Goal: Task Accomplishment & Management: Complete application form

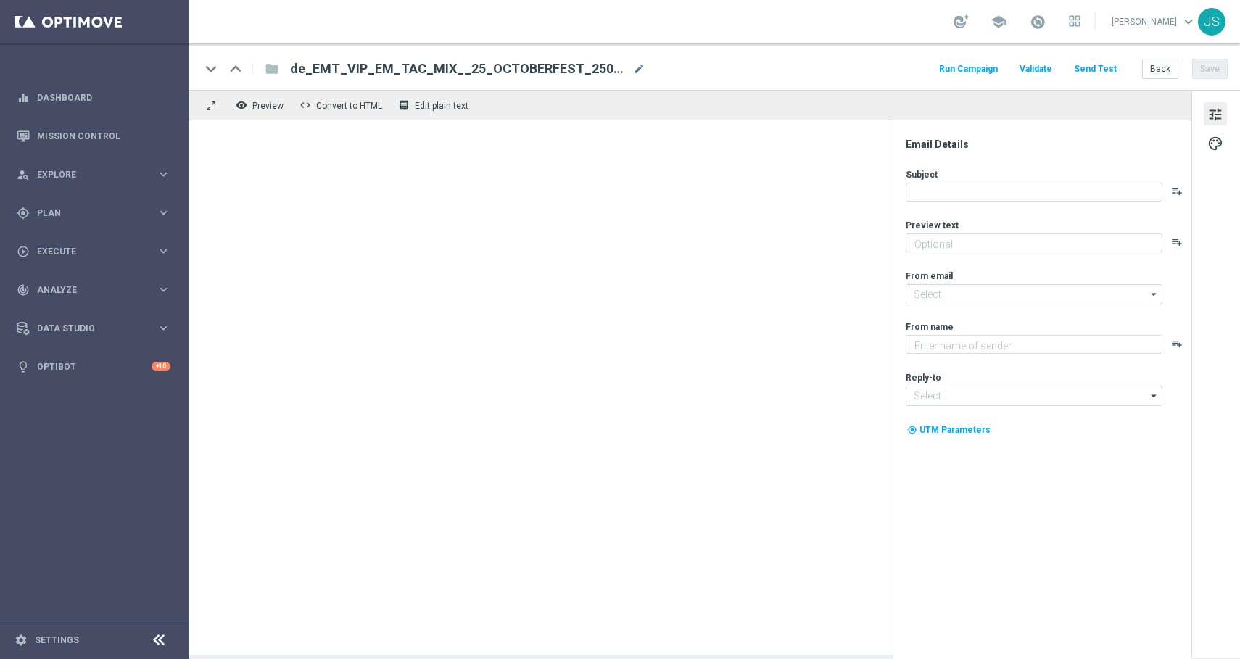
type textarea "Starte ins Spiel und feiere mit deinem Extra VIP-Bonus."
type textarea "Millionaires' Club"
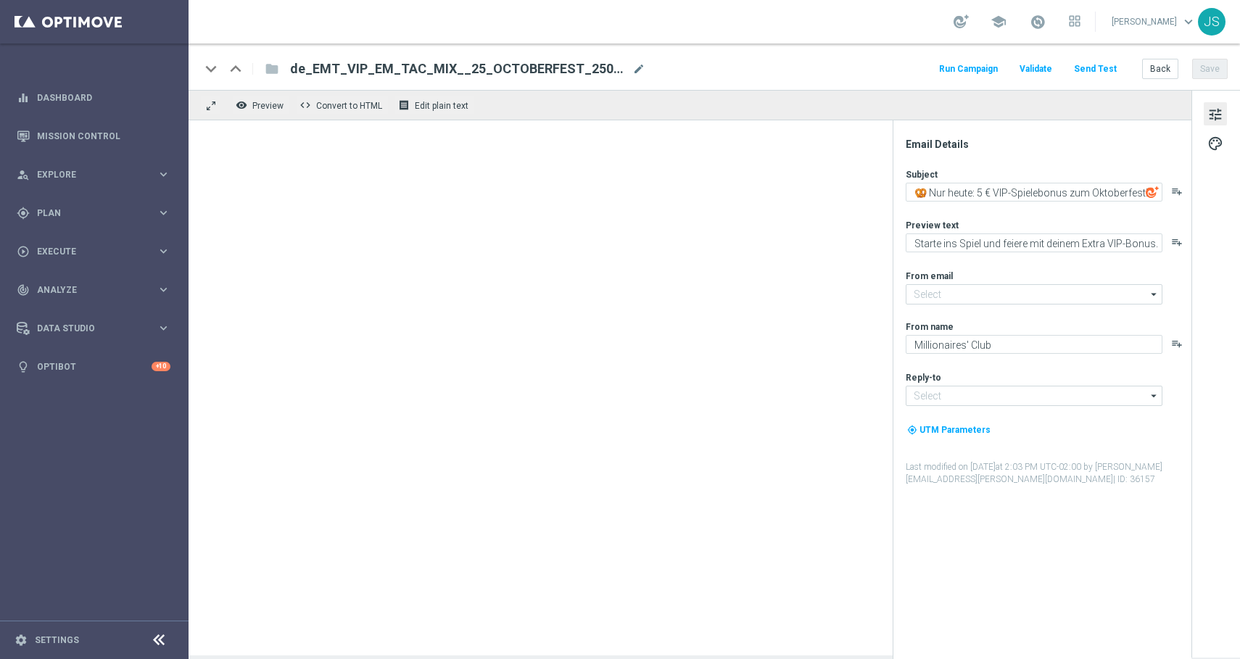
type input "[EMAIL_ADDRESS][DOMAIN_NAME]"
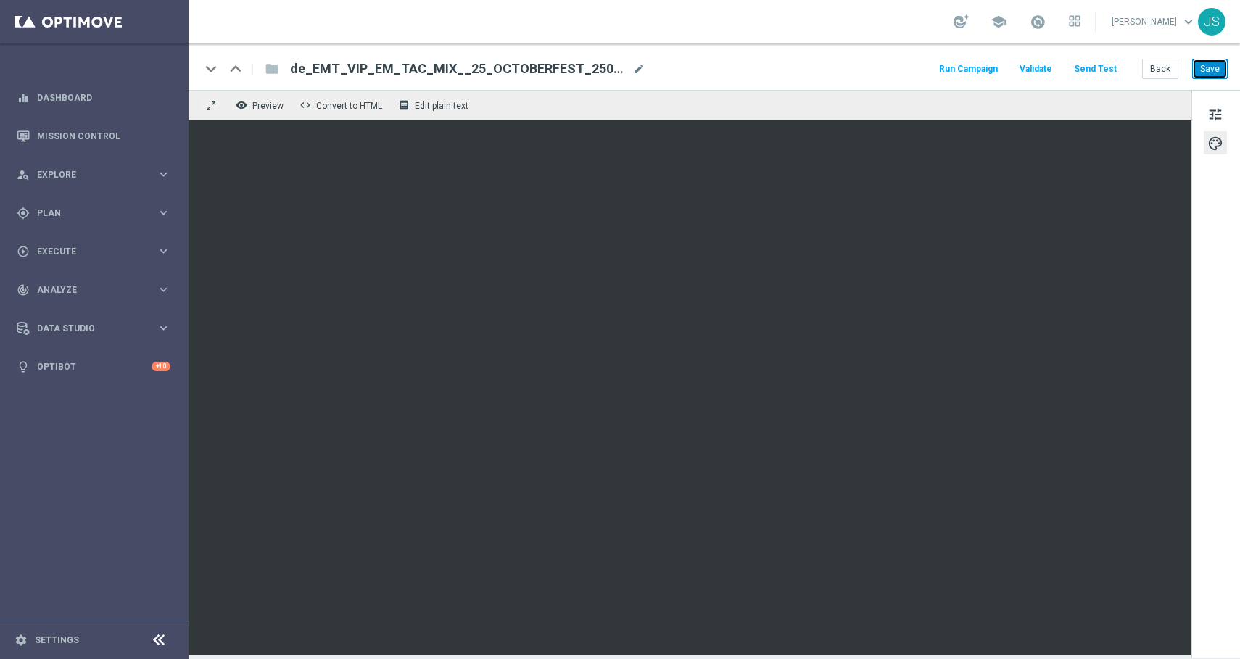
click at [1211, 66] on button "Save" at bounding box center [1210, 69] width 36 height 20
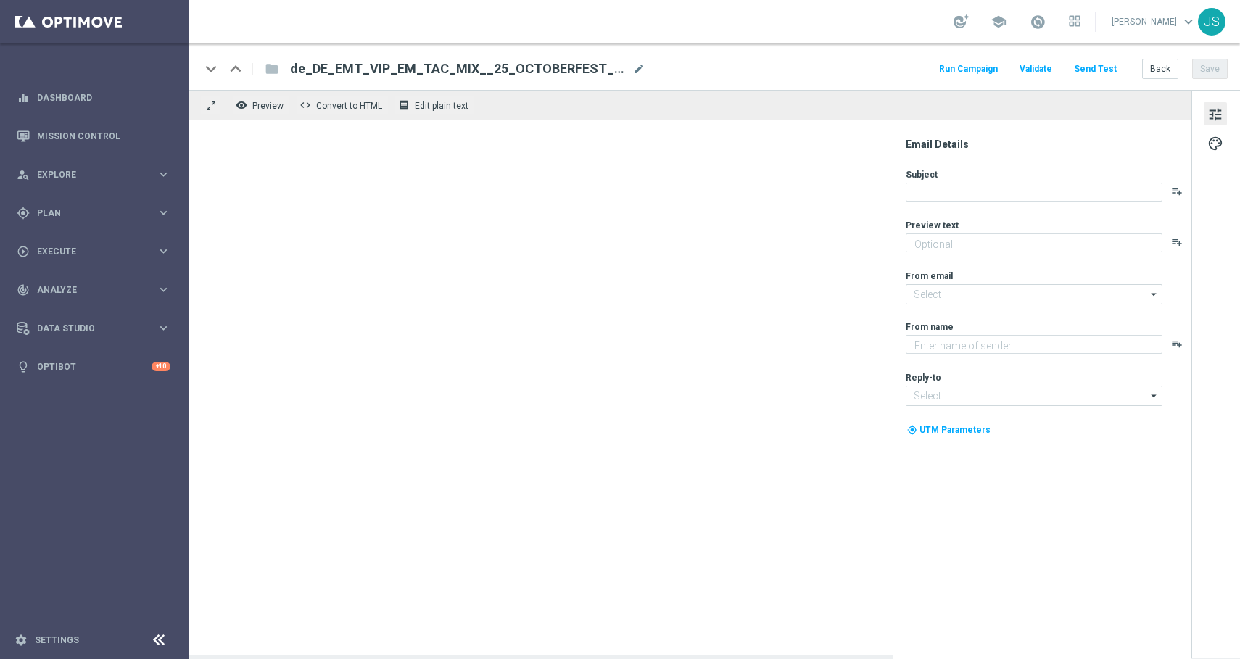
type textarea "Starte ins Spiel und feiere mit deinem Extra VIP-Bonus."
type textarea "Millionaires' Club"
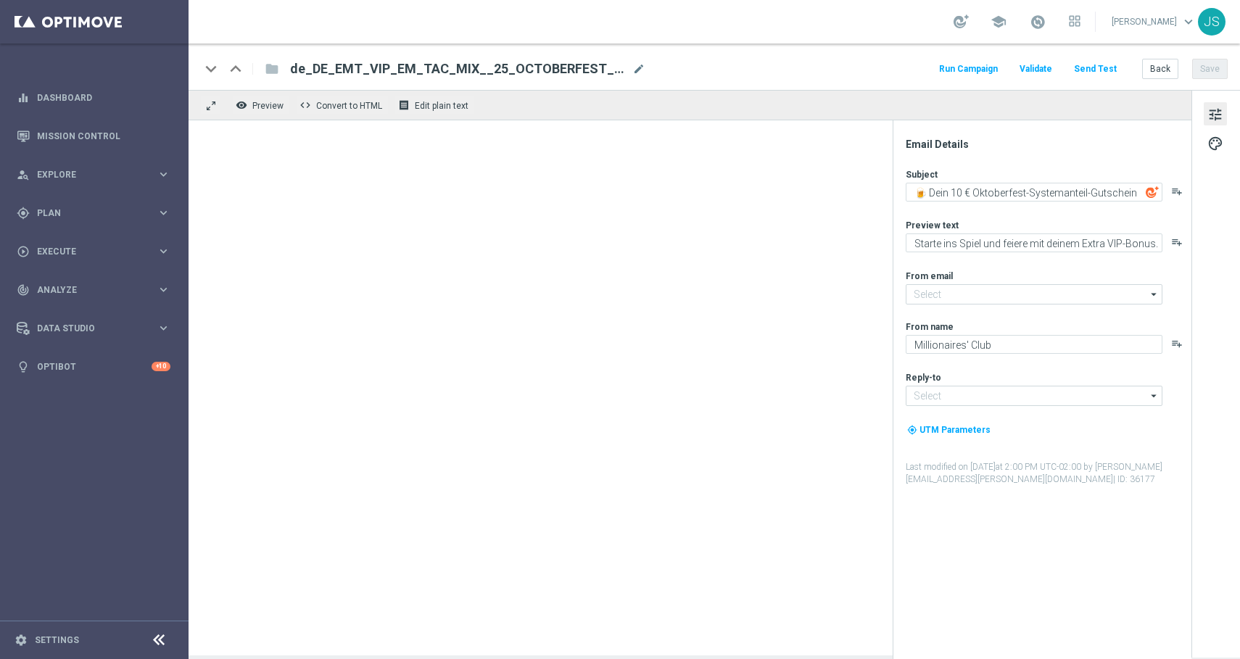
type input "[EMAIL_ADDRESS][DOMAIN_NAME]"
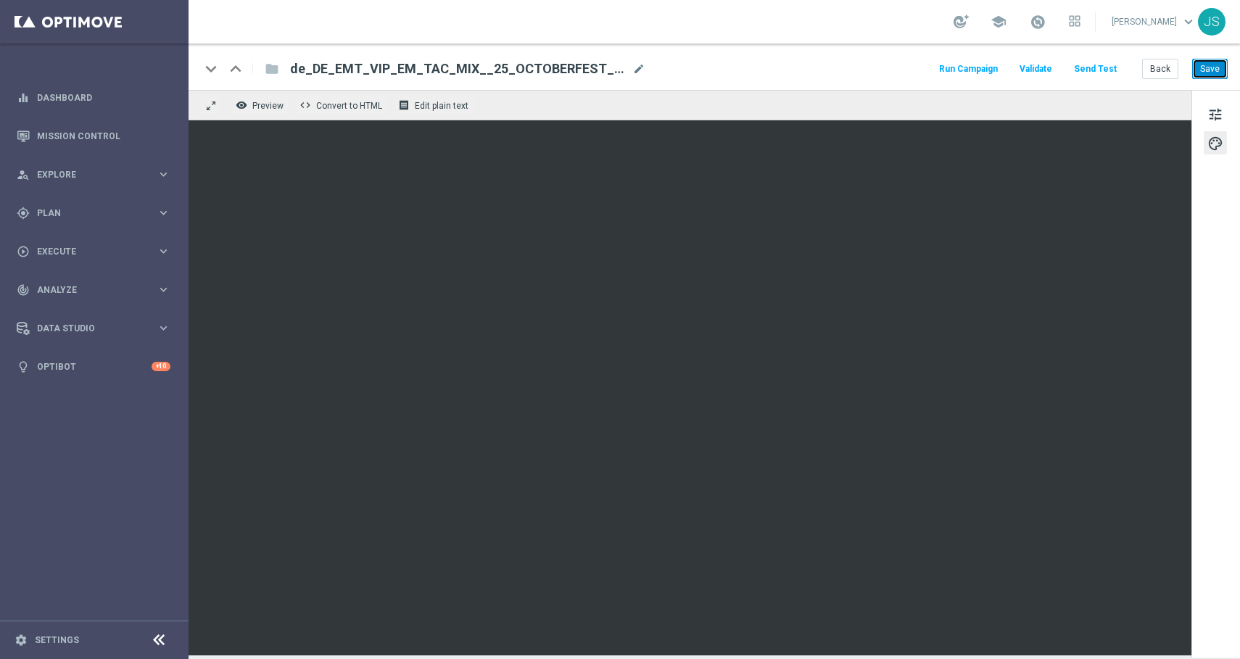
click at [1217, 72] on button "Save" at bounding box center [1210, 69] width 36 height 20
click at [1093, 61] on button "Send Test" at bounding box center [1095, 69] width 47 height 20
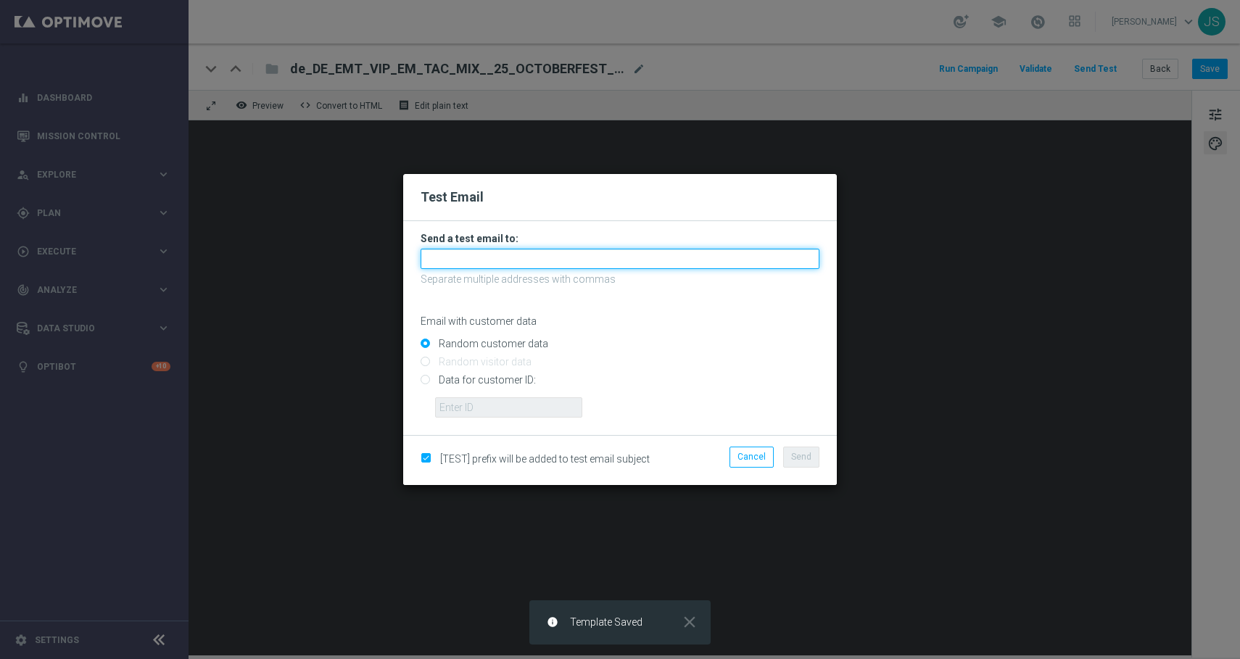
click at [736, 268] on input "text" at bounding box center [620, 259] width 399 height 20
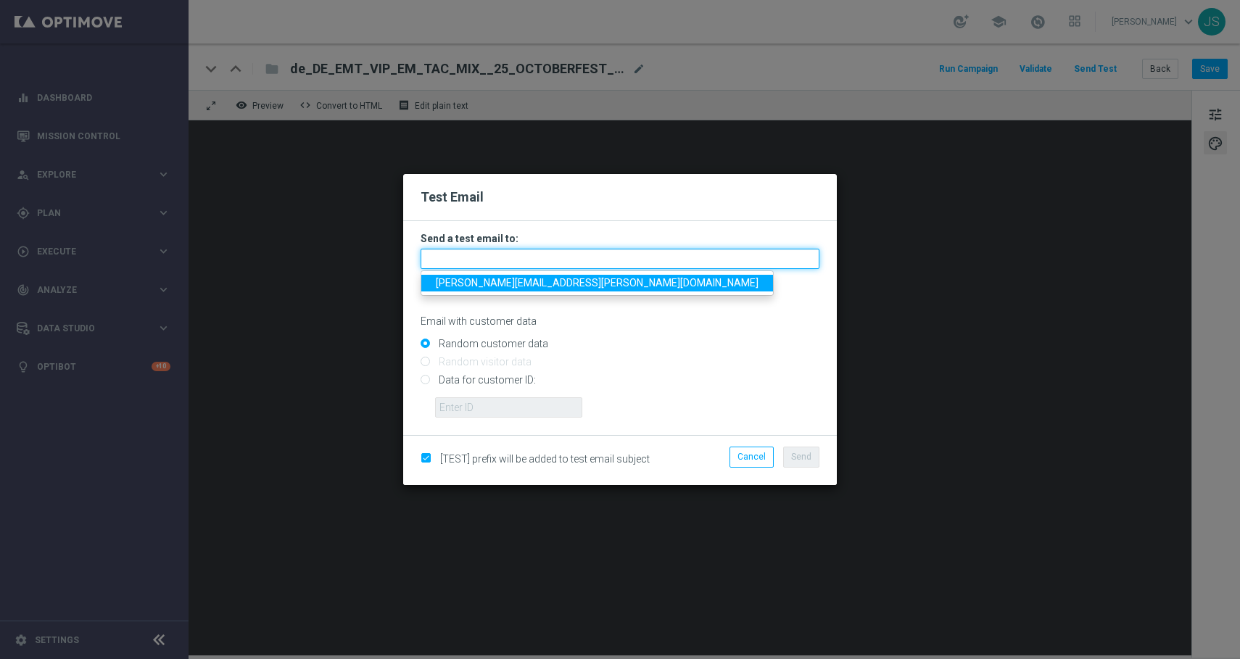
type input "jessica.schmitt@lottoland.com"
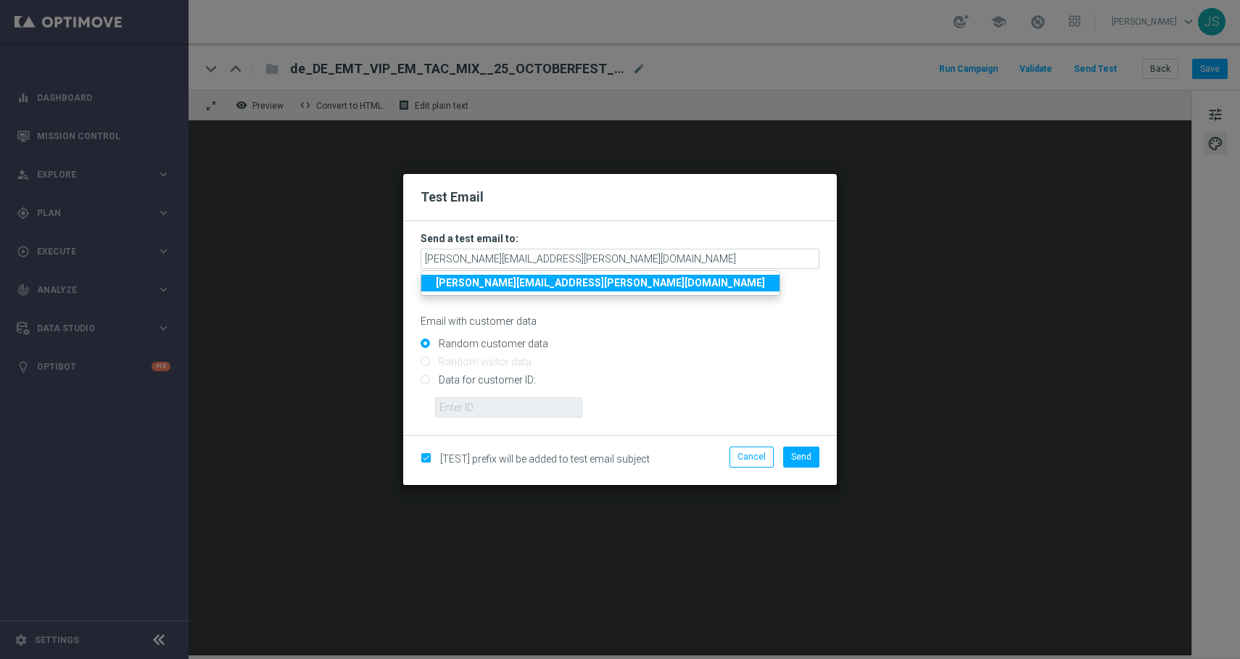
click at [541, 277] on strong "jessica.schmitt@lottoland.com" at bounding box center [600, 283] width 329 height 12
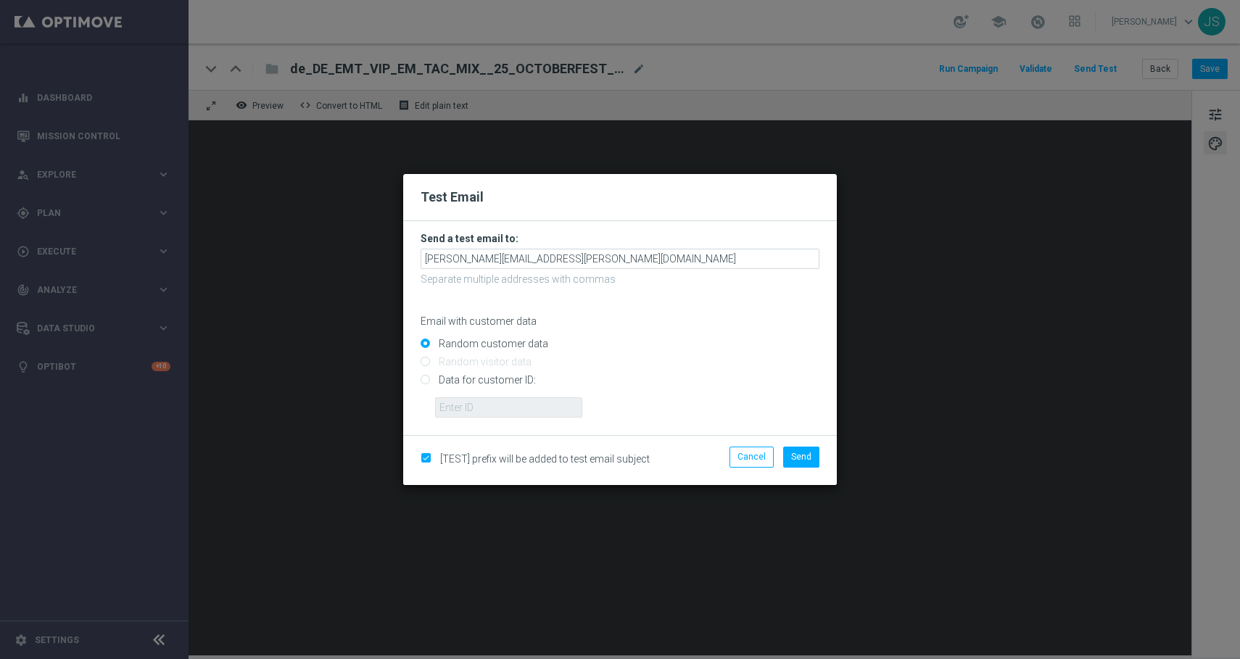
click at [809, 446] on div "[TEST] prefix will be added to test email subject Cancel Send" at bounding box center [620, 459] width 434 height 49
click at [803, 455] on span "Send" at bounding box center [801, 457] width 20 height 10
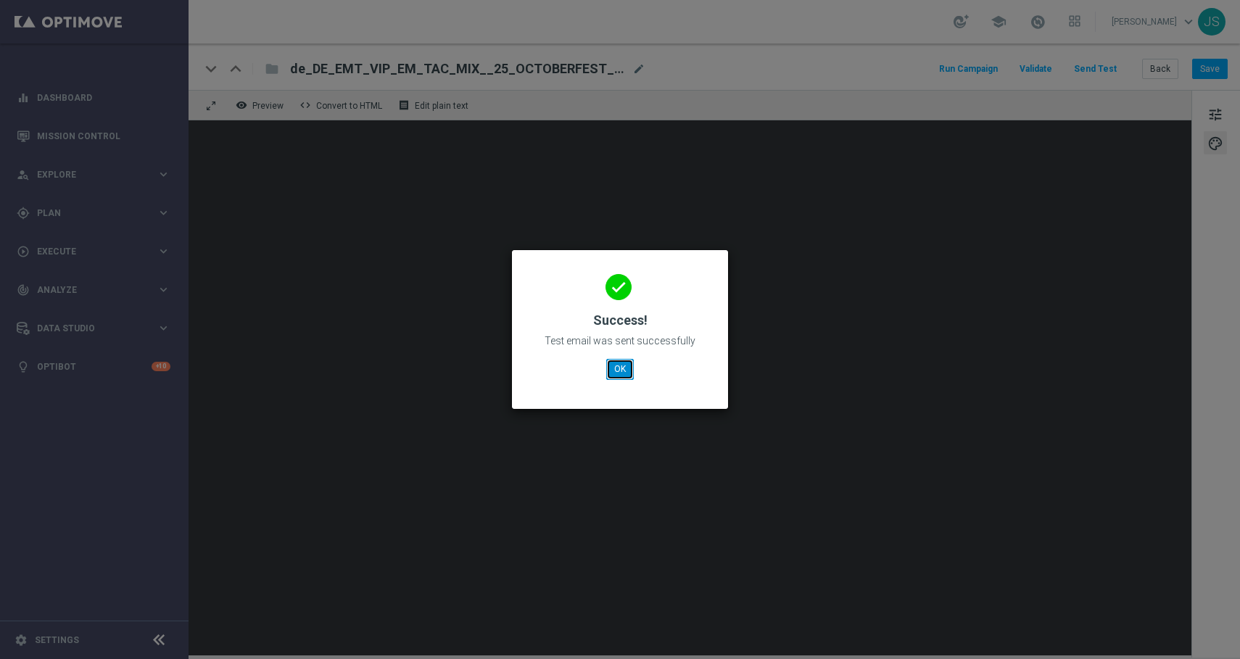
click at [616, 371] on button "OK" at bounding box center [620, 369] width 28 height 20
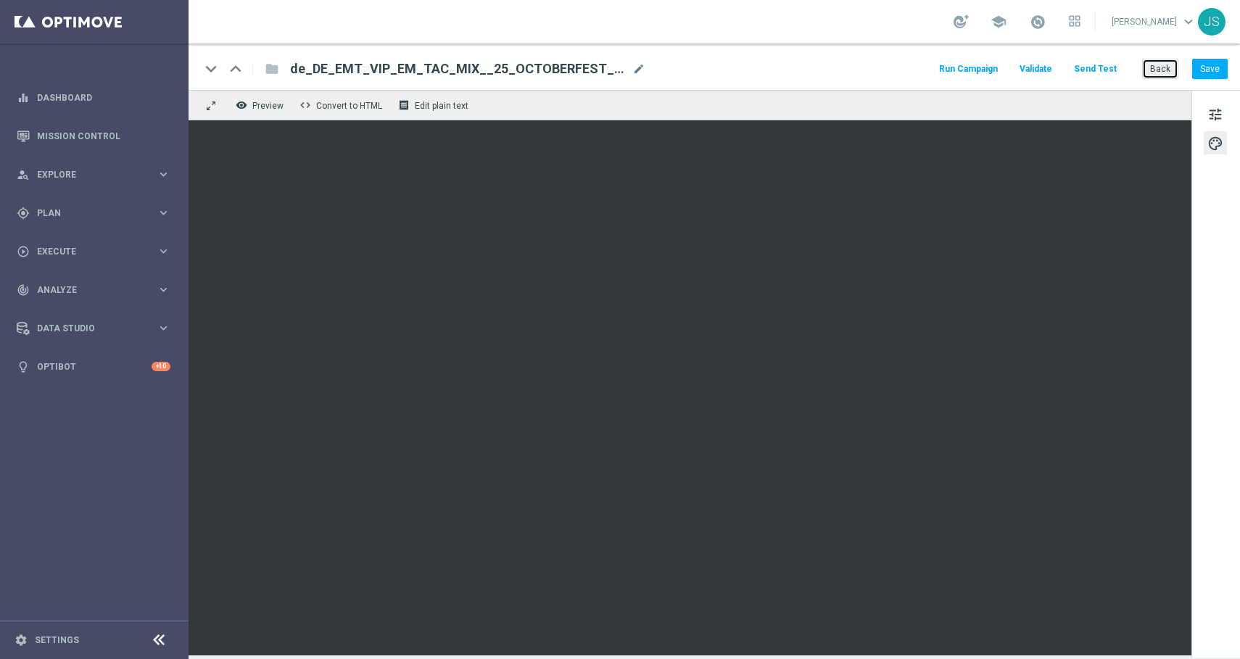
click at [1159, 75] on button "Back" at bounding box center [1160, 69] width 36 height 20
click at [1211, 55] on div "keyboard_arrow_down keyboard_arrow_up folder de_EMT_VIP_EM_TAC_MIX__25_OCTOBERF…" at bounding box center [714, 67] width 1051 height 46
click at [1211, 69] on button "Save" at bounding box center [1210, 69] width 36 height 20
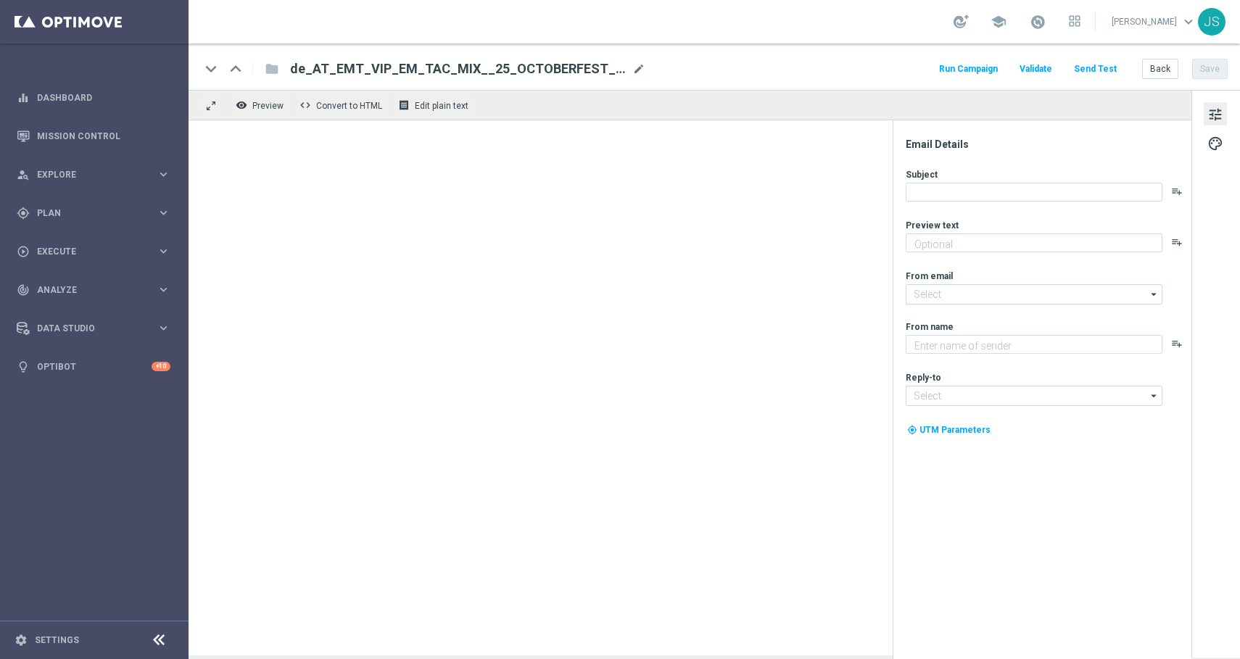
type textarea "Starte ins Spiel und feiere mit deinem Extra VIP-Bonus."
type textarea "Millionaires' Club"
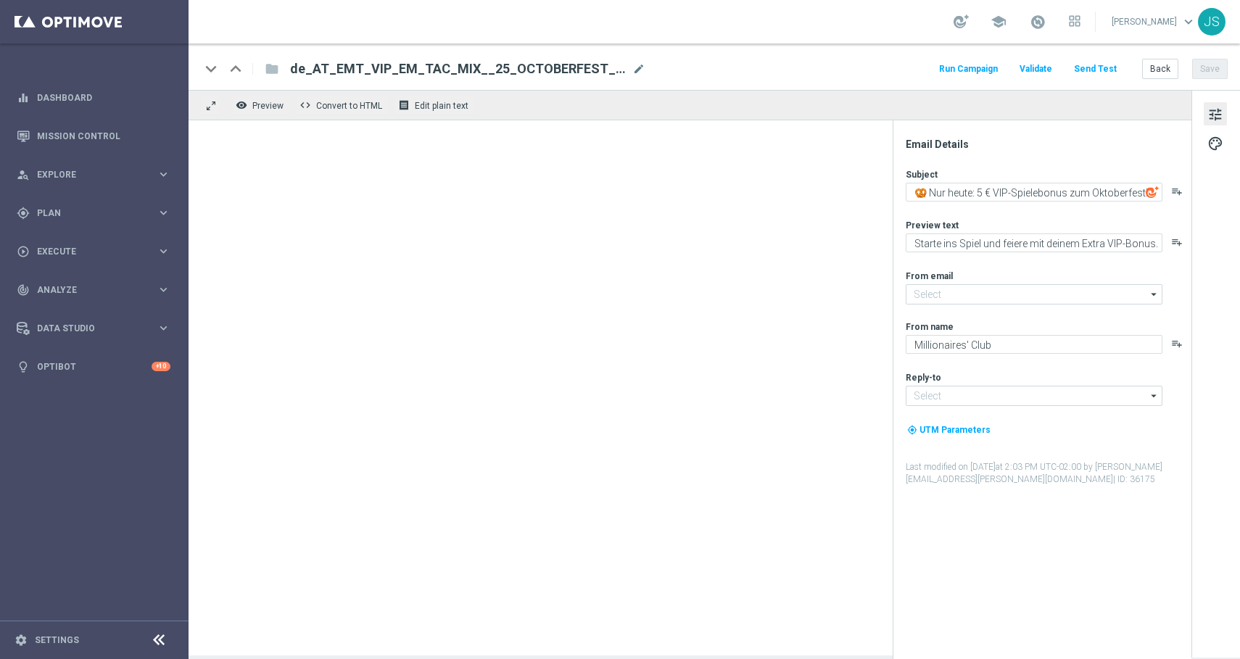
type input "[EMAIL_ADDRESS][DOMAIN_NAME]"
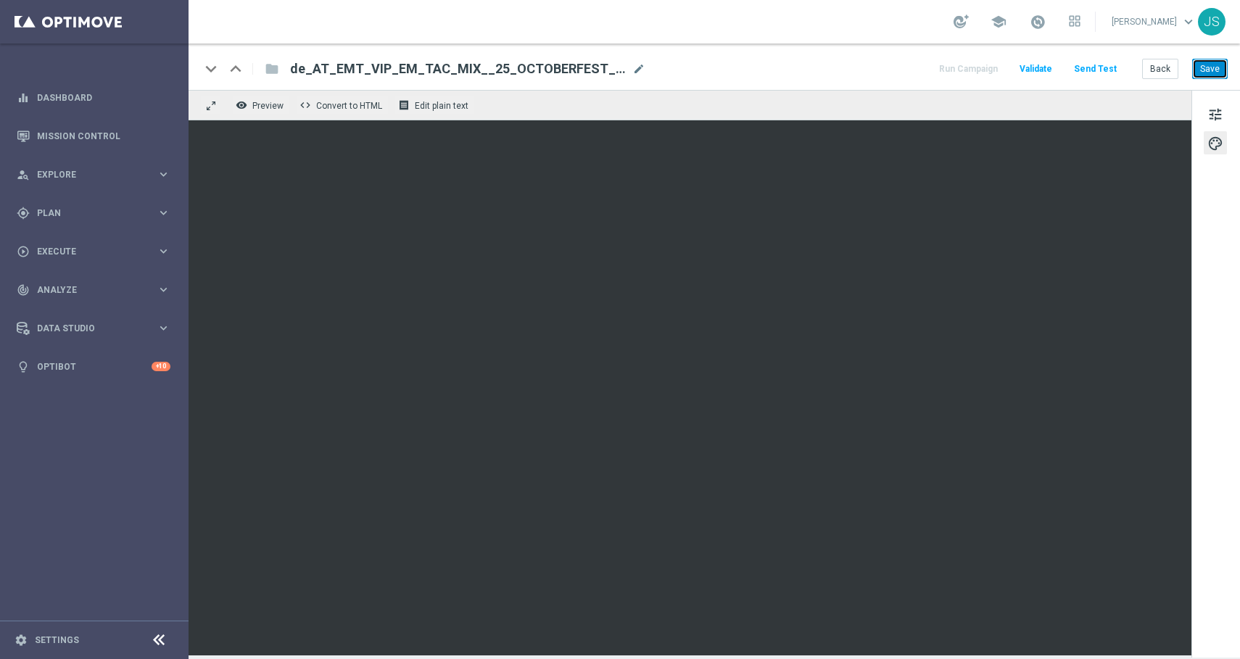
click at [1203, 64] on button "Save" at bounding box center [1210, 69] width 36 height 20
click at [1099, 62] on button "Send Test" at bounding box center [1095, 69] width 47 height 20
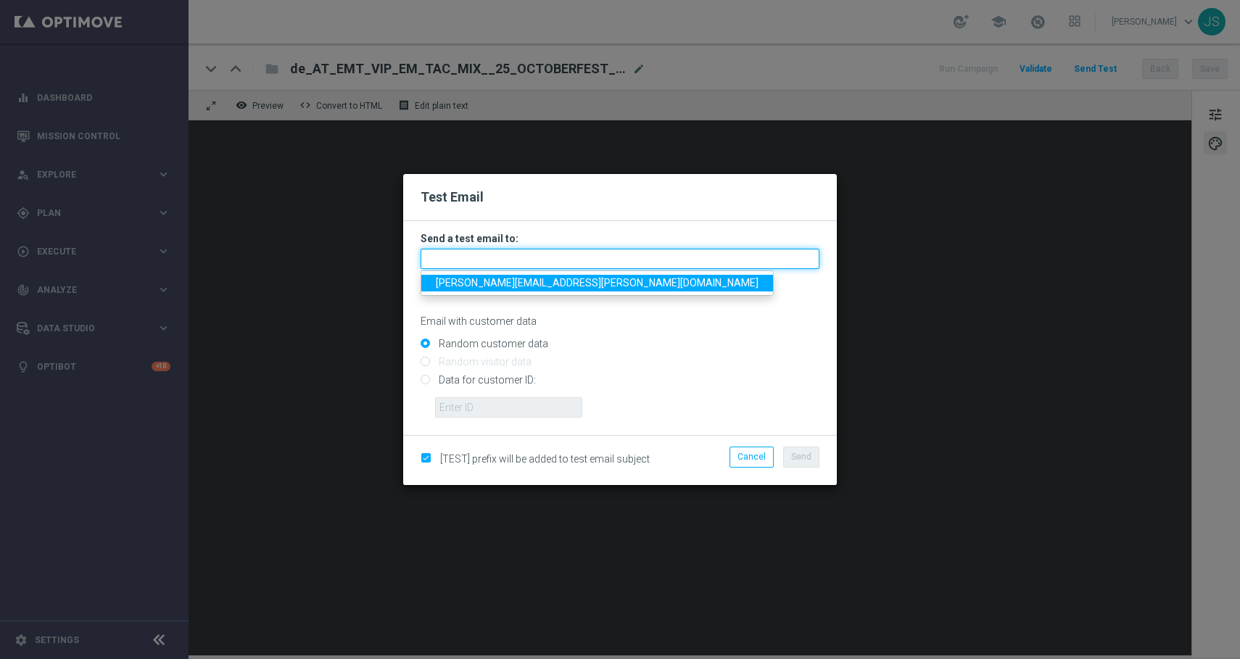
click at [594, 263] on input "text" at bounding box center [620, 259] width 399 height 20
type input "jessica.schmitt@lottoland.com"
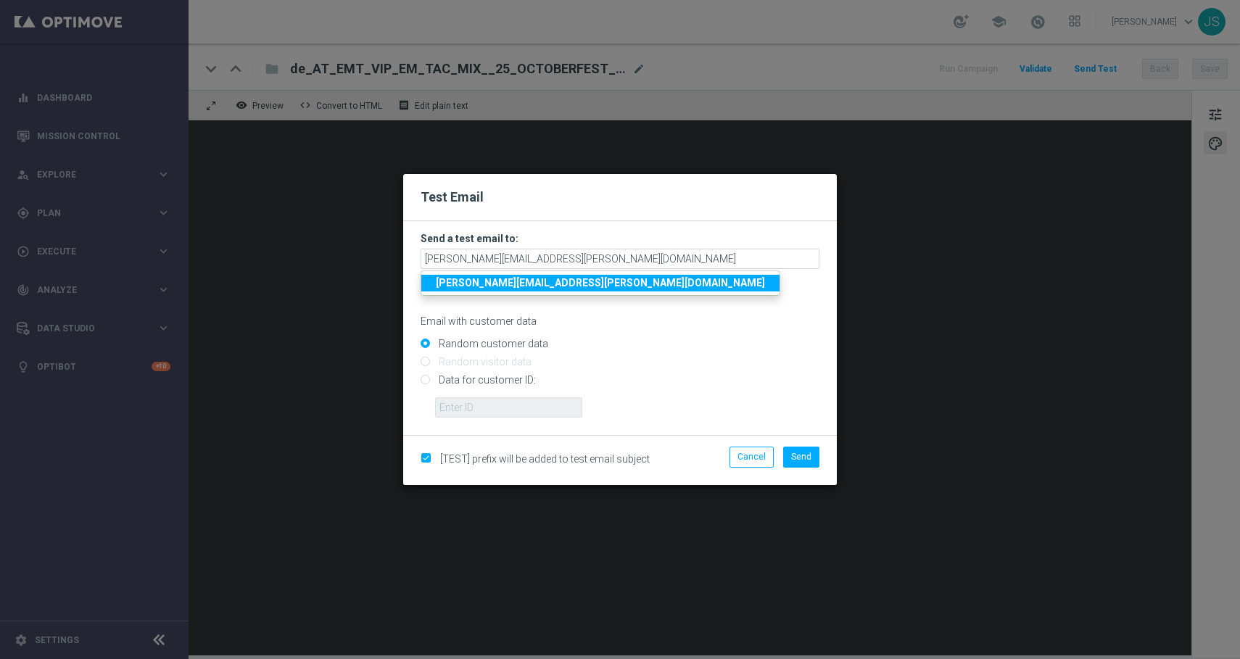
click at [547, 278] on strong "jessica.schmitt@lottoland.com" at bounding box center [600, 283] width 329 height 12
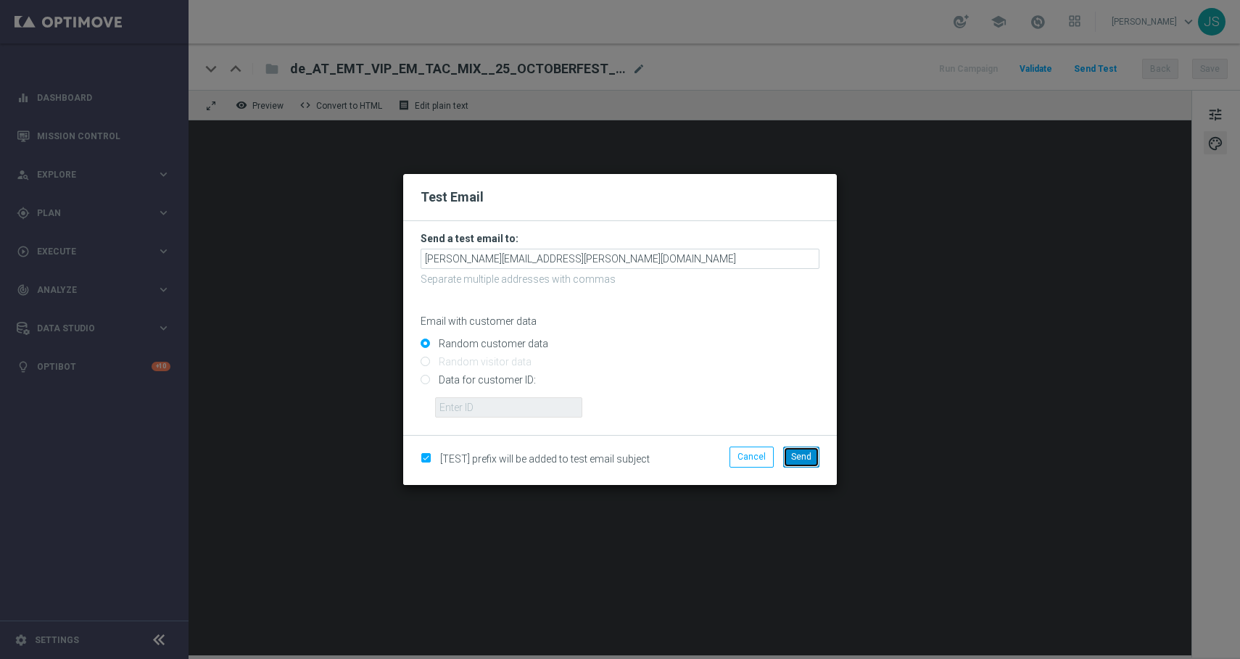
click at [801, 465] on button "Send" at bounding box center [801, 457] width 36 height 20
click at [801, 460] on span "Send" at bounding box center [801, 457] width 20 height 10
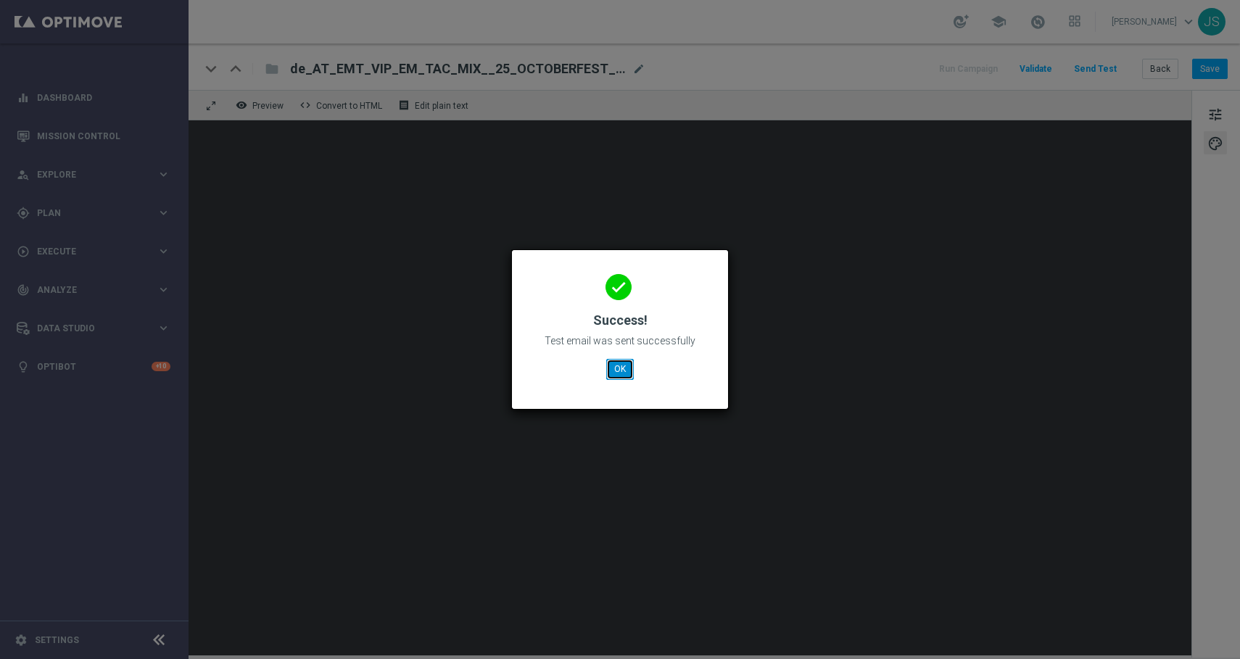
click at [623, 369] on button "OK" at bounding box center [620, 369] width 28 height 20
click at [620, 368] on button "OK" at bounding box center [620, 369] width 28 height 20
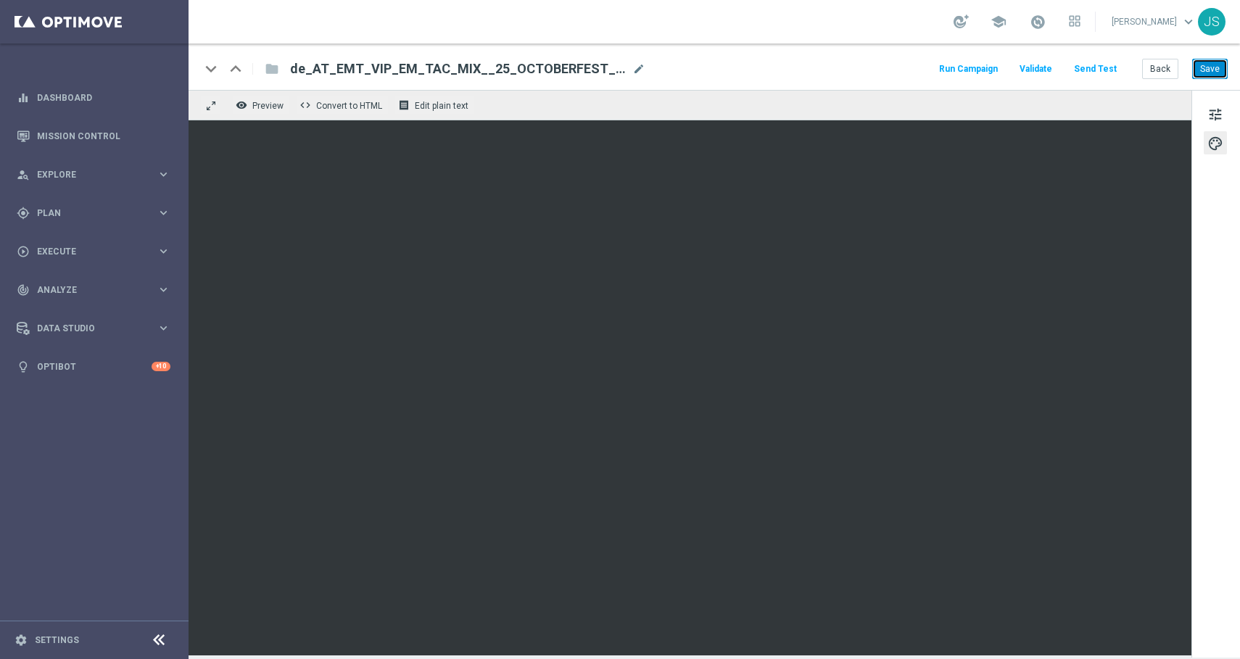
click at [1212, 68] on button "Save" at bounding box center [1210, 69] width 36 height 20
click at [598, 7] on section "school Jessica Schmitt keyboard_arrow_down JS keyboard_arrow_down keyboard_arro…" at bounding box center [714, 329] width 1051 height 659
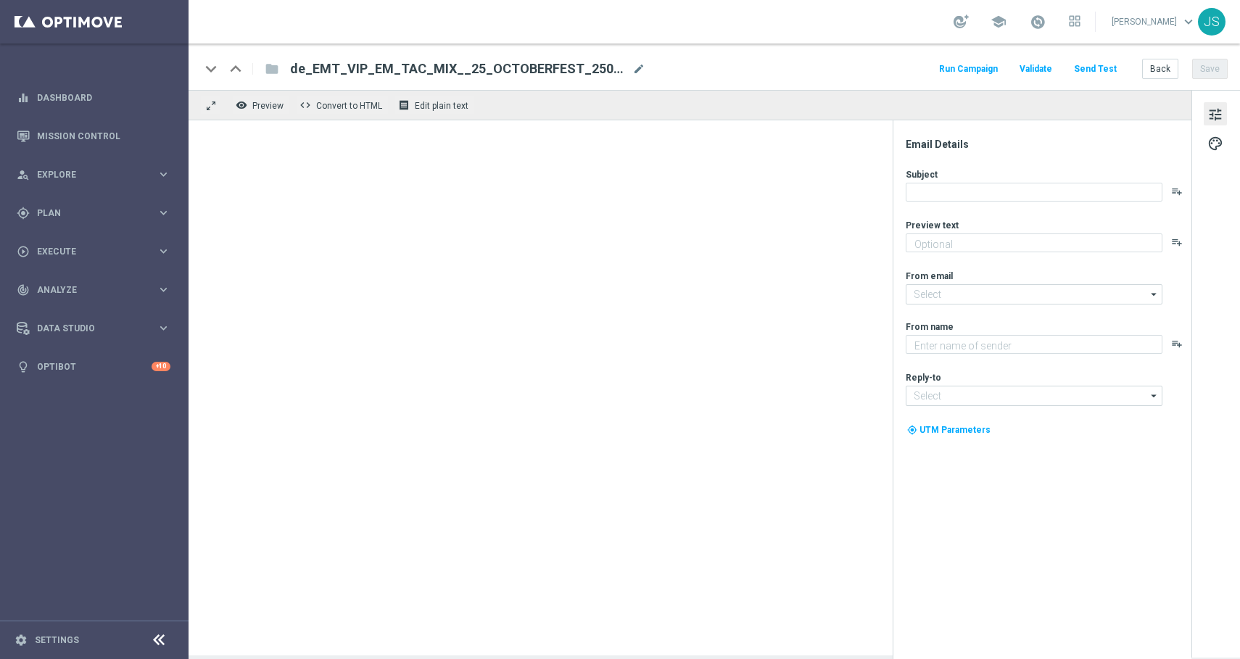
type textarea "Starte ins Spiel und feiere mit deinem Extra VIP-Bonus."
type textarea "Millionaires' Club"
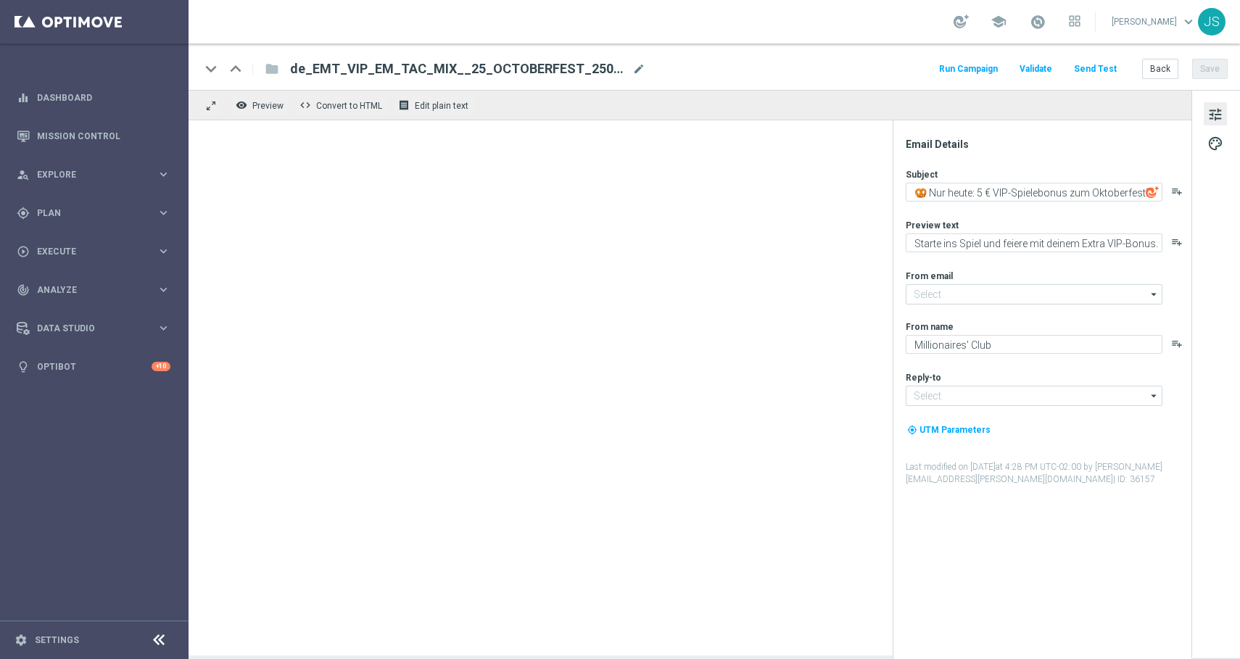
type input "[EMAIL_ADDRESS][DOMAIN_NAME]"
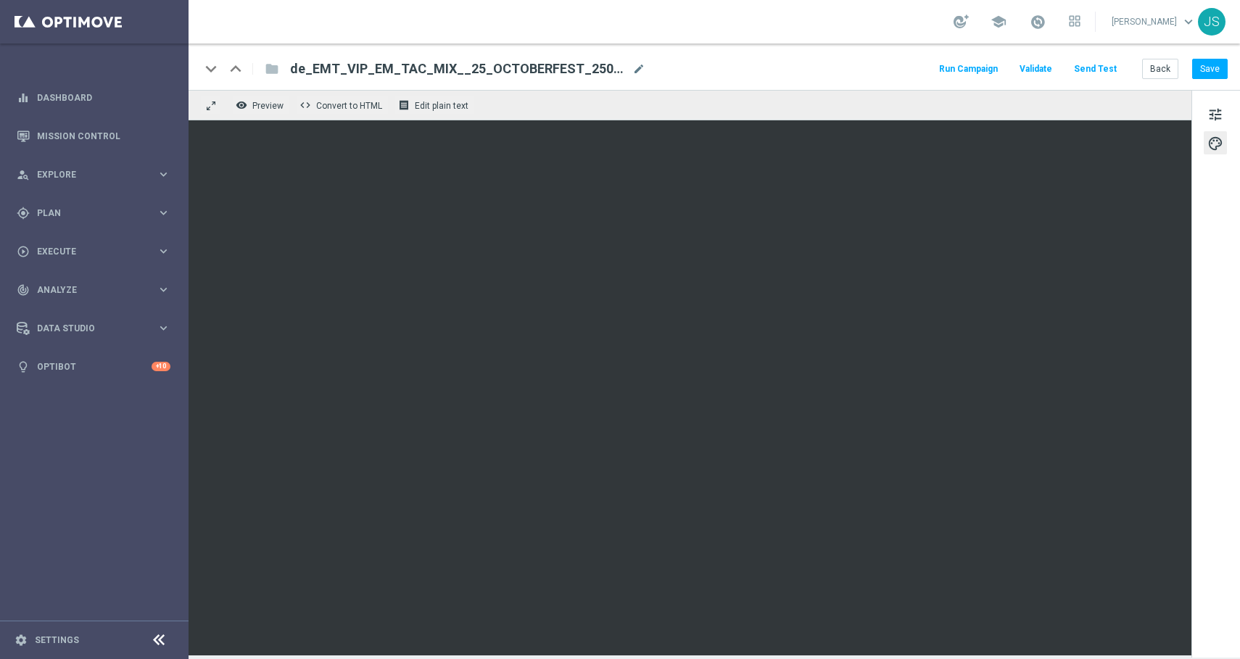
click at [1115, 71] on button "Send Test" at bounding box center [1095, 69] width 47 height 20
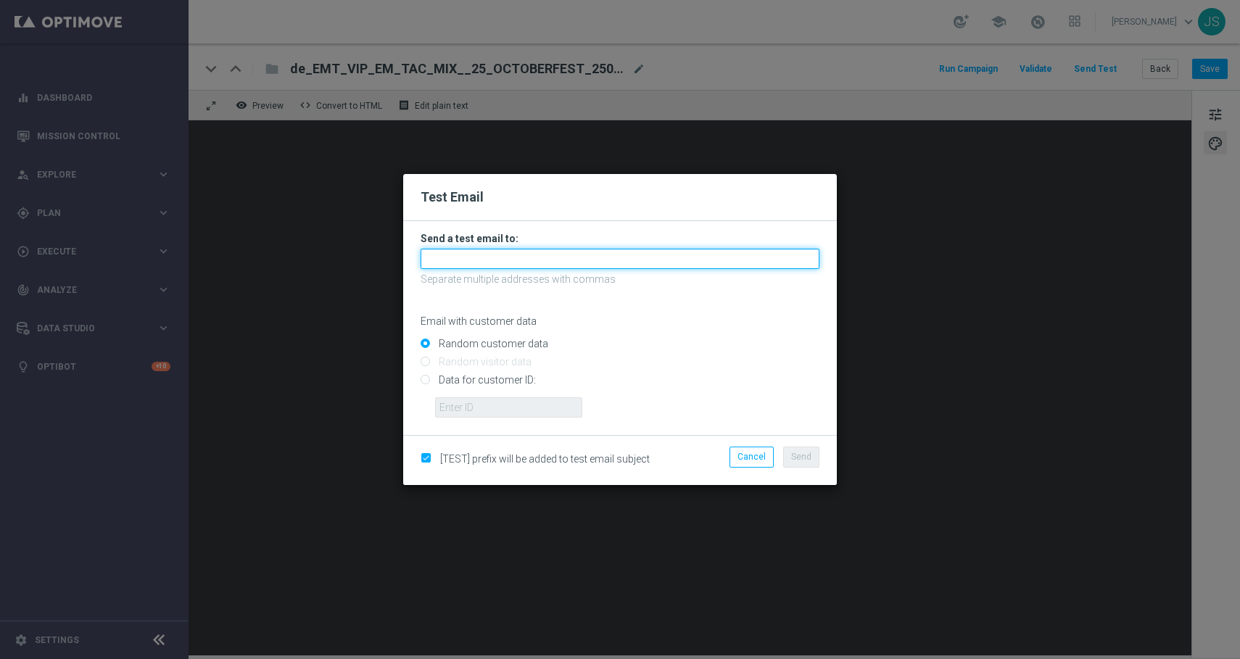
click at [598, 260] on input "text" at bounding box center [620, 259] width 399 height 20
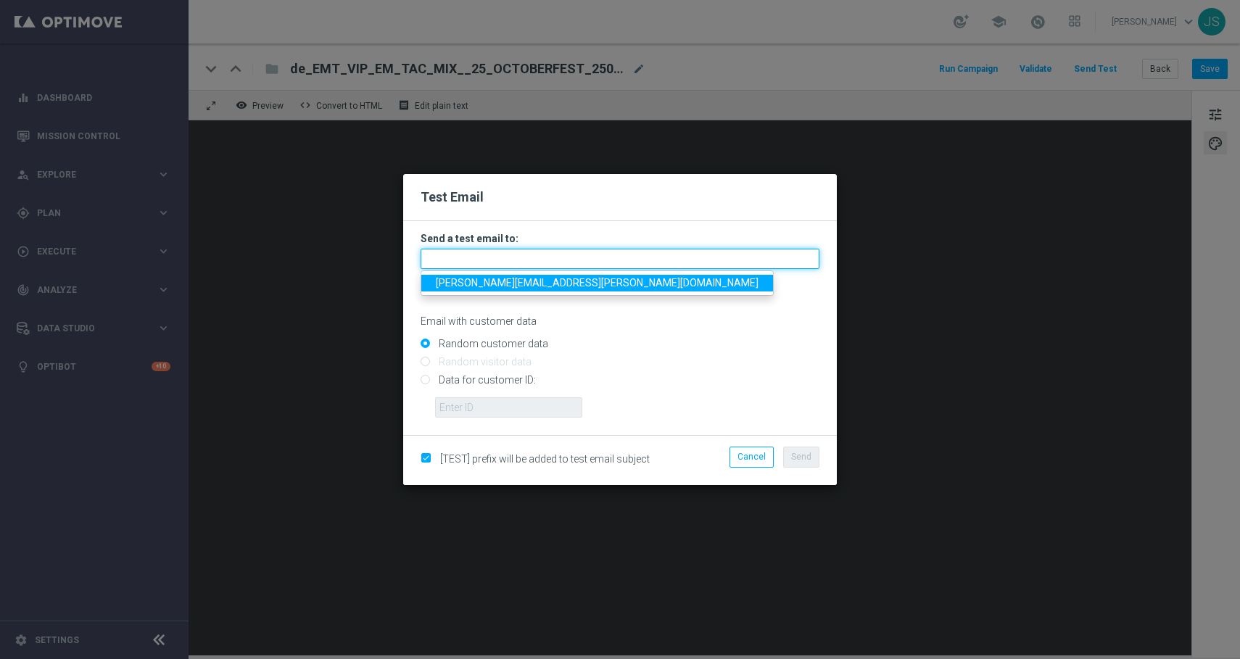
type input "[PERSON_NAME][EMAIL_ADDRESS][PERSON_NAME][DOMAIN_NAME]"
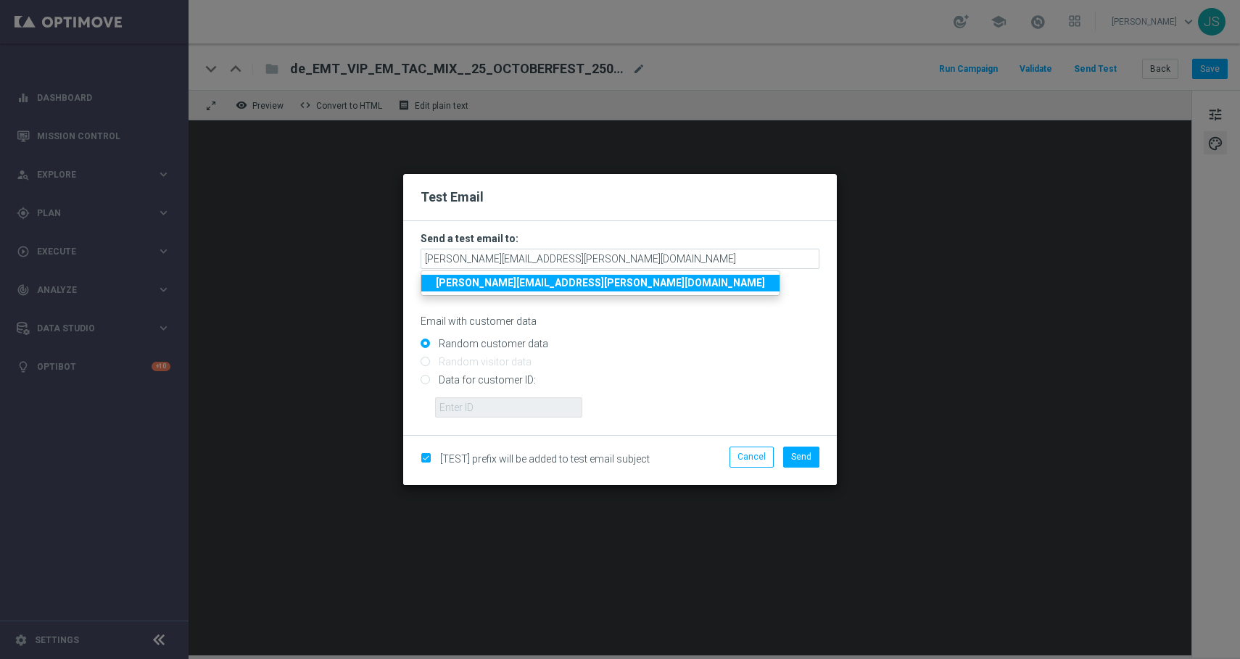
click at [558, 286] on strong "jessica.schmitt@lottoland.com" at bounding box center [600, 283] width 329 height 12
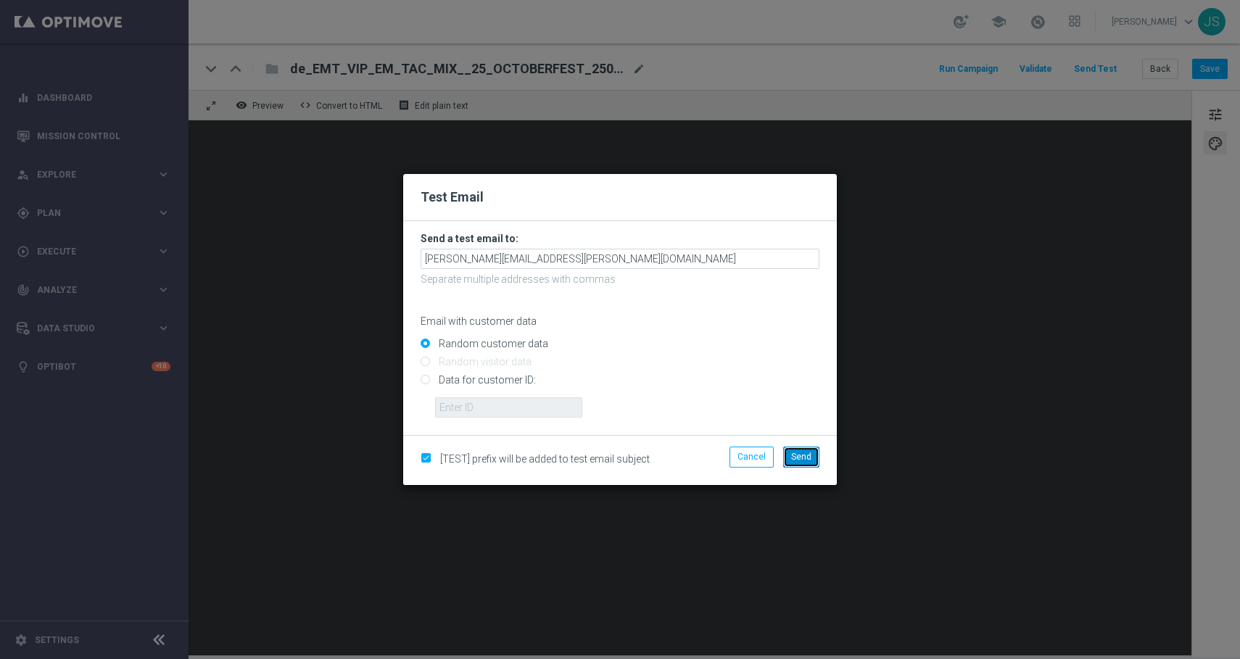
click at [803, 452] on span "Send" at bounding box center [801, 457] width 20 height 10
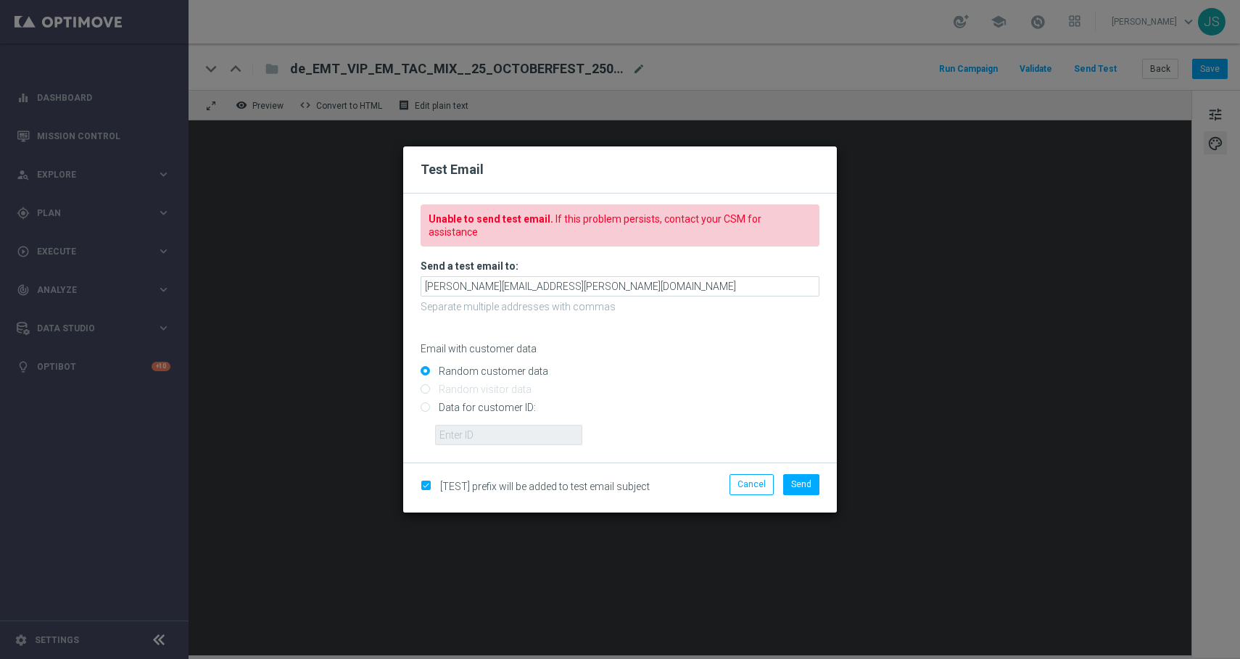
click at [712, 260] on h3 "Send a test email to:" at bounding box center [620, 266] width 399 height 13
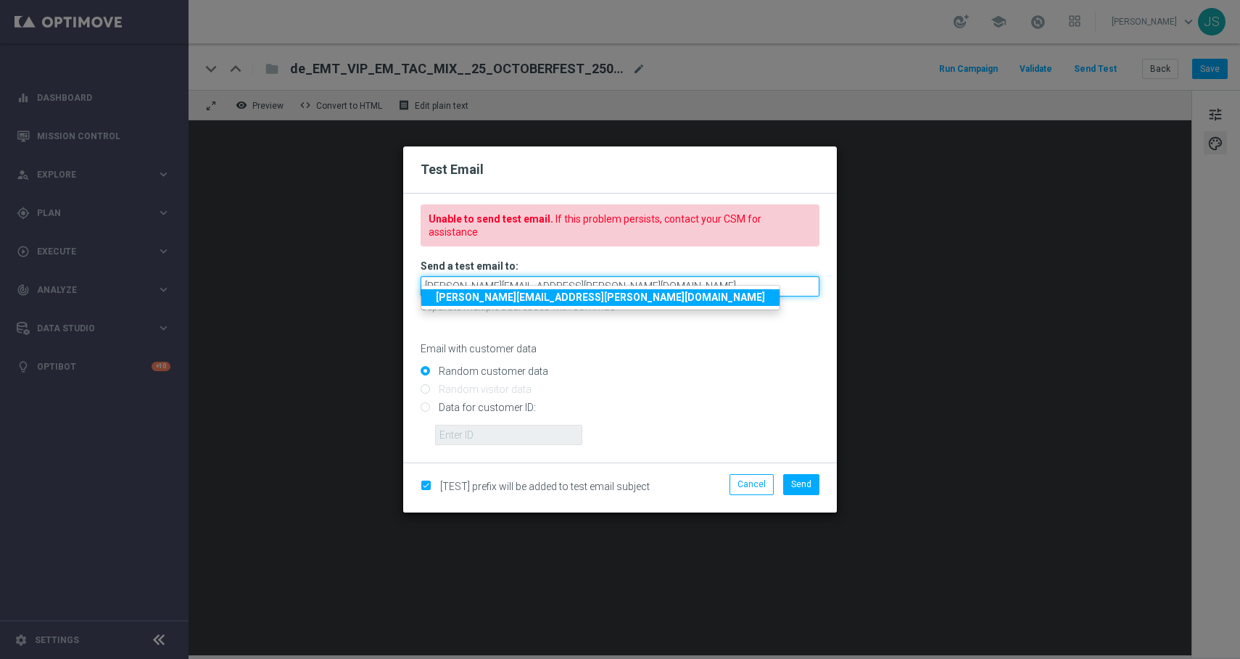
click at [712, 277] on input "jessica.schmitt@lottoland.com" at bounding box center [620, 286] width 399 height 20
click at [502, 318] on div "Email with customer data" at bounding box center [620, 336] width 399 height 38
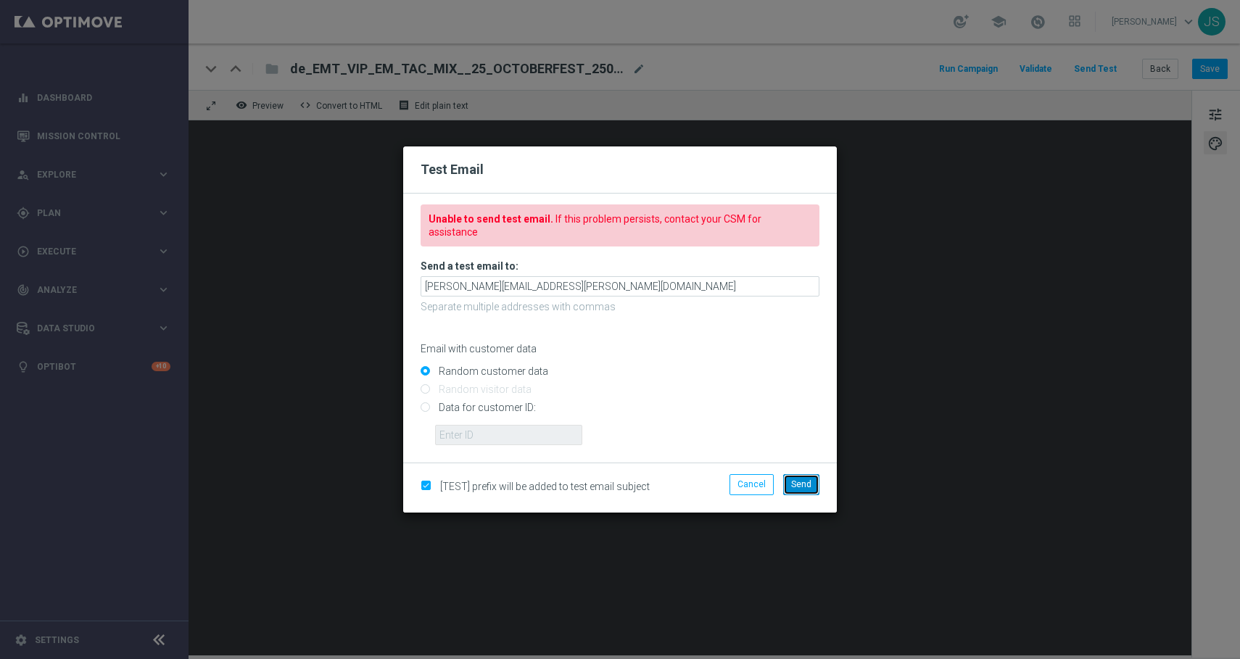
click at [805, 479] on span "Send" at bounding box center [801, 484] width 20 height 10
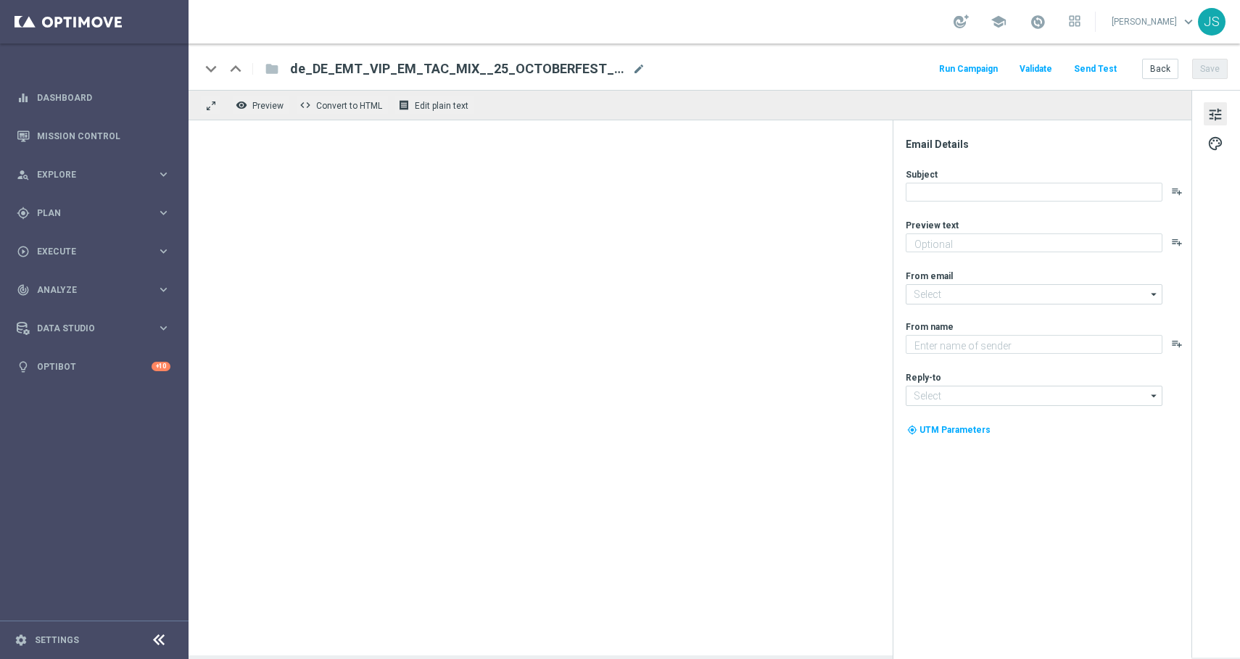
type textarea "Starte ins Spiel und feiere mit deinem Extra VIP-Bonus."
type textarea "Millionaires' Club"
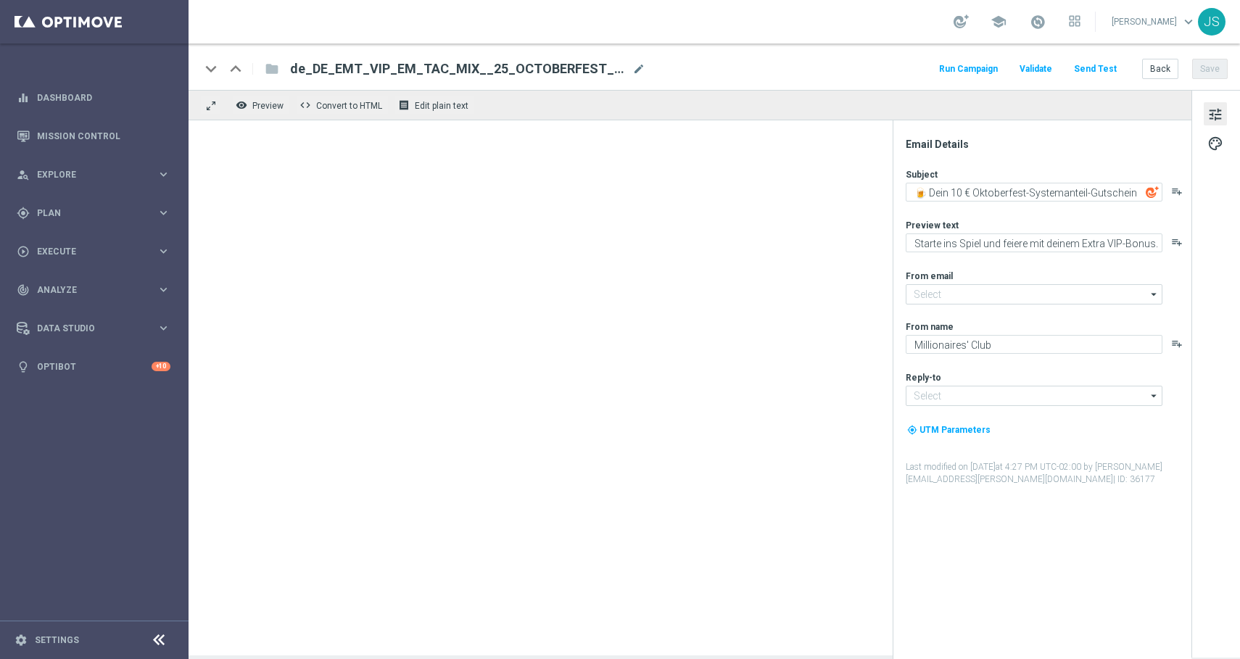
type input "[EMAIL_ADDRESS][DOMAIN_NAME]"
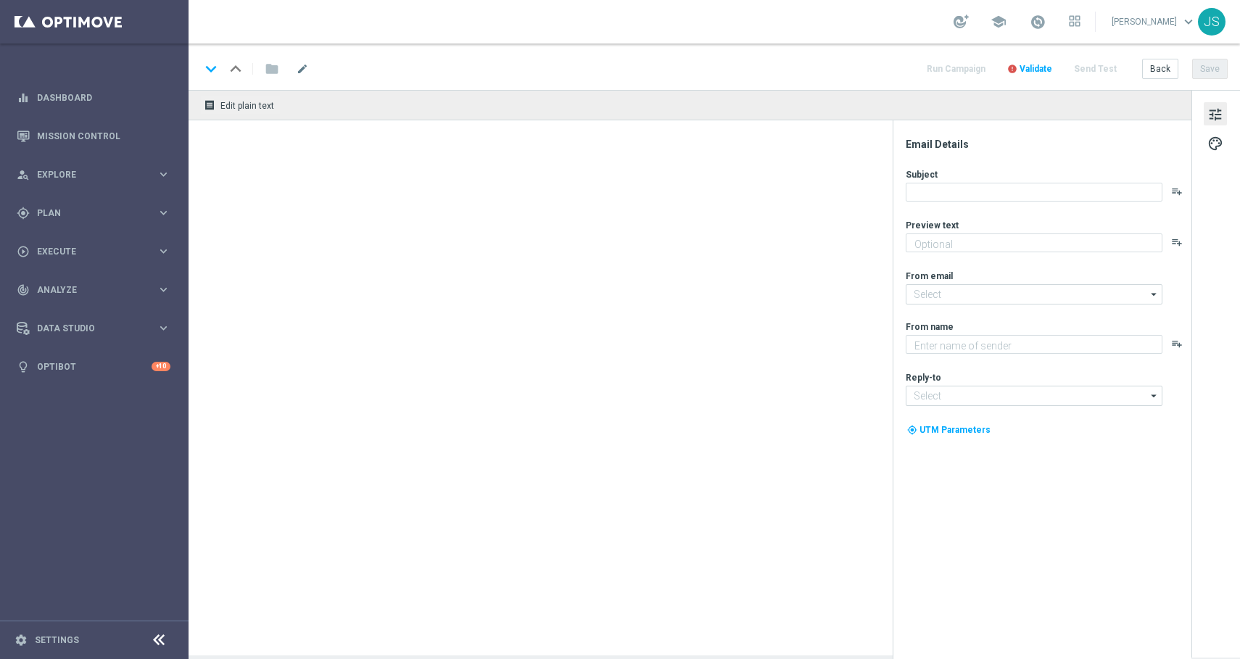
type textarea "Starte ins Spiel und feiere mit deinem Extra VIP-Bonus."
type input "[EMAIL_ADDRESS][DOMAIN_NAME]"
type textarea "Millionaires' Club"
type input "[EMAIL_ADDRESS][DOMAIN_NAME]"
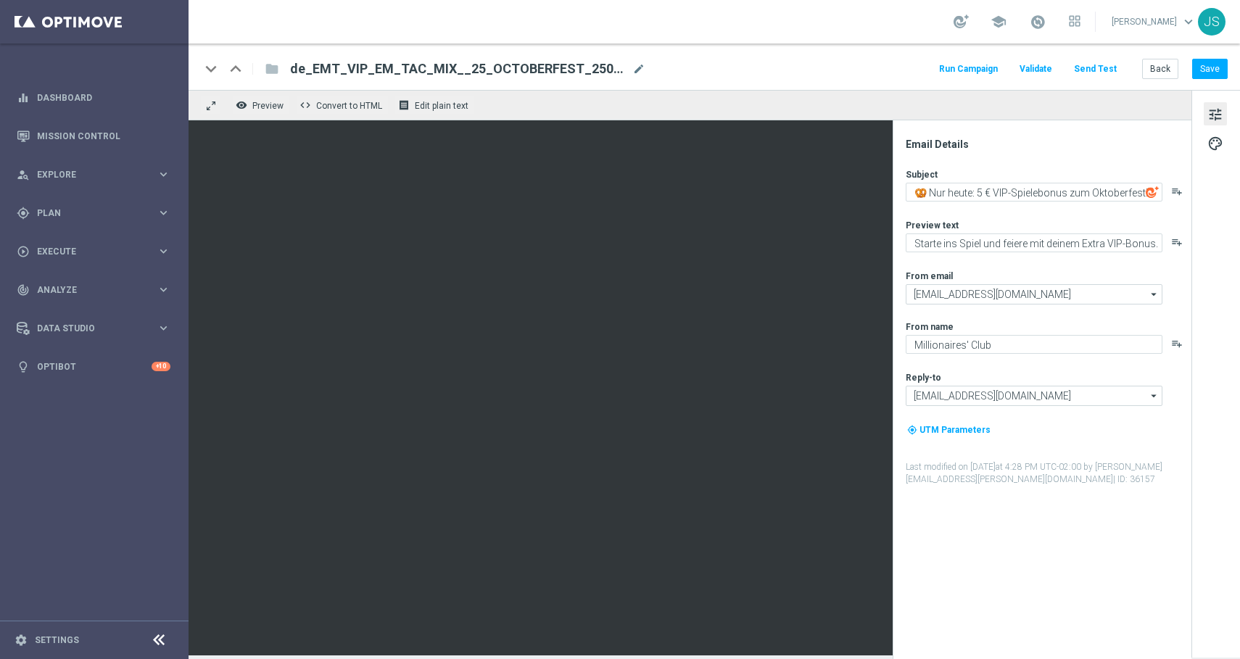
click at [1105, 70] on button "Send Test" at bounding box center [1095, 69] width 47 height 20
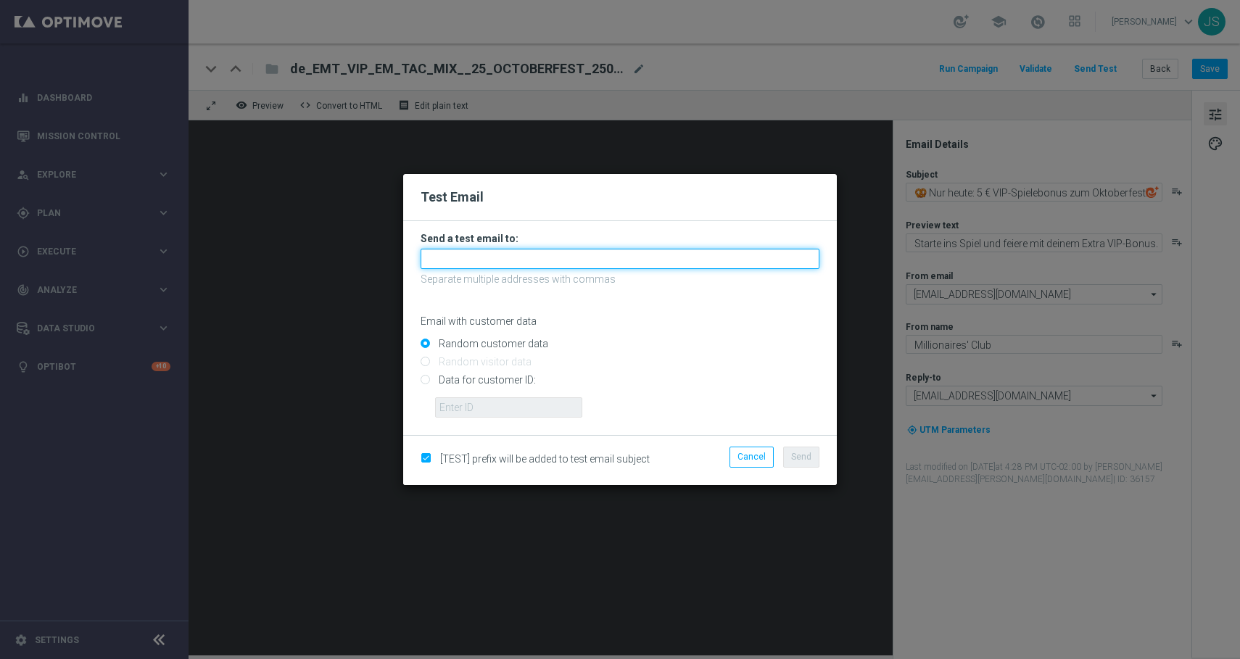
click at [742, 249] on input "text" at bounding box center [620, 259] width 399 height 20
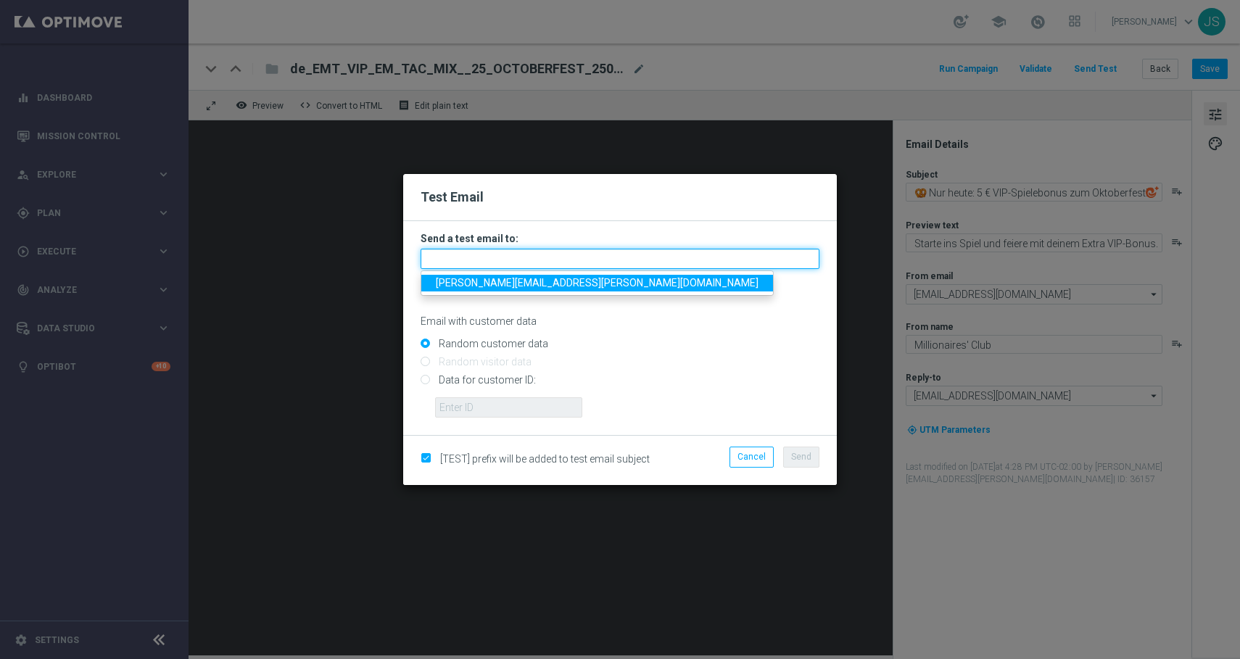
type input "jessica.schmitt@lottoland.com"
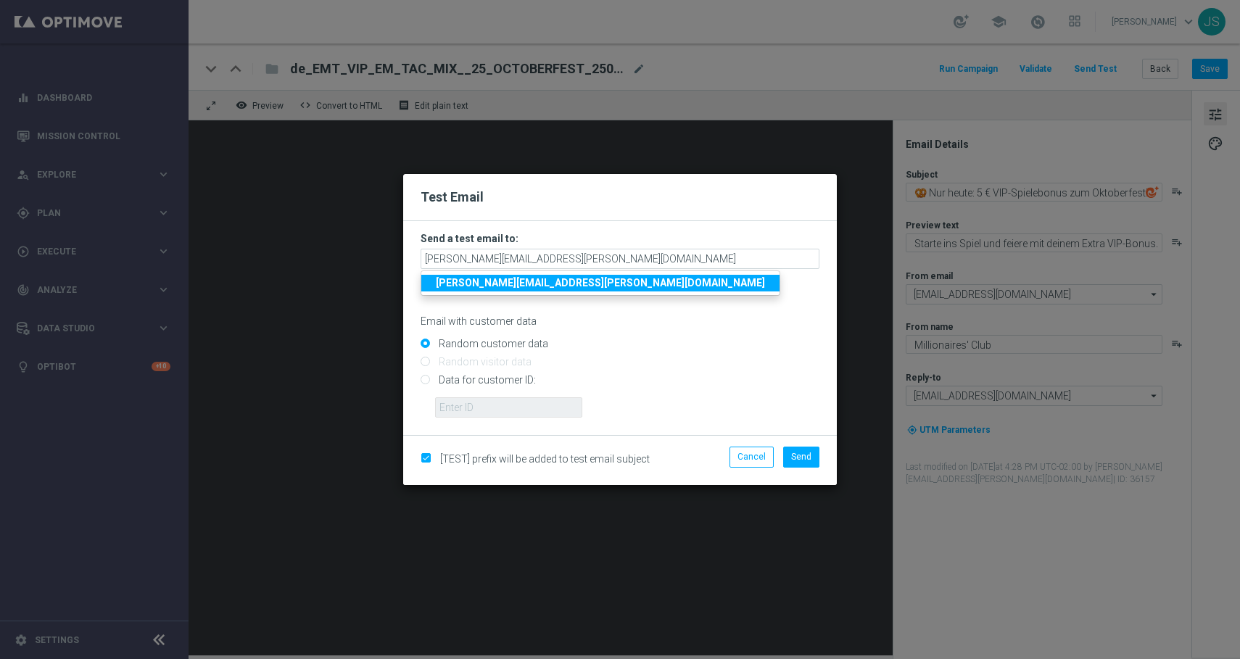
click at [564, 288] on strong "jessica.schmitt@lottoland.com" at bounding box center [600, 283] width 329 height 12
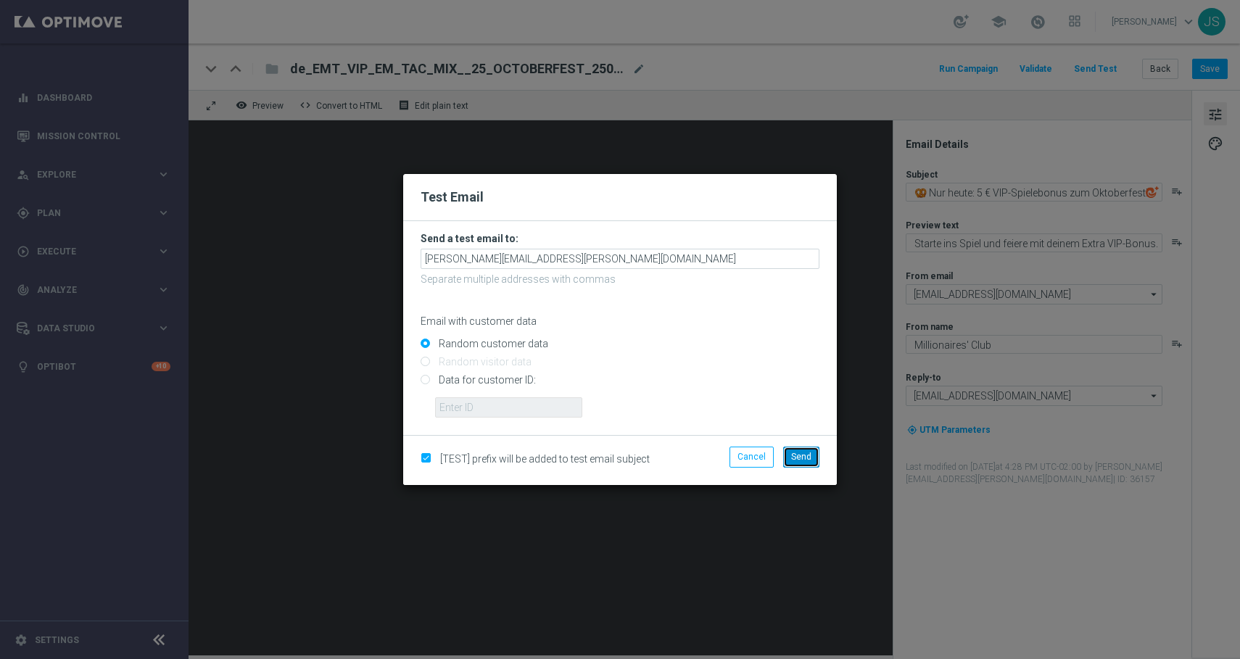
click at [811, 458] on span "Send" at bounding box center [801, 457] width 20 height 10
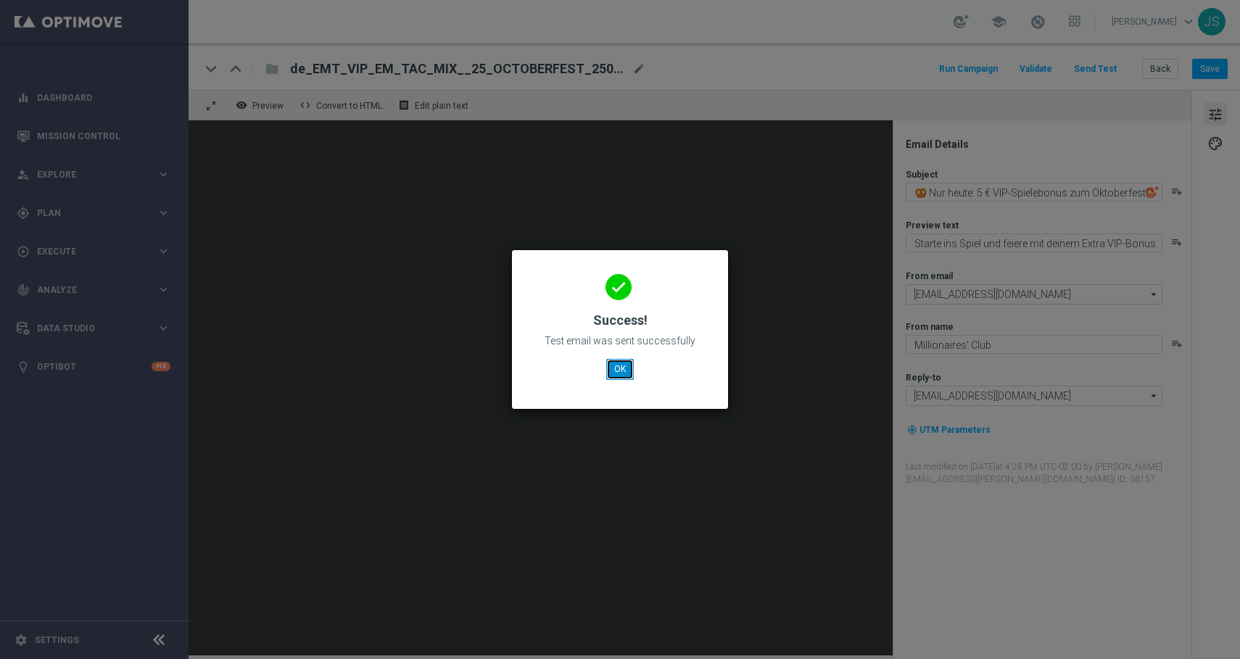
click at [613, 372] on button "OK" at bounding box center [620, 369] width 28 height 20
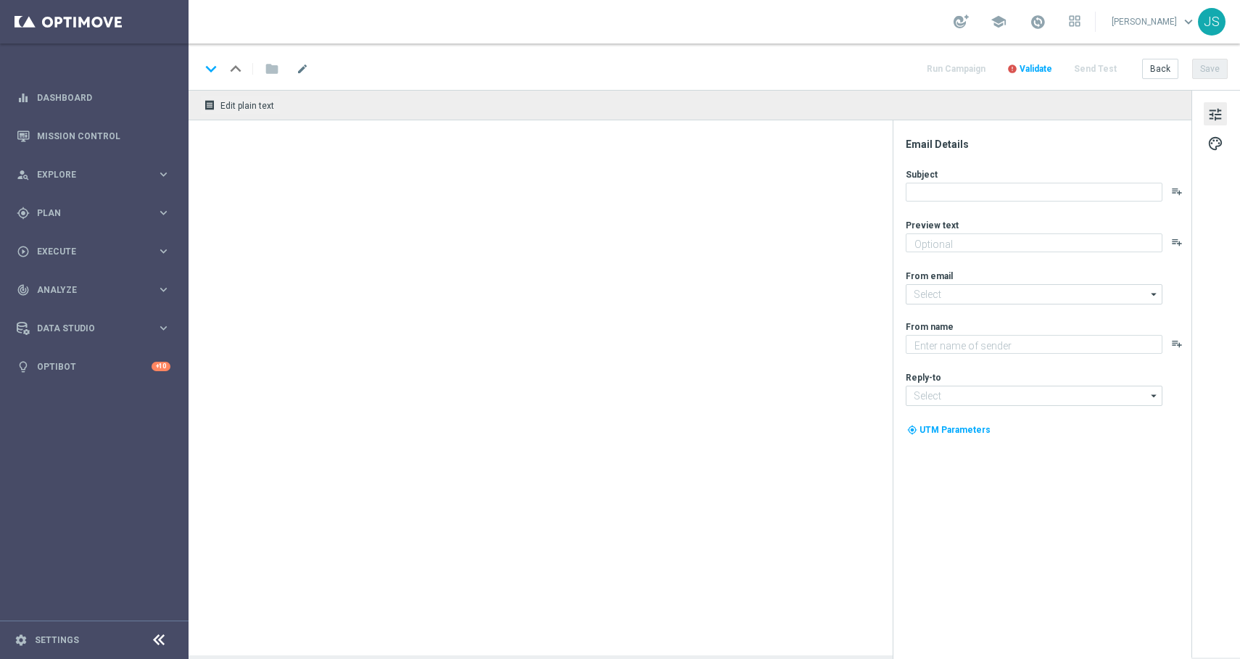
type textarea "Starte ins Spiel und feiere mit deinem Extra VIP-Bonus."
type input "[EMAIL_ADDRESS][DOMAIN_NAME]"
type textarea "Millionaires' Club"
type input "[EMAIL_ADDRESS][DOMAIN_NAME]"
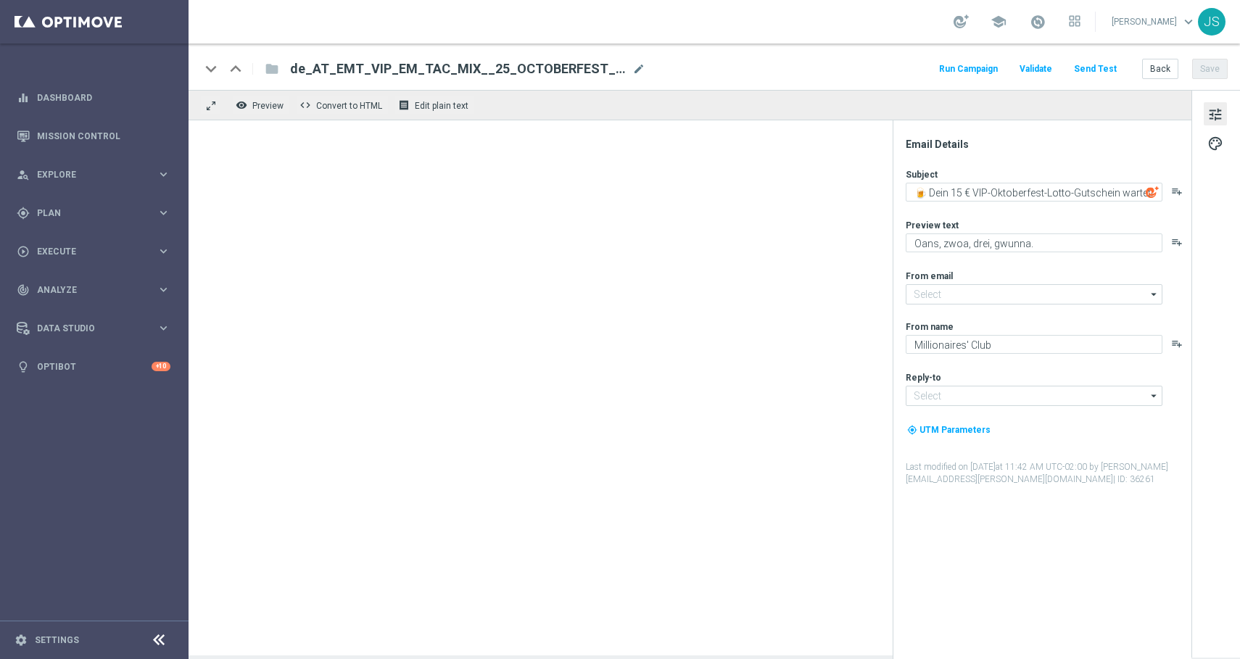
type input "[EMAIL_ADDRESS][DOMAIN_NAME]"
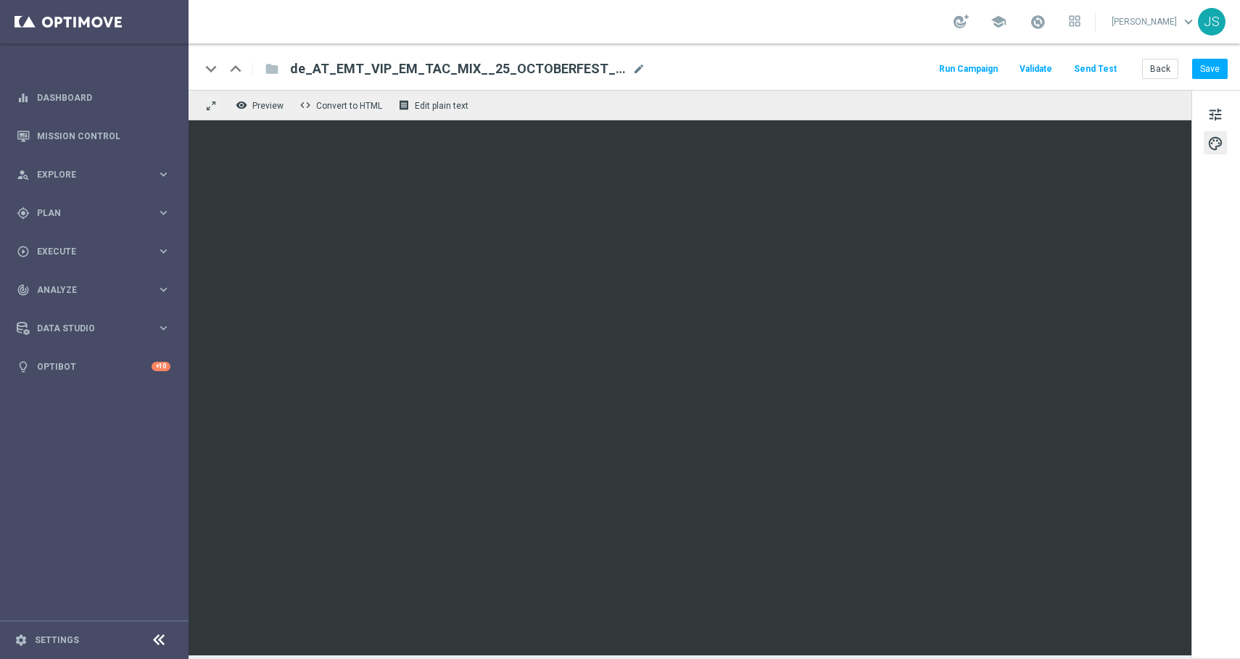
click at [1102, 65] on button "Send Test" at bounding box center [1095, 69] width 47 height 20
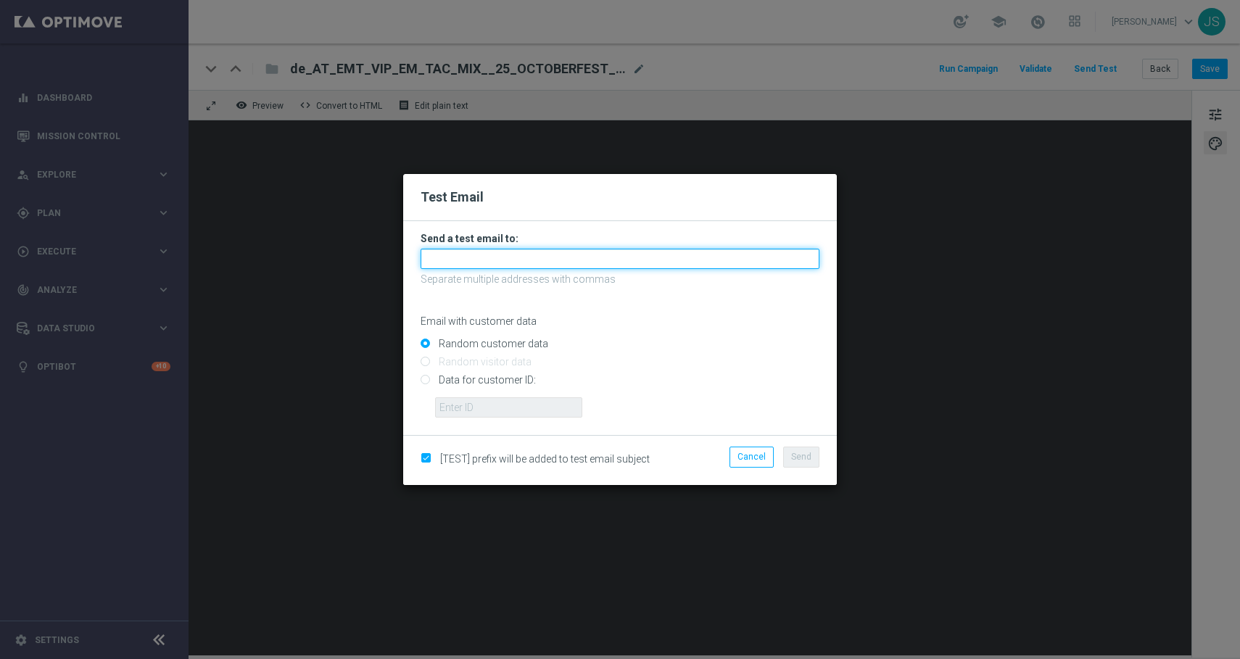
click at [618, 249] on input "text" at bounding box center [620, 259] width 399 height 20
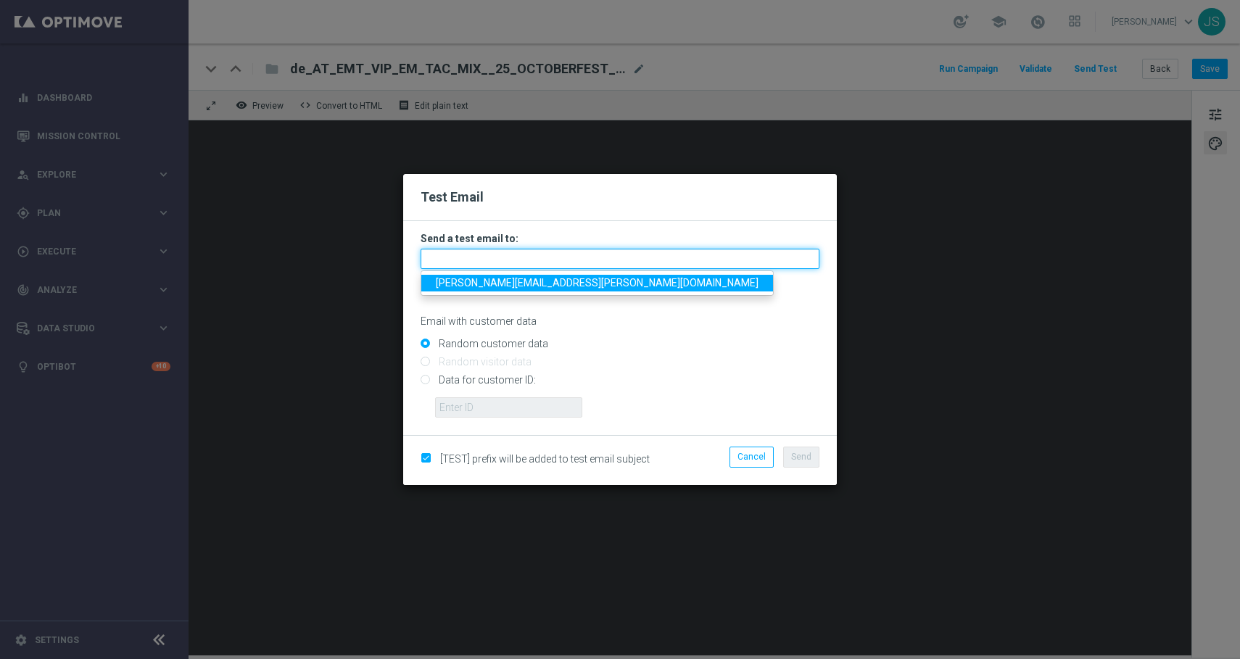
type input "[PERSON_NAME][EMAIL_ADDRESS][PERSON_NAME][DOMAIN_NAME]"
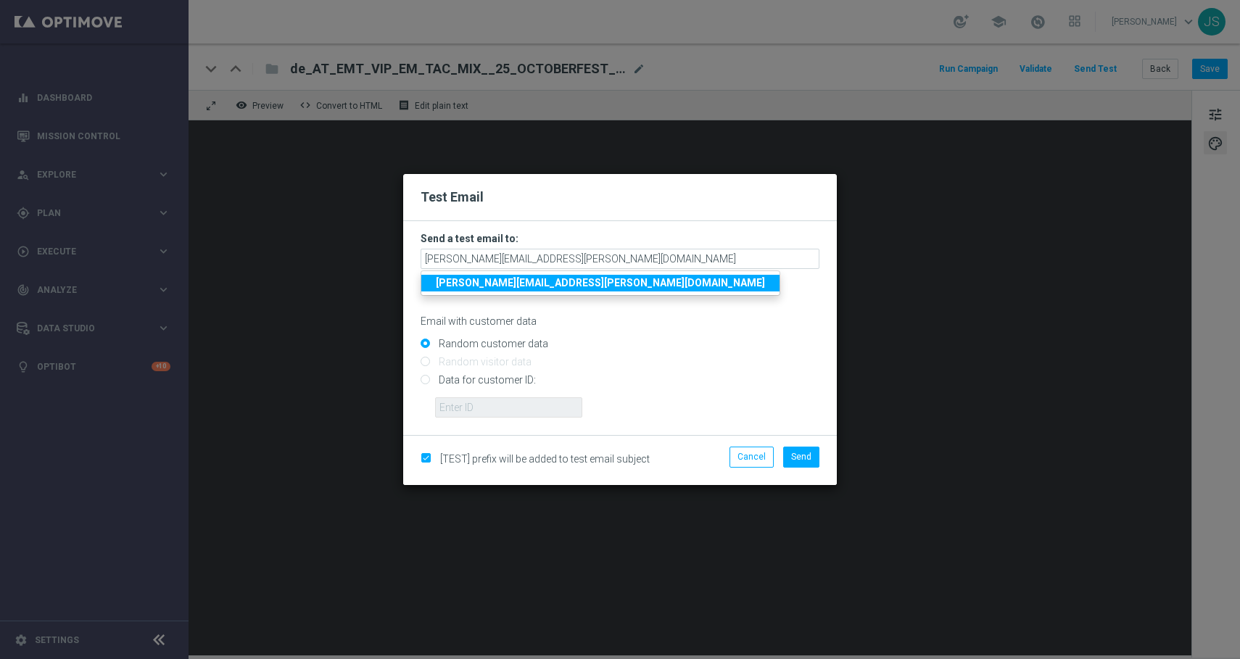
click at [554, 286] on strong "[PERSON_NAME][EMAIL_ADDRESS][PERSON_NAME][DOMAIN_NAME]" at bounding box center [600, 283] width 329 height 12
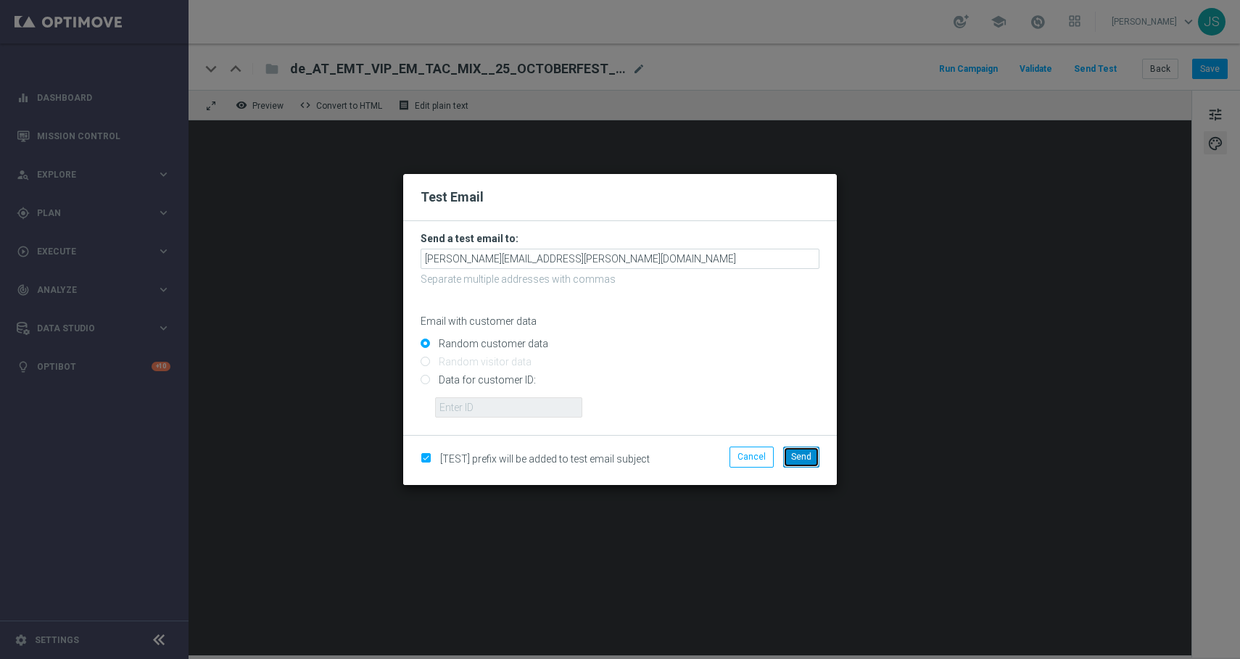
click at [799, 453] on span "Send" at bounding box center [801, 457] width 20 height 10
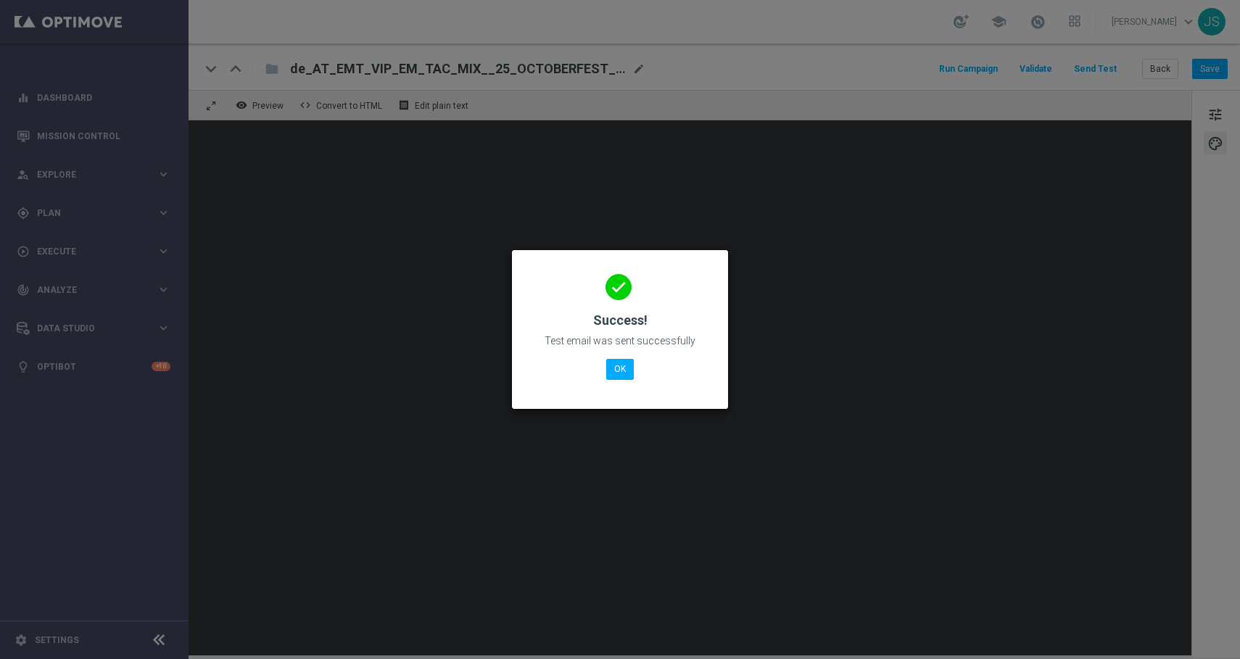
click at [628, 357] on div "done Success! Test email was sent successfully OK" at bounding box center [619, 327] width 181 height 126
click at [624, 361] on button "OK" at bounding box center [620, 369] width 28 height 20
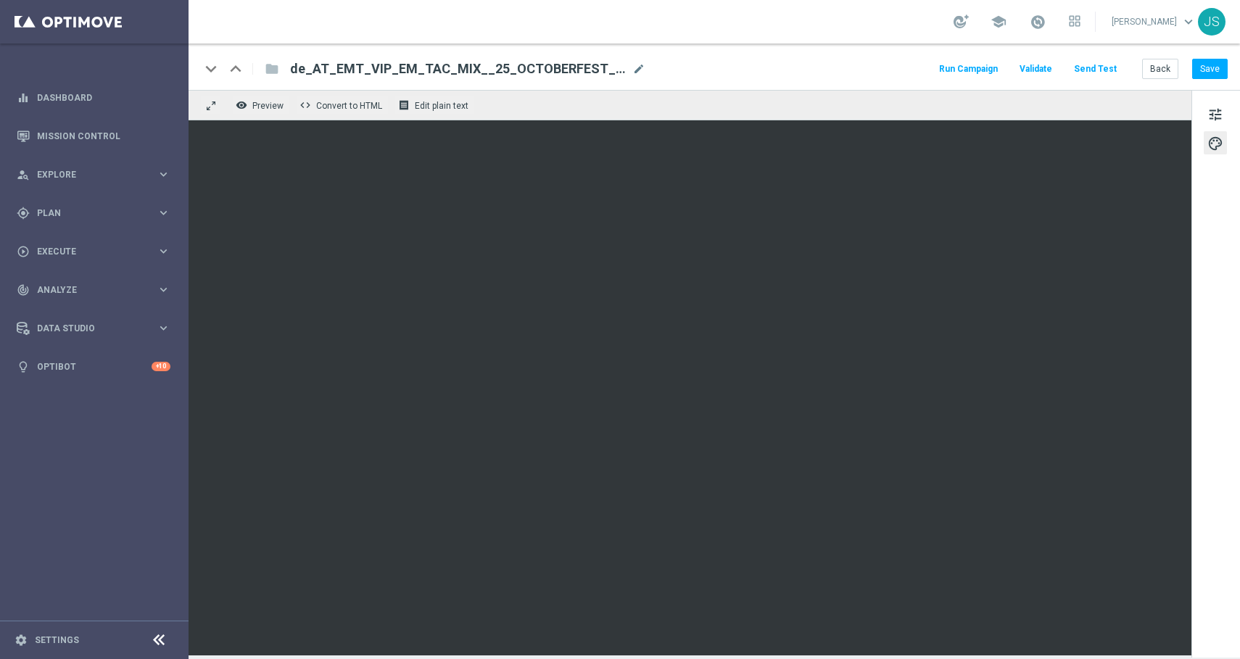
click at [1089, 78] on div "keyboard_arrow_down keyboard_arrow_up folder de_AT_EMT_VIP_EM_TAC_MIX__25_OCTOB…" at bounding box center [714, 67] width 1051 height 46
click at [1089, 72] on button "Send Test" at bounding box center [1095, 69] width 47 height 20
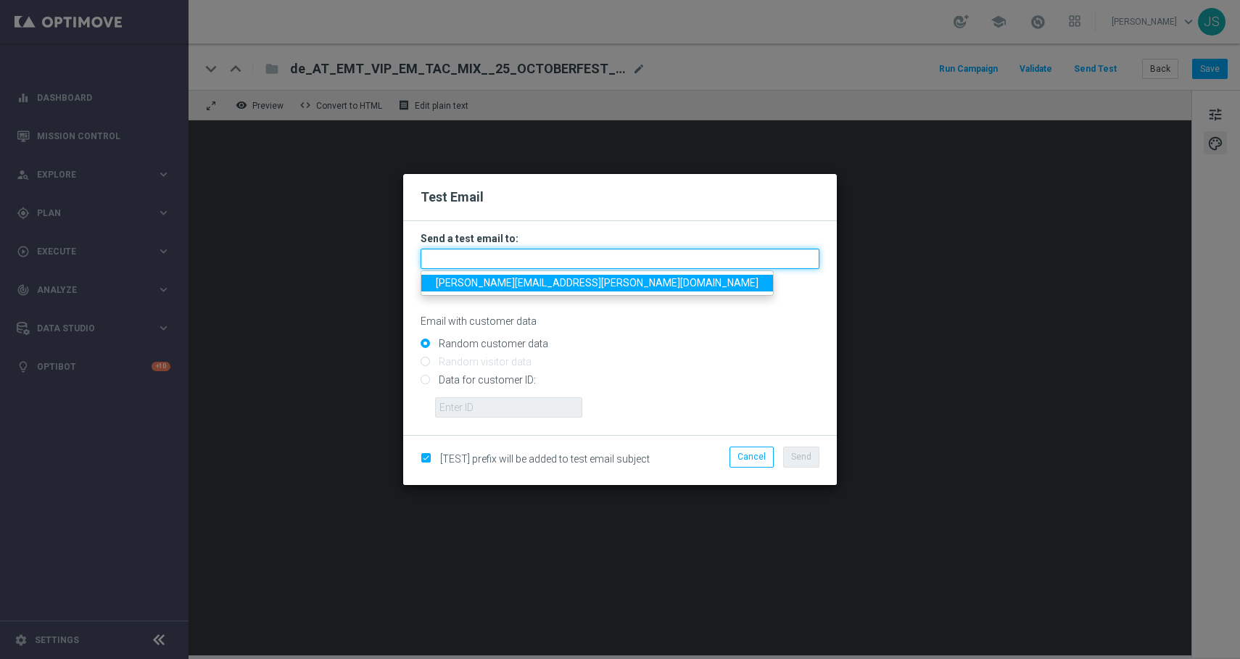
click at [676, 249] on input "text" at bounding box center [620, 259] width 399 height 20
type input "[PERSON_NAME][EMAIL_ADDRESS][PERSON_NAME][DOMAIN_NAME]"
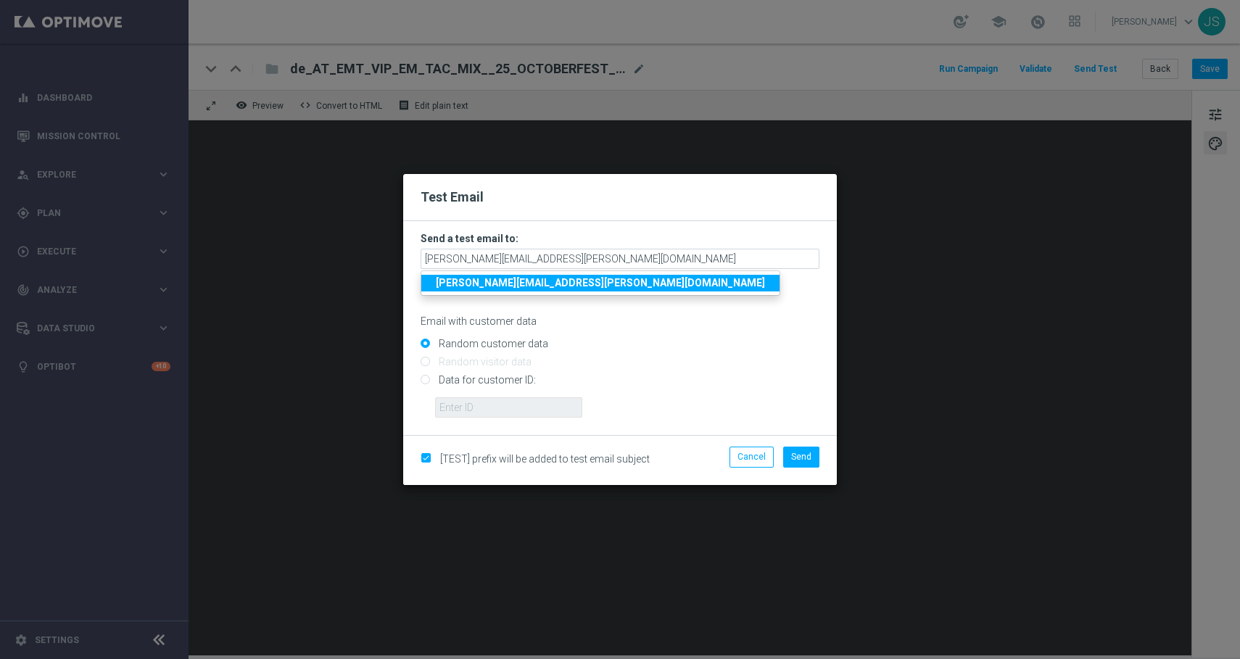
click at [575, 291] on ul "[PERSON_NAME][EMAIL_ADDRESS][PERSON_NAME][DOMAIN_NAME]" at bounding box center [601, 282] width 360 height 25
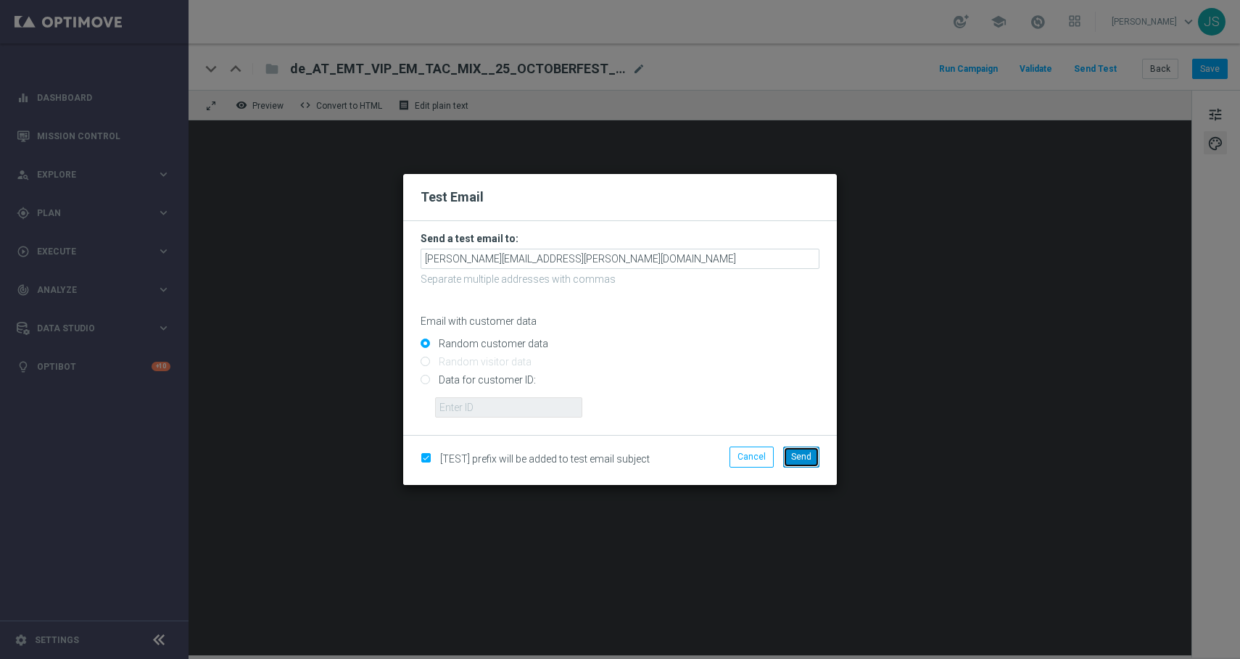
click at [797, 455] on span "Send" at bounding box center [801, 457] width 20 height 10
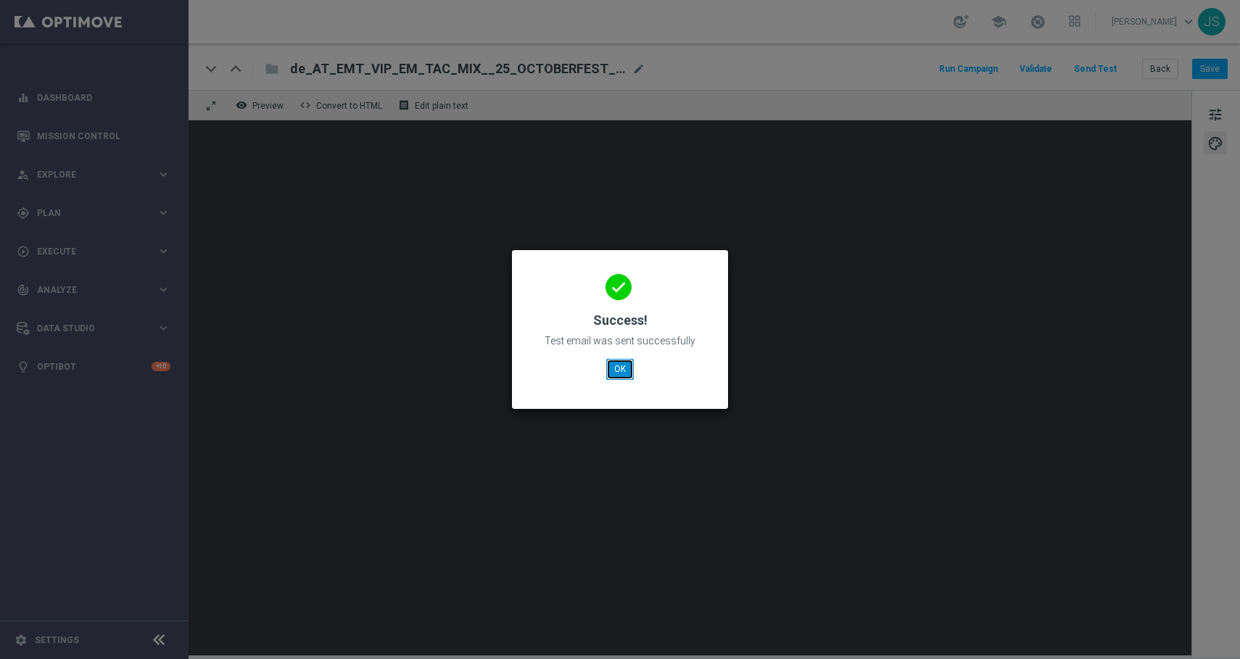
click at [613, 362] on button "OK" at bounding box center [620, 369] width 28 height 20
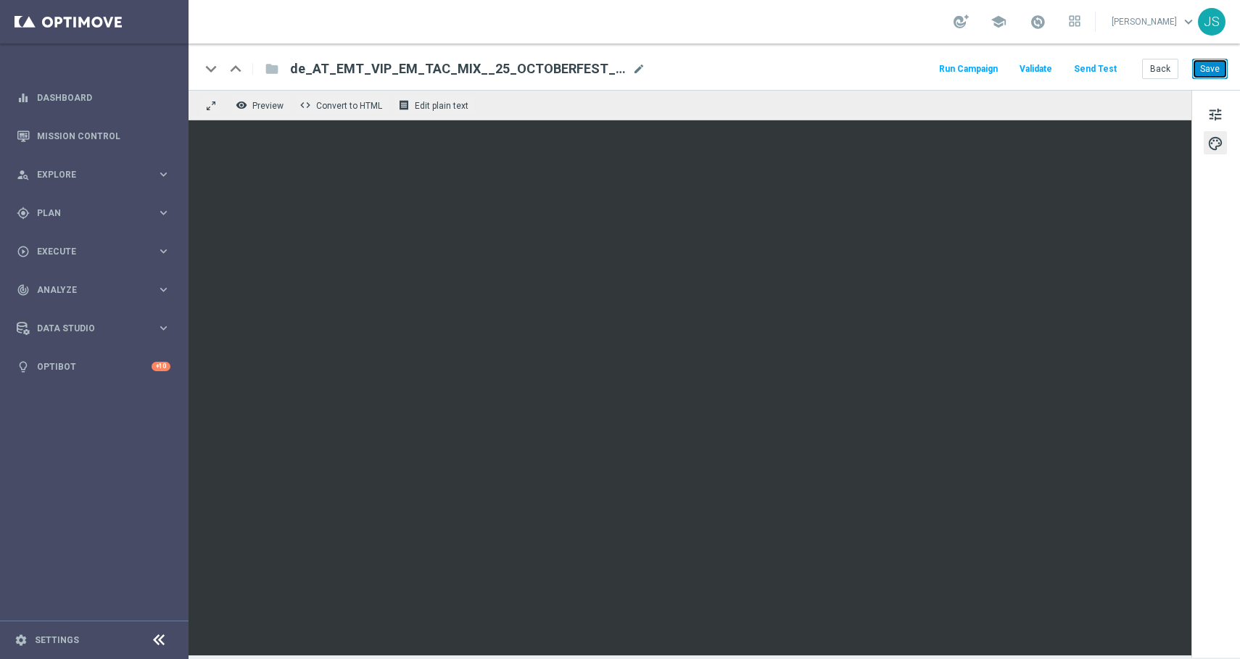
click at [1209, 63] on button "Save" at bounding box center [1210, 69] width 36 height 20
click at [1220, 111] on span "tune" at bounding box center [1215, 114] width 16 height 19
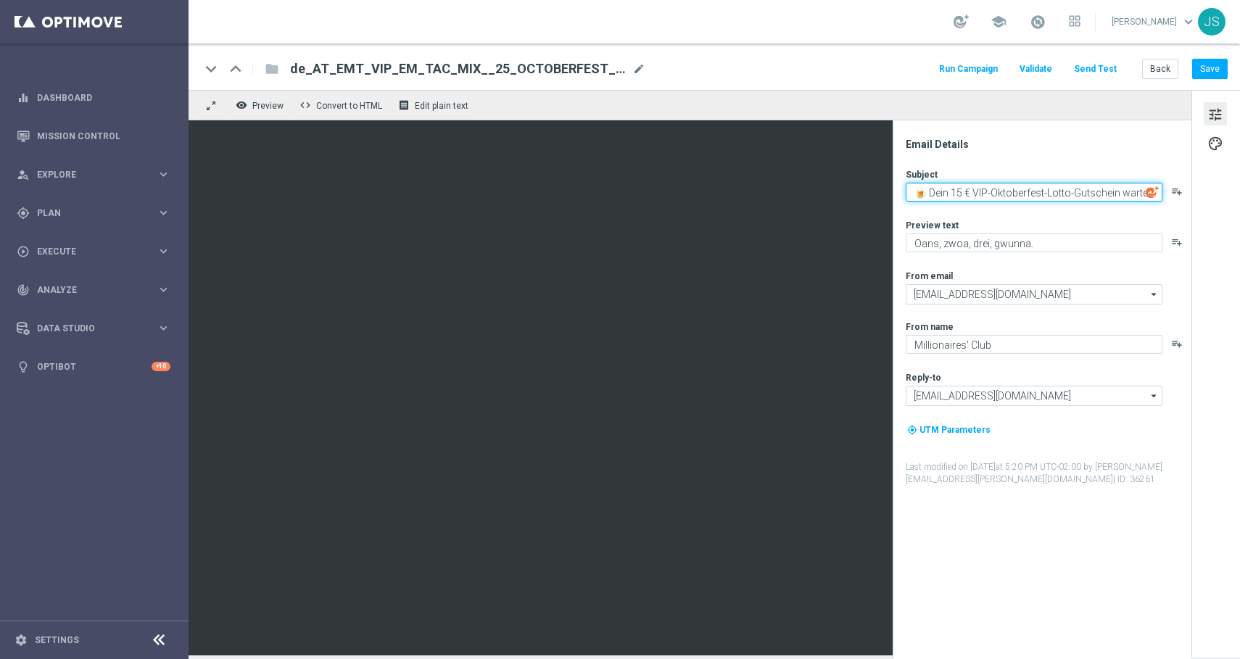
click at [1029, 193] on textarea "🍺 Dein 15 € VIP-Oktoberfest-Lotto-Gutschein wartet!" at bounding box center [1034, 192] width 257 height 19
click at [1208, 73] on button "Save" at bounding box center [1210, 69] width 36 height 20
click at [1213, 63] on button "Save" at bounding box center [1210, 69] width 36 height 20
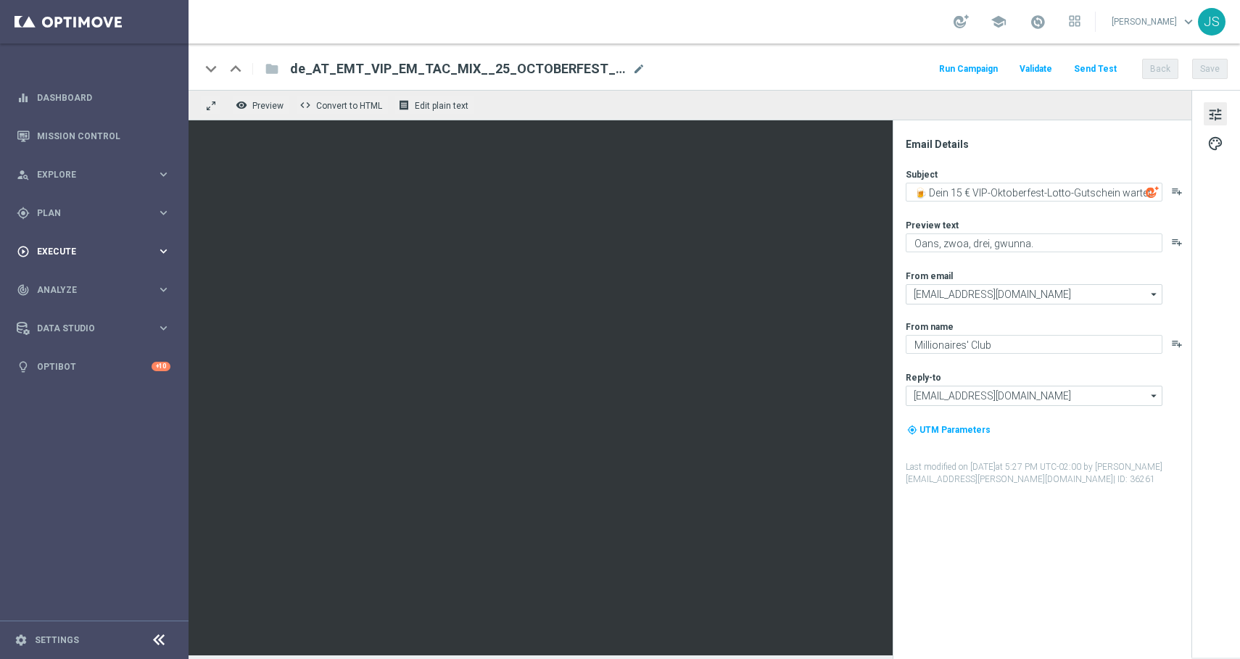
click at [110, 265] on div "play_circle_outline Execute keyboard_arrow_right" at bounding box center [93, 251] width 187 height 38
click at [84, 286] on link "Campaign Builder" at bounding box center [94, 282] width 113 height 12
click at [106, 276] on link "Campaign Builder" at bounding box center [94, 282] width 113 height 12
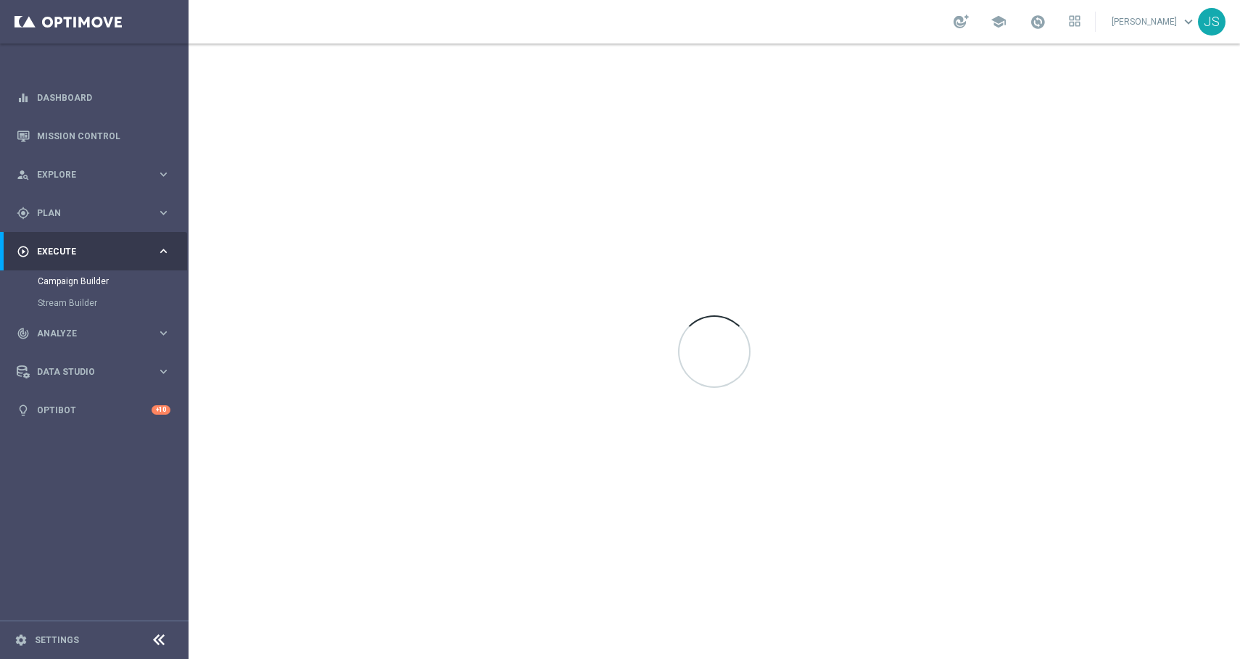
click at [84, 274] on div "Campaign Builder" at bounding box center [112, 281] width 149 height 22
click at [81, 285] on link "Campaign Builder" at bounding box center [94, 282] width 113 height 12
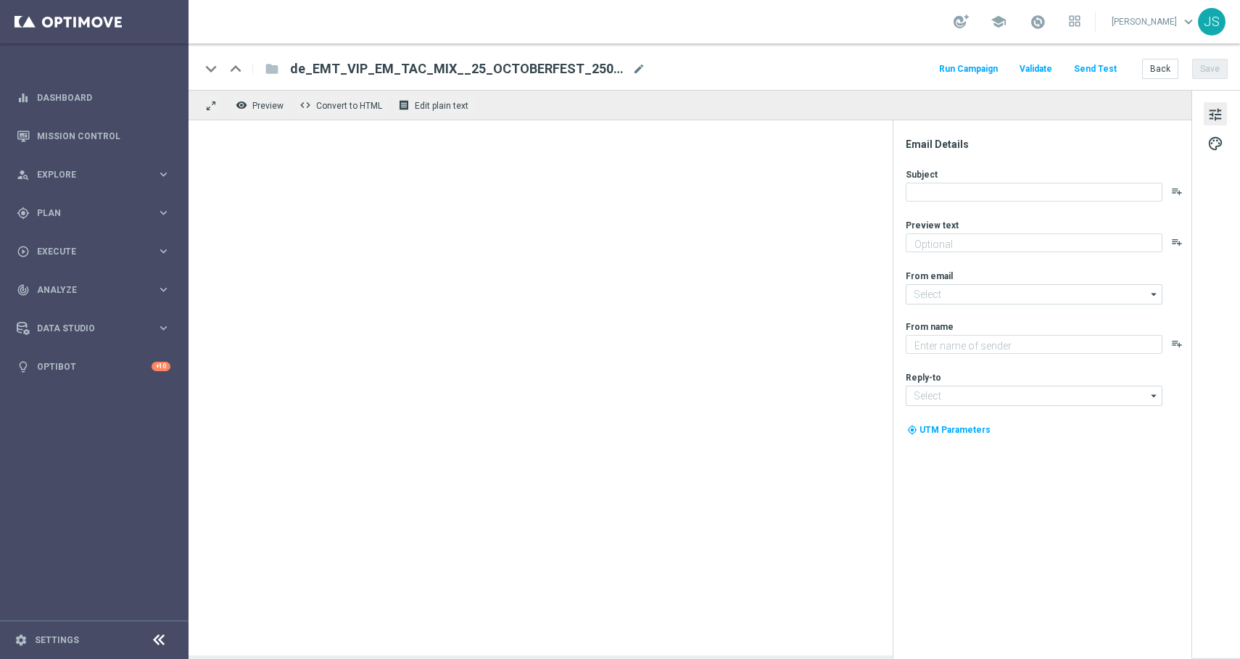
type textarea "Jetzt einzahlen & bis [DATE] Freispiele im Wert von 6 € sichern."
type textarea "Millionaires' Club"
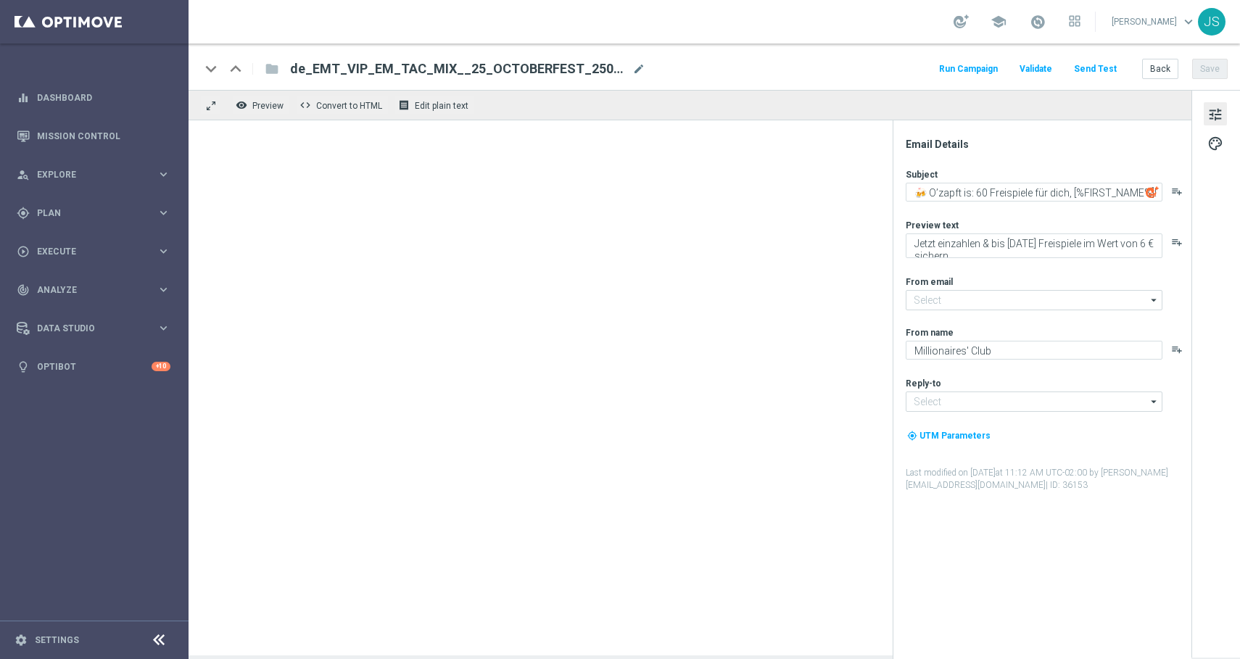
type input "[EMAIL_ADDRESS][DOMAIN_NAME]"
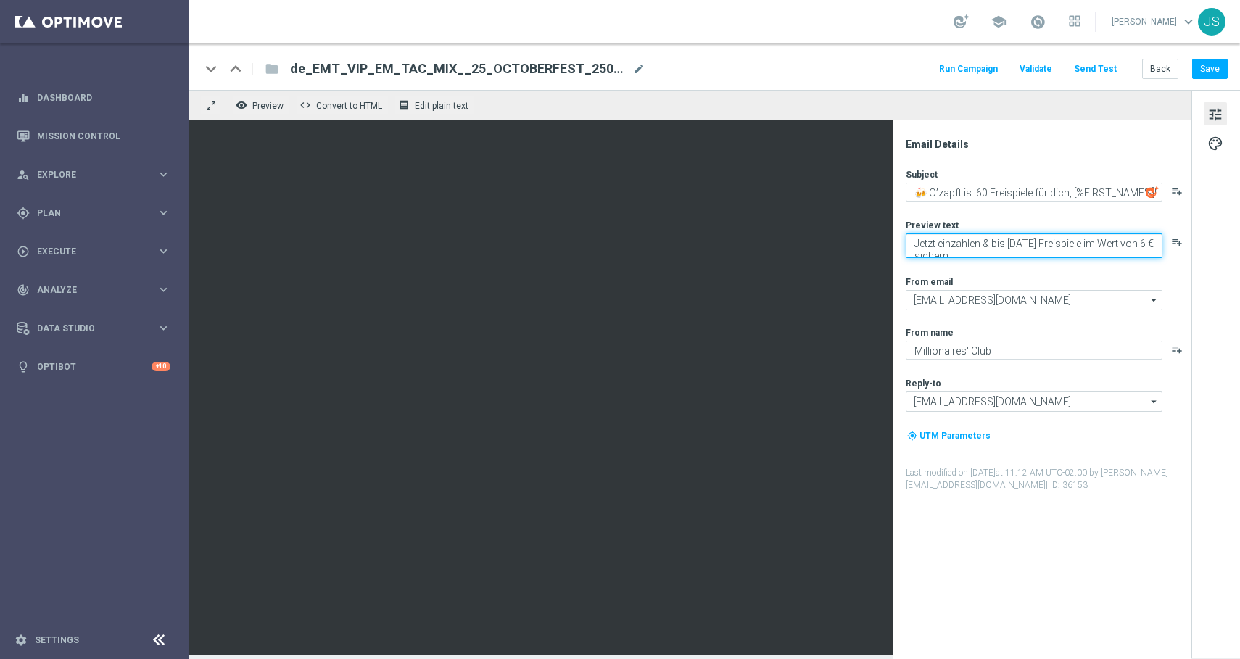
click at [946, 242] on textarea "Jetzt einzahlen & bis [DATE] Freispiele im Wert von 6 € sichern." at bounding box center [1034, 245] width 257 height 25
drag, startPoint x: 946, startPoint y: 243, endPoint x: 981, endPoint y: 291, distance: 59.2
click at [981, 291] on div "Subject 🍻 O’zapft is: 60 Freispiele für dich, [%FIRST_NAME%]! playlist_add Prev…" at bounding box center [1048, 329] width 284 height 323
click at [1002, 252] on textarea "Jetzt einzahlen & bis [DATE] Freispiele im Wert von 6 € sichern." at bounding box center [1034, 245] width 257 height 25
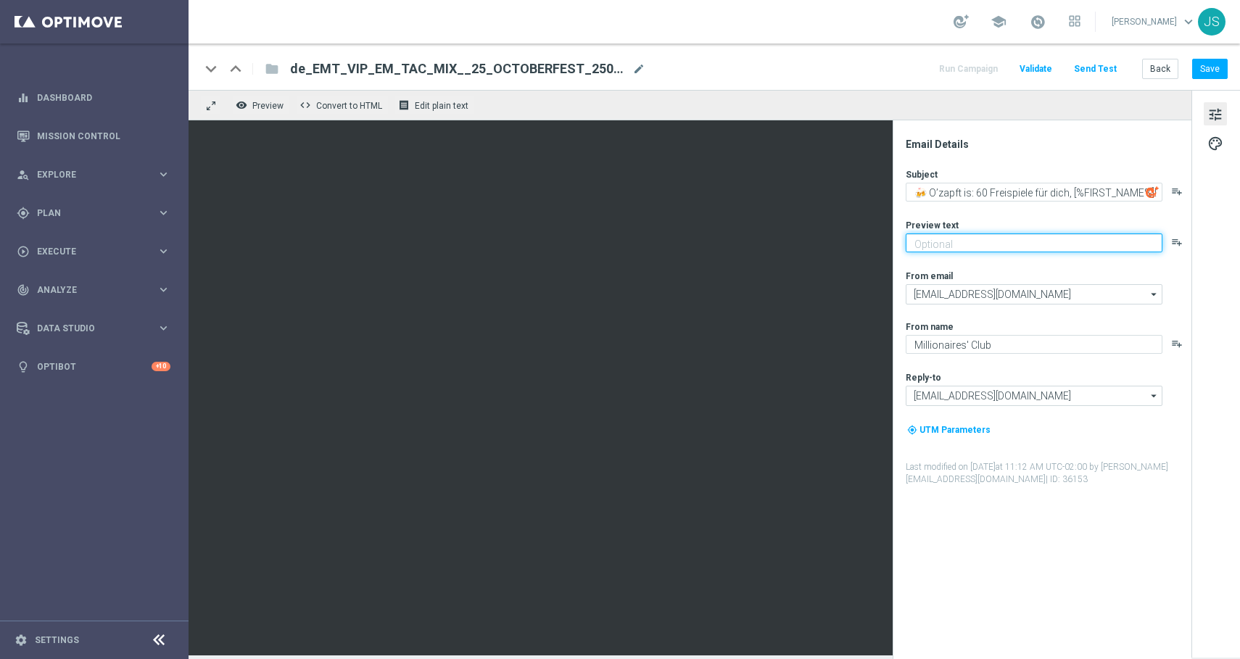
paste textarea "Oans, zwoa, drei, gwunna."
type textarea "Oans, zwoa, drei, gwunna."
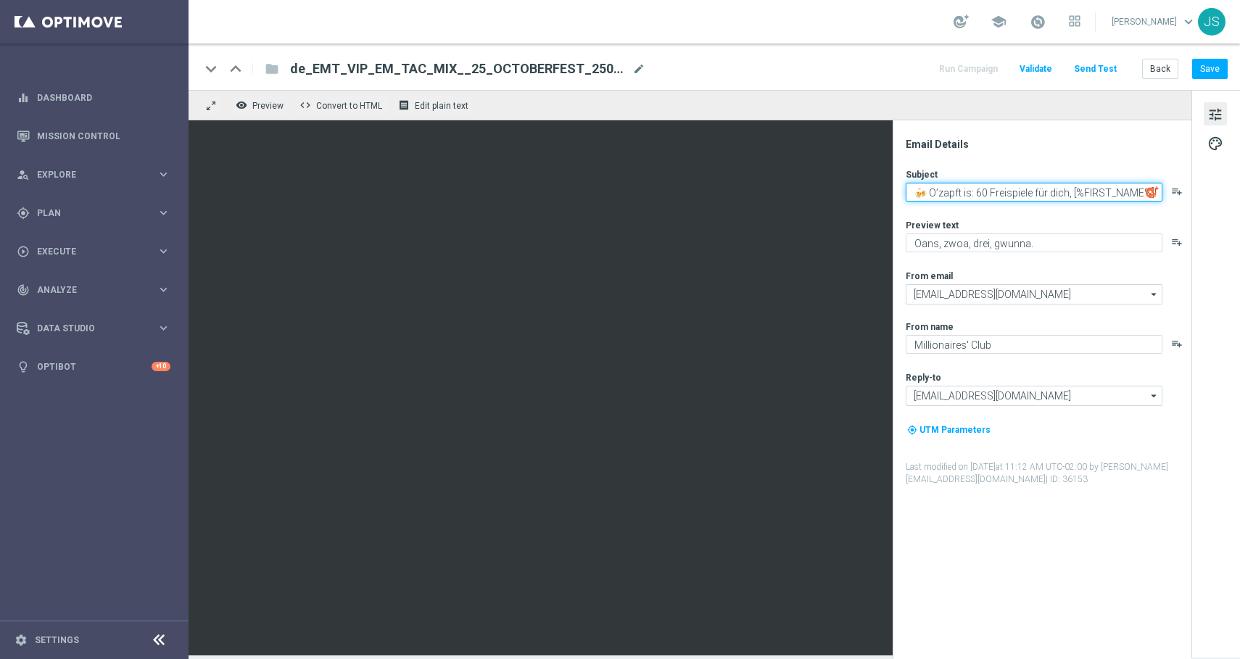
click at [1005, 189] on textarea "🍻 O’zapft is: 60 Freispiele für dich, [%FIRST_NAME%]!" at bounding box center [1034, 192] width 257 height 19
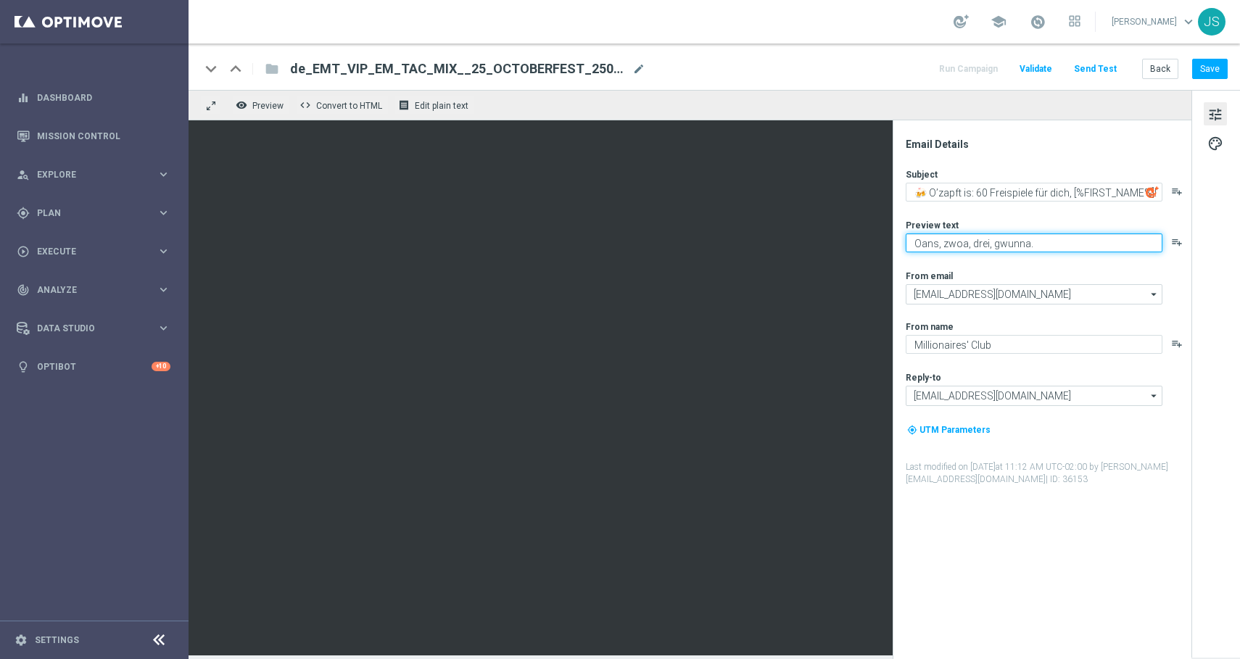
click at [996, 234] on textarea "Oans, zwoa, drei, gwunna." at bounding box center [1034, 242] width 257 height 19
click at [1222, 68] on button "Save" at bounding box center [1210, 69] width 36 height 20
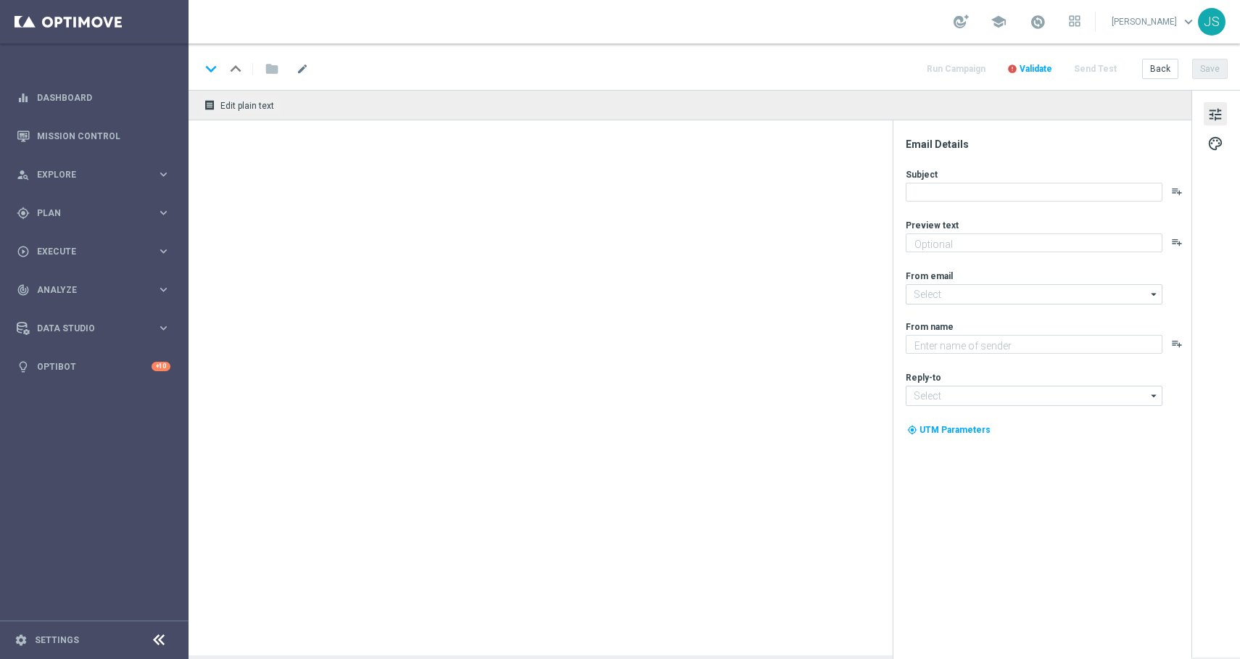
type textarea "Jetzt einzahlen & bis 5. Oktober 60 Freispiele im [PERSON_NAME] von 6 € sichern."
type textarea "Millionaires' Club"
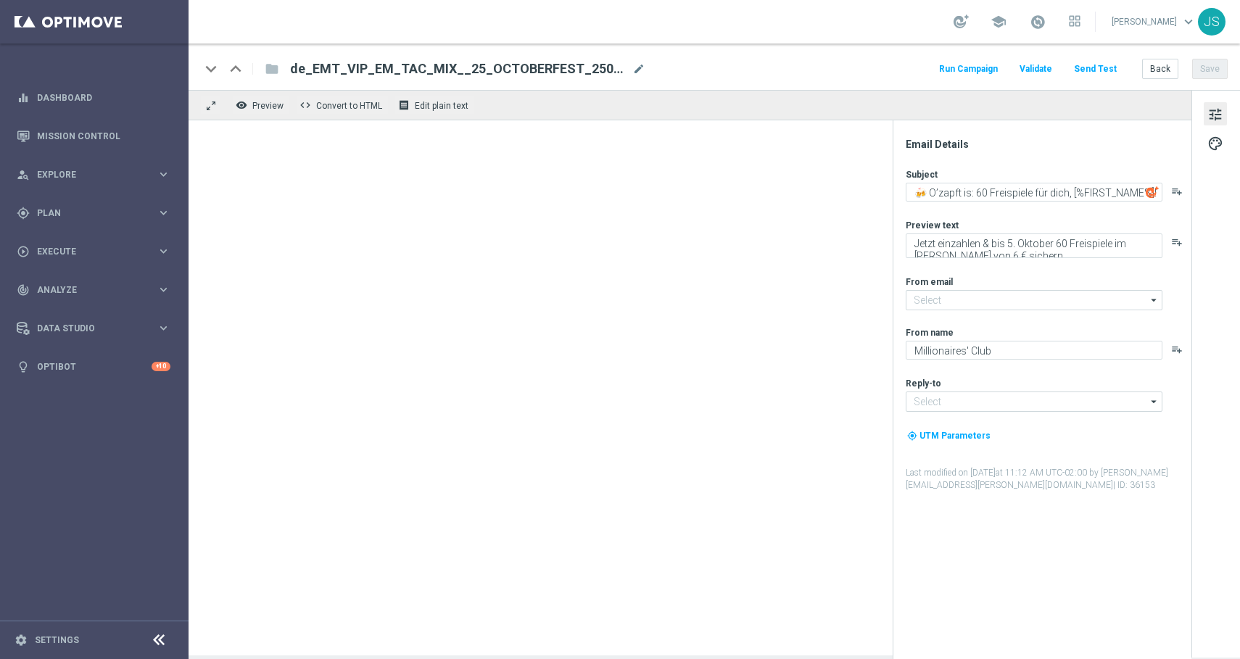
type input "[EMAIL_ADDRESS][DOMAIN_NAME]"
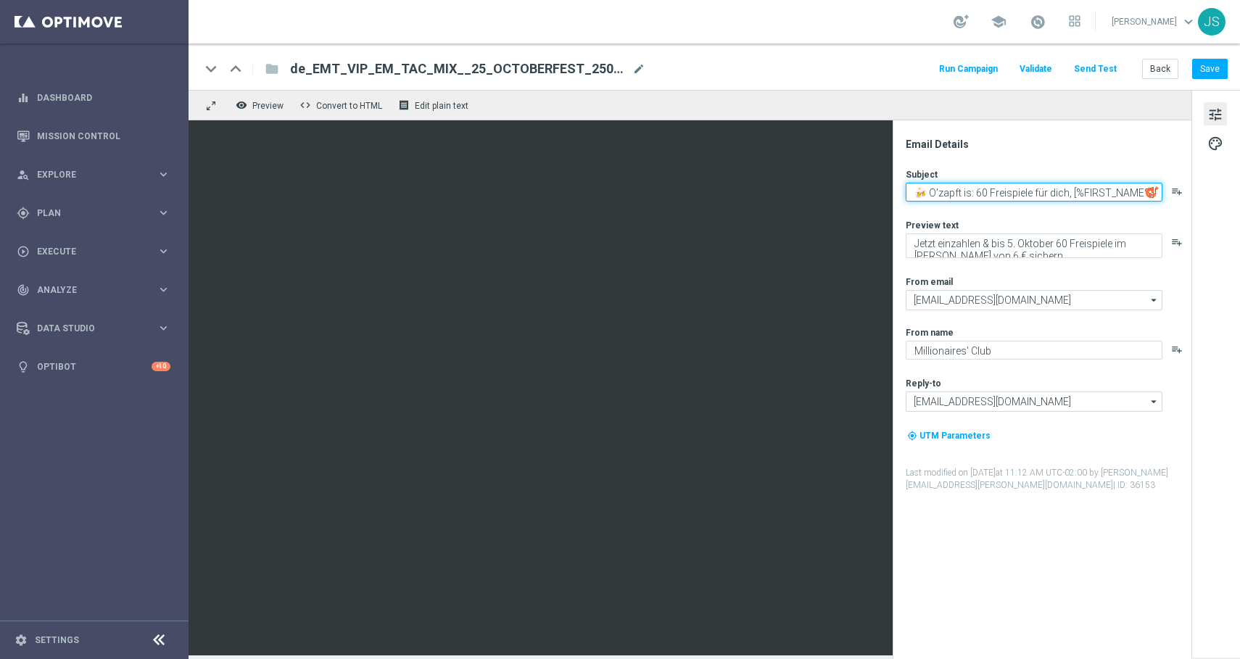
click at [972, 197] on textarea "🍻 O’zapft is: 60 Freispiele für dich, [%FIRST_NAME%]!" at bounding box center [1034, 192] width 257 height 19
paste textarea "🍻 60 Freispiele für dich, [%FIRST_NAME%]!"
type textarea "🍻 60 Freispiele für dich, [%FIRST_NAME%]!"
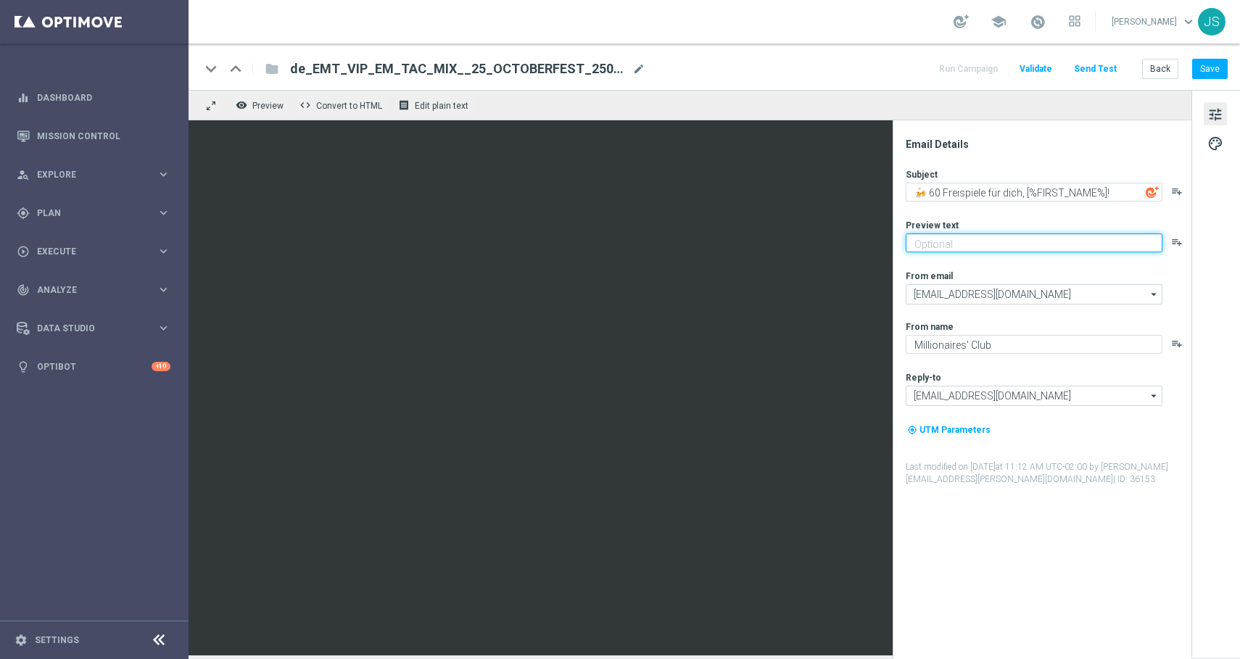
paste textarea "Oans, zwoa, drei, gwunna."
type textarea "Oans, zwoa, drei, gwunna."
click at [1214, 68] on button "Save" at bounding box center [1210, 69] width 36 height 20
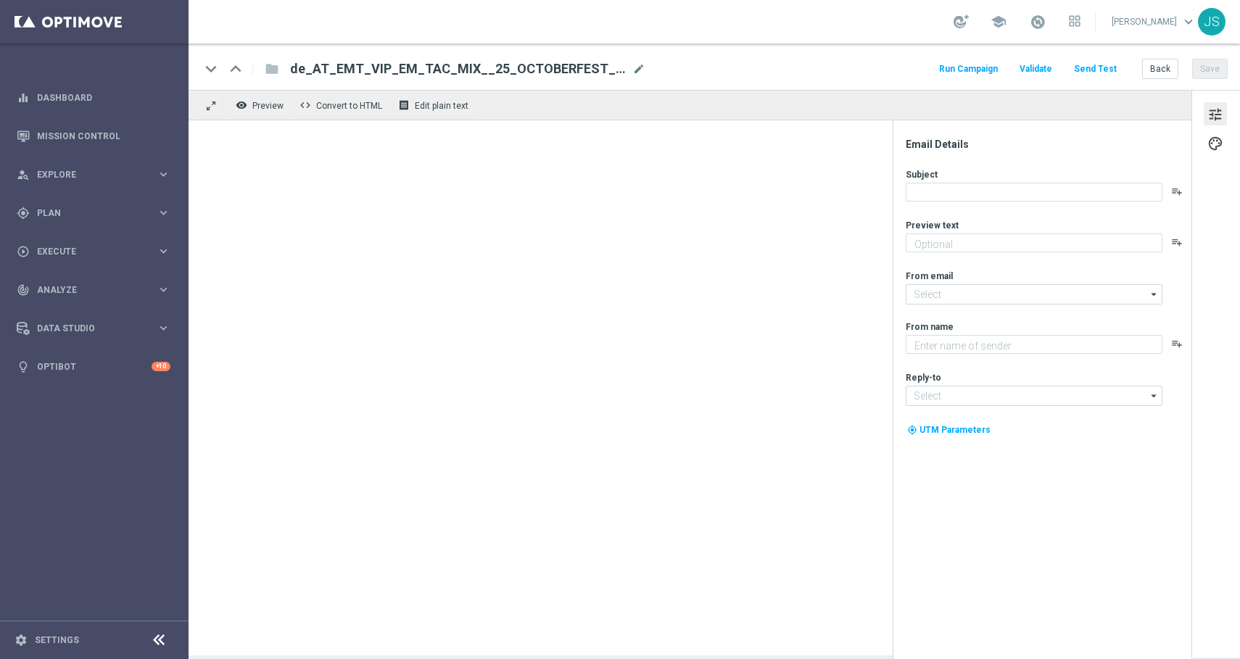
type textarea "Oans, zwoa, drei, gwunna."
type input "[EMAIL_ADDRESS][DOMAIN_NAME]"
type textarea "Millionaires' Club"
type input "[EMAIL_ADDRESS][DOMAIN_NAME]"
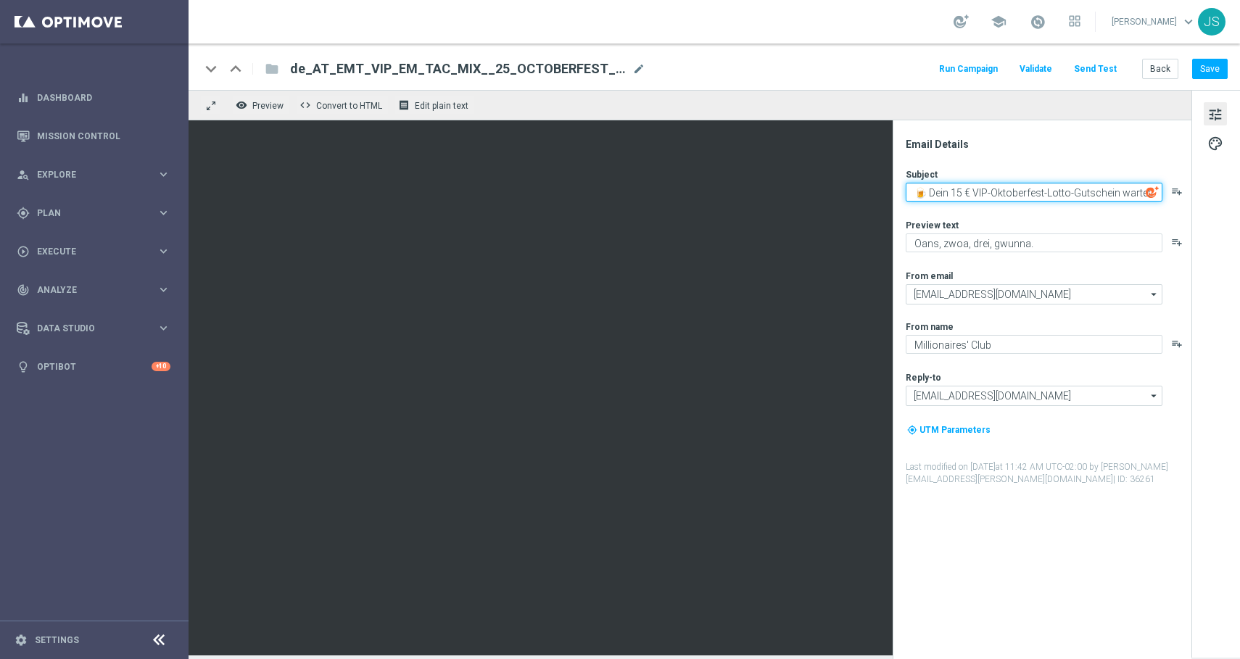
click at [992, 191] on textarea "🍺 Dein 15 € VIP-Oktoberfest-Lotto-Gutschein wartet!" at bounding box center [1034, 192] width 257 height 19
paste textarea
paste textarea "🍻 60 Freispiele für dich, [%FIRST_NAME%]!"
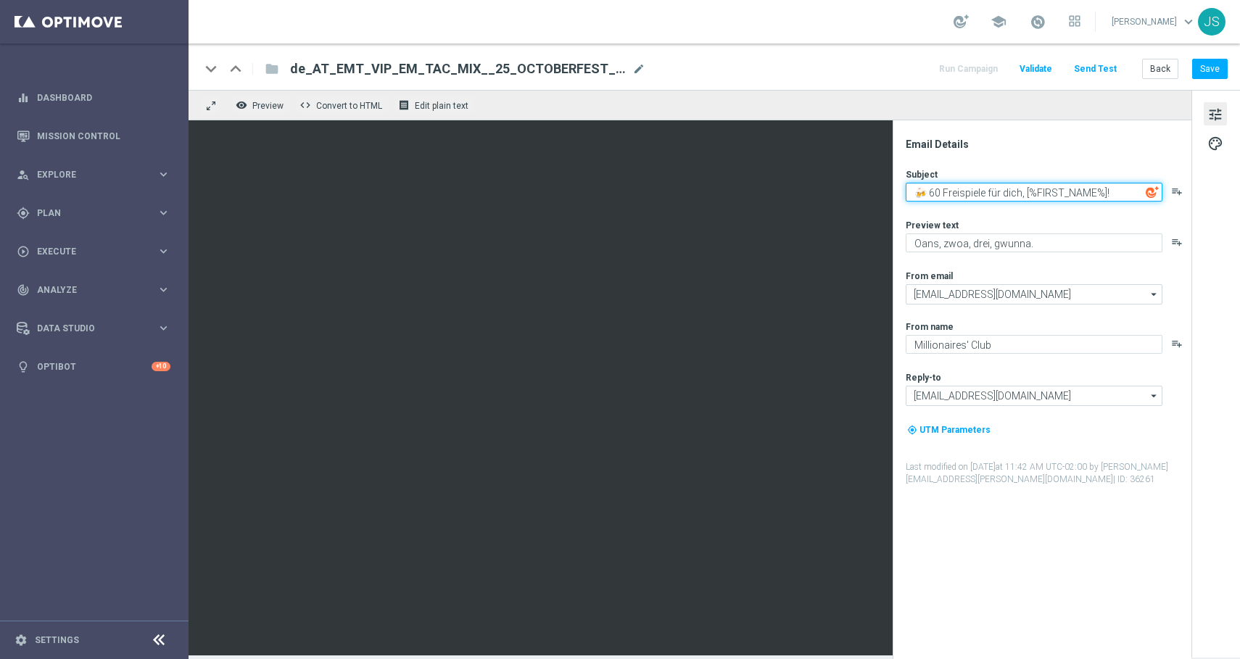
type textarea "🍻 60 Freispiele für dich, [%FIRST_NAME%]!"
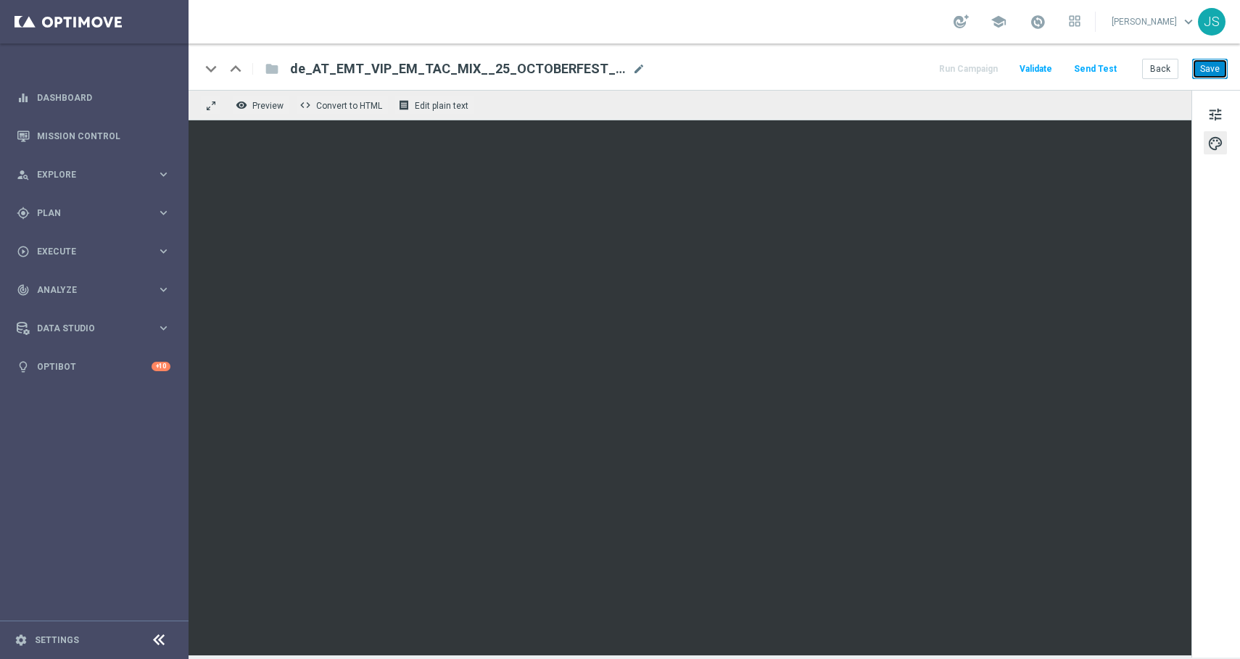
click at [1220, 68] on button "Save" at bounding box center [1210, 69] width 36 height 20
click at [1109, 70] on button "Send Test" at bounding box center [1095, 69] width 47 height 20
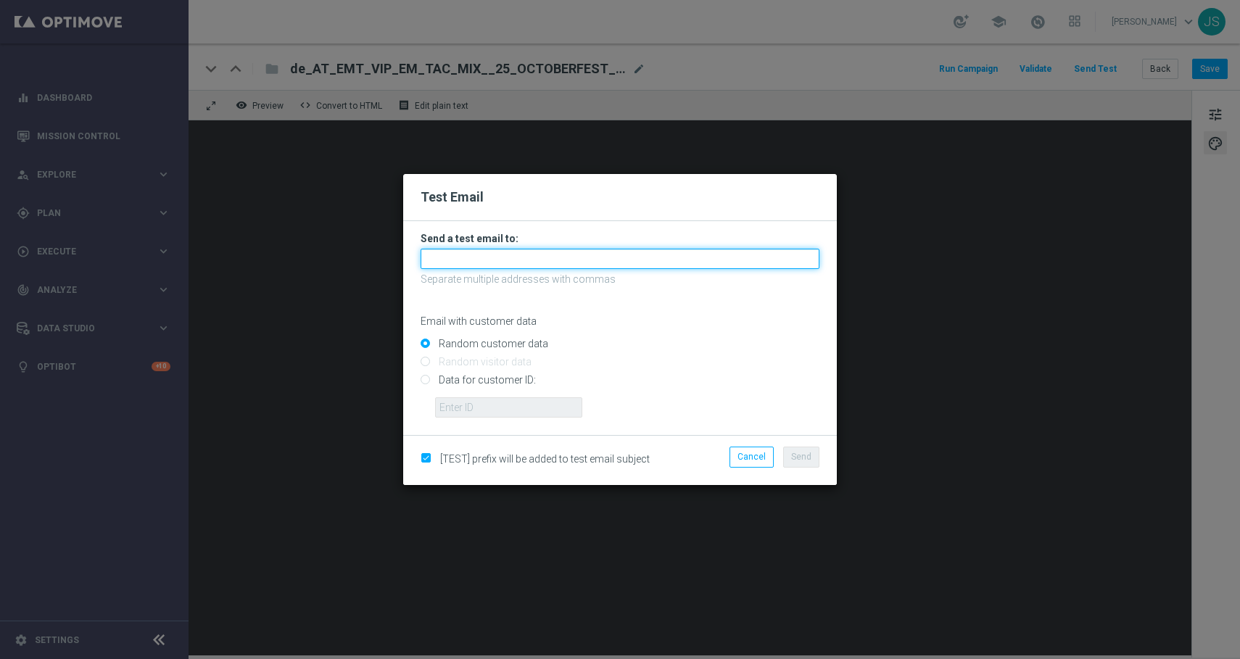
click at [563, 252] on input "text" at bounding box center [620, 259] width 399 height 20
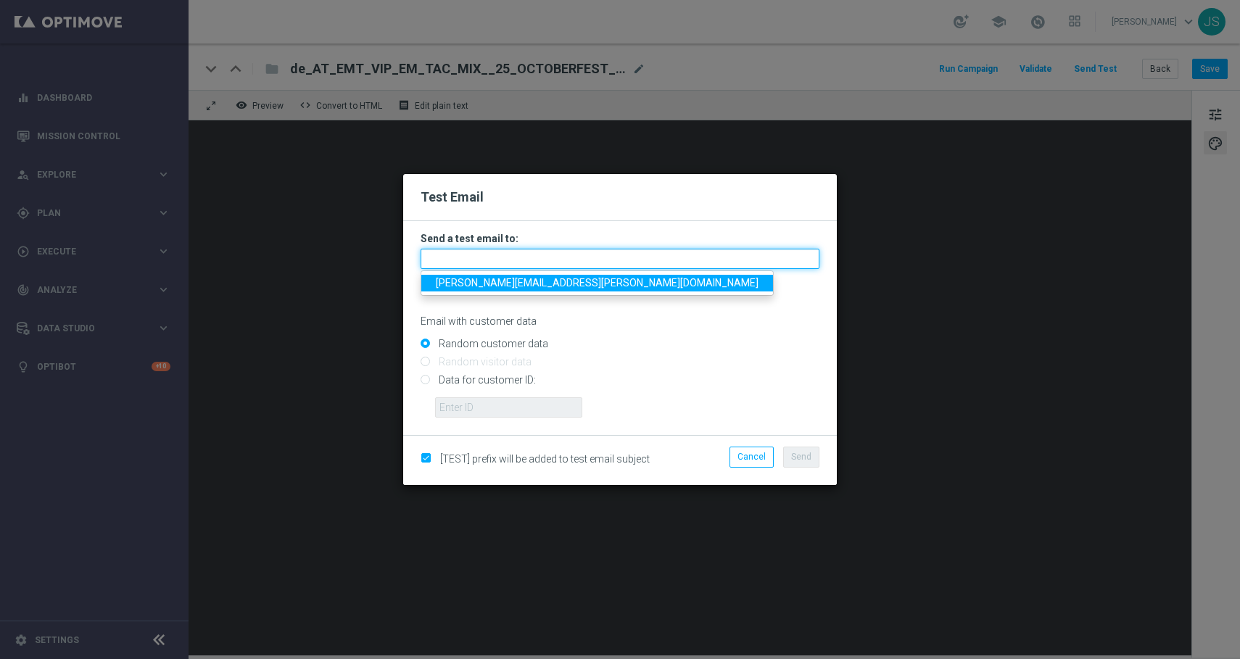
type input "[PERSON_NAME][EMAIL_ADDRESS][PERSON_NAME][DOMAIN_NAME]"
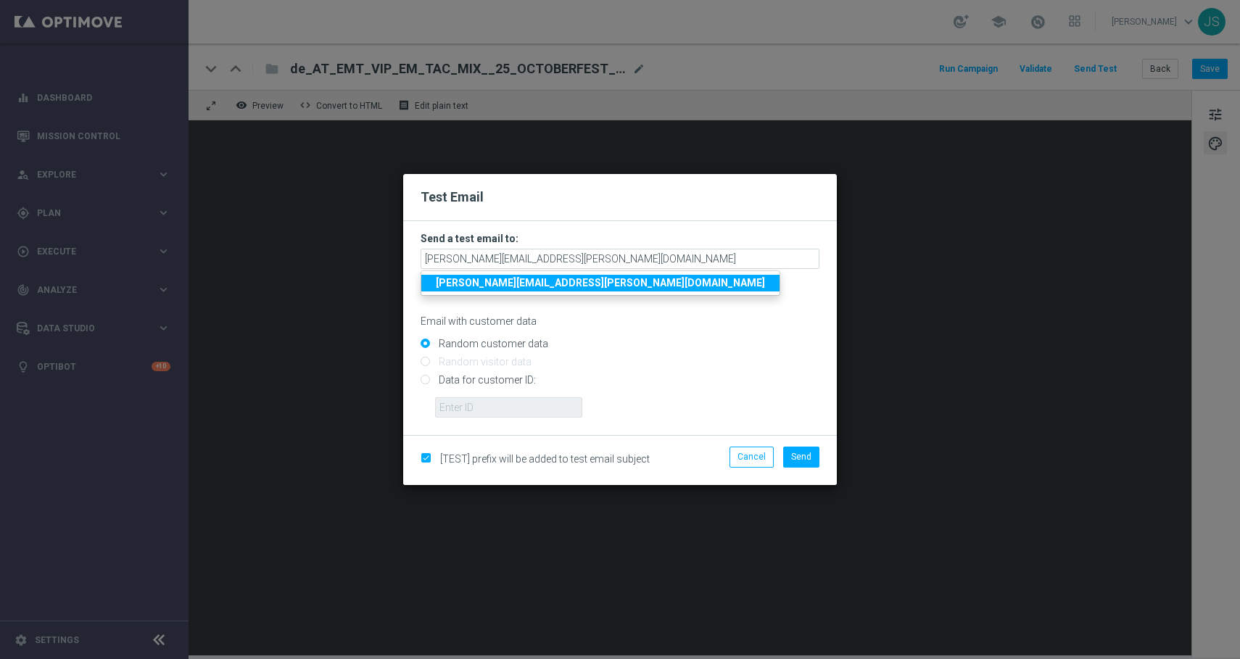
click at [552, 287] on strong "[PERSON_NAME][EMAIL_ADDRESS][PERSON_NAME][DOMAIN_NAME]" at bounding box center [600, 283] width 329 height 12
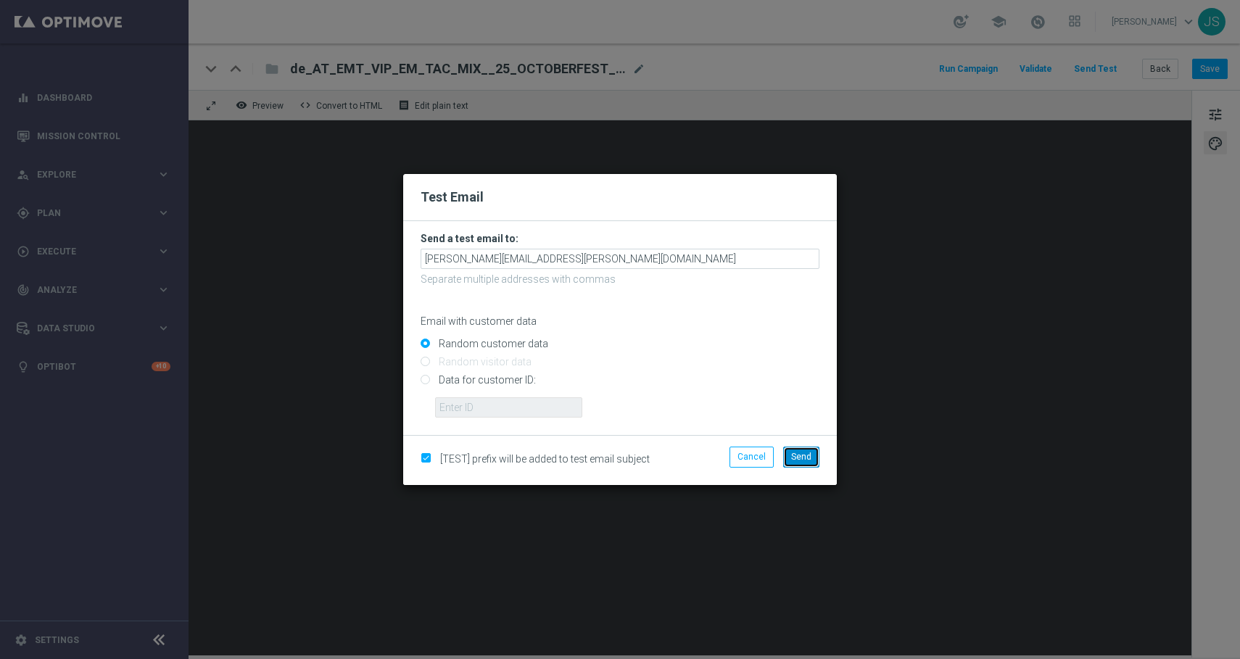
click at [800, 452] on span "Send" at bounding box center [801, 457] width 20 height 10
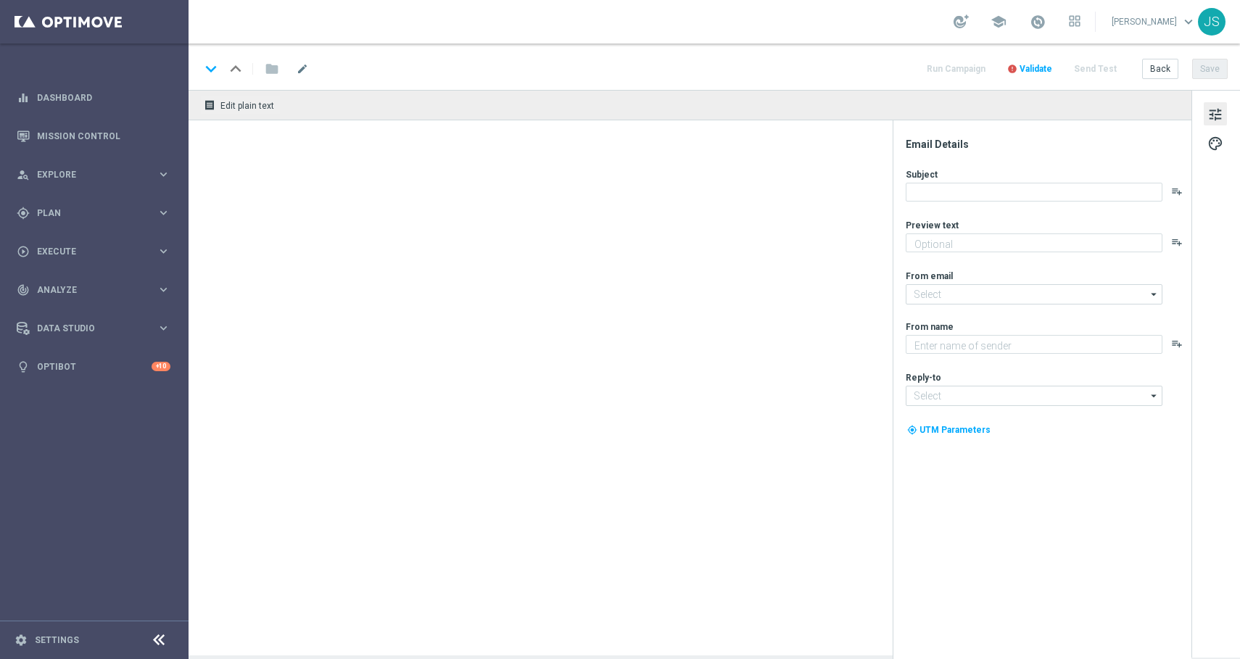
type textarea "Oans, zwoa, drei, gwunna."
type textarea "Millionaires' Club"
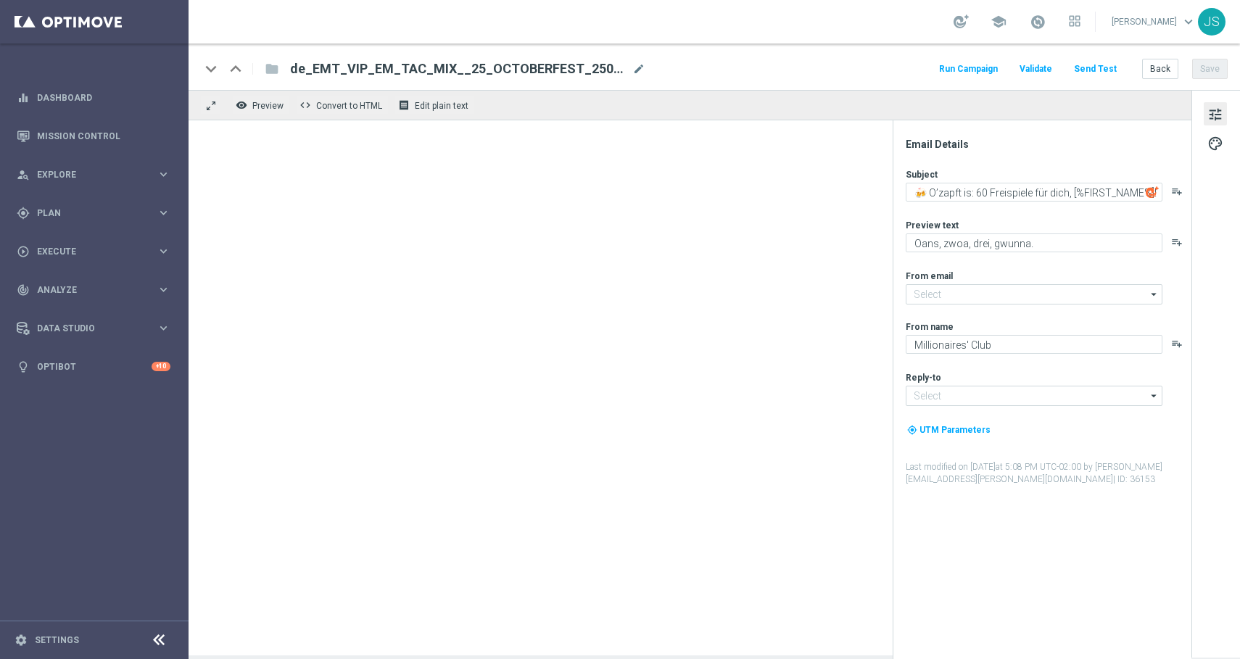
type input "[EMAIL_ADDRESS][DOMAIN_NAME]"
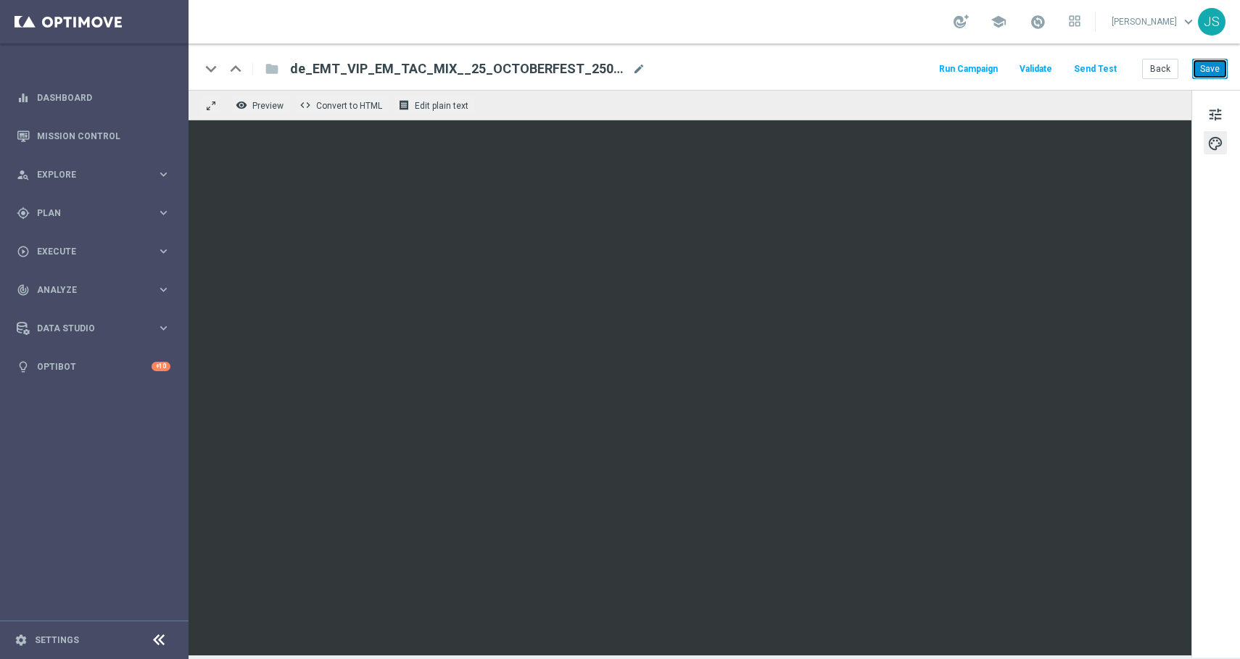
click at [1219, 65] on button "Save" at bounding box center [1210, 69] width 36 height 20
click at [1211, 75] on button "Save" at bounding box center [1210, 69] width 36 height 20
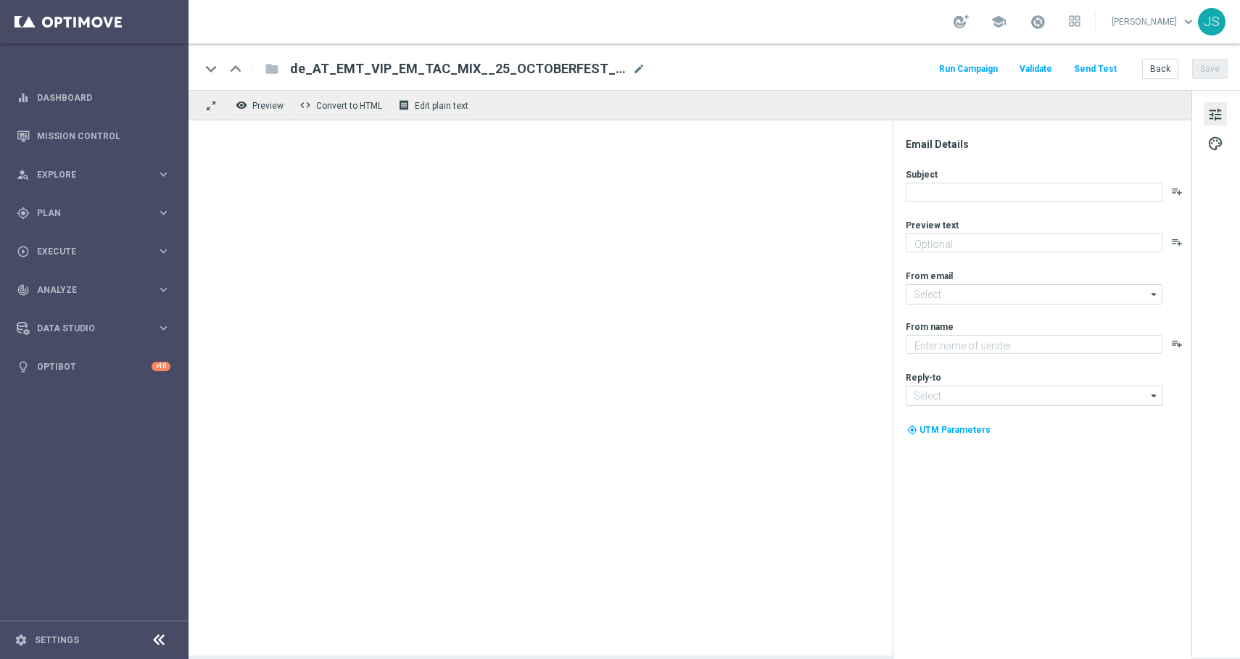
type textarea "Oans, zwoa, drei, gwunna."
type input "[EMAIL_ADDRESS][DOMAIN_NAME]"
type textarea "Millionaires' Club"
type input "[EMAIL_ADDRESS][DOMAIN_NAME]"
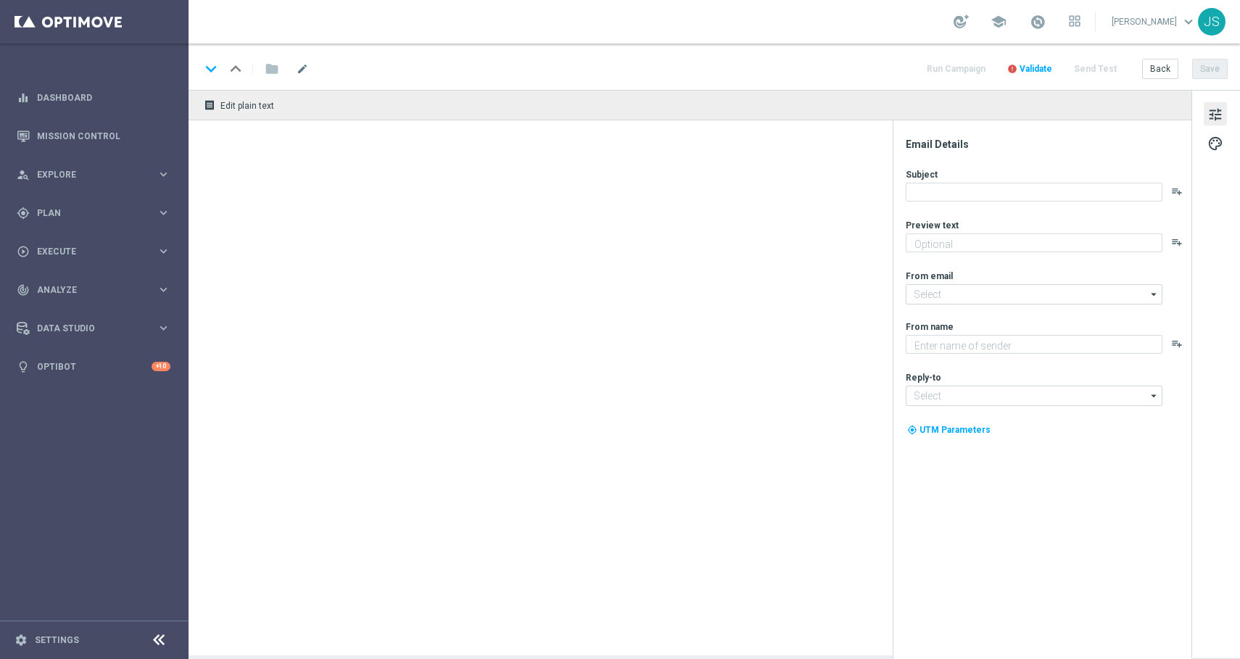
type textarea "Oans, zwoa, drei, gwunna."
type textarea "Millionaires' Club"
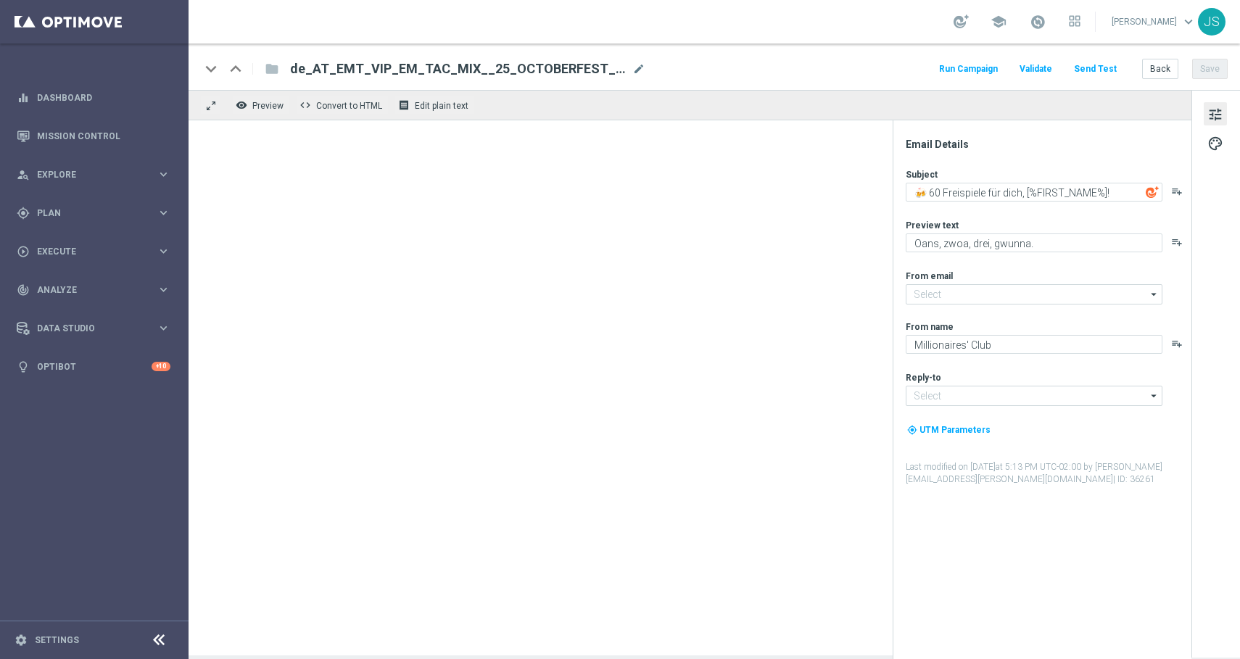
type input "[EMAIL_ADDRESS][DOMAIN_NAME]"
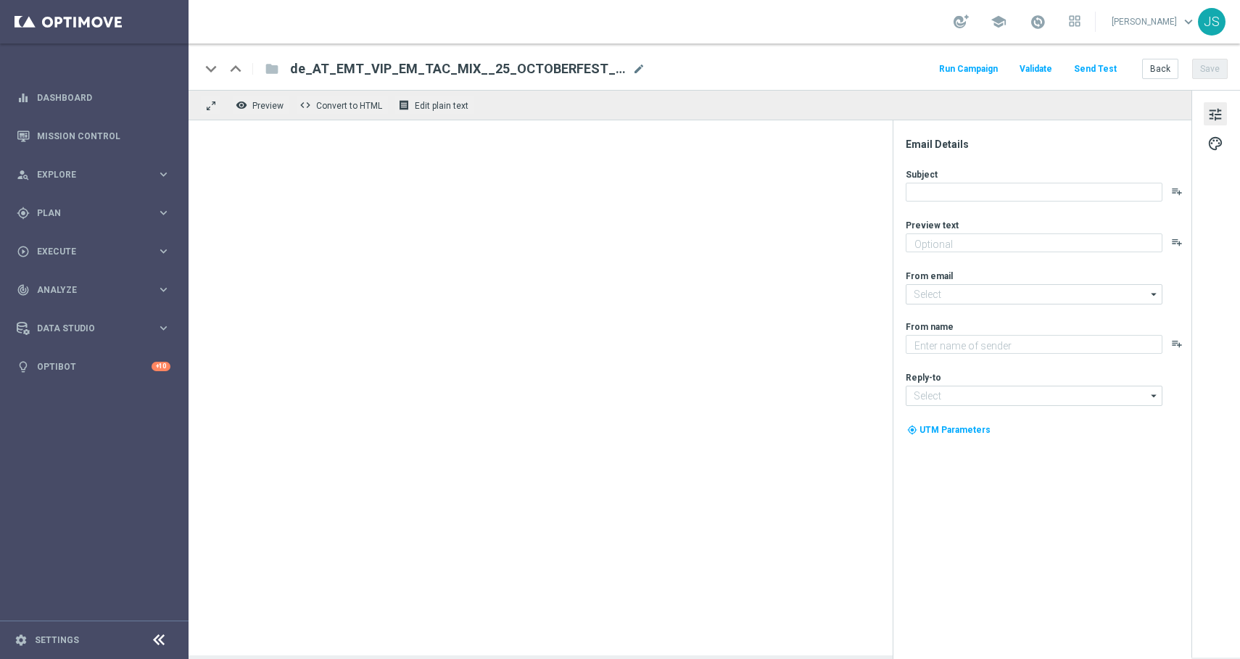
type textarea "Oans, zwoa, drei, gwunna."
type input "[EMAIL_ADDRESS][DOMAIN_NAME]"
type textarea "Millionaires' Club"
type input "[EMAIL_ADDRESS][DOMAIN_NAME]"
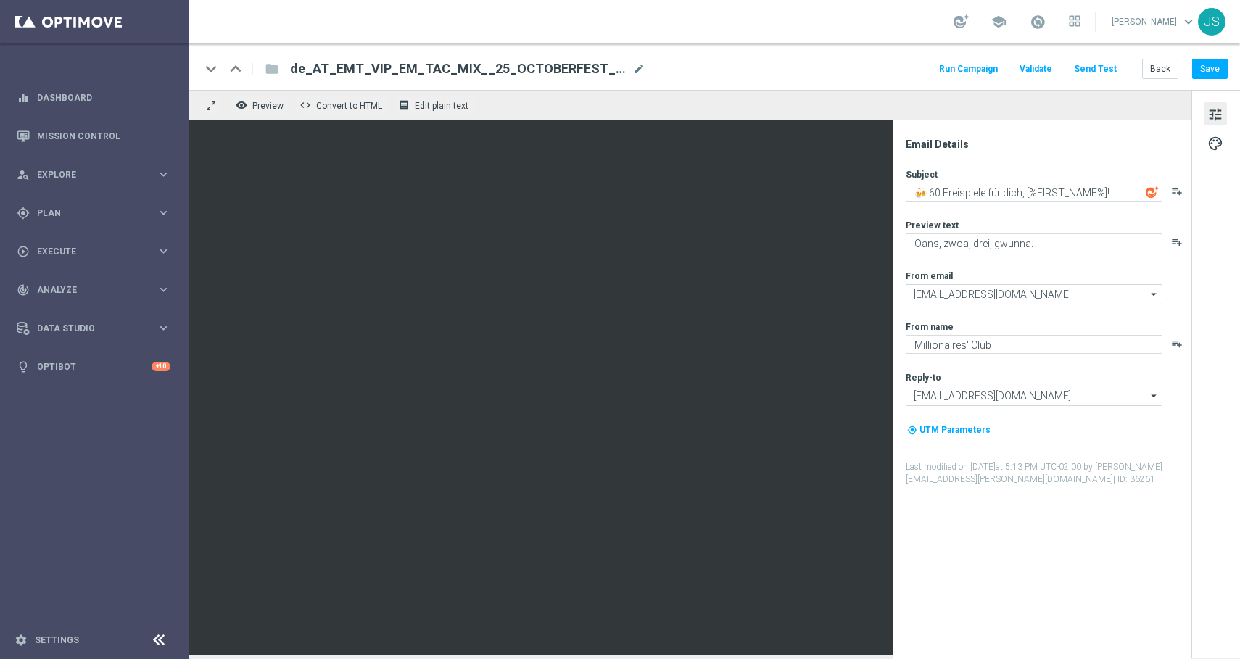
click at [1118, 70] on button "Send Test" at bounding box center [1095, 69] width 47 height 20
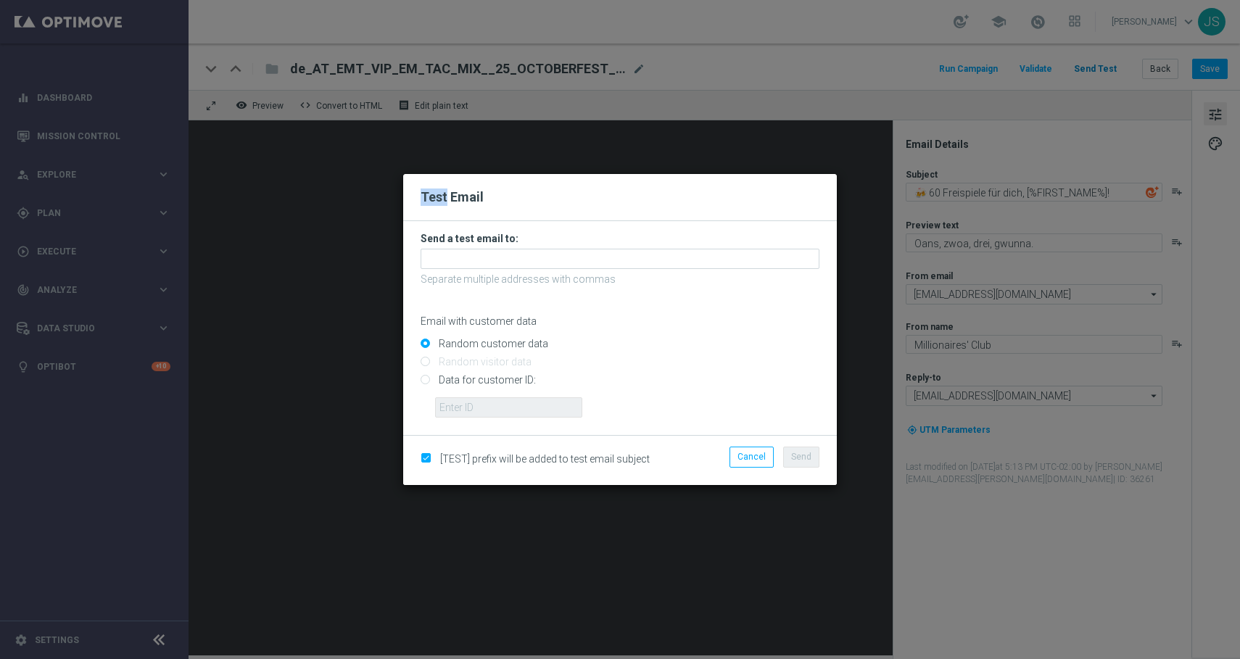
click at [1118, 70] on modal-container "Test Email Send a test email to: Separate multiple addresses with commas Email …" at bounding box center [620, 329] width 1240 height 659
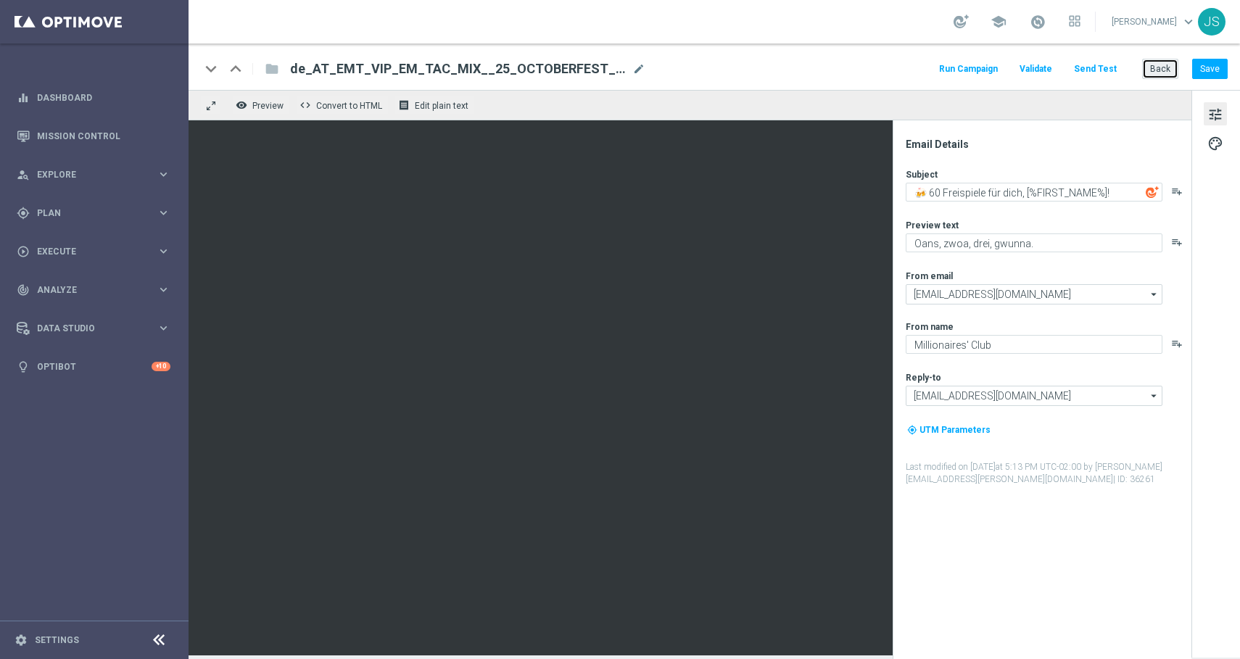
click at [1156, 73] on button "Back" at bounding box center [1160, 69] width 36 height 20
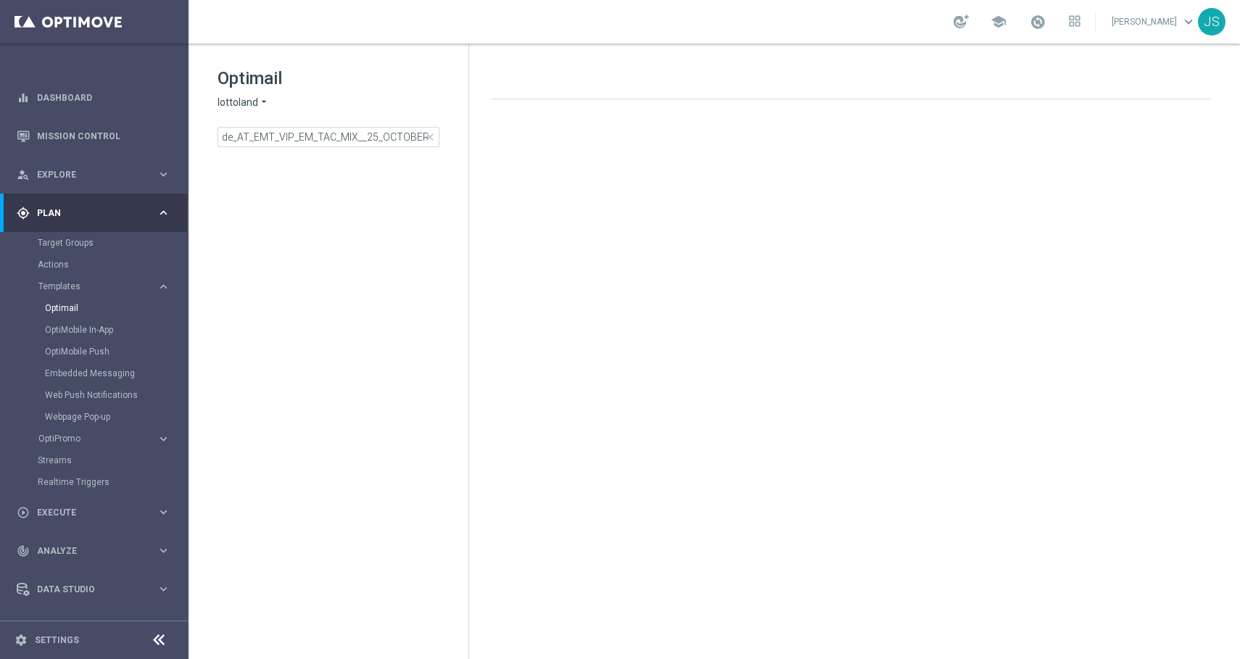
click at [366, 121] on div "Optimail lottoland arrow_drop_down × lottoland de_AT_EMT_VIP_EM_TAC_MIX__25_OCT…" at bounding box center [343, 107] width 251 height 80
click at [365, 140] on input "de_AT_EMT_VIP_EM_TAC_MIX__25_OCTOBERFEST_250928" at bounding box center [329, 137] width 222 height 20
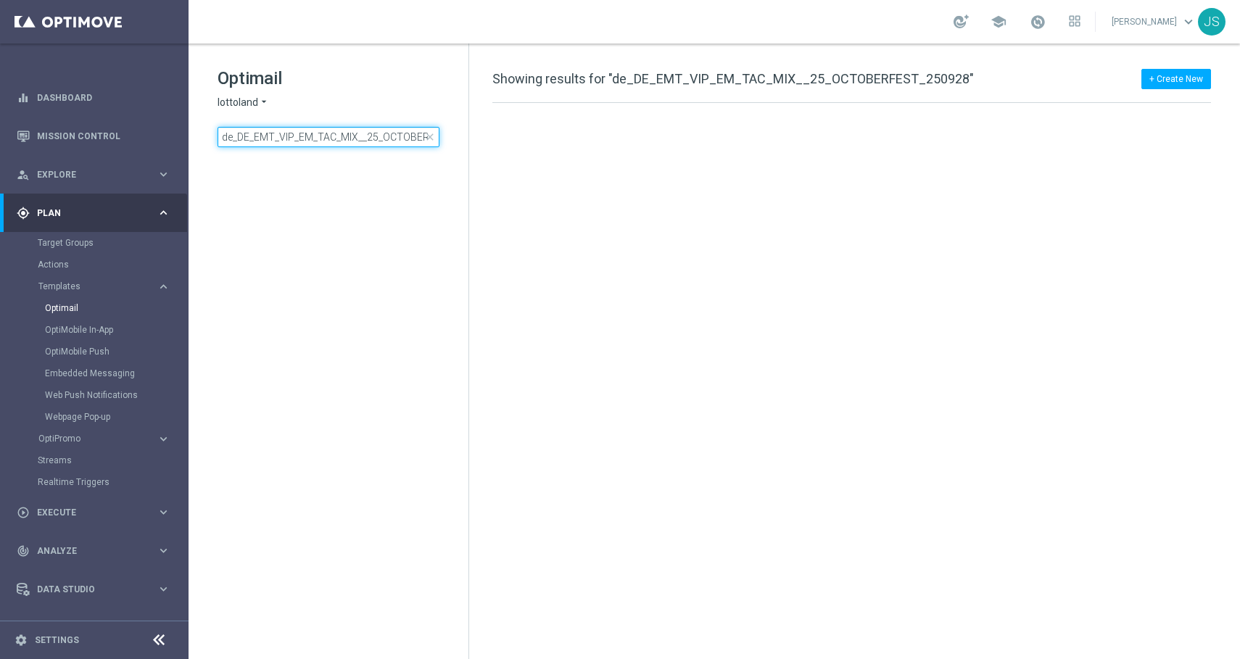
scroll to position [0, 61]
type input "de_DE_EMT_VIP_EM_TAC_MIX__25_OCTOBERFEST_250928"
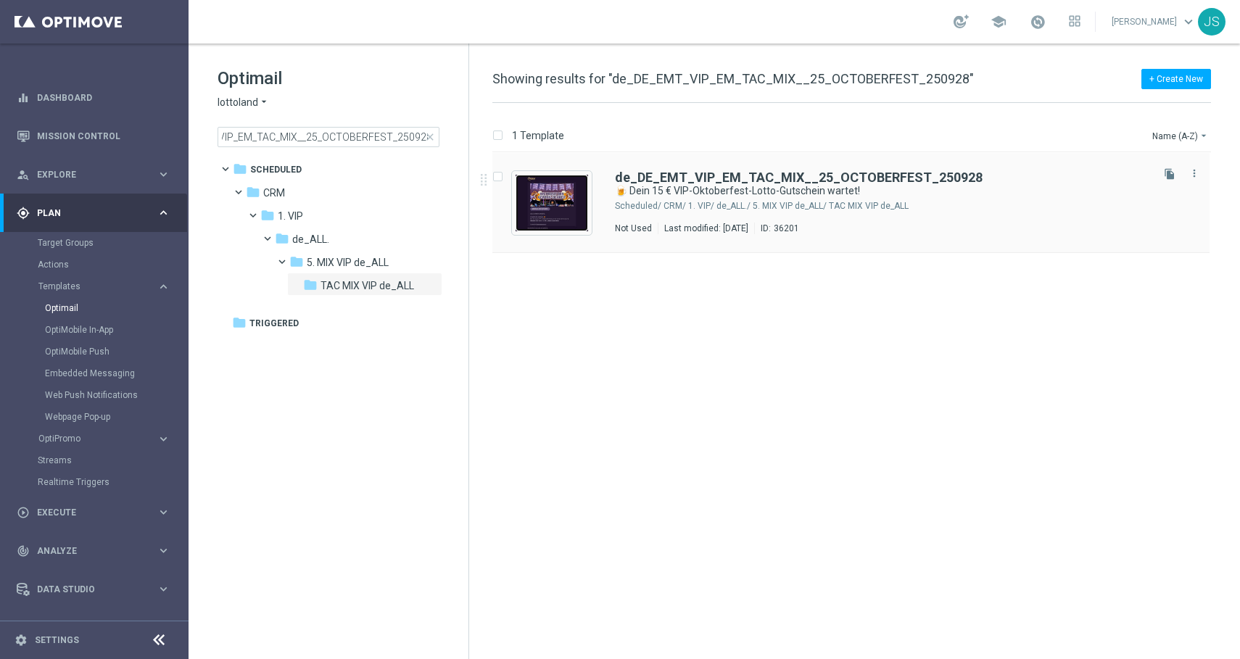
click at [563, 196] on img "Press SPACE to select this row." at bounding box center [552, 203] width 73 height 57
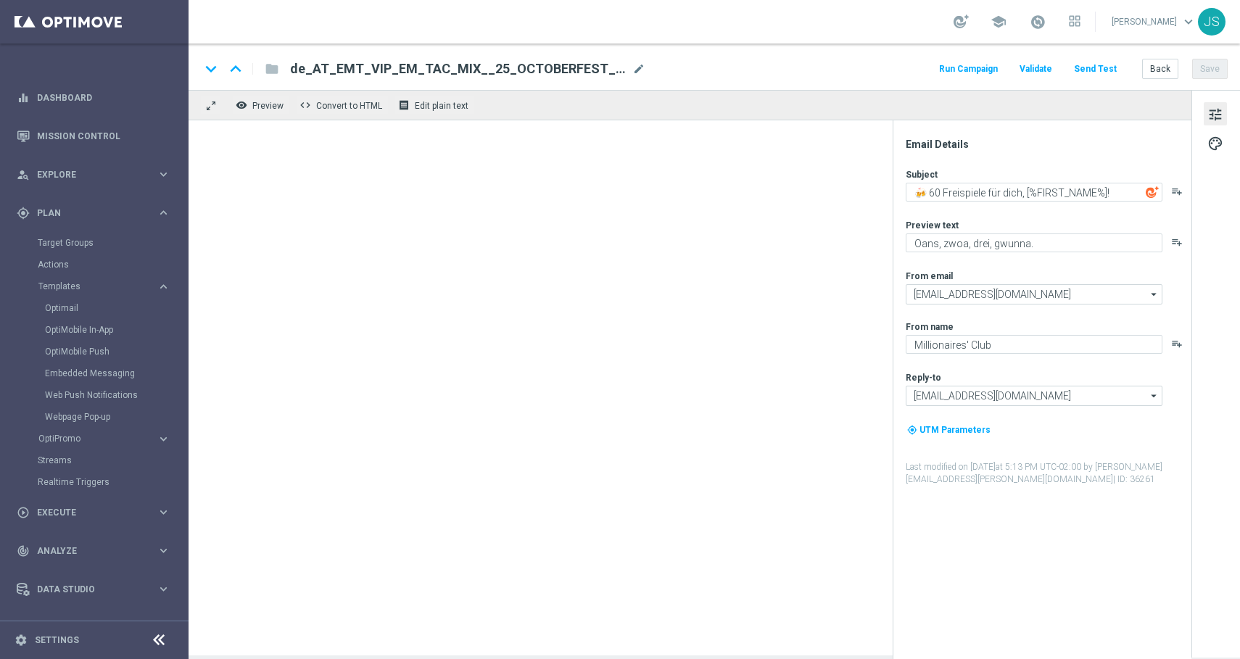
type textarea "🍺 Dein 15 € VIP-Oktoberfest-Lotto-Gutschein wartet!"
type textarea "Prosit der Gemütlichkeit – dein VIP-Lotto Highlight wartet."
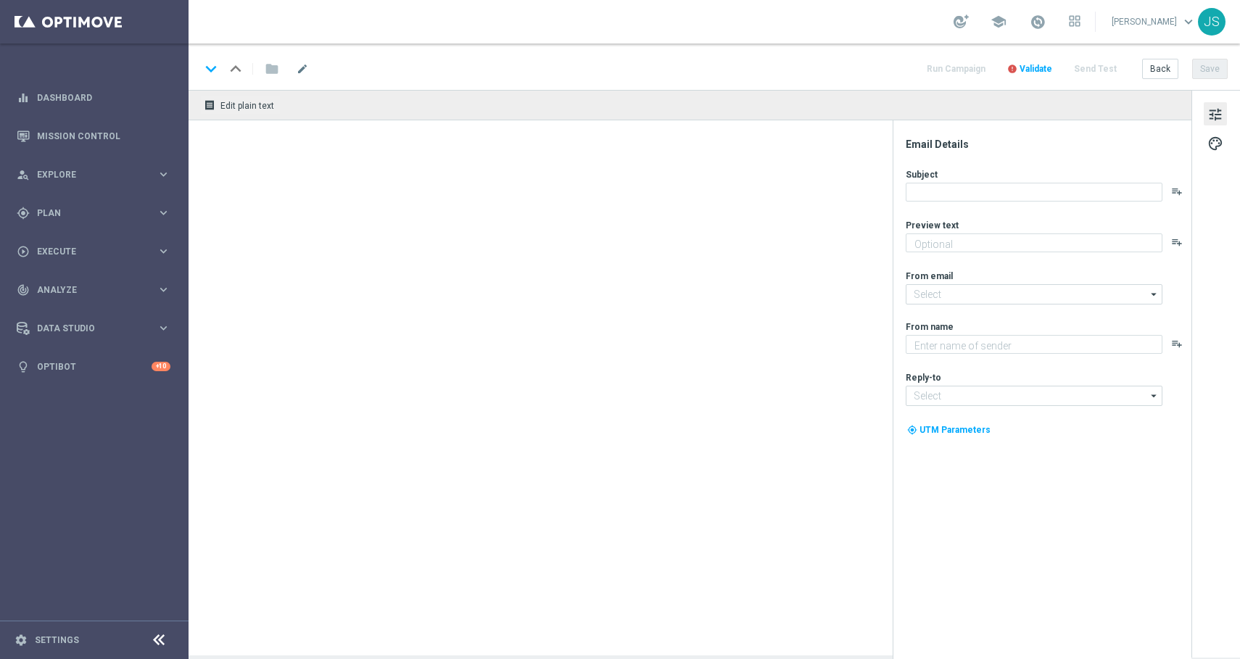
type textarea "Prosit der Gemütlichkeit – dein VIP-Lotto Highlight wartet."
type input "[EMAIL_ADDRESS][DOMAIN_NAME]"
type textarea "Millionaires' Club"
type input "[EMAIL_ADDRESS][DOMAIN_NAME]"
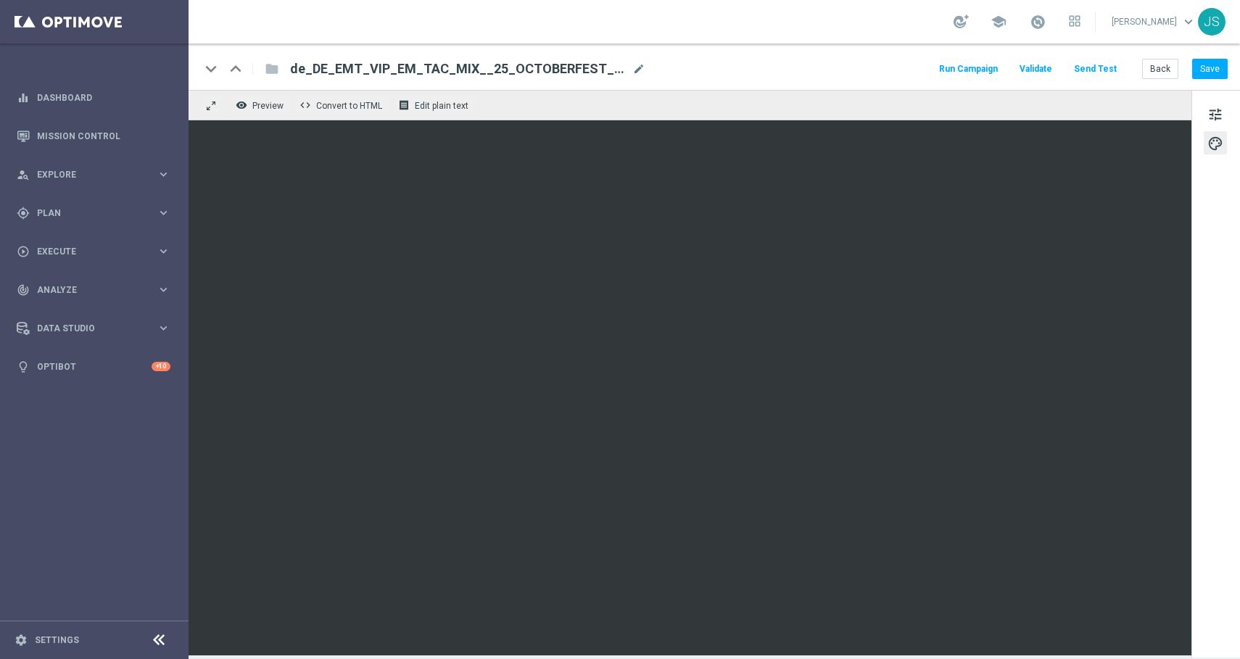
click at [1090, 66] on button "Send Test" at bounding box center [1095, 69] width 47 height 20
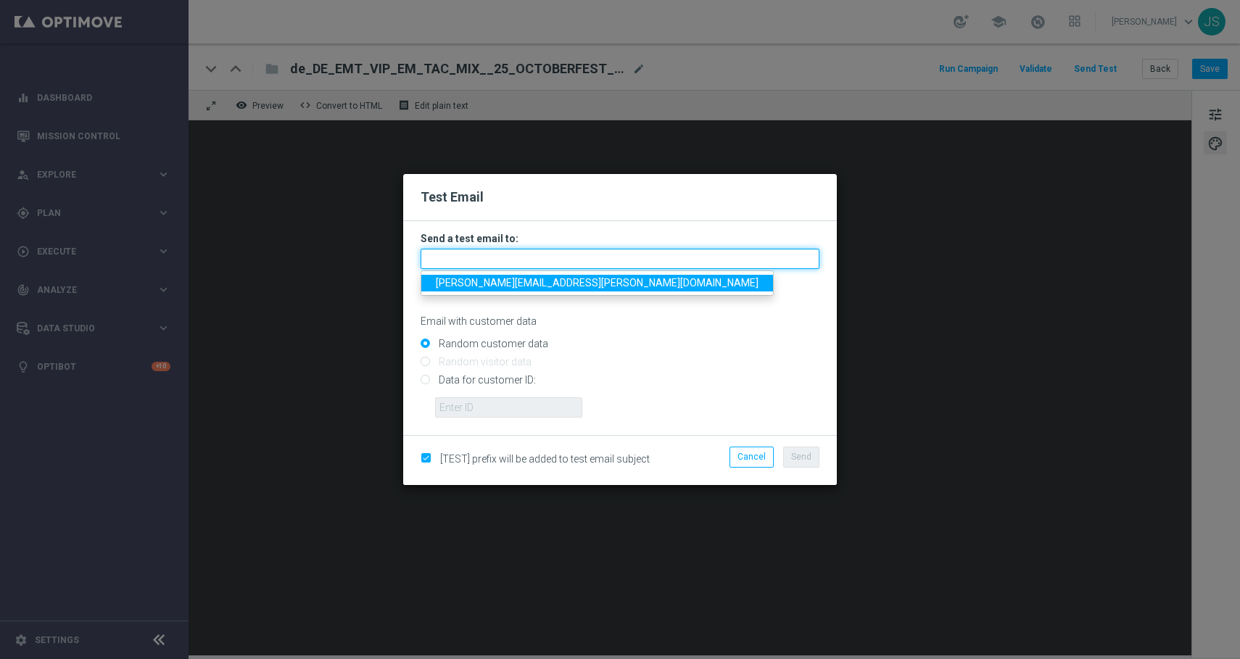
click at [573, 258] on input "text" at bounding box center [620, 259] width 399 height 20
type input "[PERSON_NAME][EMAIL_ADDRESS][PERSON_NAME][DOMAIN_NAME]"
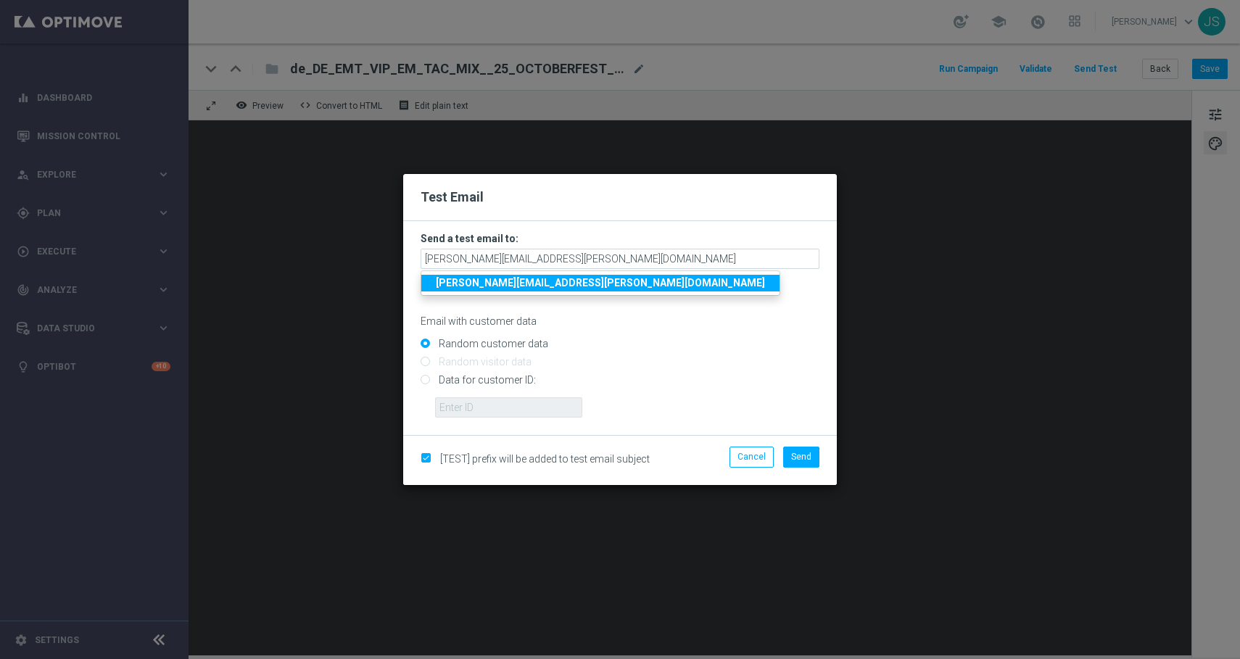
click at [540, 282] on strong "[PERSON_NAME][EMAIL_ADDRESS][PERSON_NAME][DOMAIN_NAME]" at bounding box center [600, 283] width 329 height 12
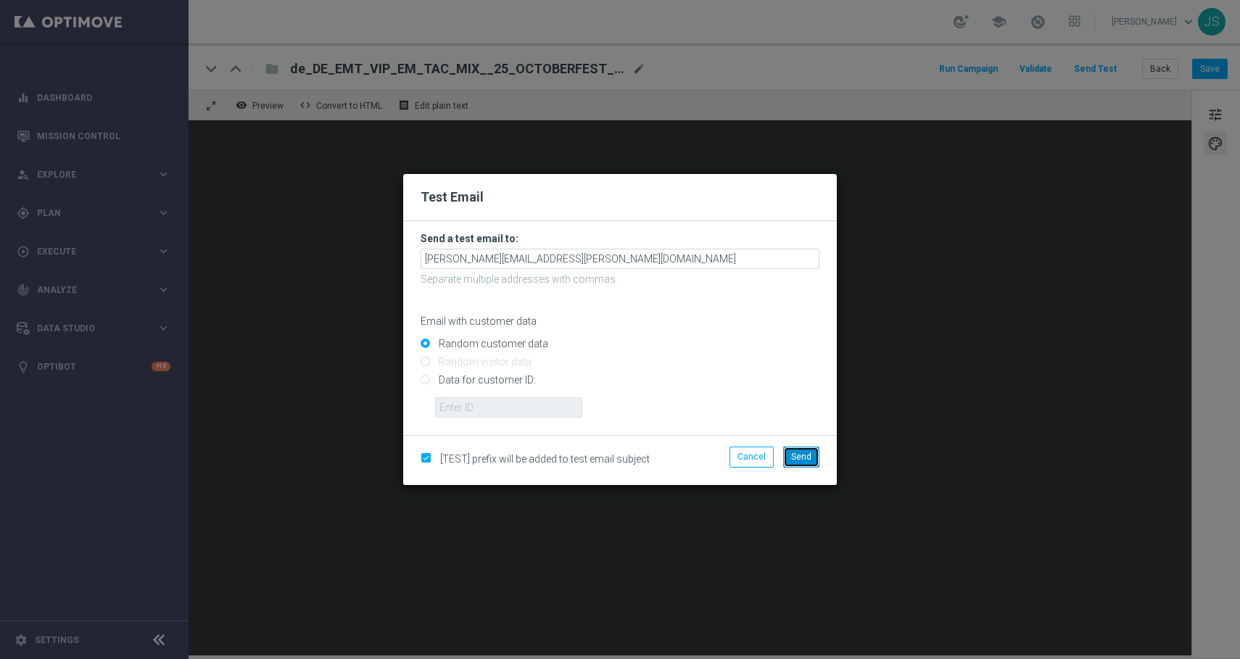
click at [797, 458] on span "Send" at bounding box center [801, 457] width 20 height 10
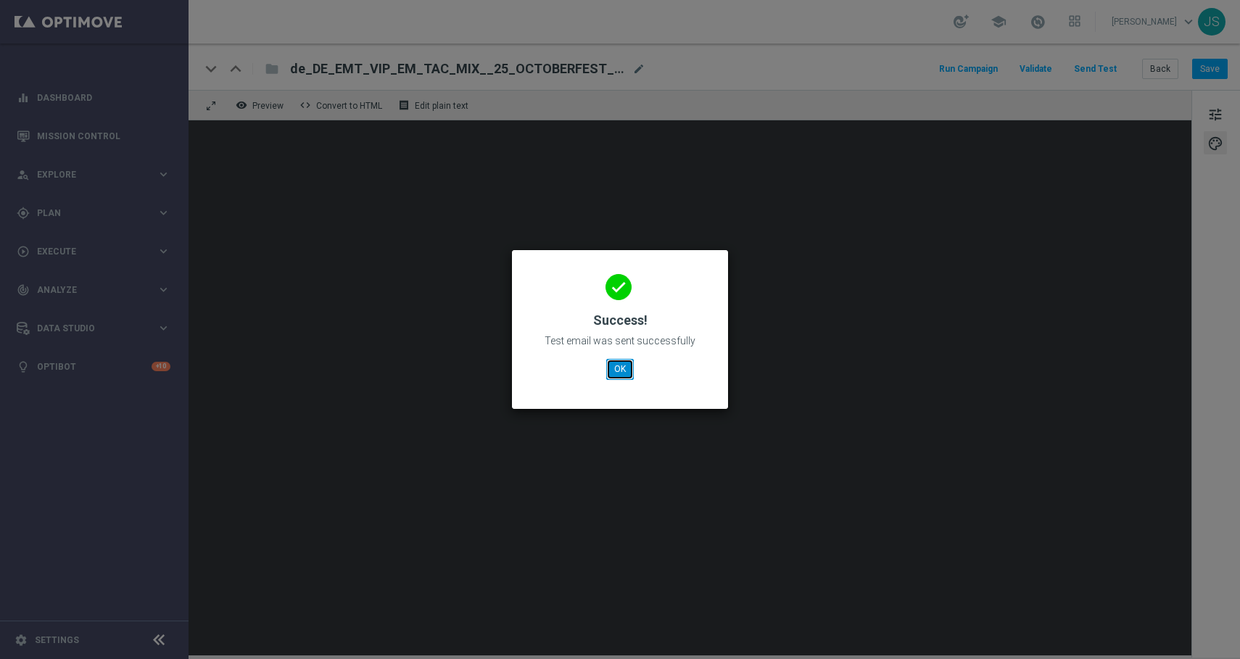
click at [628, 373] on button "OK" at bounding box center [620, 369] width 28 height 20
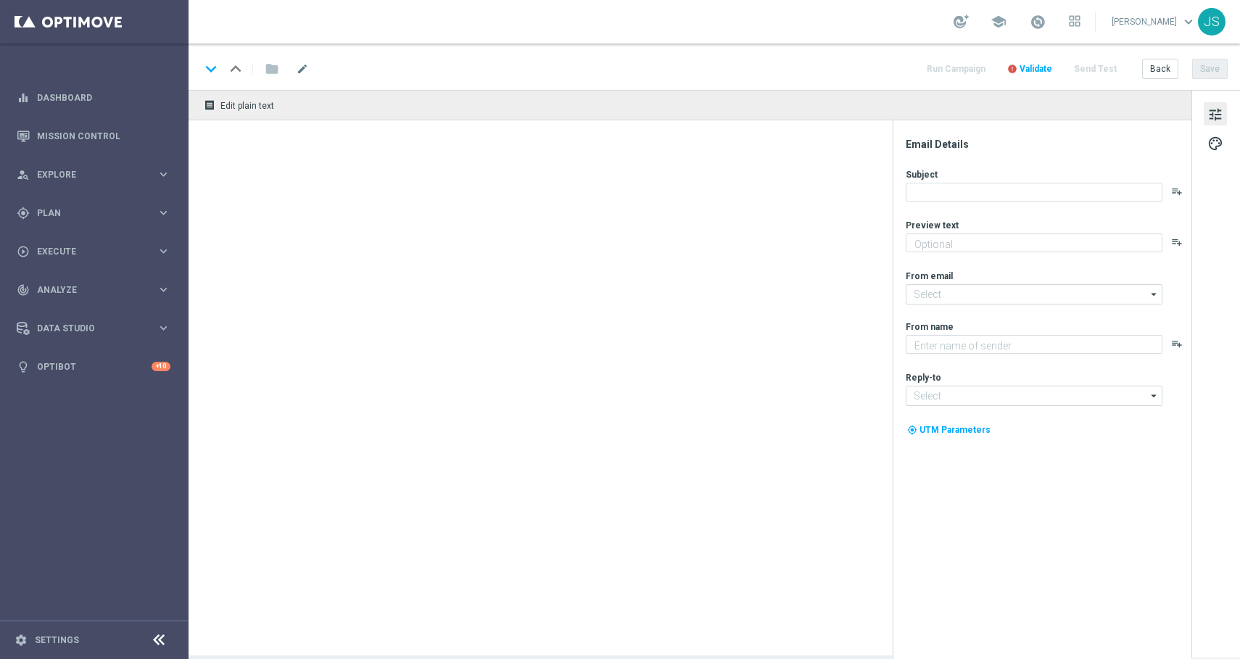
type textarea "Prosit der Gemütlichkeit – dein VIP-Lotto Highlight wartet."
type input "[EMAIL_ADDRESS][DOMAIN_NAME]"
type textarea "Millionaires' Club"
type input "vip@lottoland.com"
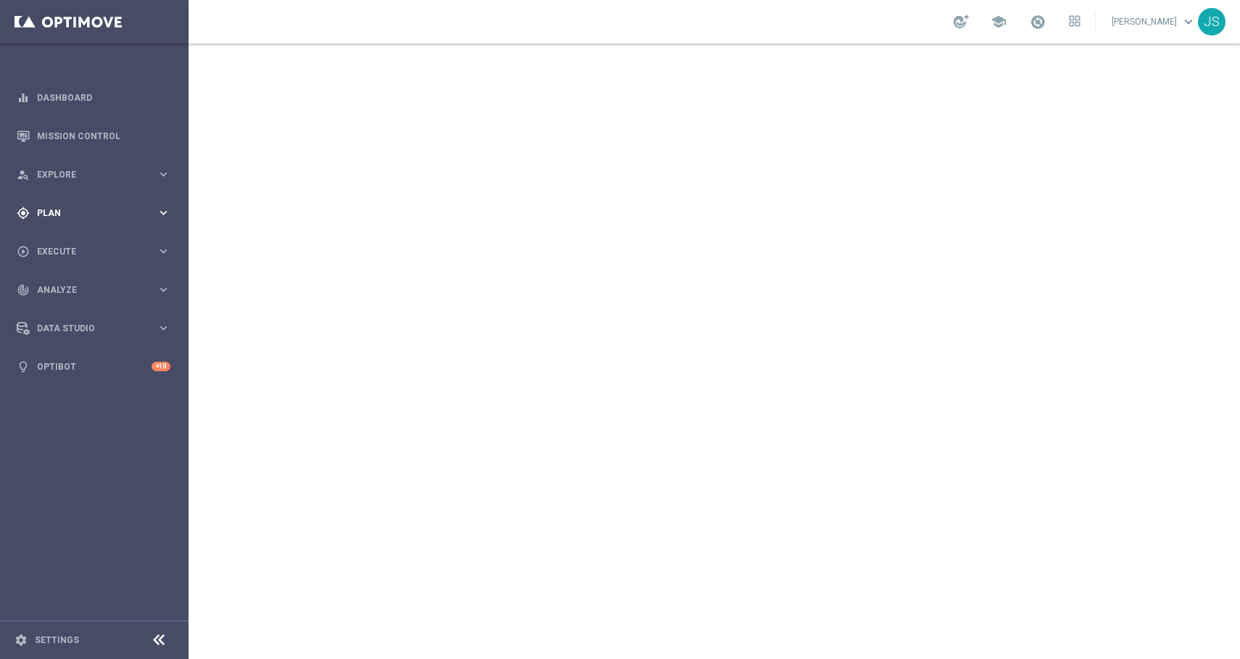
click at [95, 229] on div "gps_fixed Plan keyboard_arrow_right" at bounding box center [93, 213] width 187 height 38
click at [86, 218] on div "gps_fixed Plan" at bounding box center [87, 213] width 140 height 13
click at [86, 234] on div "play_circle_outline Execute keyboard_arrow_right" at bounding box center [93, 251] width 187 height 38
click at [86, 276] on link "Campaign Builder" at bounding box center [94, 282] width 113 height 12
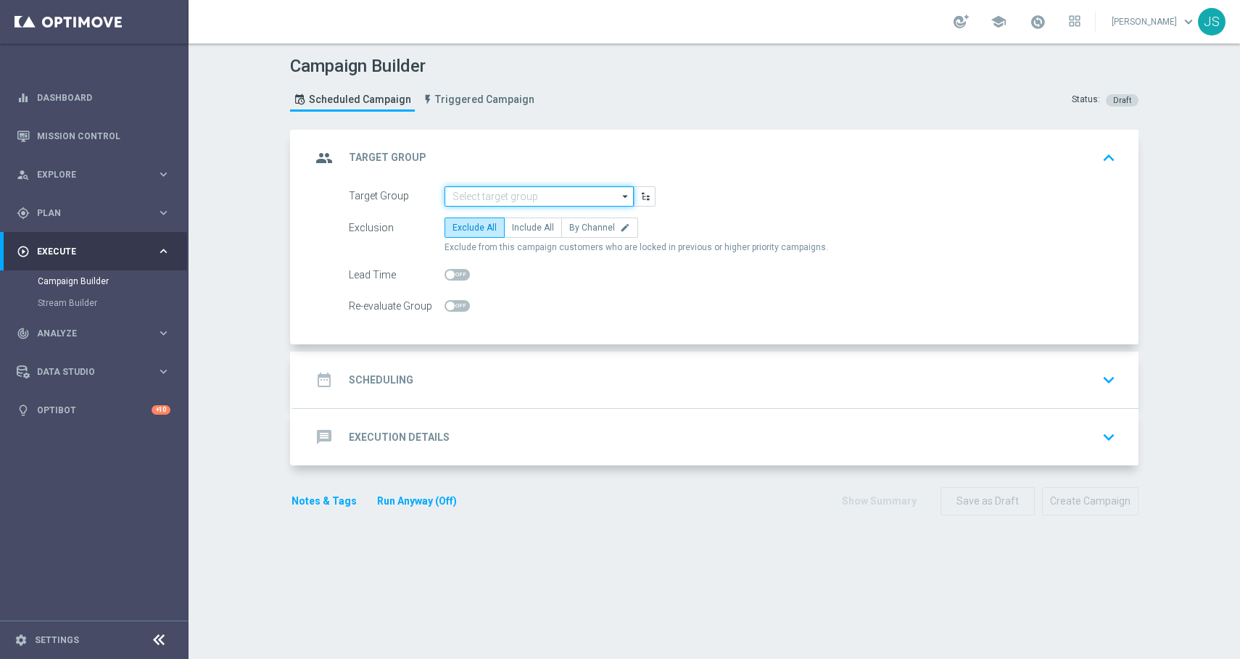
click at [483, 191] on input at bounding box center [538, 196] width 189 height 20
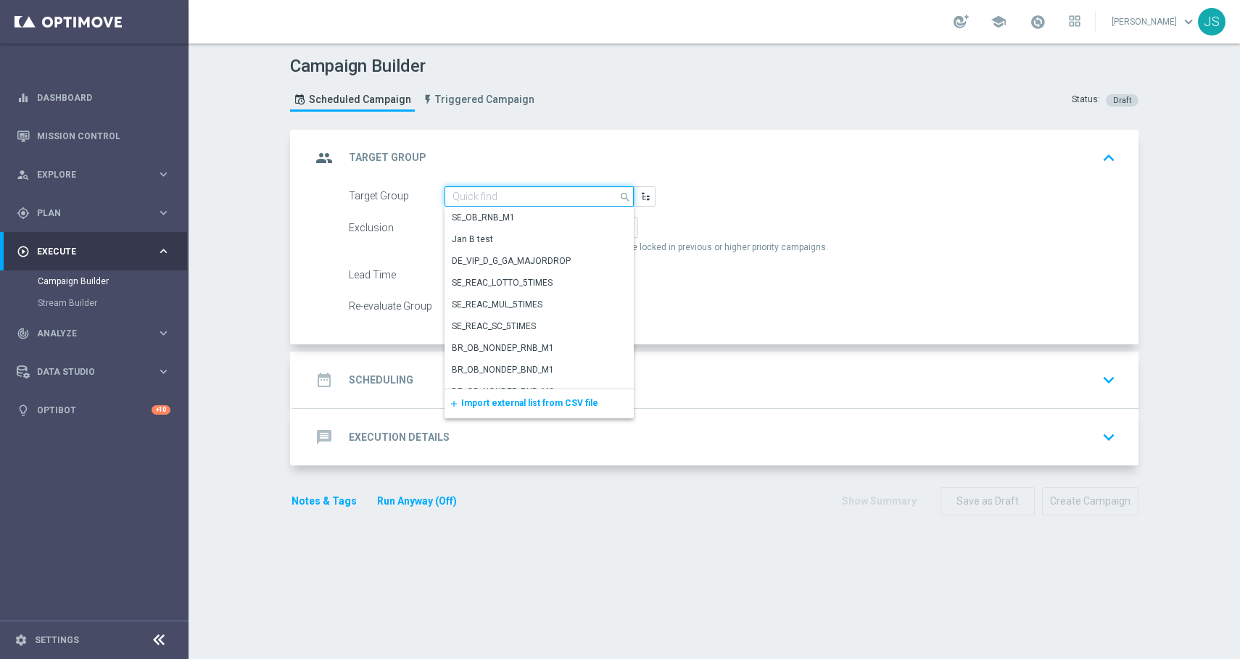
paste input "de_TGT_VIP_EM_TAC_GM__ALL"
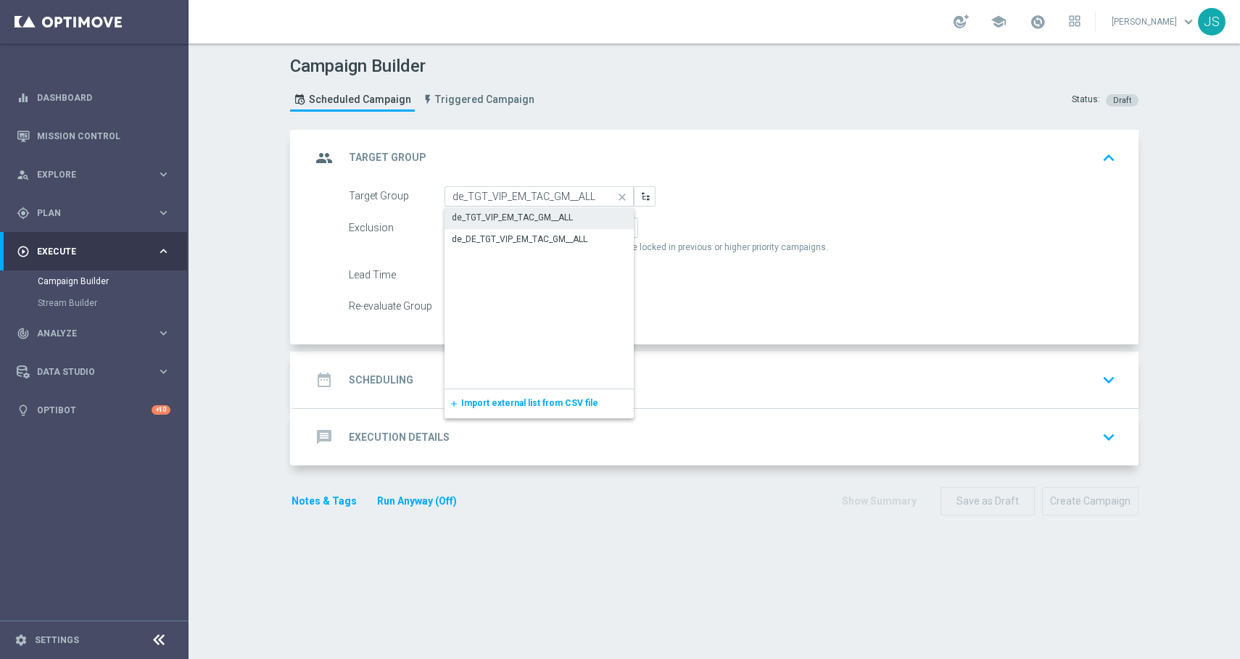
click at [478, 211] on div "de_TGT_VIP_EM_TAC_GM__ALL" at bounding box center [512, 217] width 121 height 13
type input "de_TGT_VIP_EM_TAC_GM__ALL"
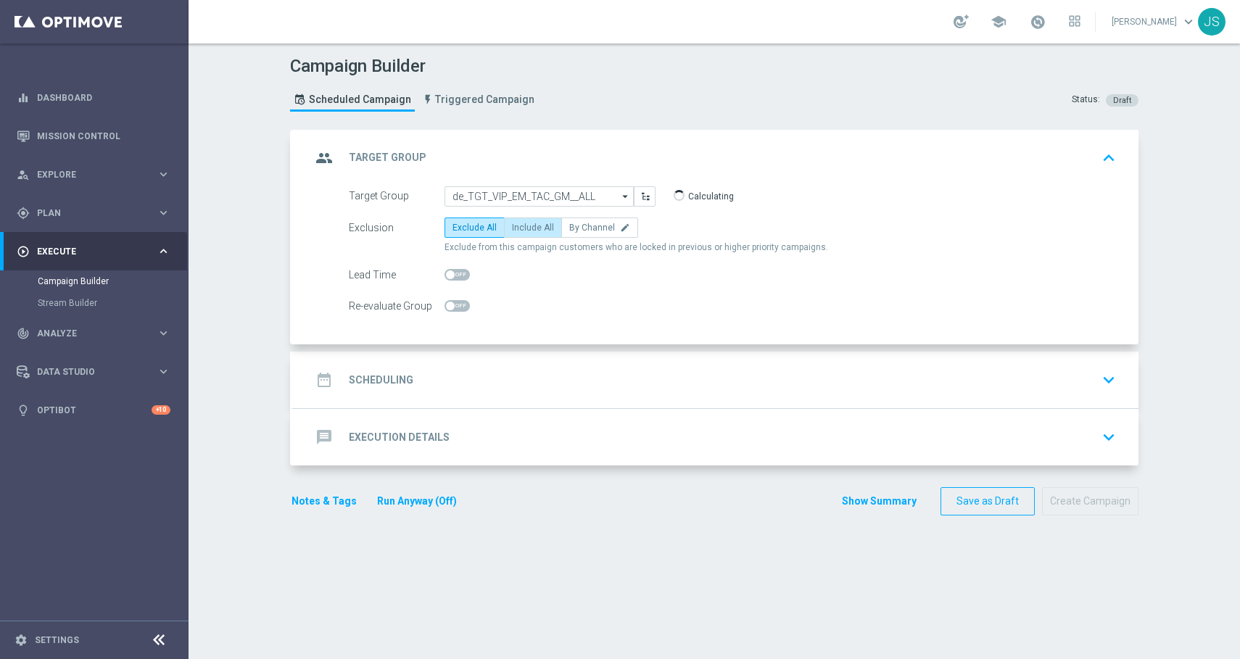
click at [523, 225] on span "Include All" at bounding box center [533, 228] width 42 height 10
click at [521, 225] on input "Include All" at bounding box center [516, 229] width 9 height 9
radio input "true"
click at [1117, 156] on icon "keyboard_arrow_up" at bounding box center [1109, 158] width 22 height 22
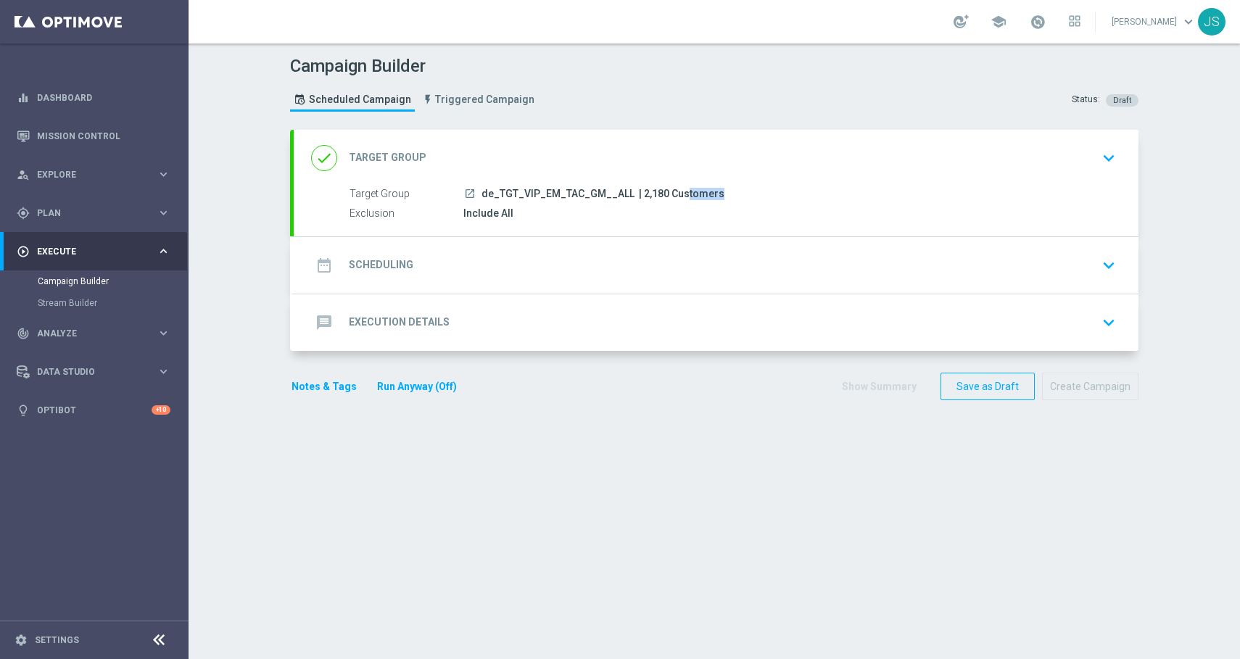
drag, startPoint x: 664, startPoint y: 193, endPoint x: 636, endPoint y: 192, distance: 28.3
click at [639, 192] on span "| 2,180 Customers" at bounding box center [682, 194] width 86 height 13
copy span "2,180"
click at [440, 274] on div "date_range Scheduling keyboard_arrow_down" at bounding box center [716, 266] width 810 height 28
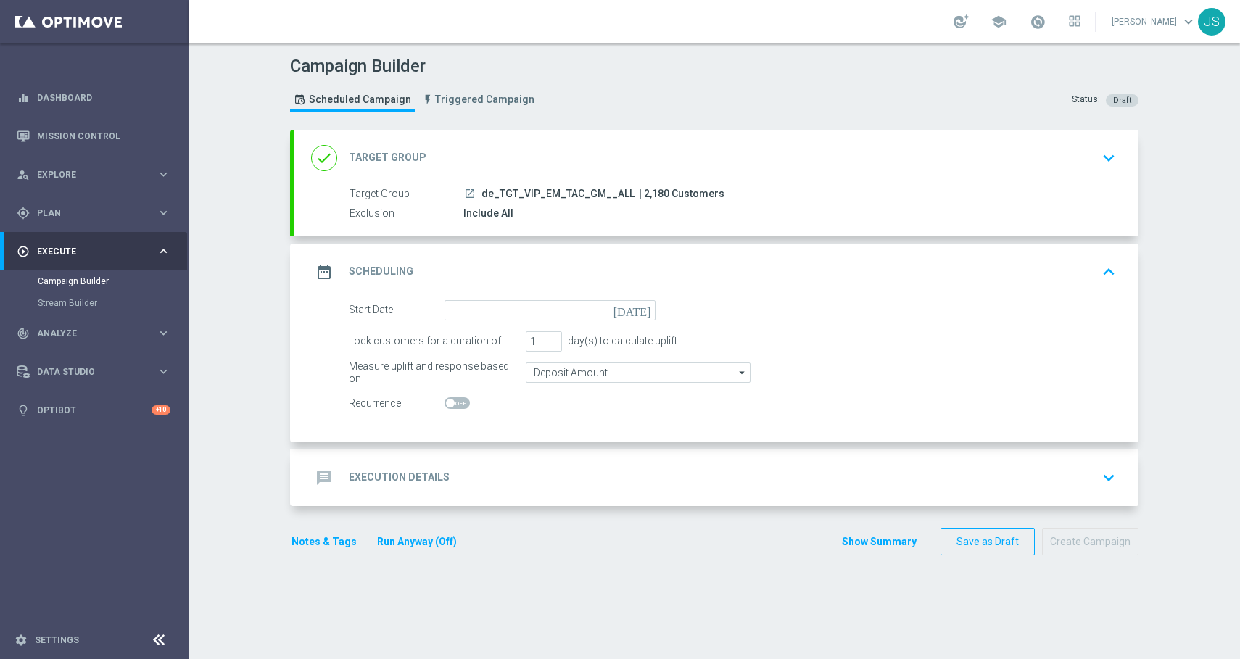
click at [644, 308] on icon "[DATE]" at bounding box center [634, 308] width 43 height 16
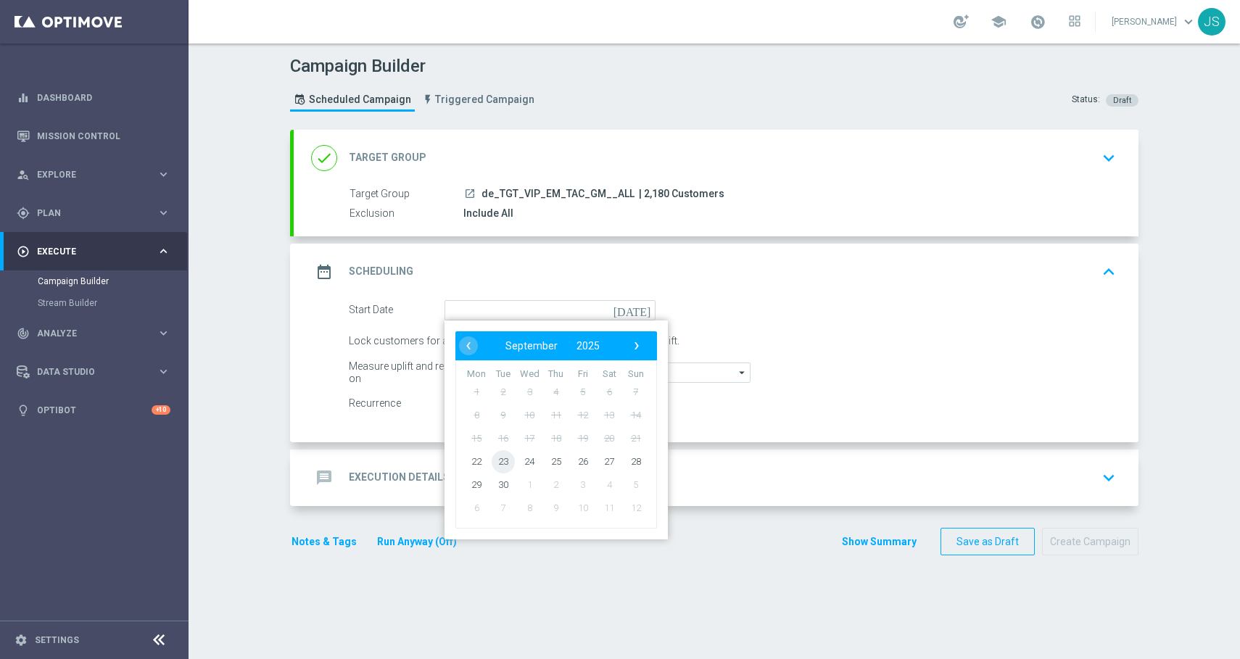
click at [494, 464] on span "23" at bounding box center [503, 461] width 23 height 23
type input "[DATE]"
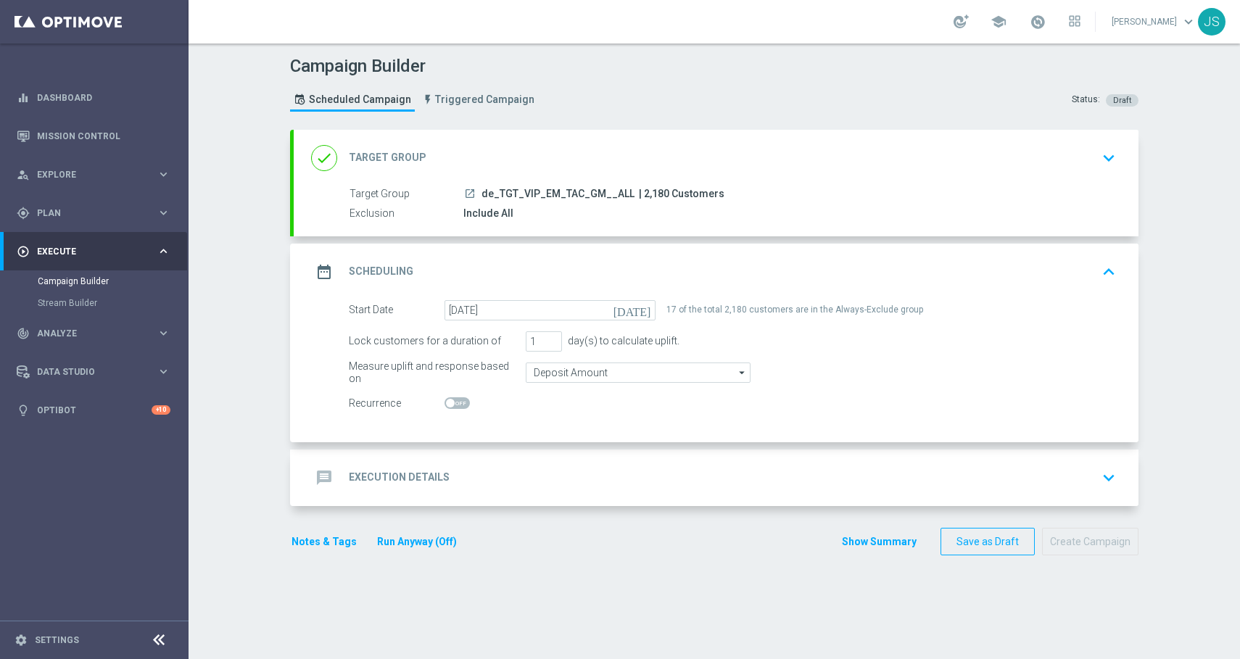
click at [1113, 473] on icon "keyboard_arrow_down" at bounding box center [1109, 478] width 22 height 22
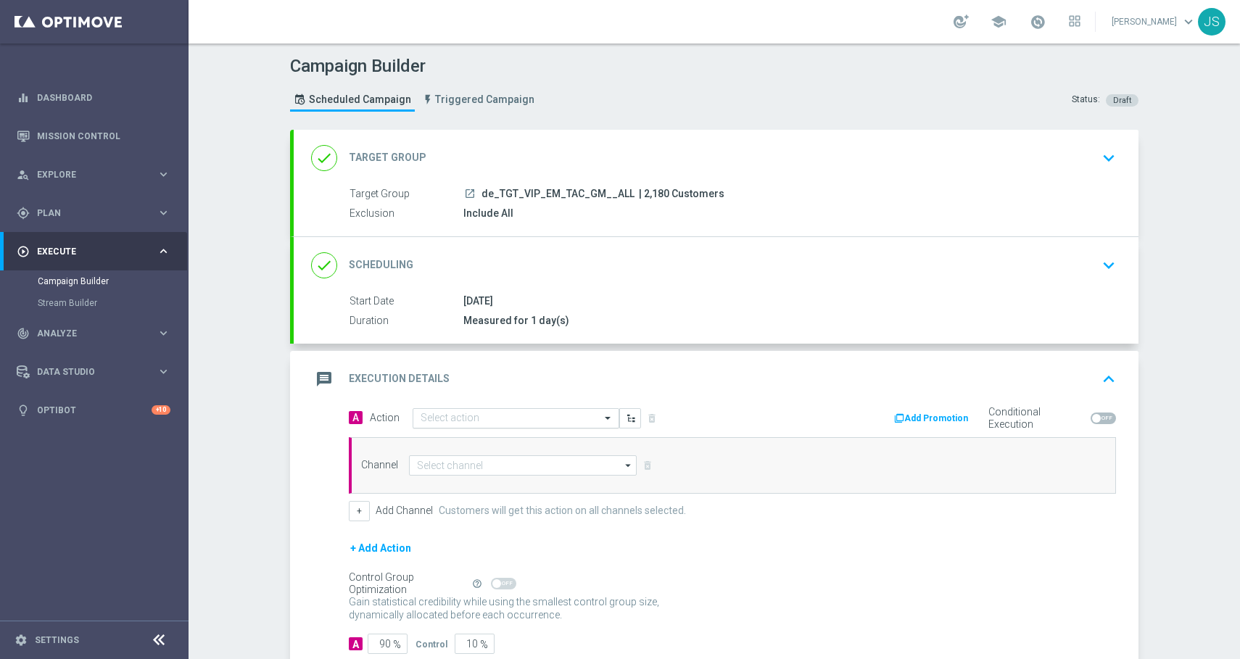
click at [534, 416] on input "text" at bounding box center [502, 419] width 162 height 12
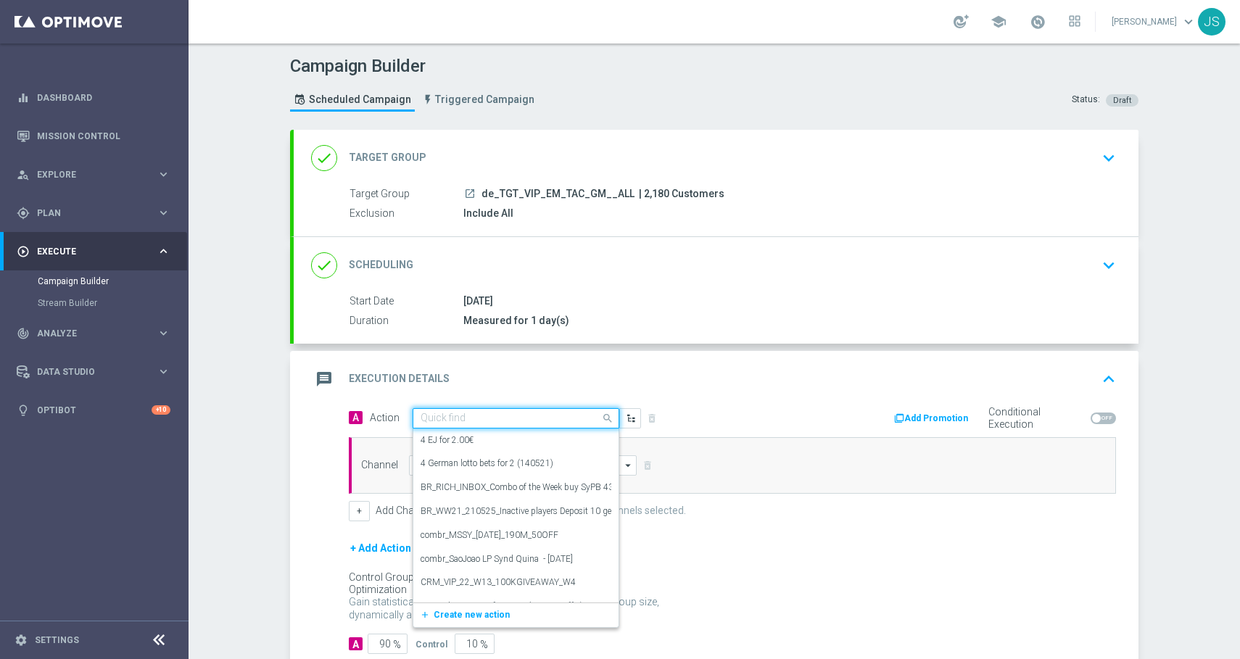
paste input "CRM_VIP_25_W38_Octoberfest_LIVE_CASINO_OFFER"
type input "CRM_VIP_25_W38_Octoberfest_LIVE_CASINO_OFFER"
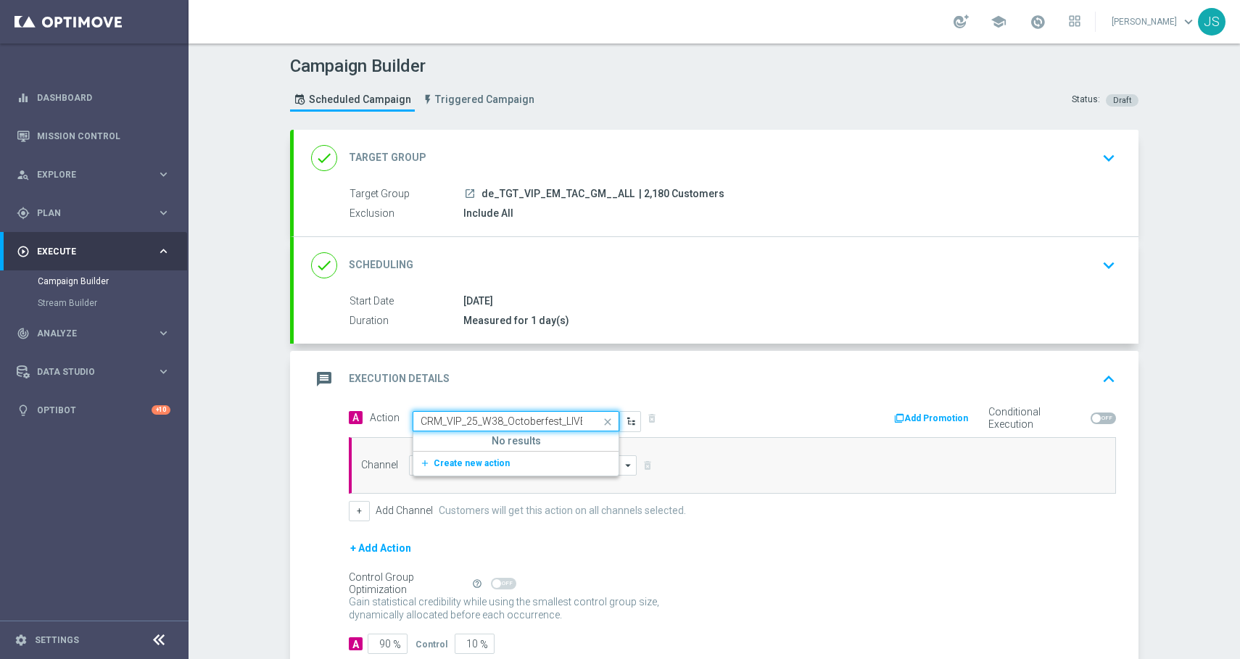
scroll to position [0, 76]
click at [464, 467] on span "Create new action" at bounding box center [472, 463] width 76 height 10
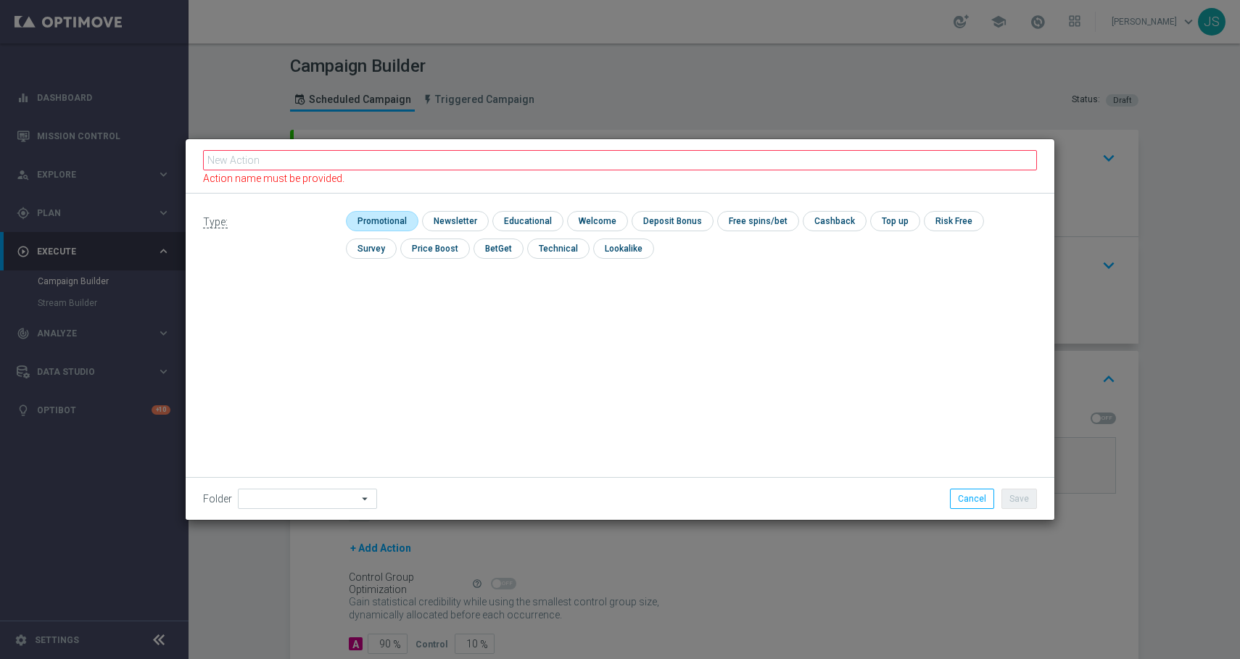
click at [373, 211] on input "checkbox" at bounding box center [380, 221] width 69 height 20
checkbox input "true"
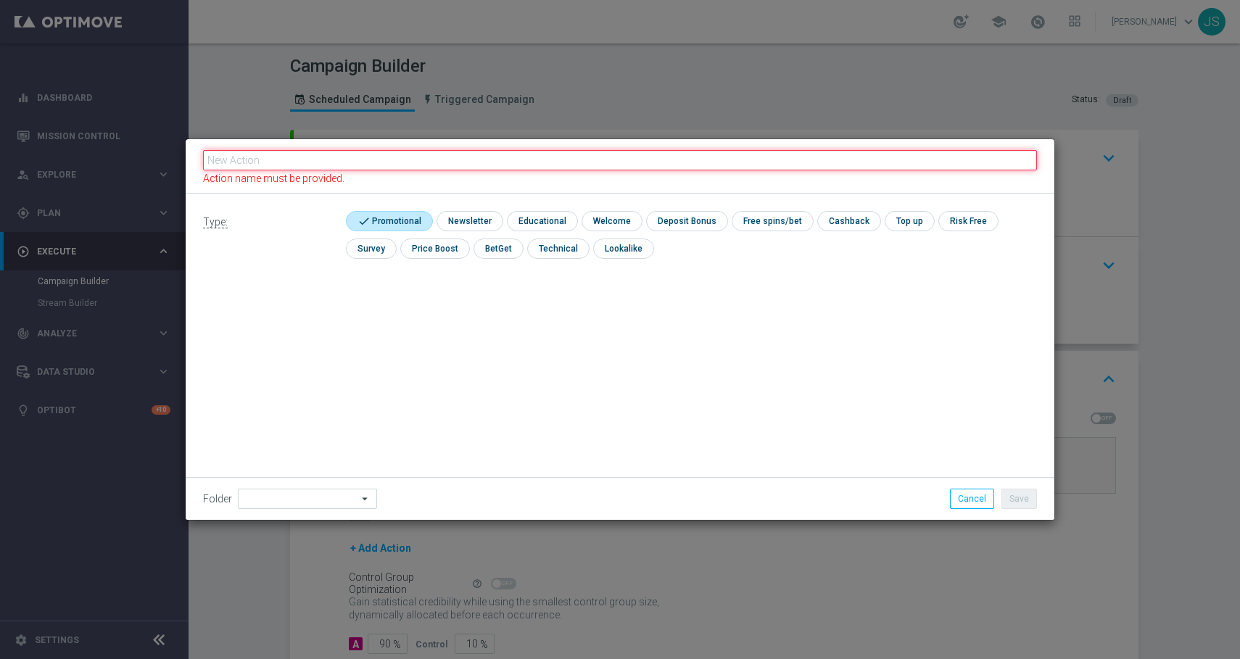
click at [272, 162] on input "text" at bounding box center [620, 160] width 834 height 20
paste input "CRM_VIP_25_W38_Octoberfest_LIVE_CASINO_OFFER"
type input "CRM_VIP_25_W38_Octoberfest_LIVE_CASINO_OFFER"
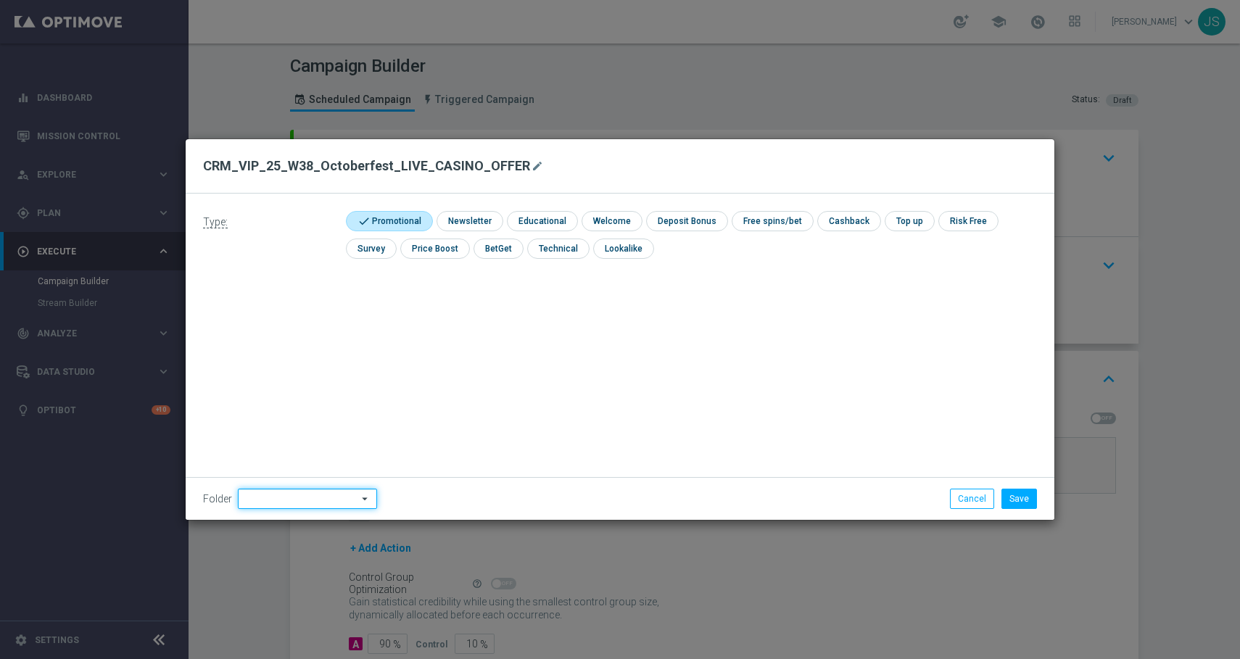
click at [291, 494] on input at bounding box center [307, 499] width 139 height 20
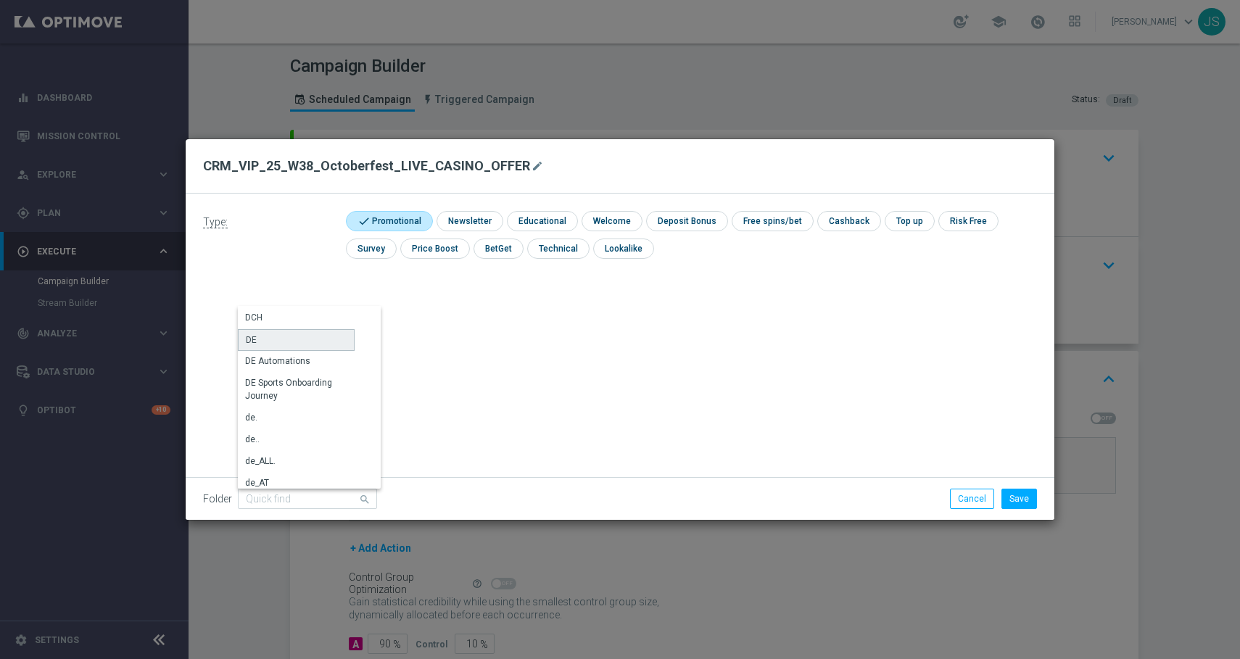
click at [265, 341] on div "DE" at bounding box center [296, 340] width 117 height 22
type input "DE"
click at [1012, 500] on button "Save" at bounding box center [1019, 499] width 36 height 20
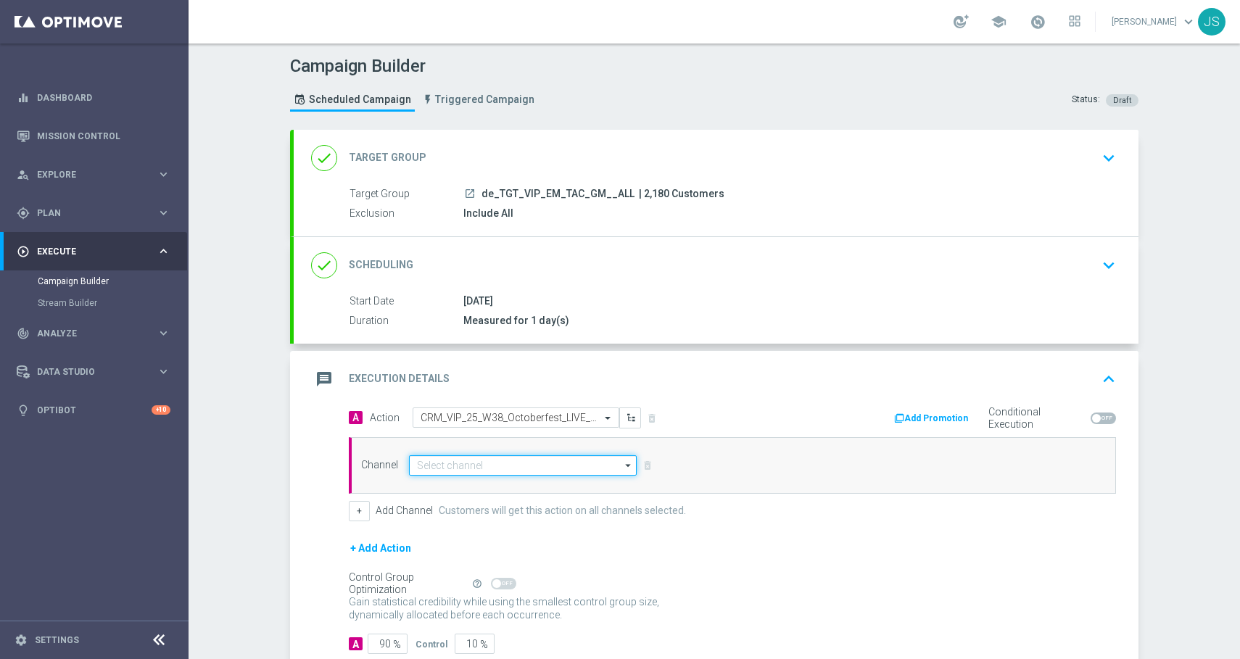
click at [552, 466] on input at bounding box center [523, 465] width 228 height 20
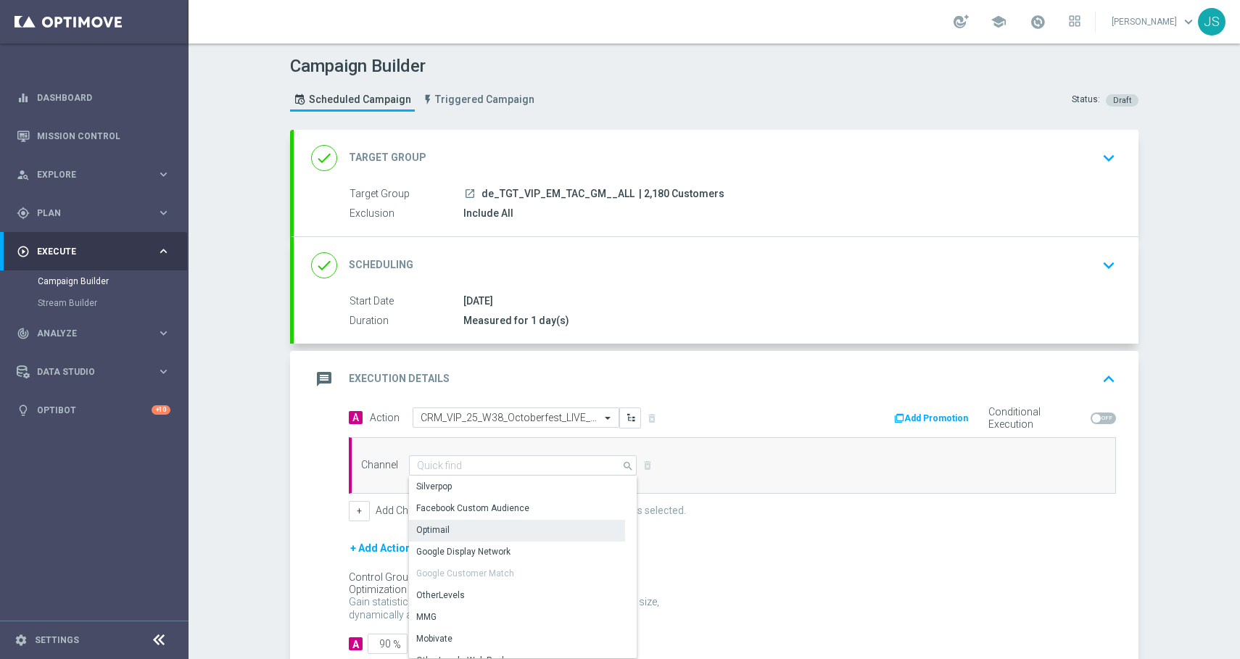
click at [507, 523] on div "Optimail" at bounding box center [517, 530] width 216 height 20
type input "Optimail"
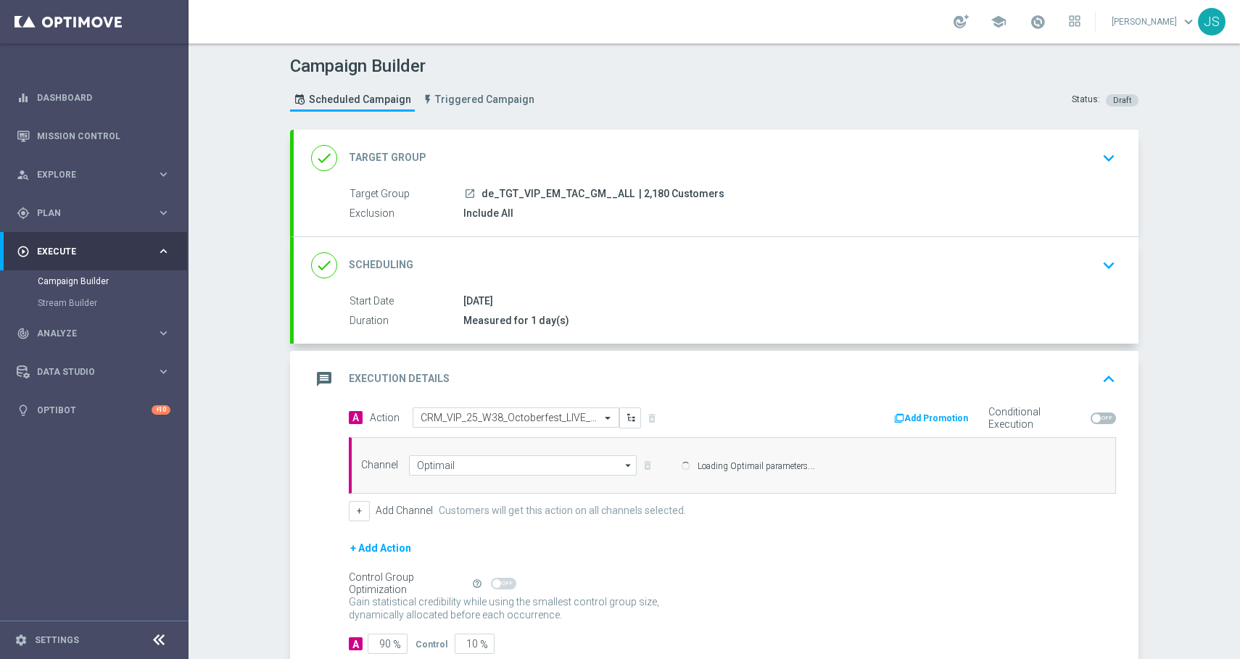
scroll to position [91, 0]
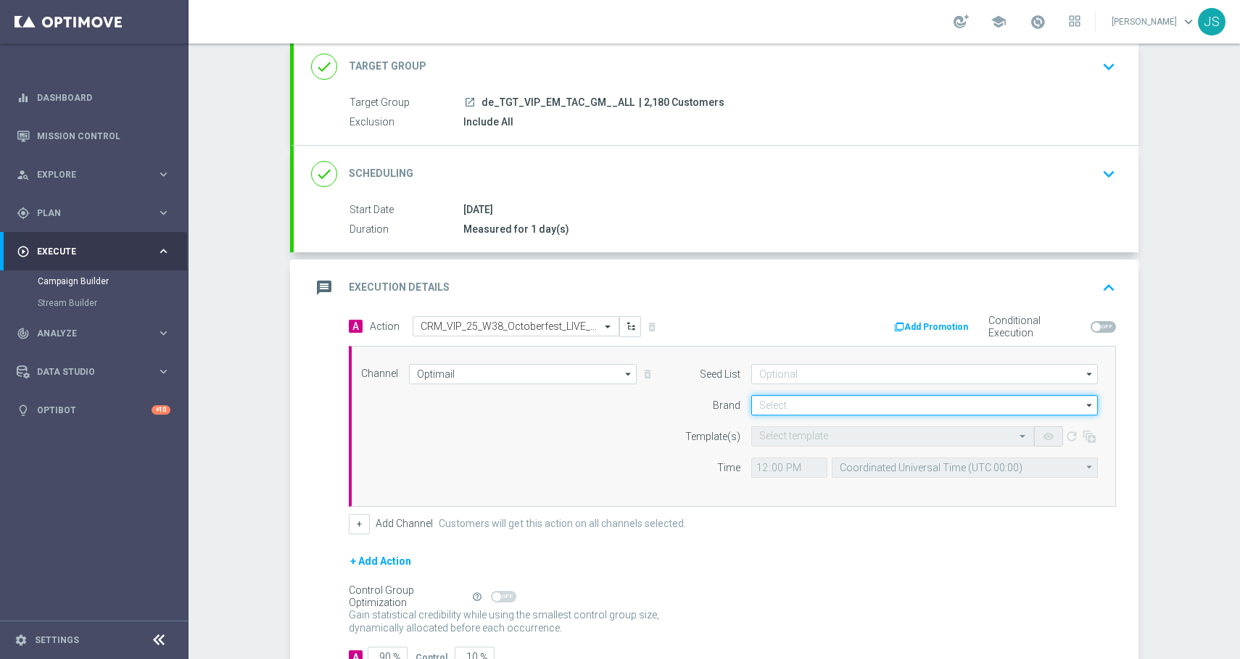
click at [795, 397] on input at bounding box center [924, 405] width 347 height 20
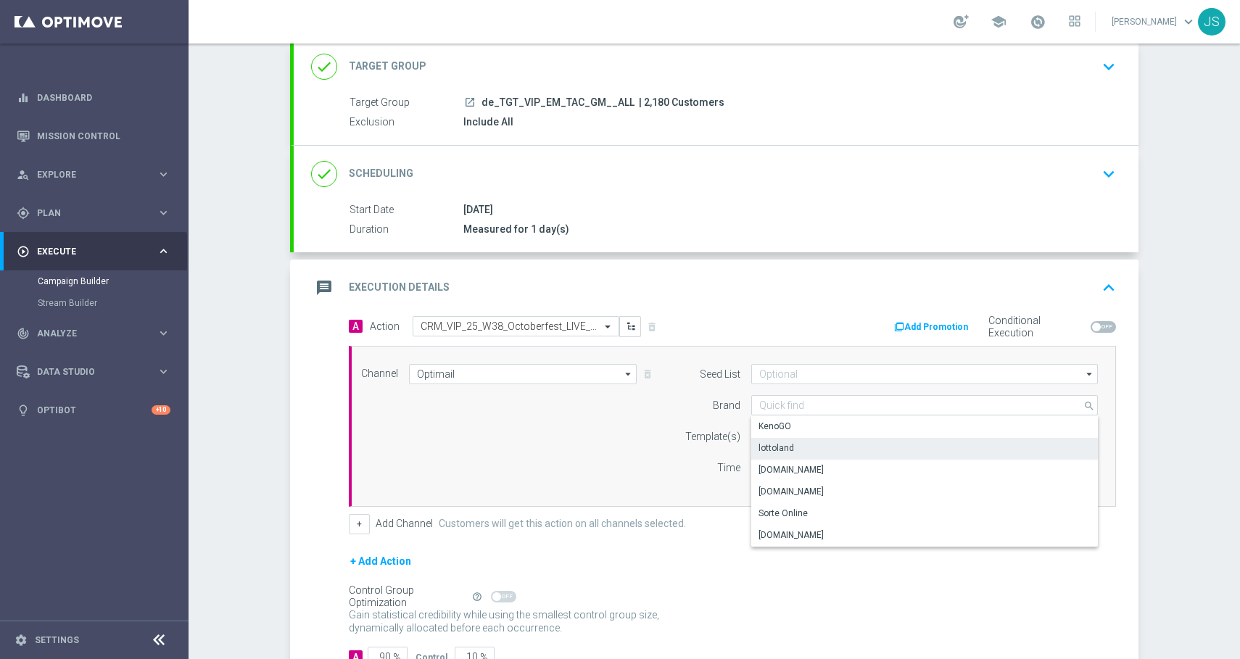
click at [776, 444] on div "lottoland" at bounding box center [776, 448] width 36 height 13
type input "lottoland"
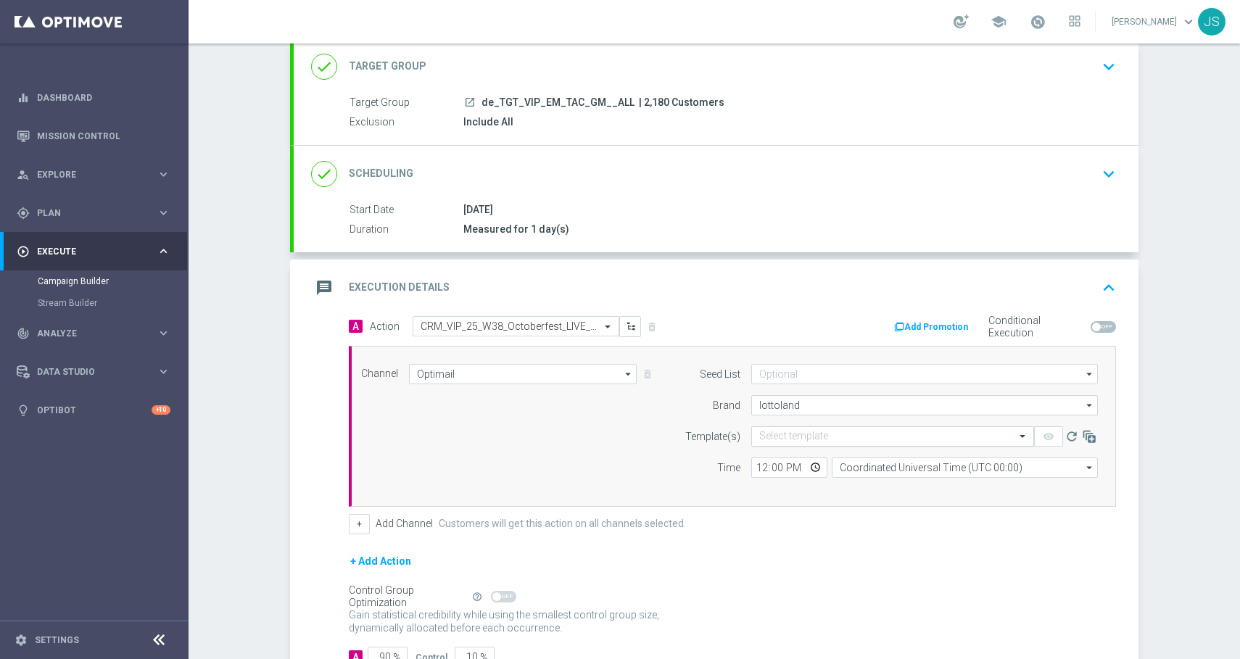
click at [781, 435] on input "text" at bounding box center [878, 437] width 238 height 12
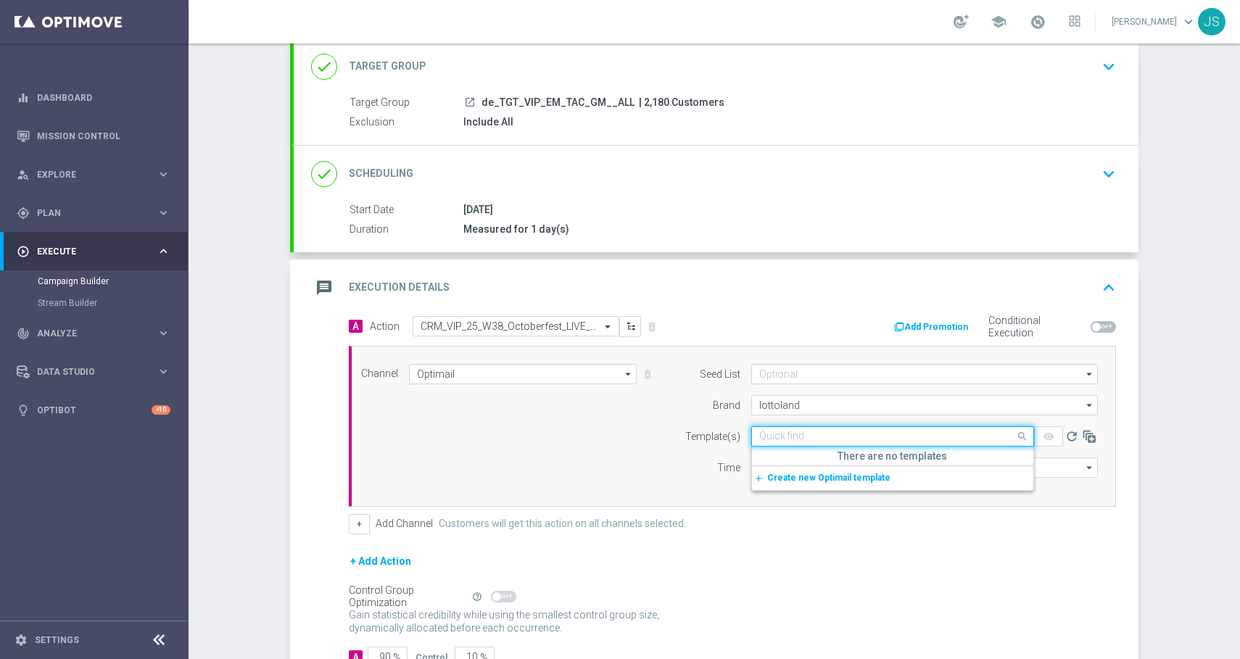
paste input "de_EMT_VIP_EM_TAC_MIX__25_OCTOBERFEST_250923"
type input "de_EMT_VIP_EM_TAC_MIX__25_OCTOBERFEST_250923"
click at [781, 435] on input "de_EMT_VIP_EM_TAC_MIX__25_OCTOBERFEST_250923" at bounding box center [878, 437] width 238 height 12
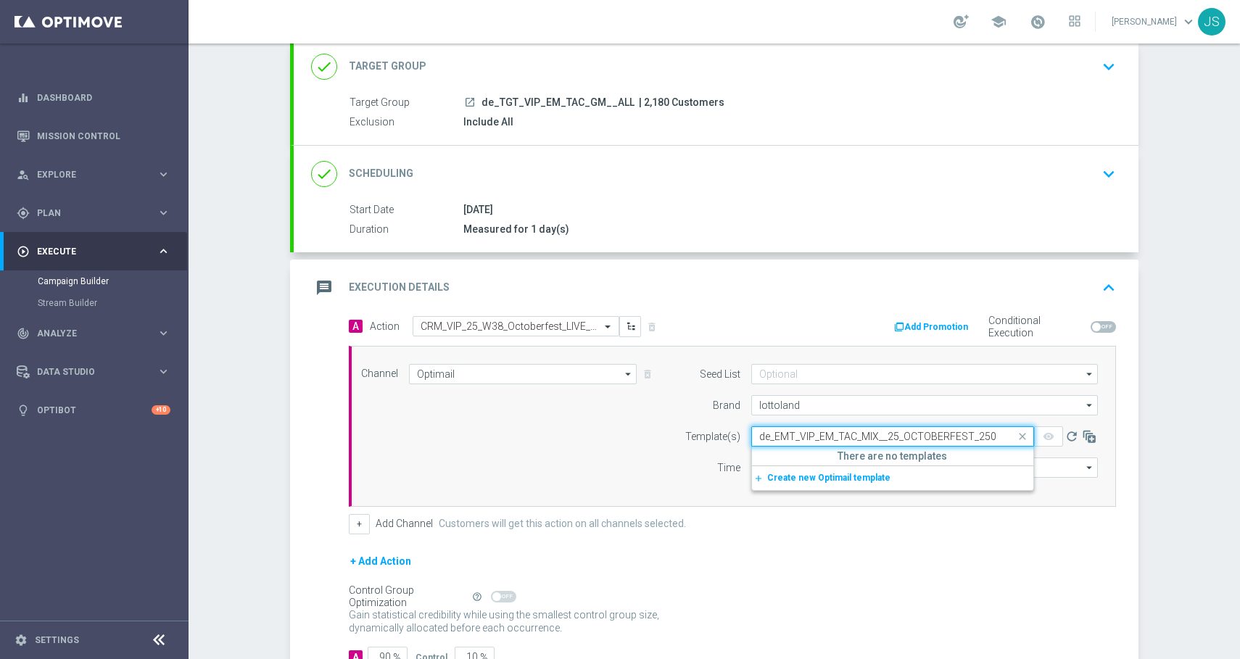
click at [781, 435] on input "de_EMT_VIP_EM_TAC_MIX__25_OCTOBERFEST_250923" at bounding box center [878, 437] width 238 height 12
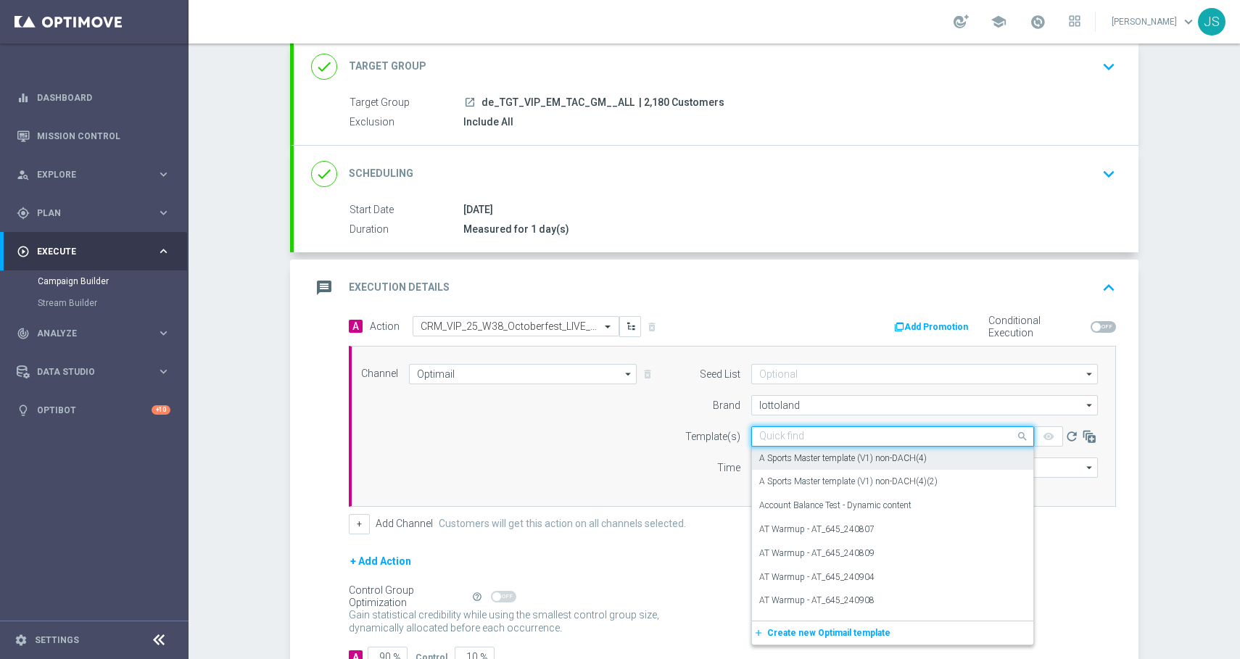
paste input "de_EMT_VIP_EM_TAC_MIX__25_OCTOBERFEST_250923"
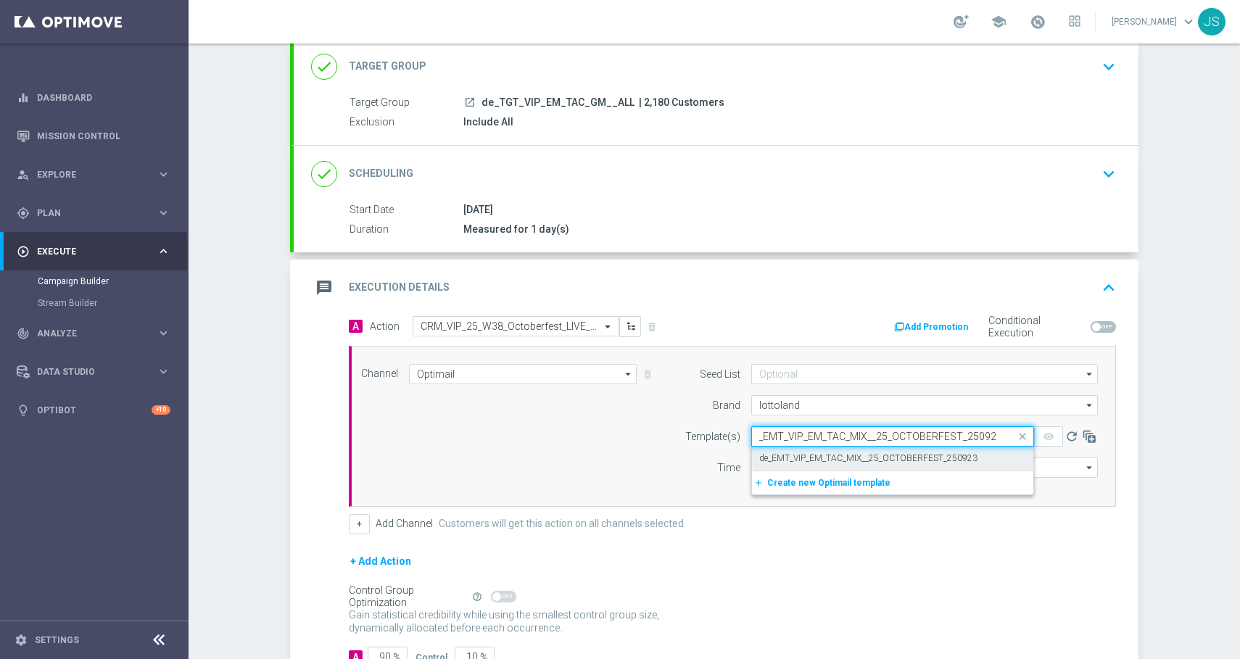
click at [977, 453] on div "de_EMT_VIP_EM_TAC_MIX__25_OCTOBERFEST_250923" at bounding box center [892, 459] width 267 height 24
type input "de_EMT_VIP_EM_TAC_MIX__25_OCTOBERFEST_250923"
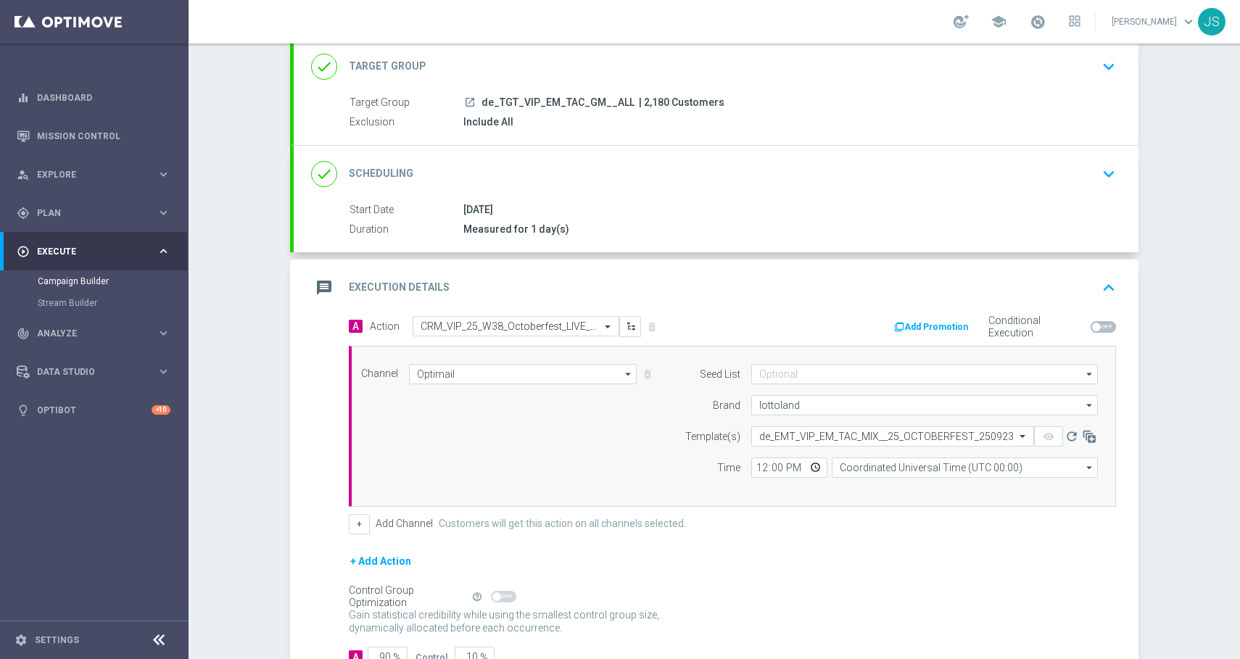
click at [1049, 435] on div "remove_red_eye" at bounding box center [1048, 436] width 29 height 20
click at [1045, 436] on div "remove_red_eye" at bounding box center [1048, 436] width 29 height 20
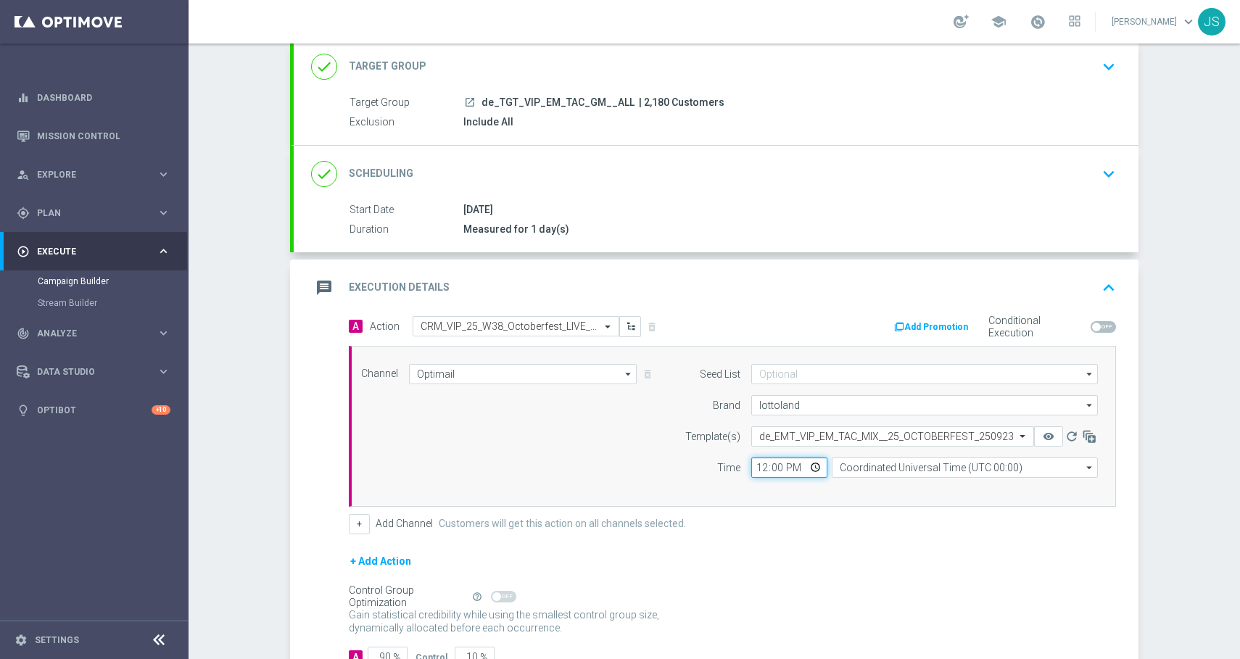
click at [811, 463] on input "12:00" at bounding box center [789, 468] width 76 height 20
type input "10:00"
click at [1019, 558] on div "+ Add Action" at bounding box center [732, 570] width 767 height 36
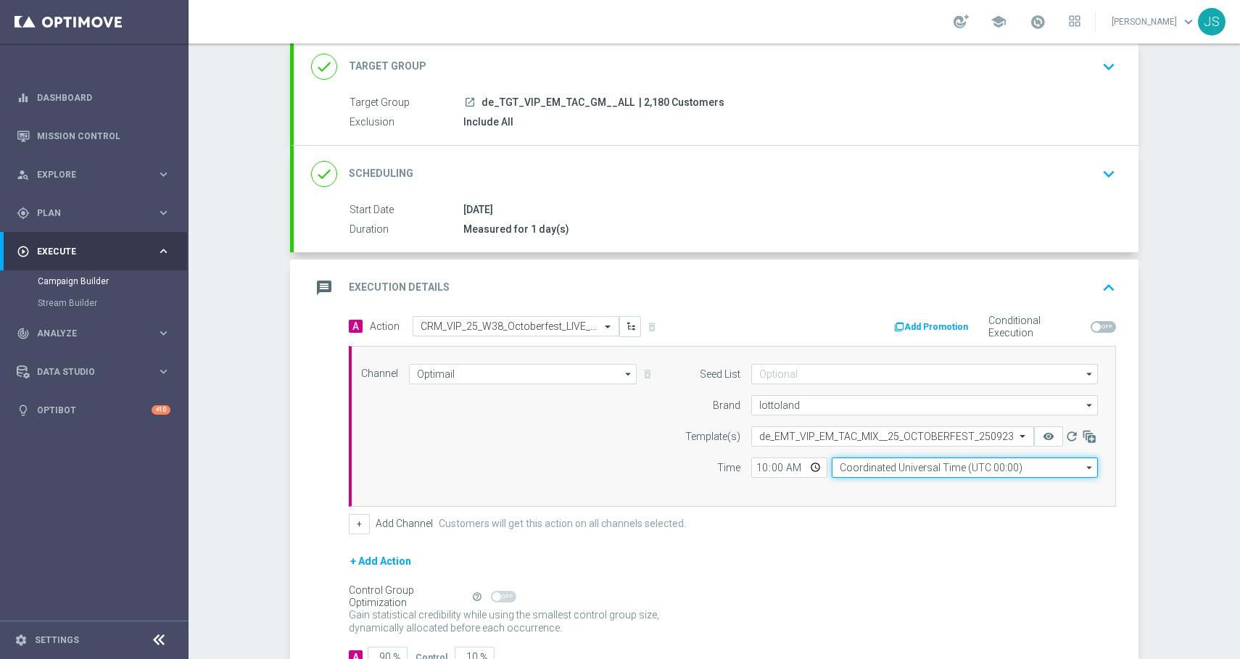
click at [962, 475] on input "Coordinated Universal Time (UTC 00:00)" at bounding box center [965, 468] width 266 height 20
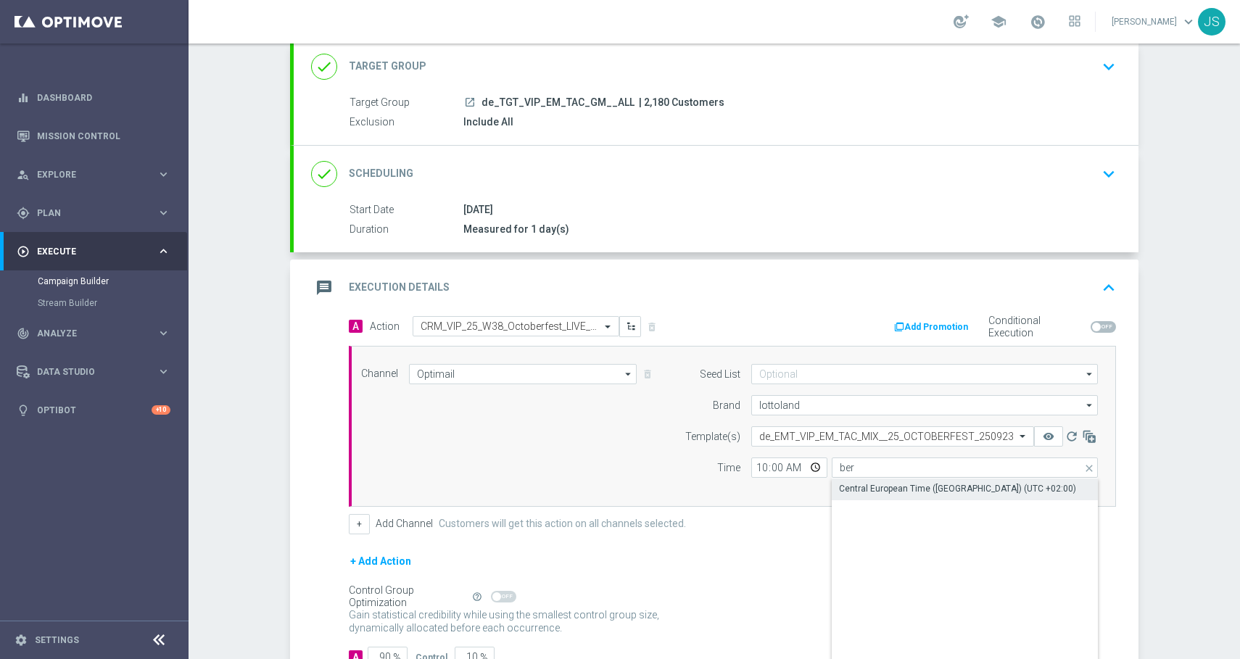
click at [885, 489] on div "Central European Time ([GEOGRAPHIC_DATA]) (UTC +02:00)" at bounding box center [957, 488] width 237 height 13
type input "Central European Time ([GEOGRAPHIC_DATA]) (UTC +02:00)"
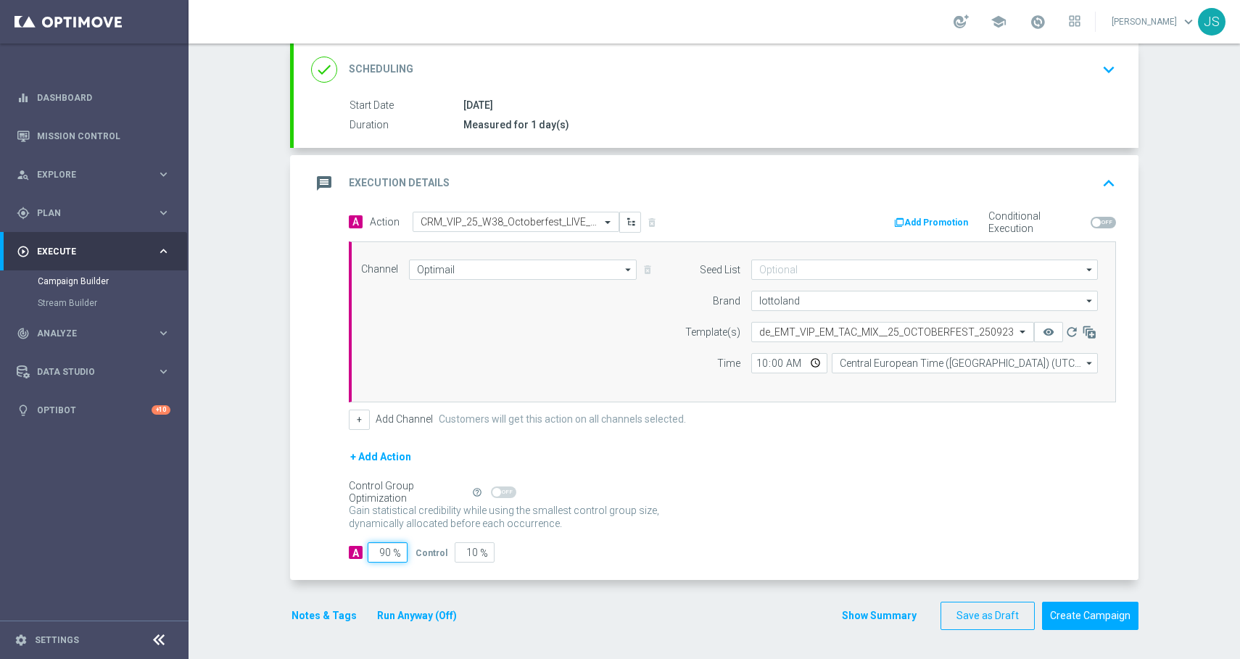
click at [389, 552] on input "90" at bounding box center [388, 552] width 40 height 20
type input "9"
type input "91"
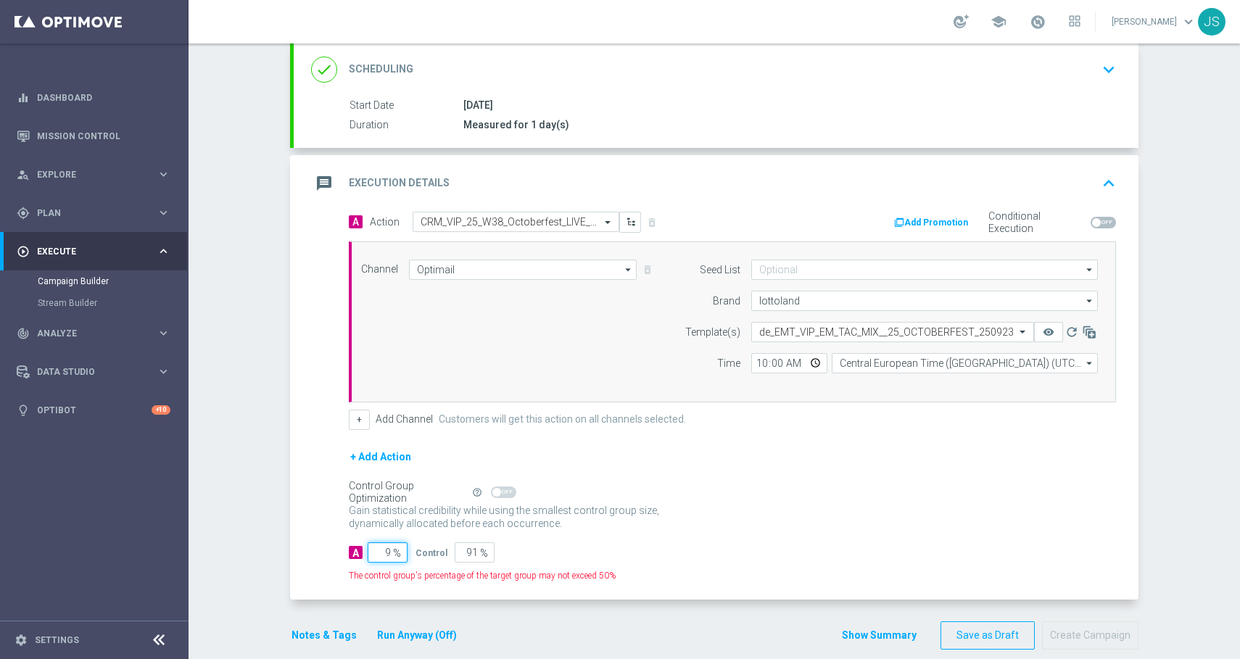
type input "98"
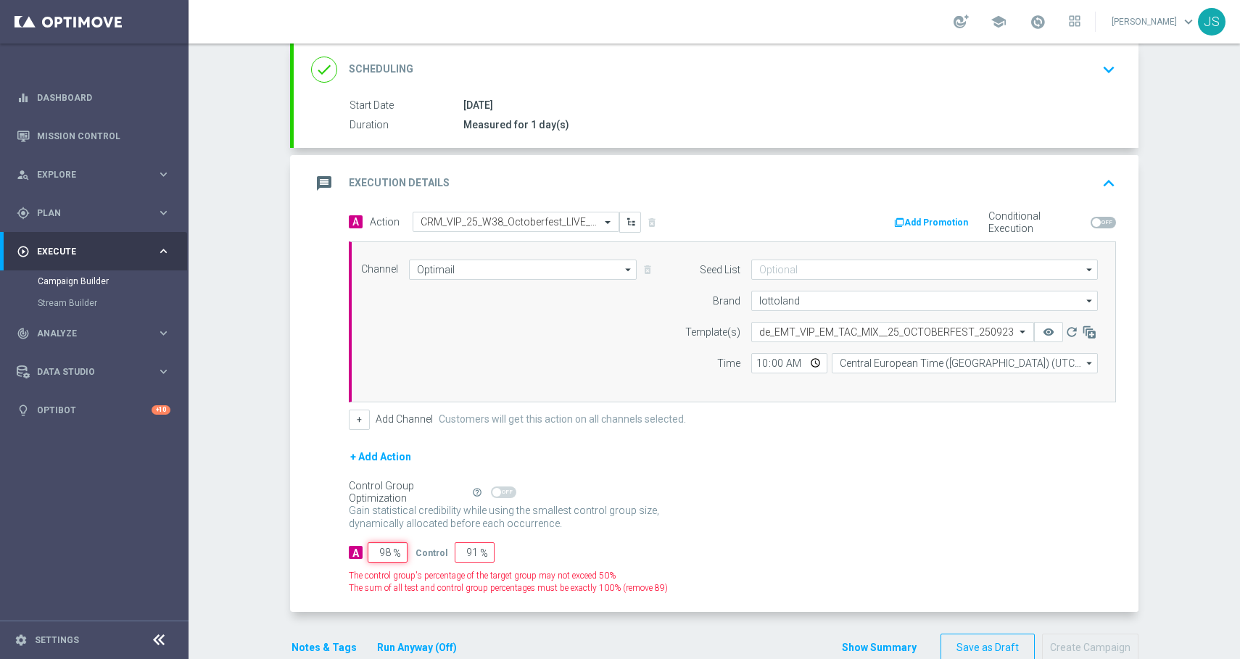
type input "2"
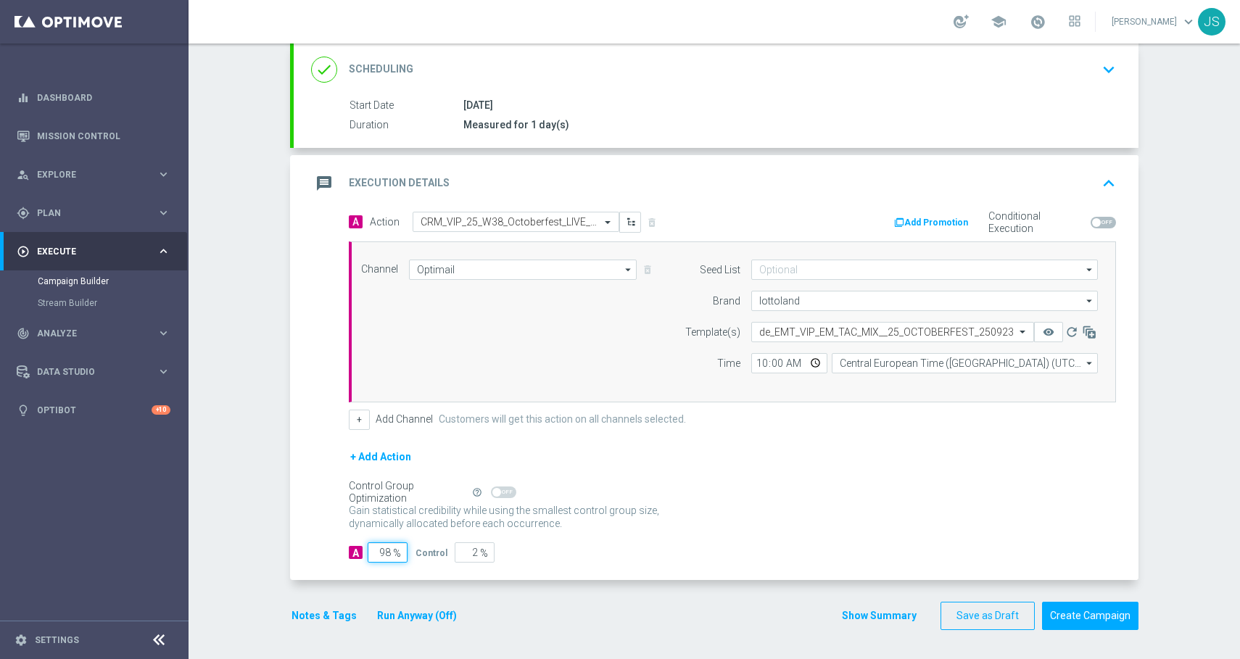
type input "9"
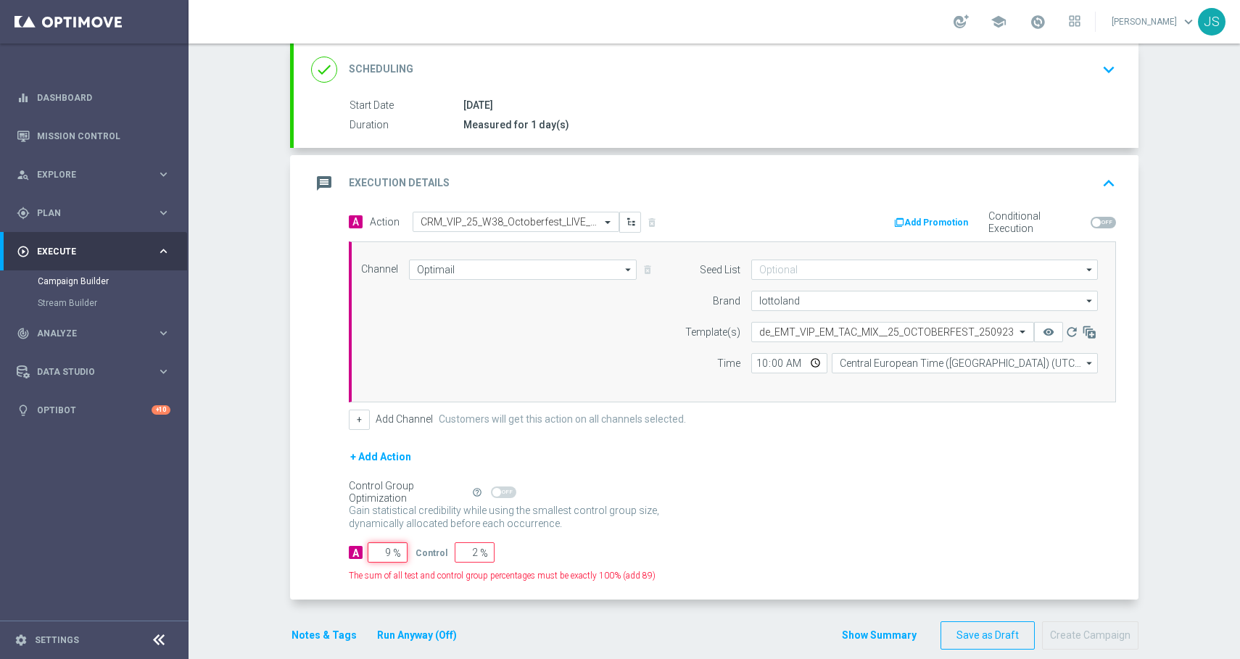
type input "91"
type input "1"
type input "100"
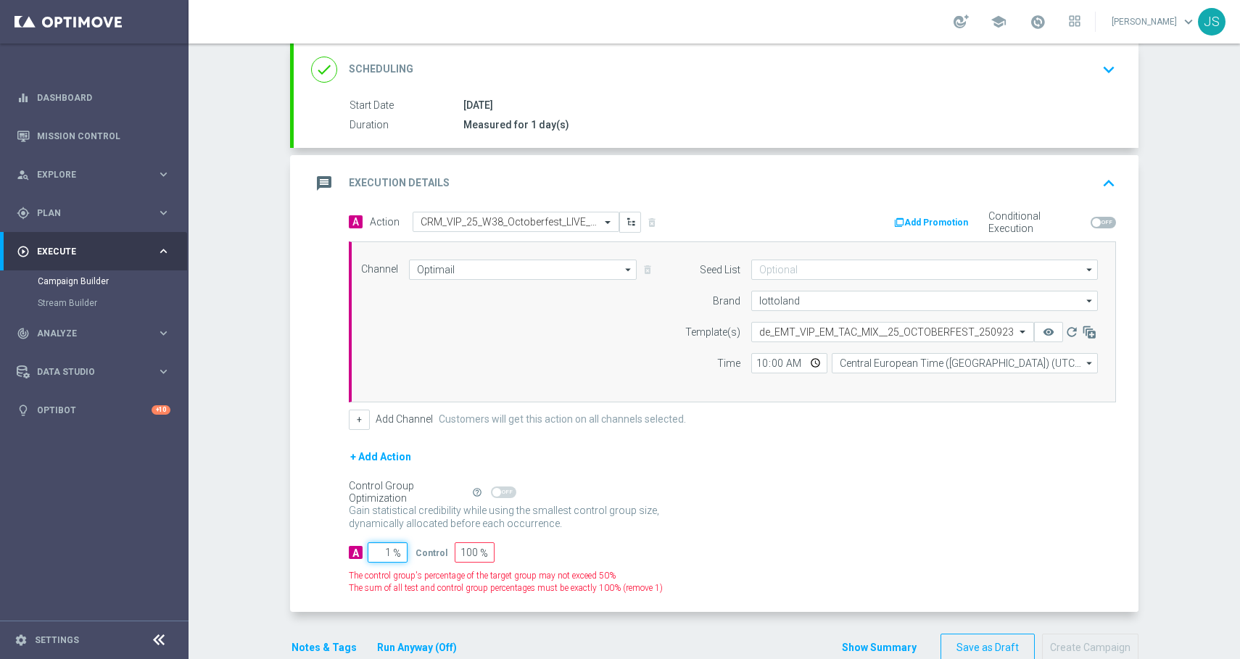
type input "10"
type input "90"
type input "100"
type input "0"
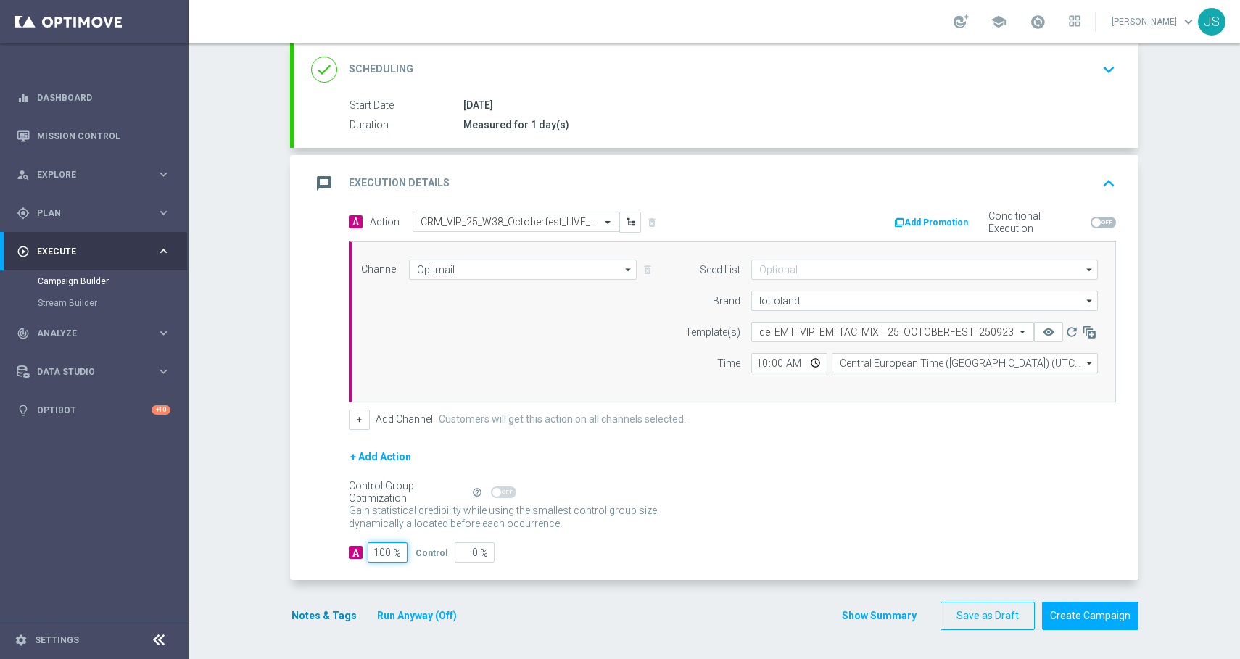
type input "100"
click at [304, 618] on button "Notes & Tags" at bounding box center [324, 616] width 68 height 18
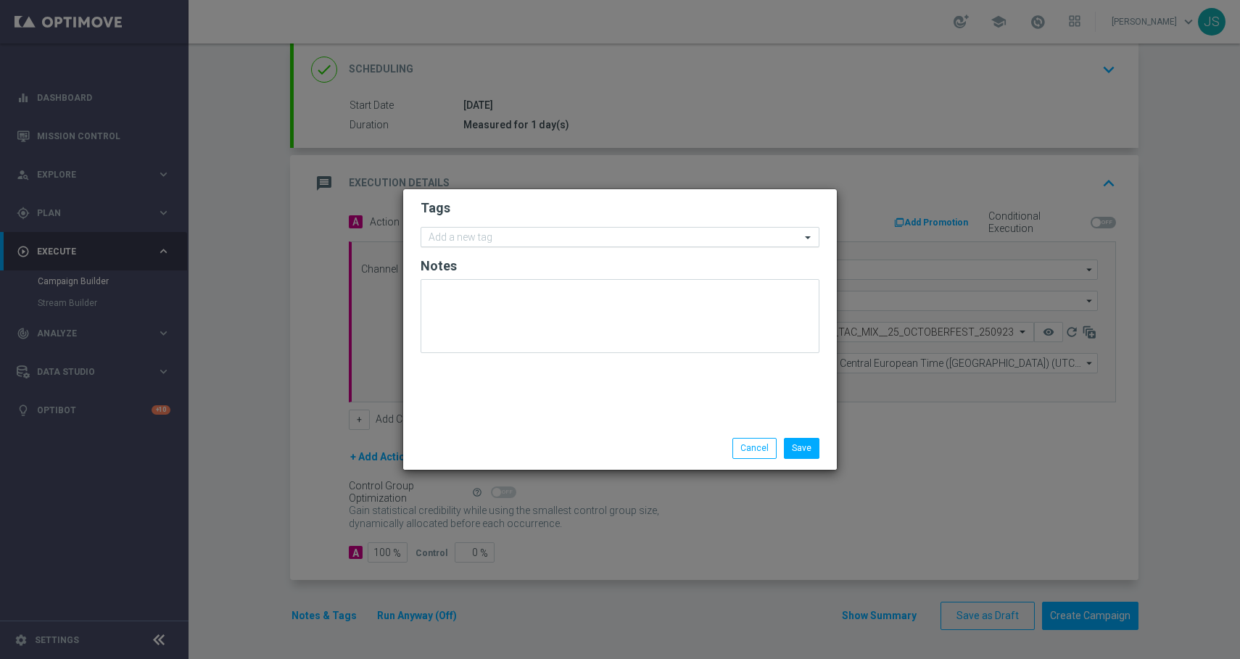
click at [499, 246] on div at bounding box center [613, 239] width 374 height 15
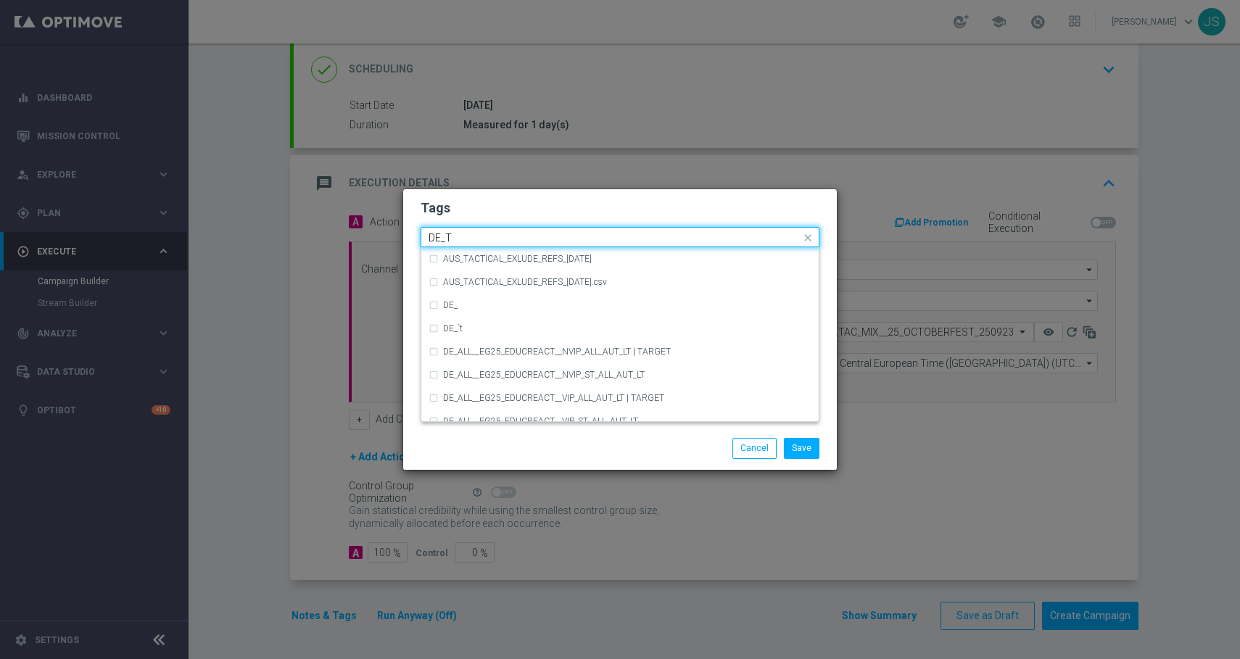
scroll to position [0, 0]
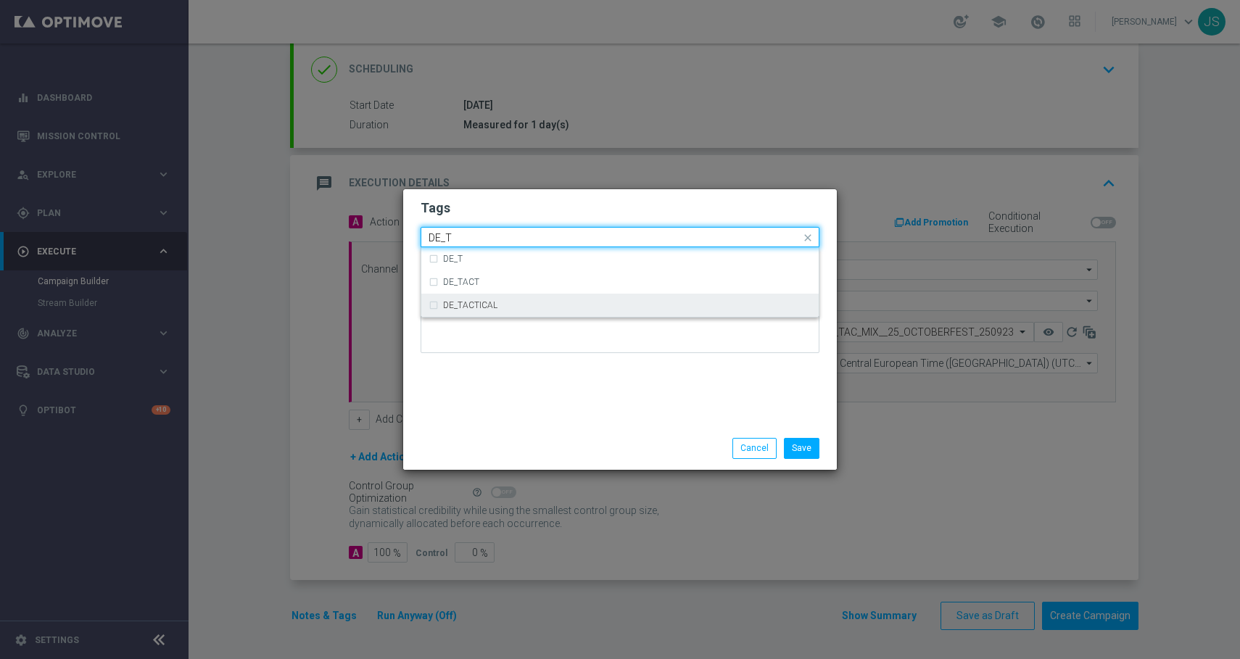
click at [480, 305] on label "DE_TACTICAL" at bounding box center [470, 305] width 54 height 9
type input "DE_T"
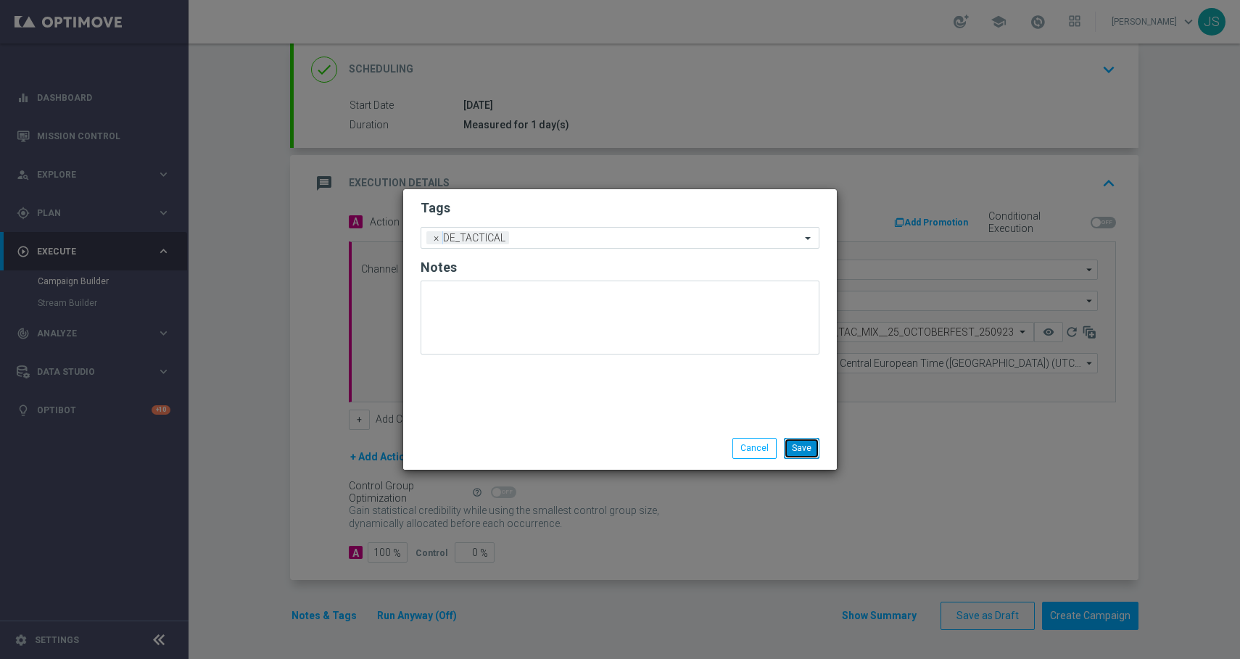
click at [804, 448] on button "Save" at bounding box center [802, 448] width 36 height 20
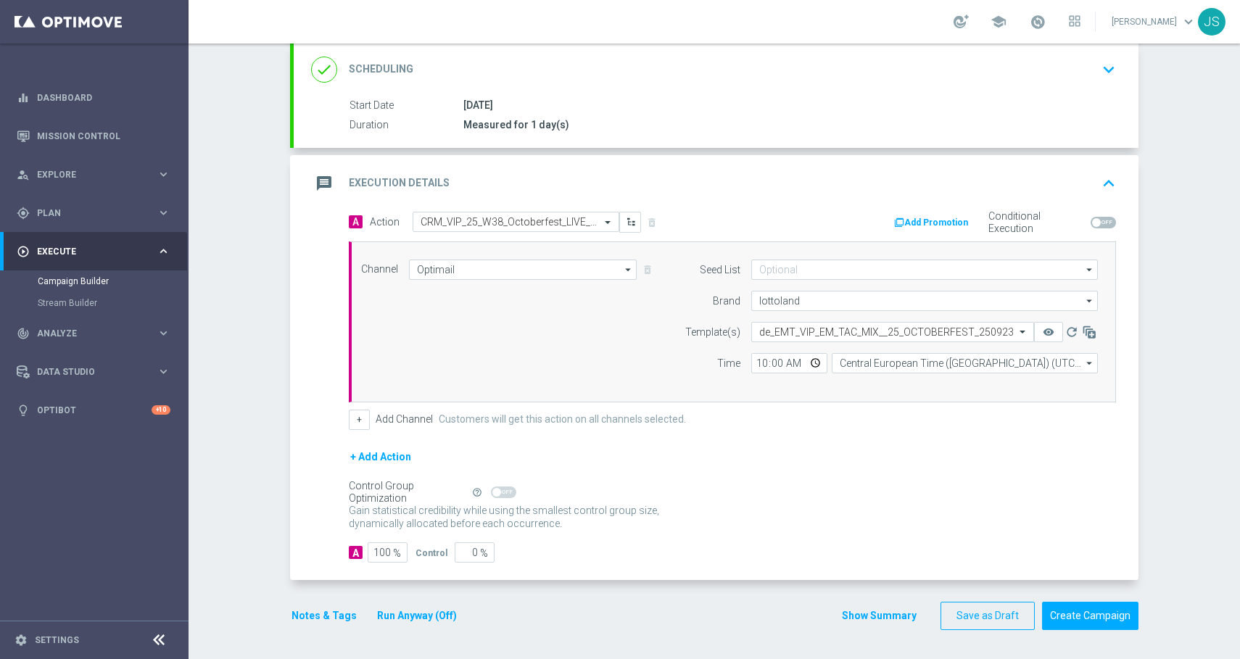
click at [402, 621] on button "Run Anyway (Off)" at bounding box center [417, 616] width 83 height 18
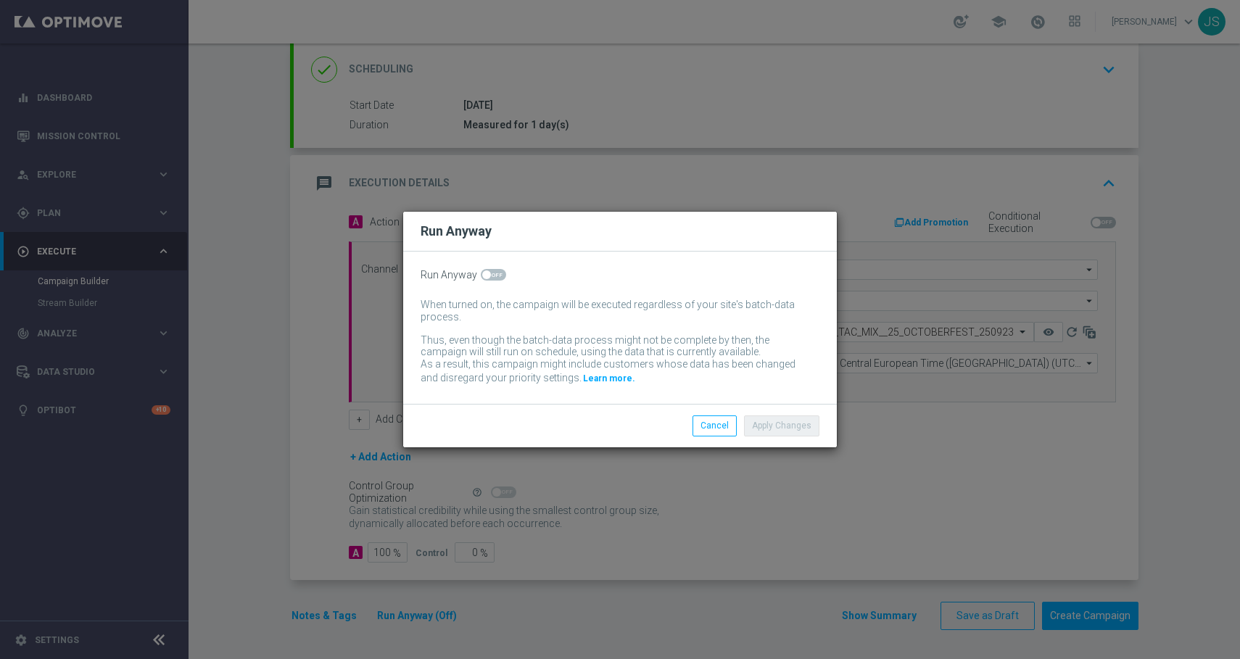
click at [500, 274] on span at bounding box center [493, 275] width 25 height 12
click at [500, 274] on input "checkbox" at bounding box center [493, 275] width 25 height 12
checkbox input "true"
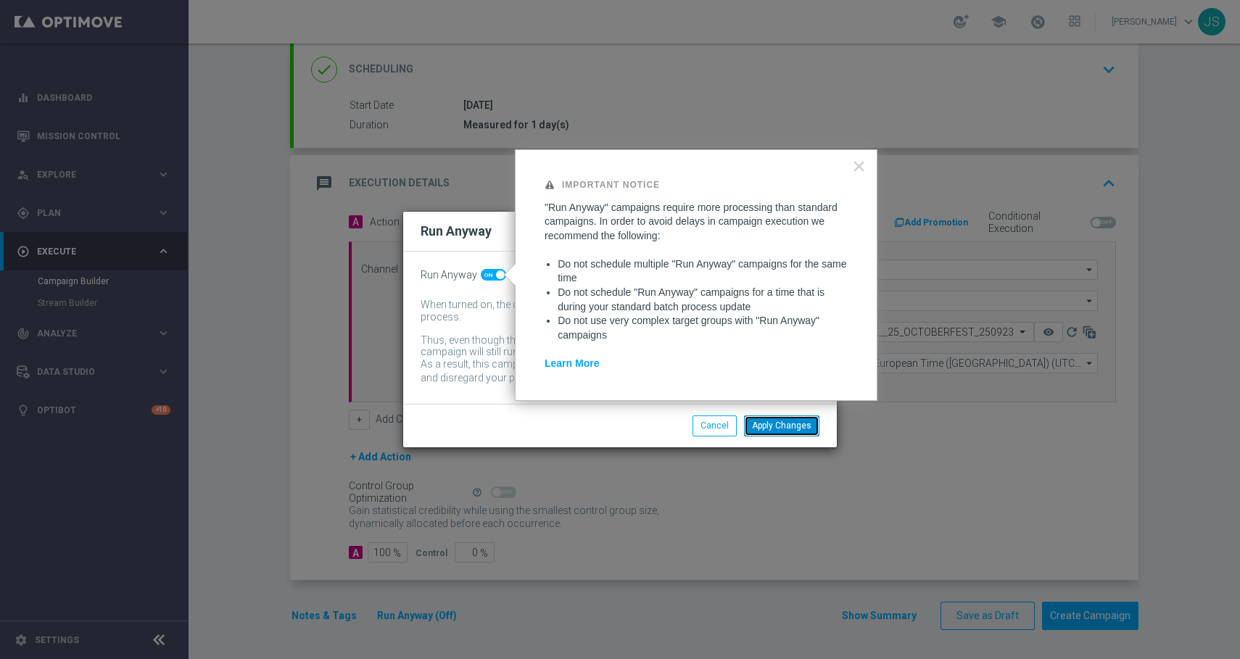
click at [795, 423] on button "Apply Changes" at bounding box center [781, 425] width 75 height 20
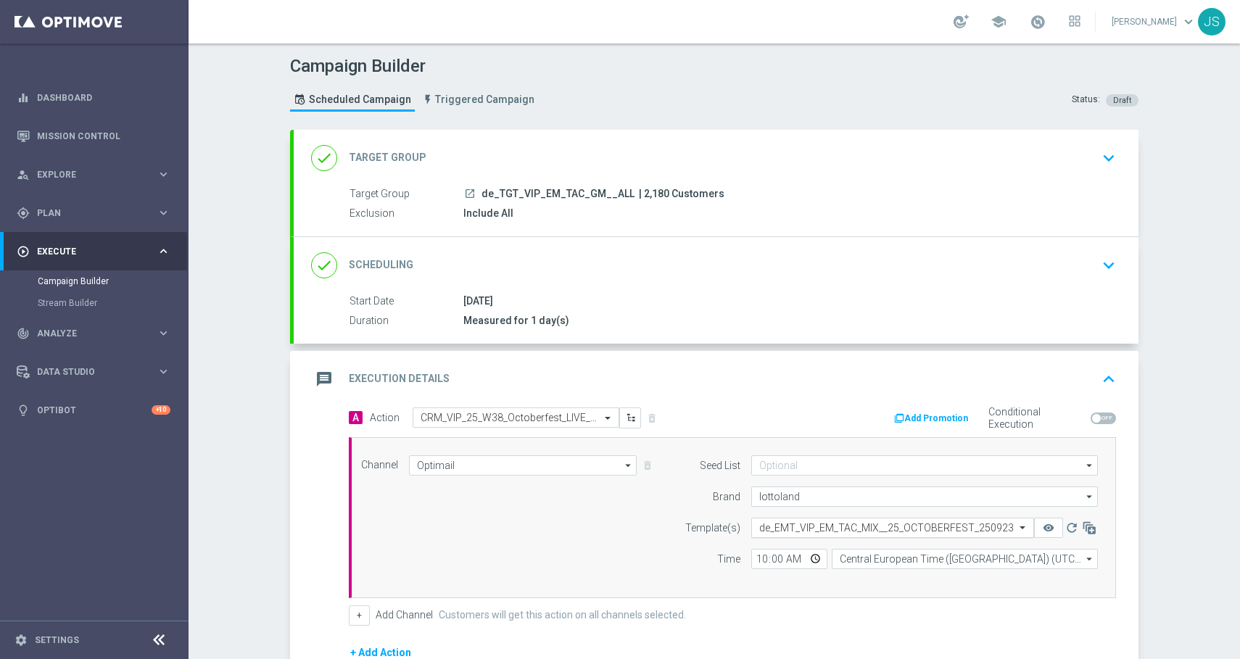
click at [914, 529] on input "text" at bounding box center [878, 528] width 238 height 12
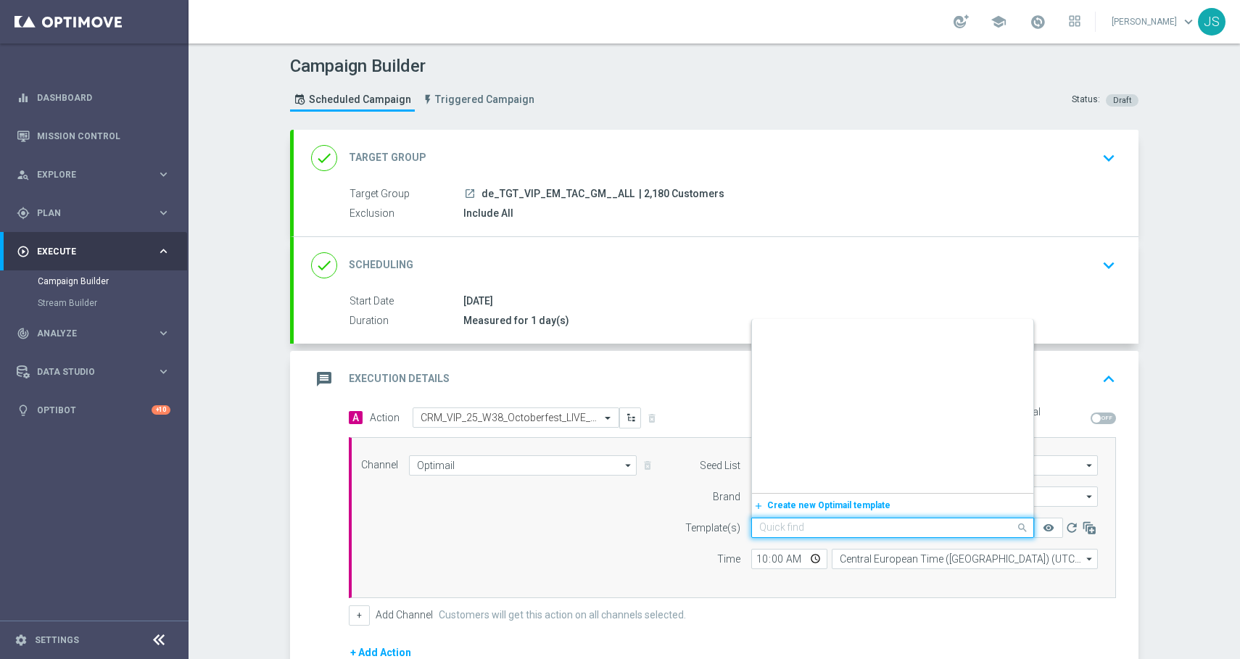
scroll to position [57281, 0]
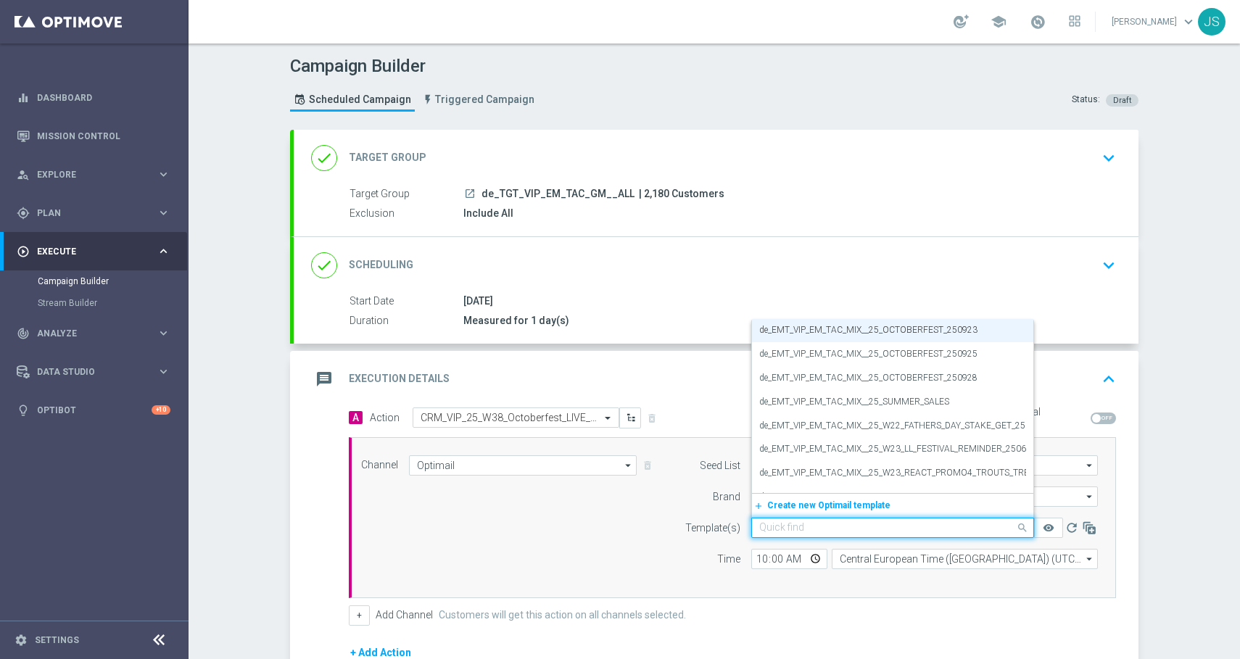
click at [1183, 510] on div "Campaign Builder Scheduled Campaign Triggered Campaign Status: Draft done Targe…" at bounding box center [714, 352] width 1051 height 616
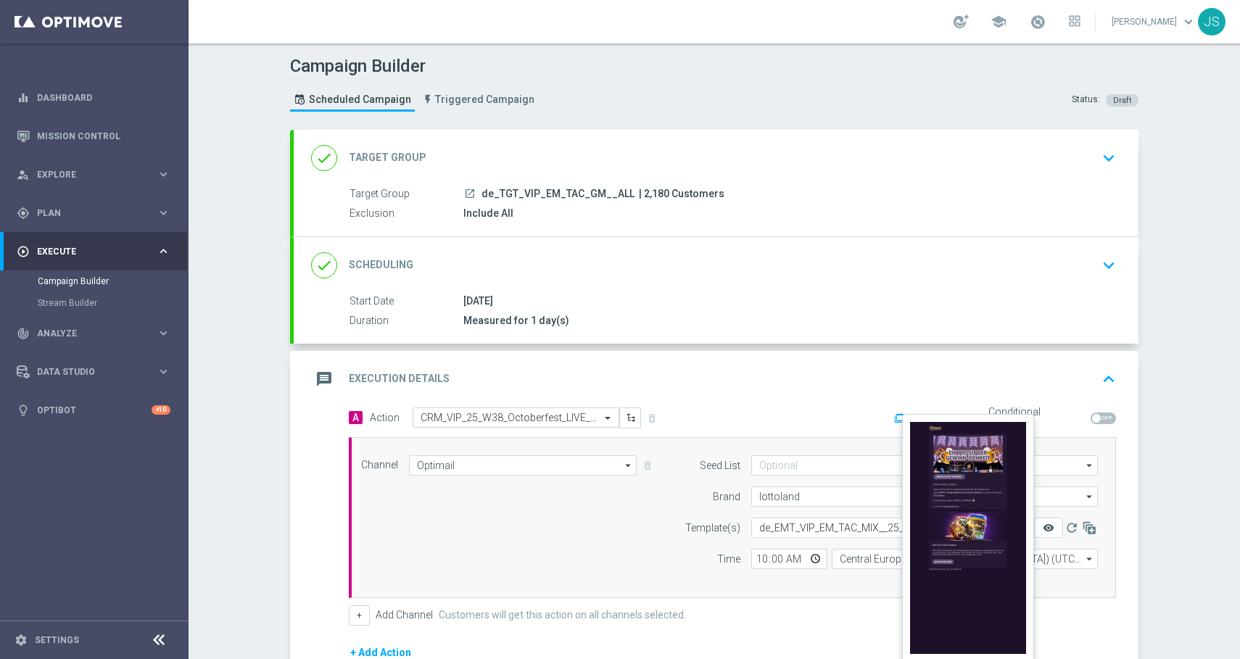
click at [1051, 525] on icon "remove_red_eye" at bounding box center [1049, 528] width 12 height 12
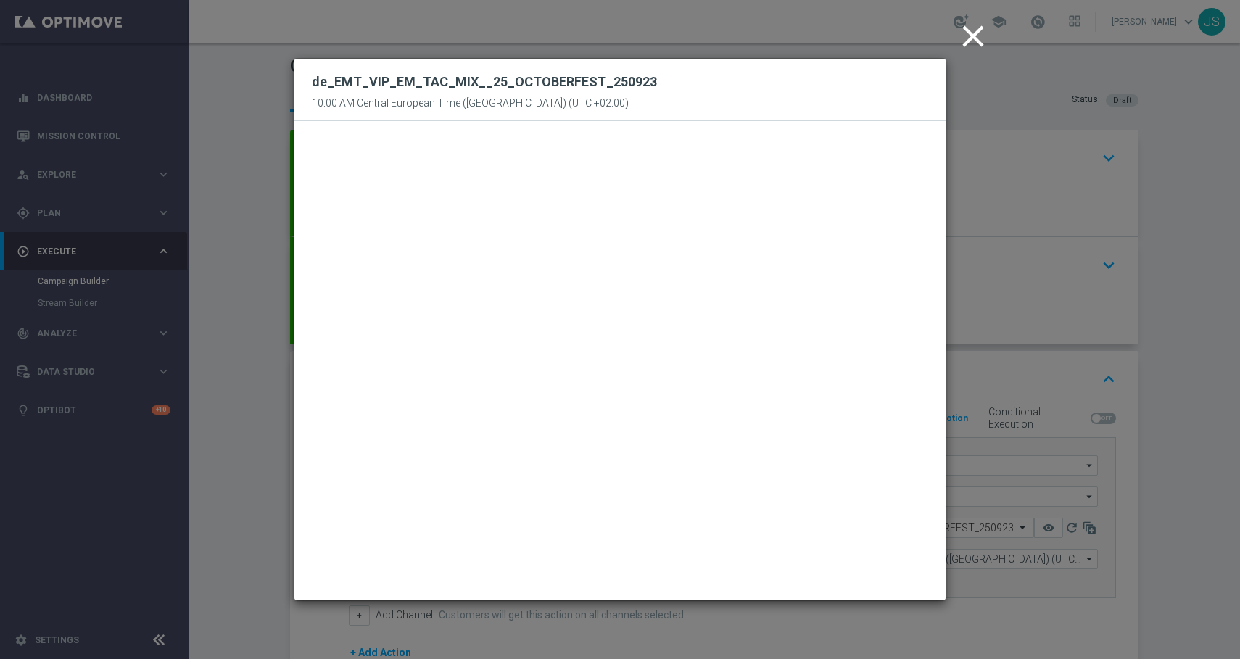
click at [982, 35] on icon "close" at bounding box center [973, 36] width 36 height 36
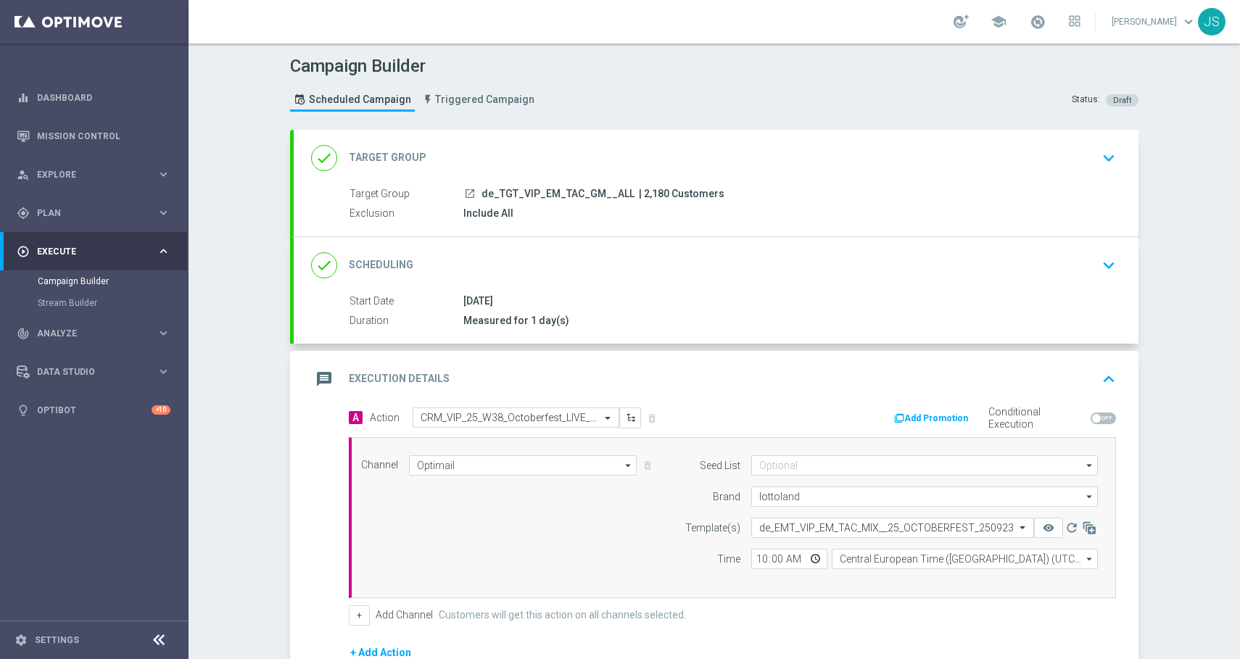
scroll to position [196, 0]
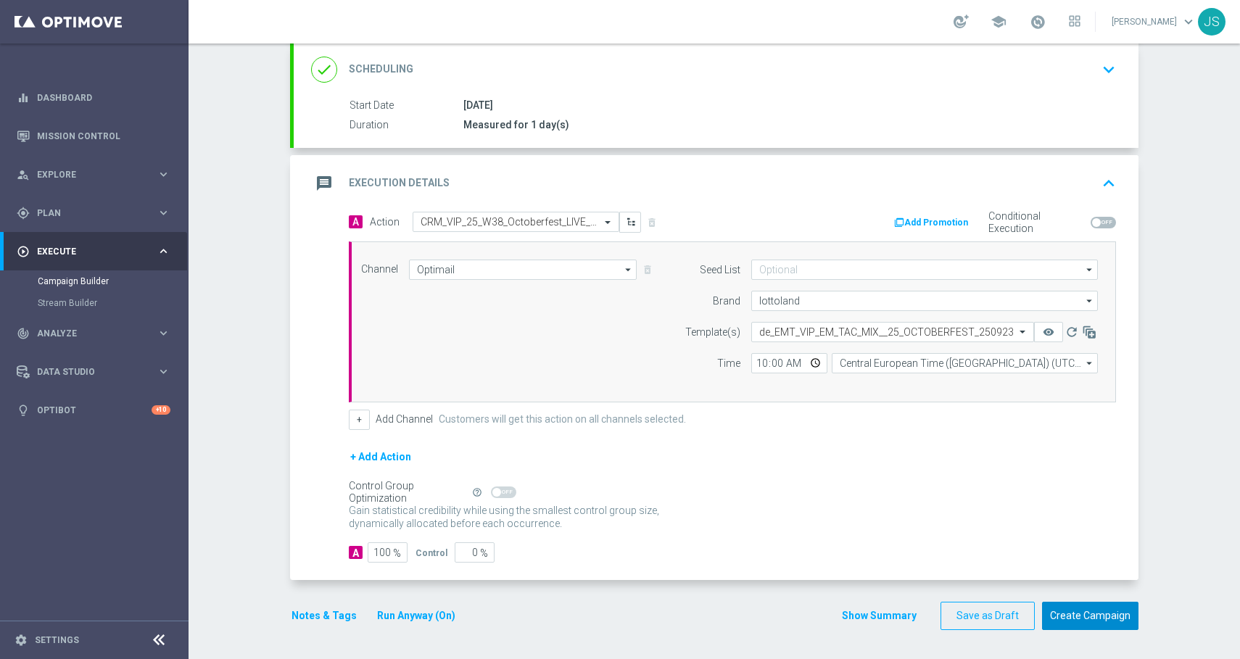
click at [1083, 621] on button "Create Campaign" at bounding box center [1090, 616] width 96 height 28
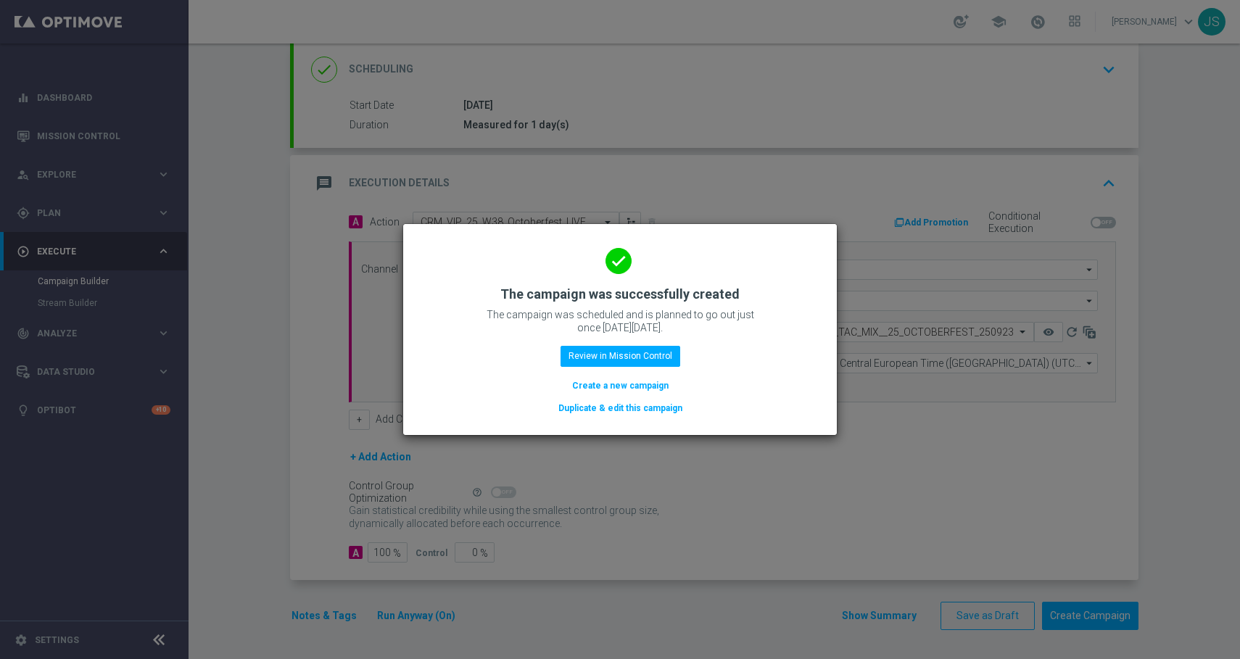
click at [599, 408] on button "Duplicate & edit this campaign" at bounding box center [620, 408] width 127 height 16
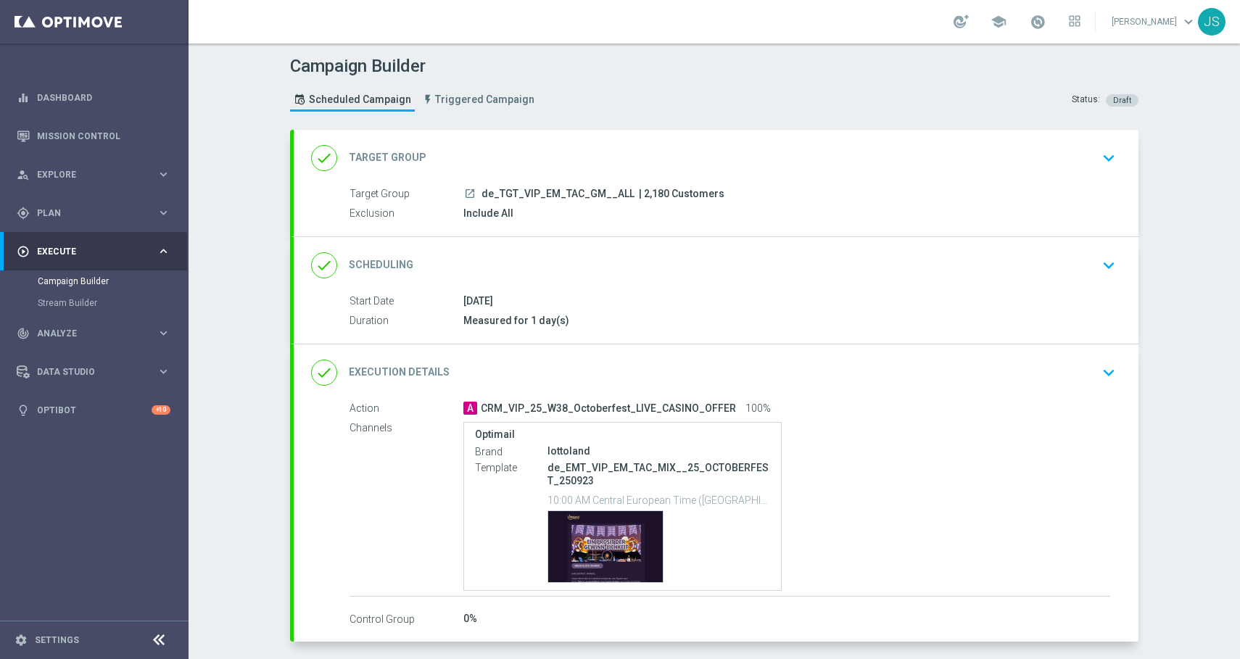
click at [1103, 160] on icon "keyboard_arrow_down" at bounding box center [1109, 158] width 22 height 22
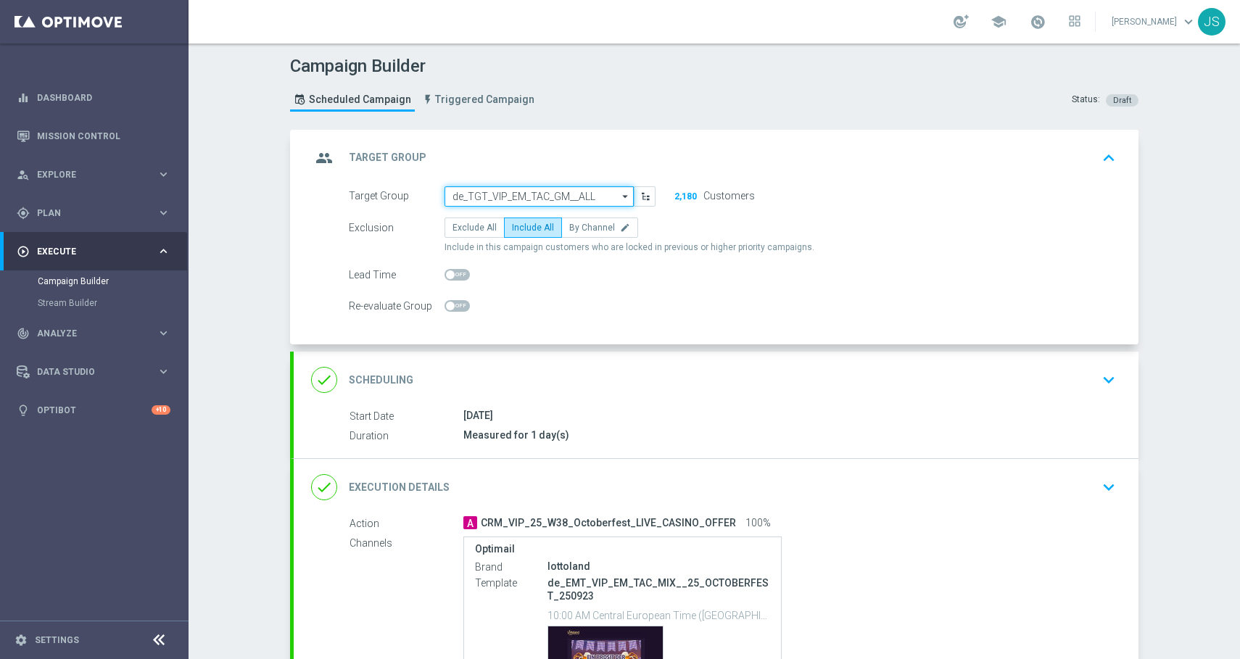
click at [492, 198] on input "de_TGT_VIP_EM_TAC_GM__ALL" at bounding box center [538, 196] width 189 height 20
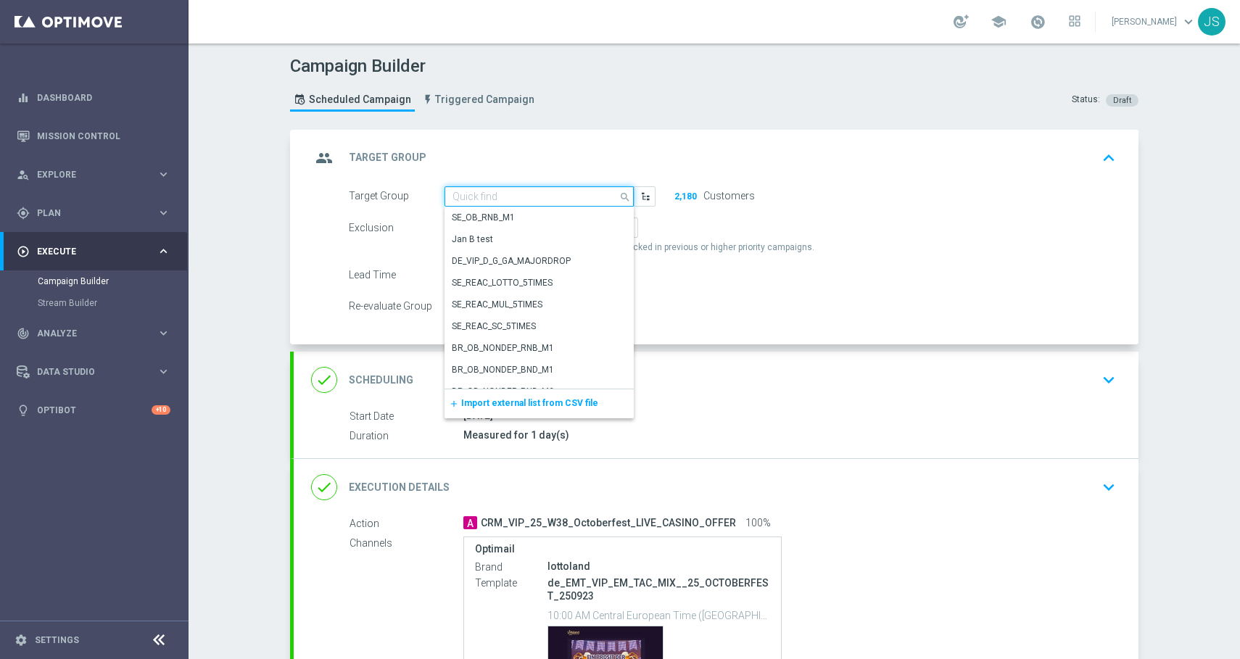
click at [492, 198] on input at bounding box center [538, 196] width 189 height 20
paste input "de_AT_TGT_VIP_EM_TAC_GM__ALL"
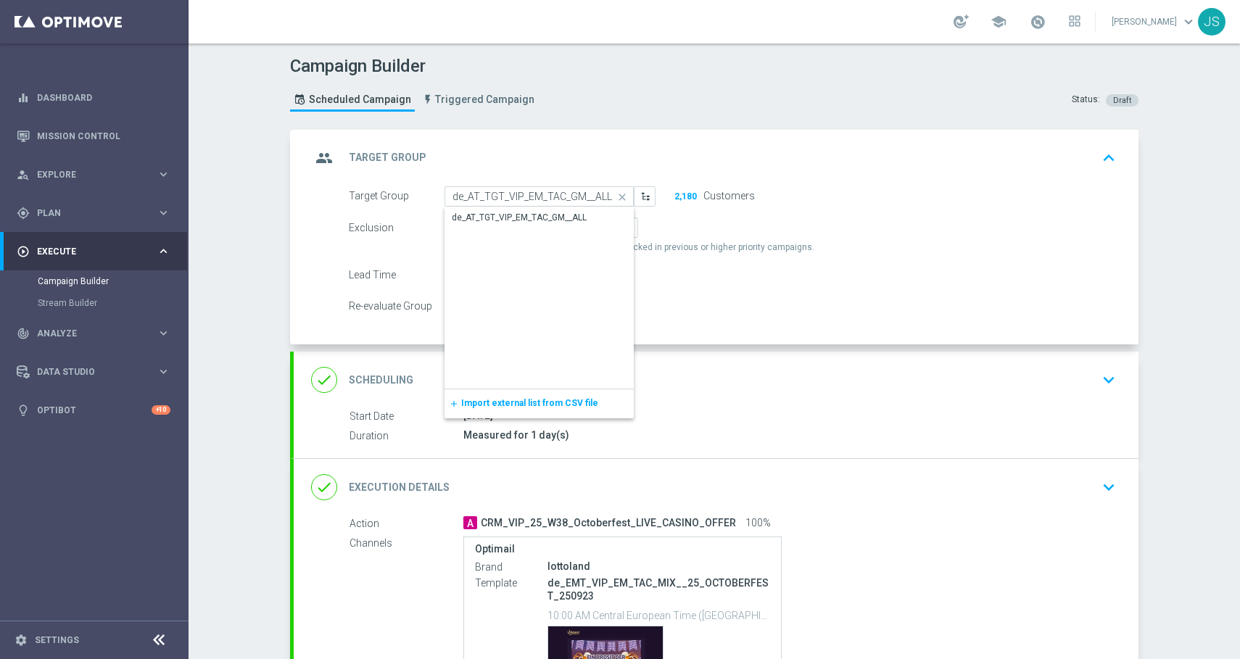
click at [494, 221] on div "de_AT_TGT_VIP_EM_TAC_GM__ALL" at bounding box center [519, 217] width 135 height 13
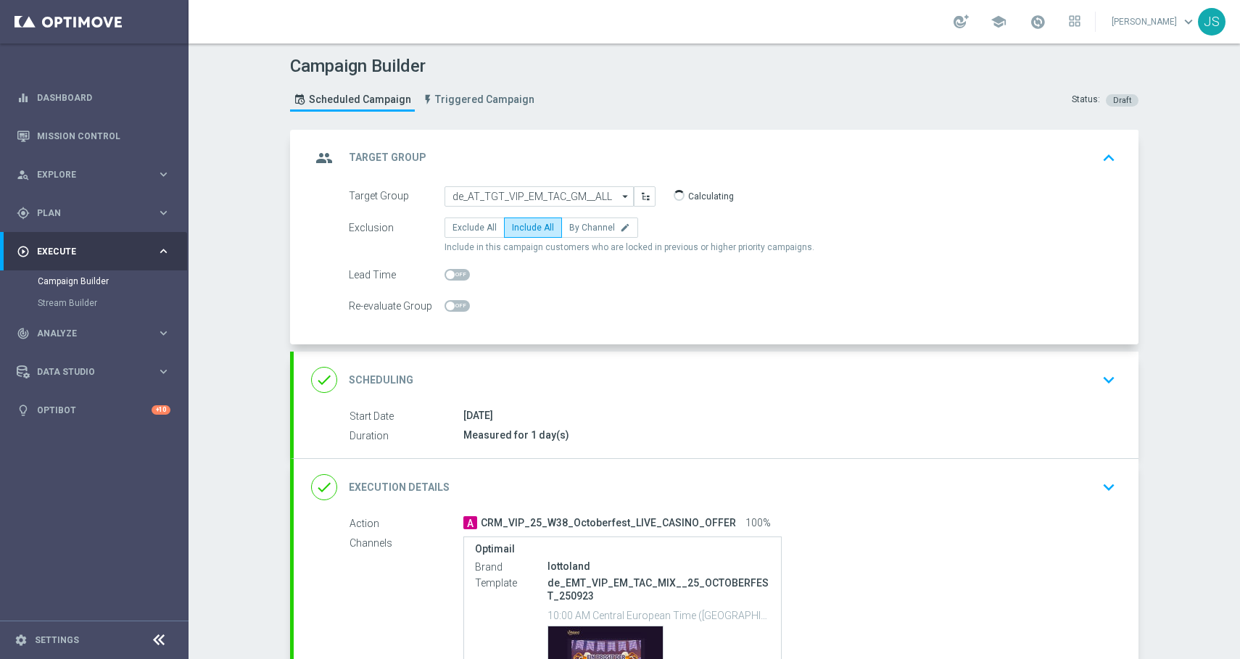
type input "de_AT_TGT_VIP_EM_TAC_GM__ALL"
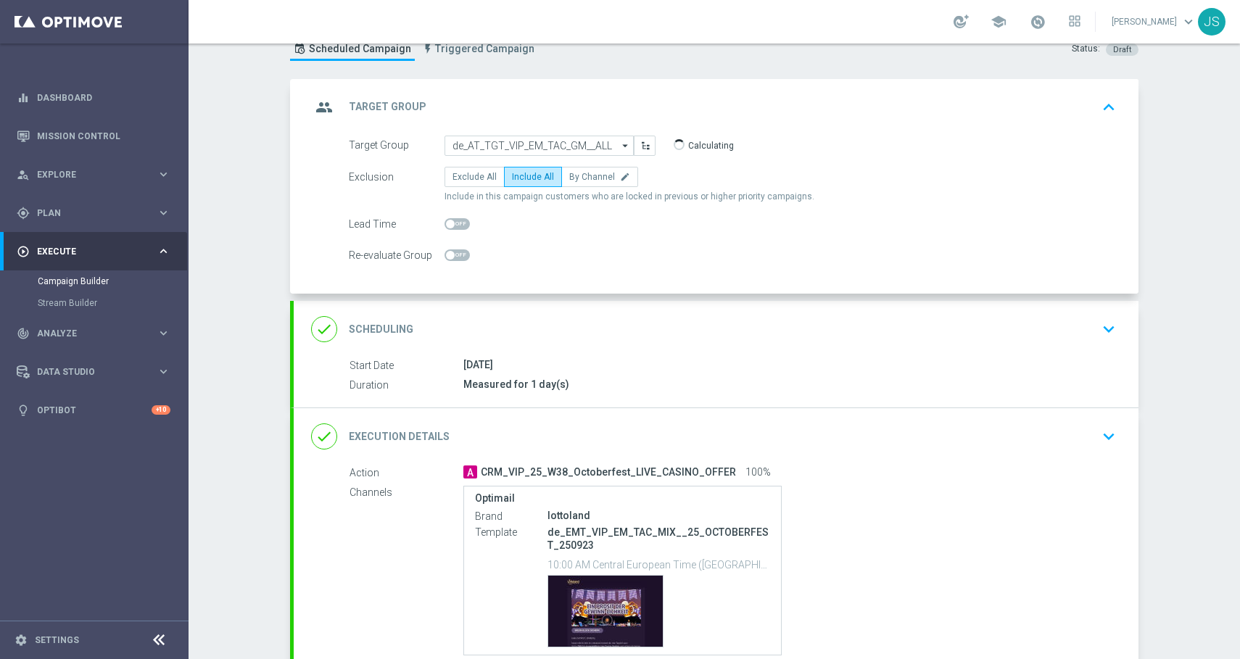
scroll to position [70, 0]
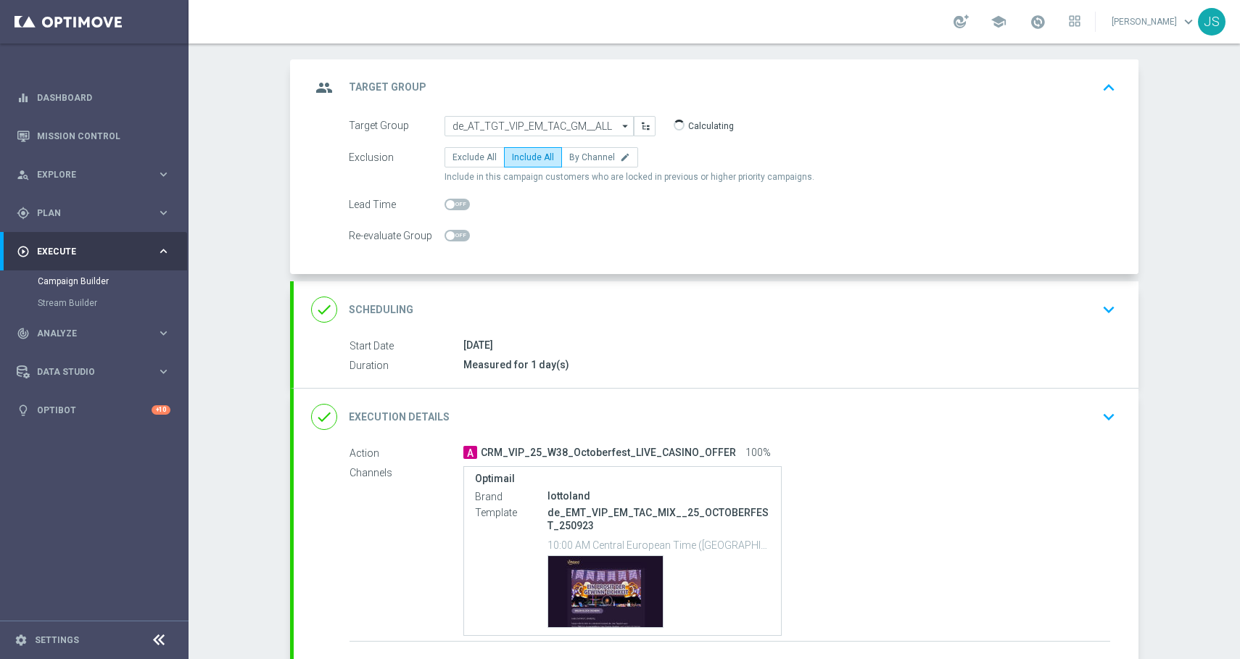
click at [1107, 418] on icon "keyboard_arrow_down" at bounding box center [1109, 417] width 22 height 22
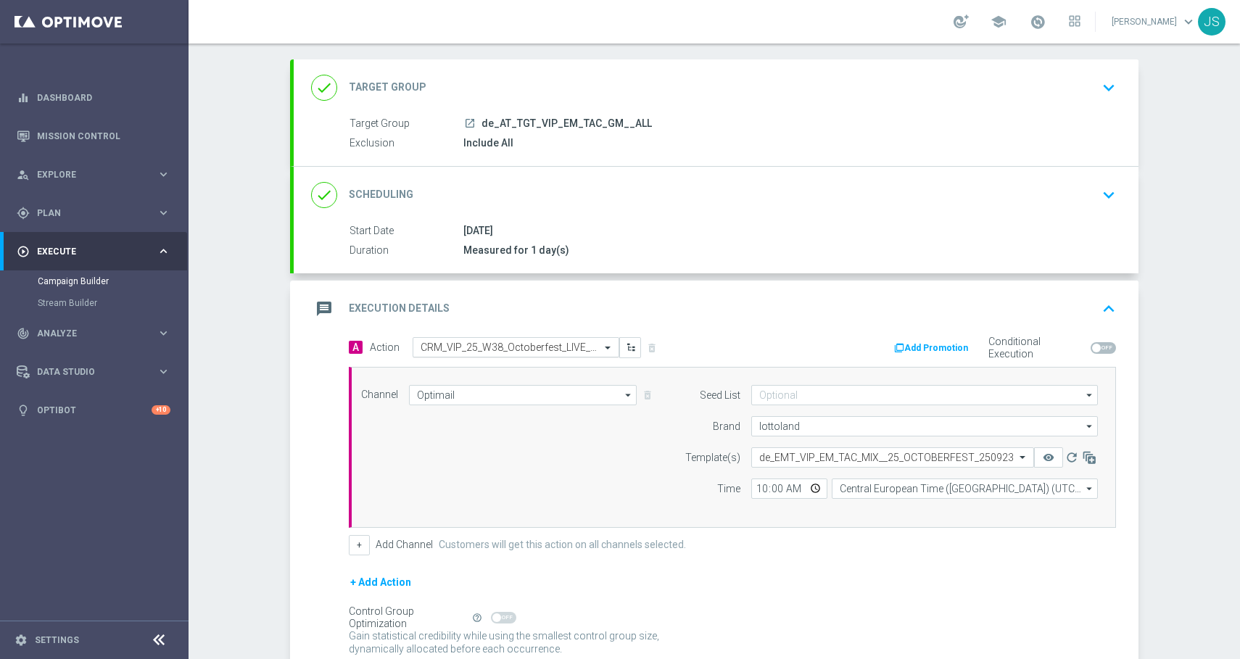
click at [567, 347] on input "text" at bounding box center [502, 348] width 162 height 12
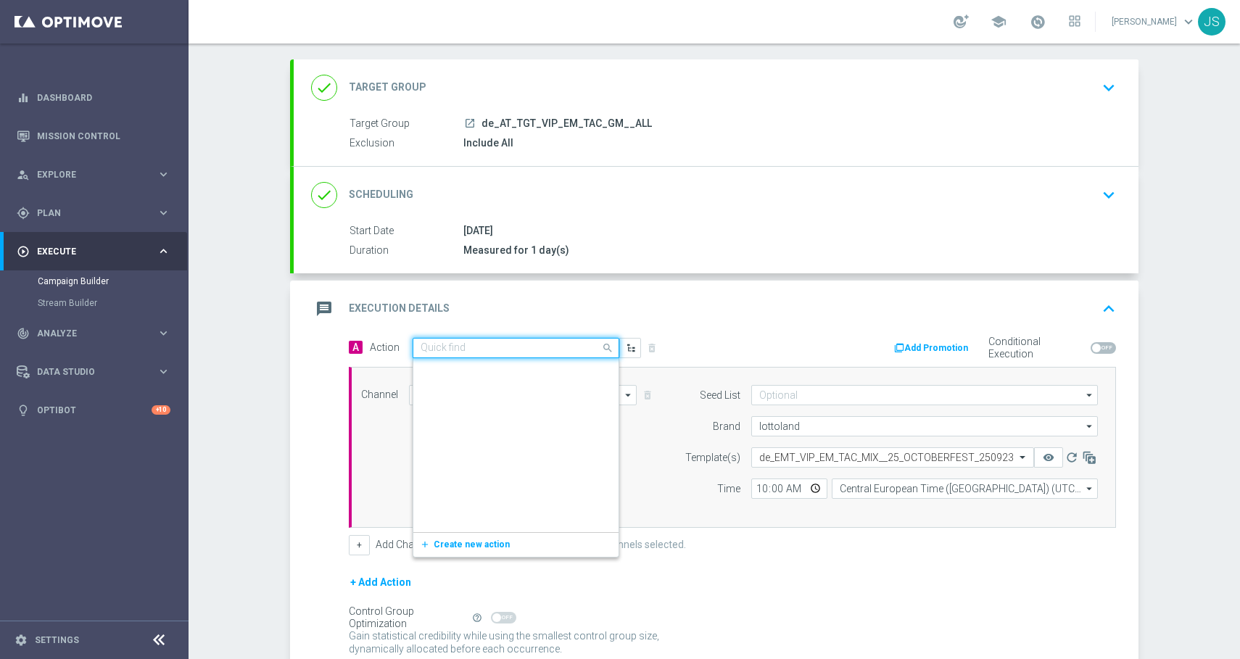
scroll to position [314878, 0]
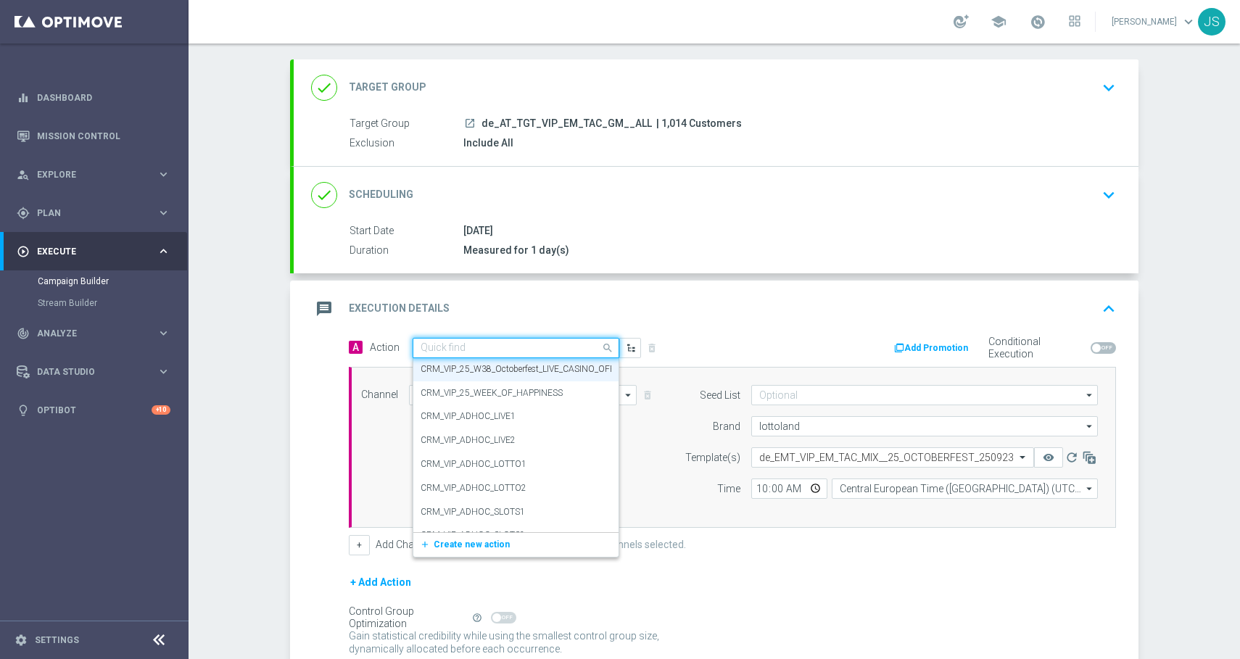
paste input "CRM_VIP_25_W38_Octoberfest_LIVE_CASINO_OFFER"
type input "CRM_VIP_25_W38_Octoberfest_LIVE_CASINO_OFFER"
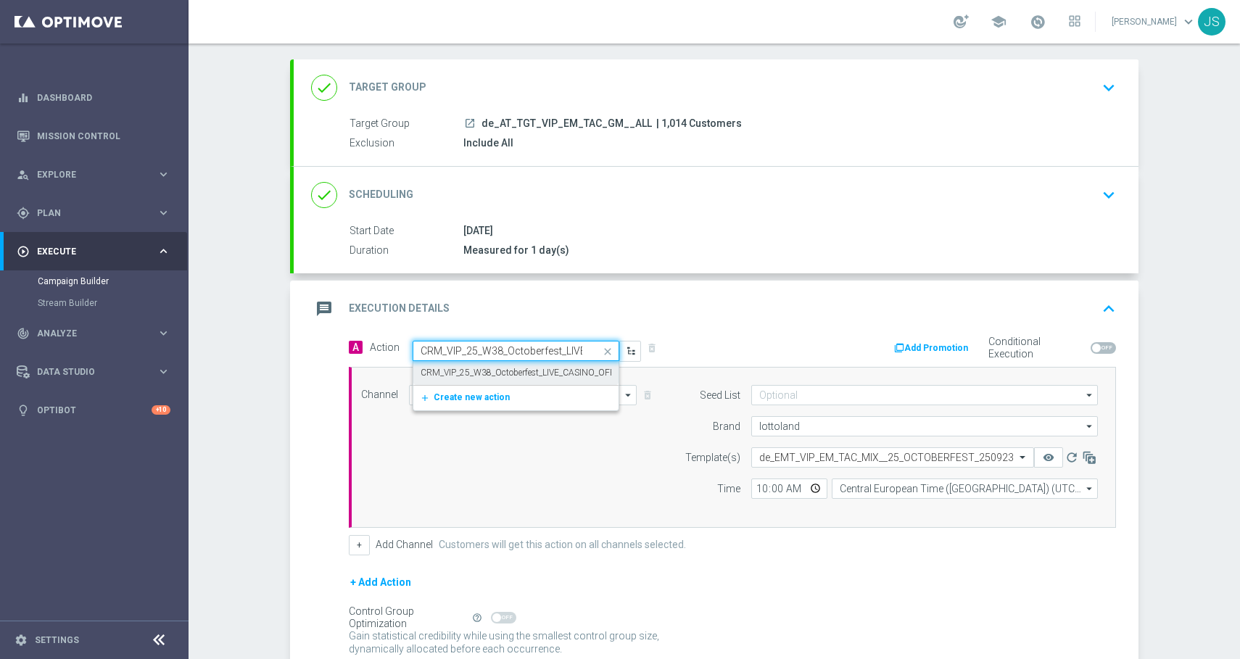
scroll to position [0, 0]
click at [554, 366] on div "CRM_VIP_25_W38_Octoberfest_LIVE_CASINO_OFFER edit" at bounding box center [516, 373] width 191 height 24
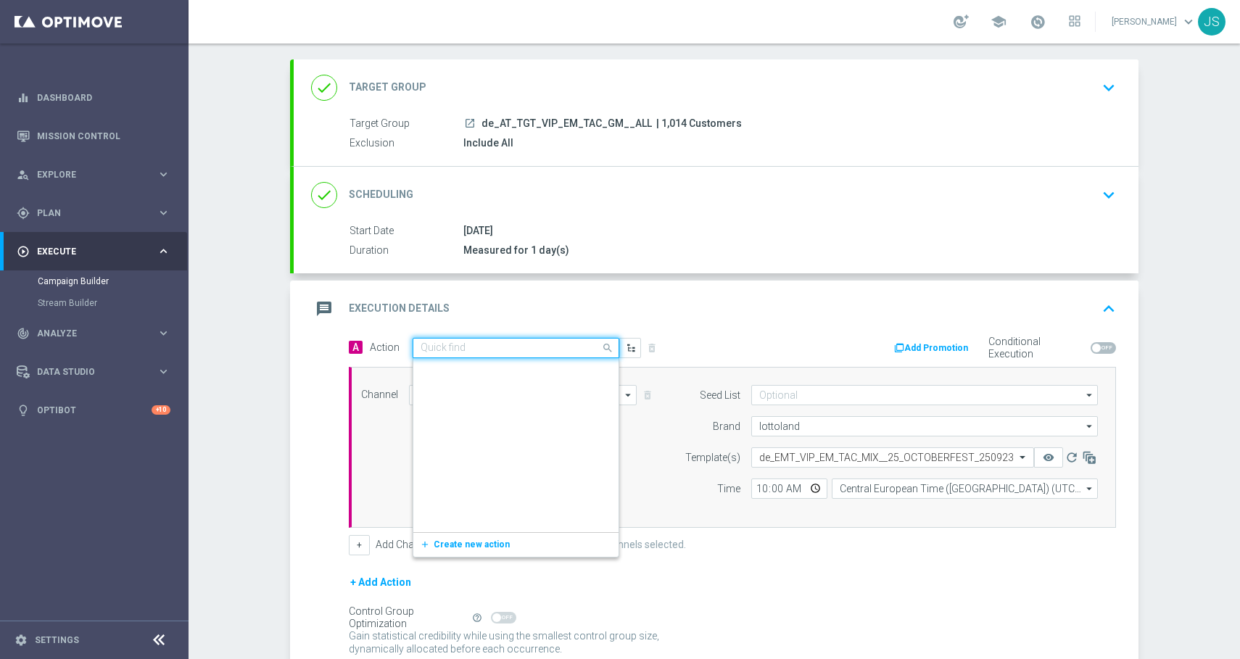
scroll to position [314878, 0]
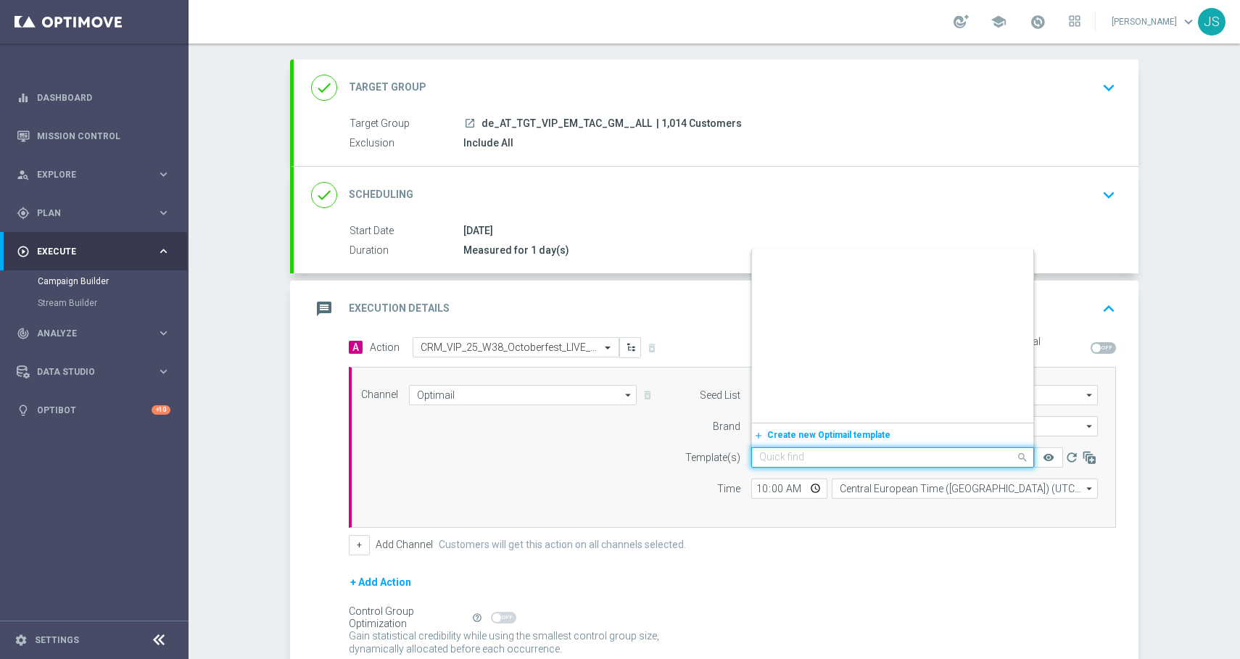
click at [883, 455] on input "text" at bounding box center [878, 458] width 238 height 12
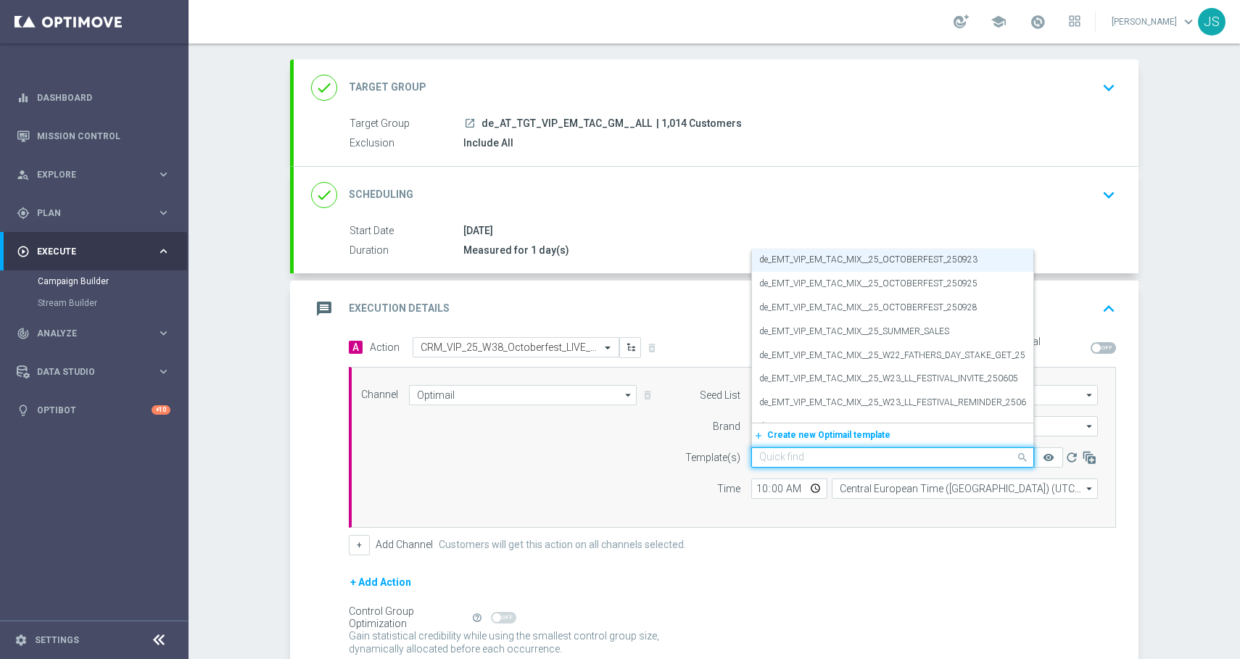
paste input "de_AT_EMT_VIP_EM_TAC_MIX__25_OCTOBERFEST_250923"
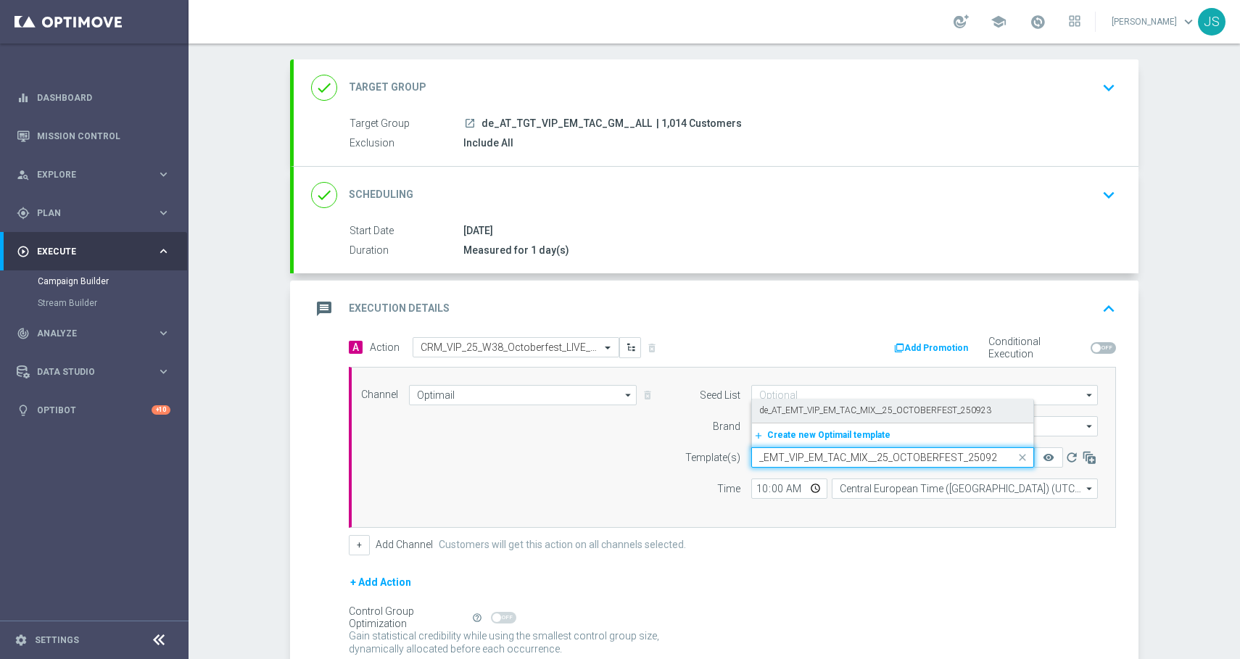
click at [840, 409] on label "de_AT_EMT_VIP_EM_TAC_MIX__25_OCTOBERFEST_250923" at bounding box center [875, 411] width 232 height 12
type input "de_AT_EMT_VIP_EM_TAC_MIX__25_OCTOBERFEST_250923"
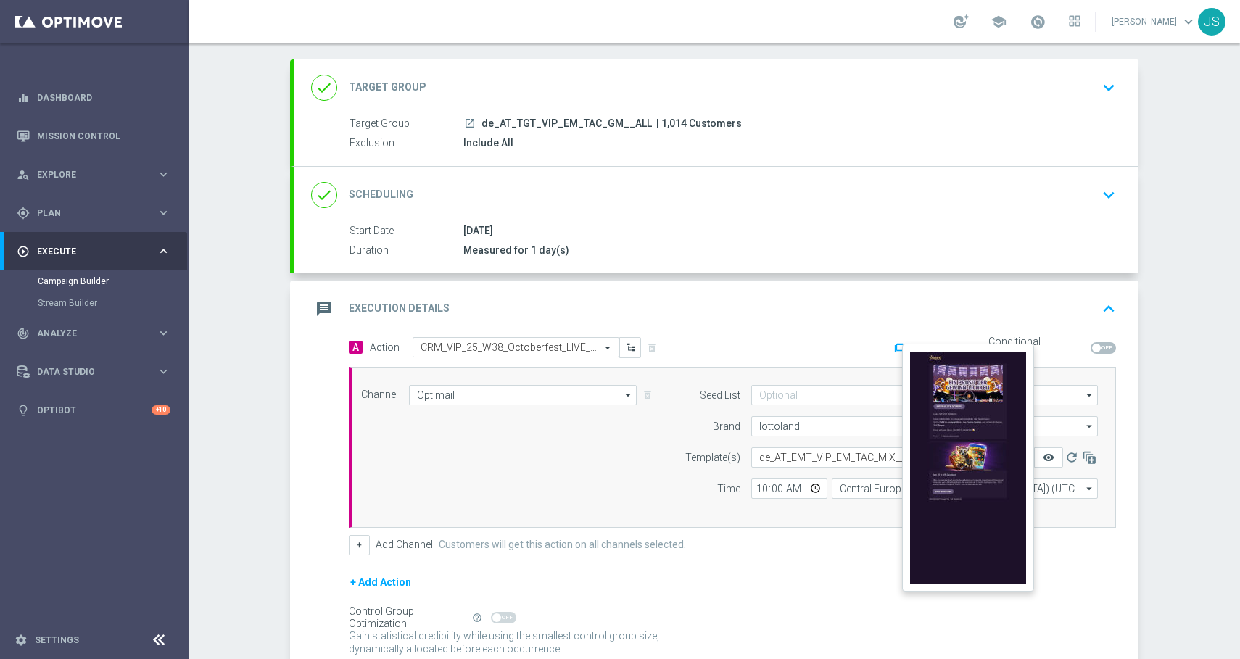
click at [1048, 458] on icon "remove_red_eye" at bounding box center [1049, 458] width 12 height 12
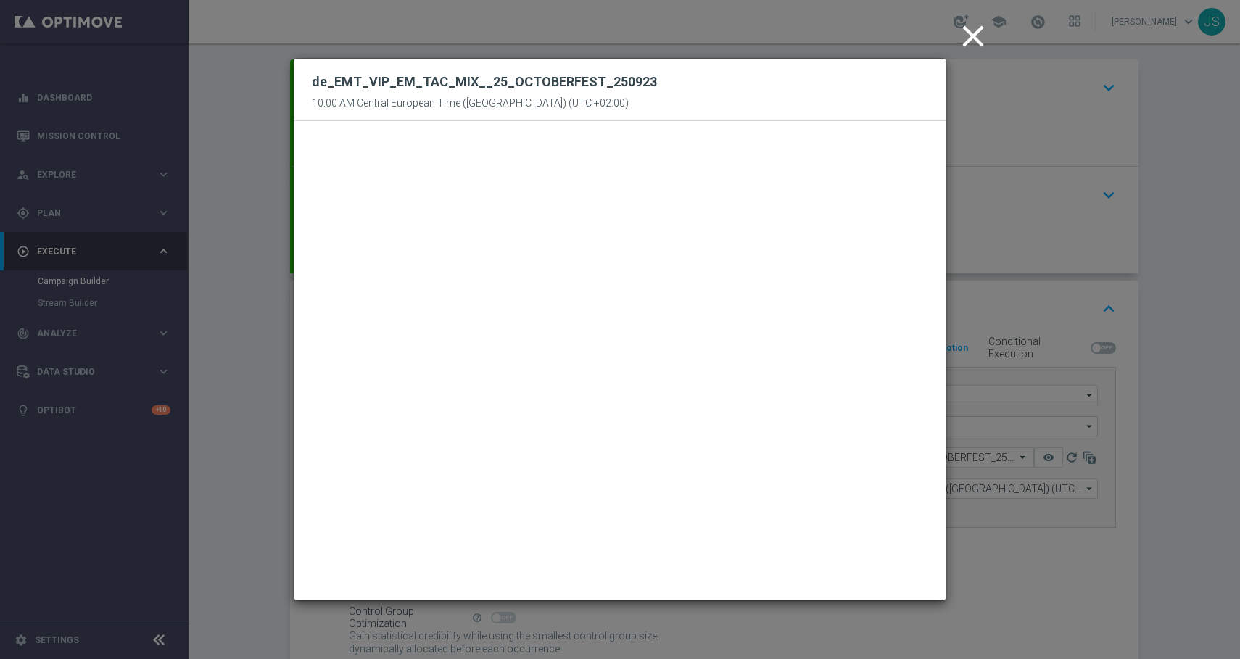
click at [972, 31] on icon "close" at bounding box center [973, 36] width 36 height 36
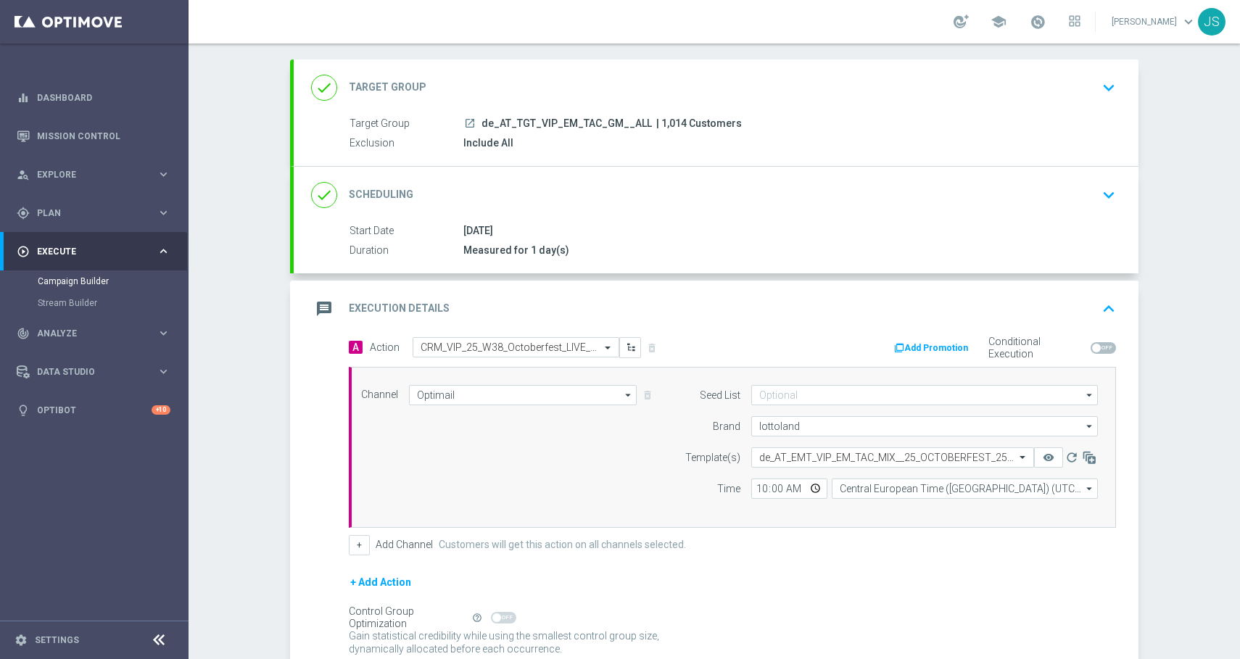
scroll to position [196, 0]
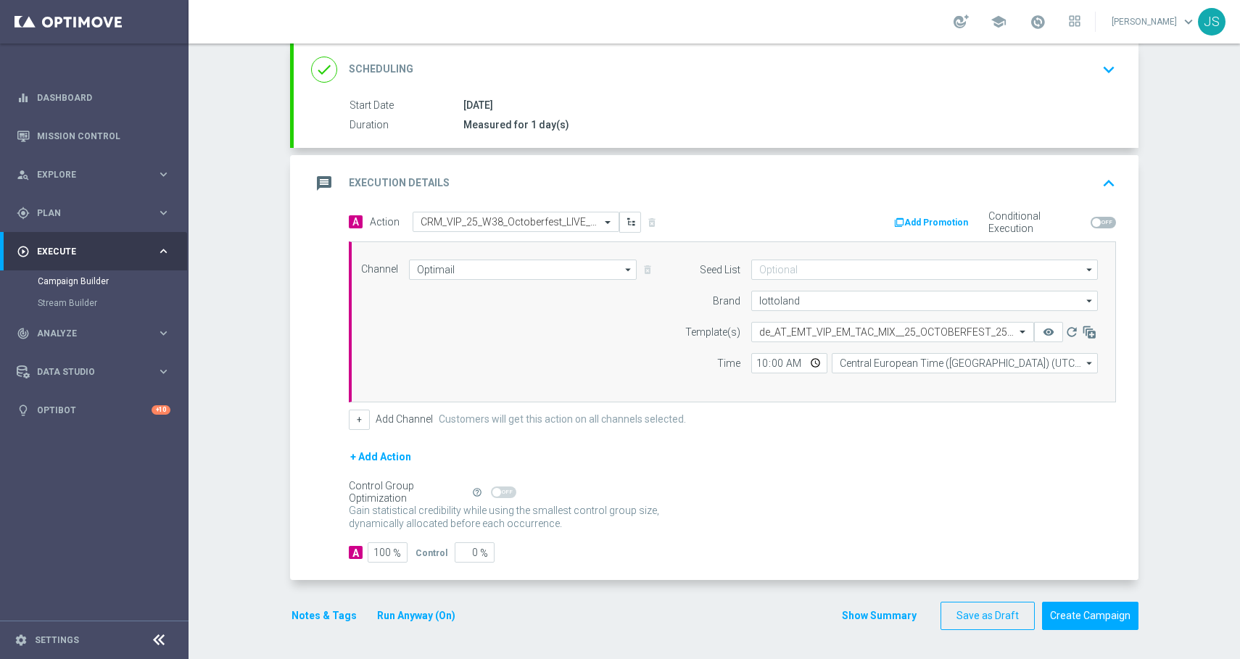
click at [333, 616] on button "Notes & Tags" at bounding box center [324, 616] width 68 height 18
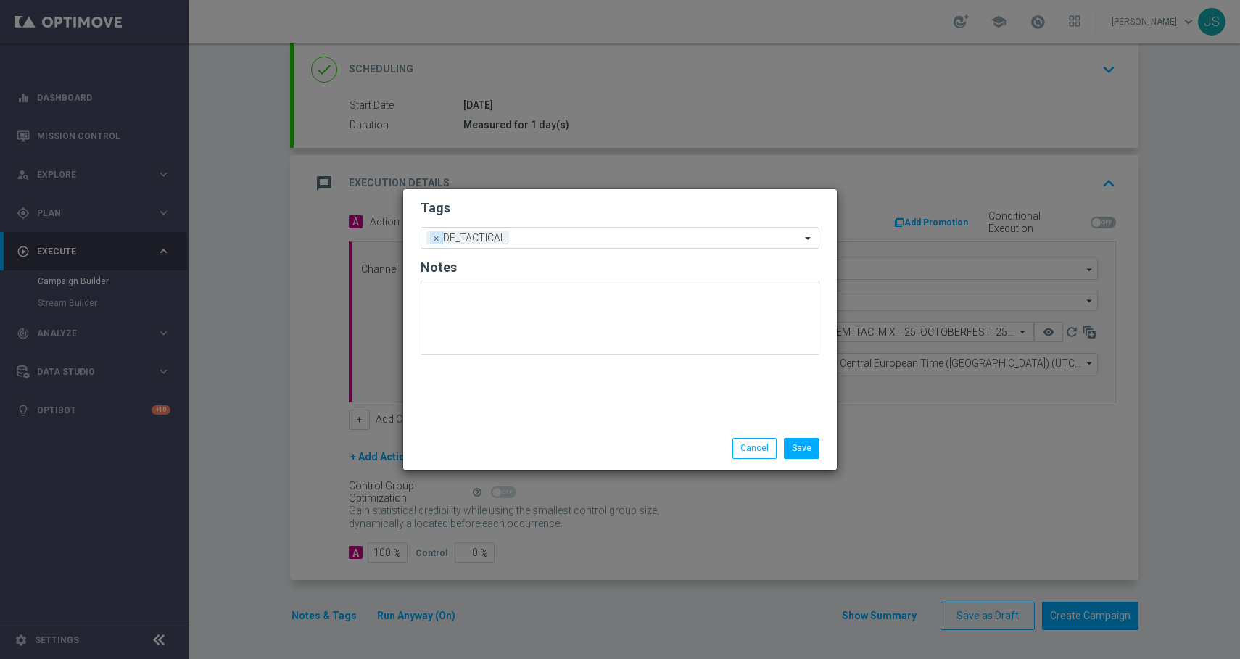
click at [437, 241] on span "×" at bounding box center [436, 237] width 13 height 13
click at [437, 241] on input "text" at bounding box center [615, 238] width 372 height 12
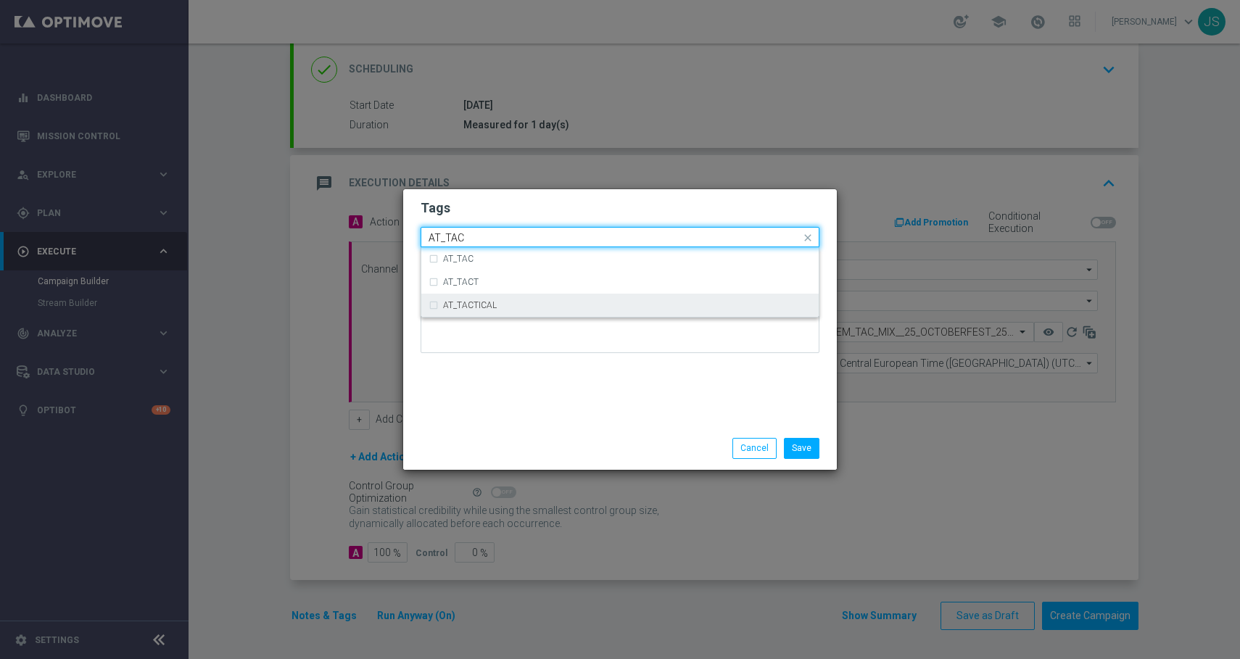
click at [465, 313] on div "AT_TACTICAL" at bounding box center [620, 305] width 383 height 23
type input "AT_TAC"
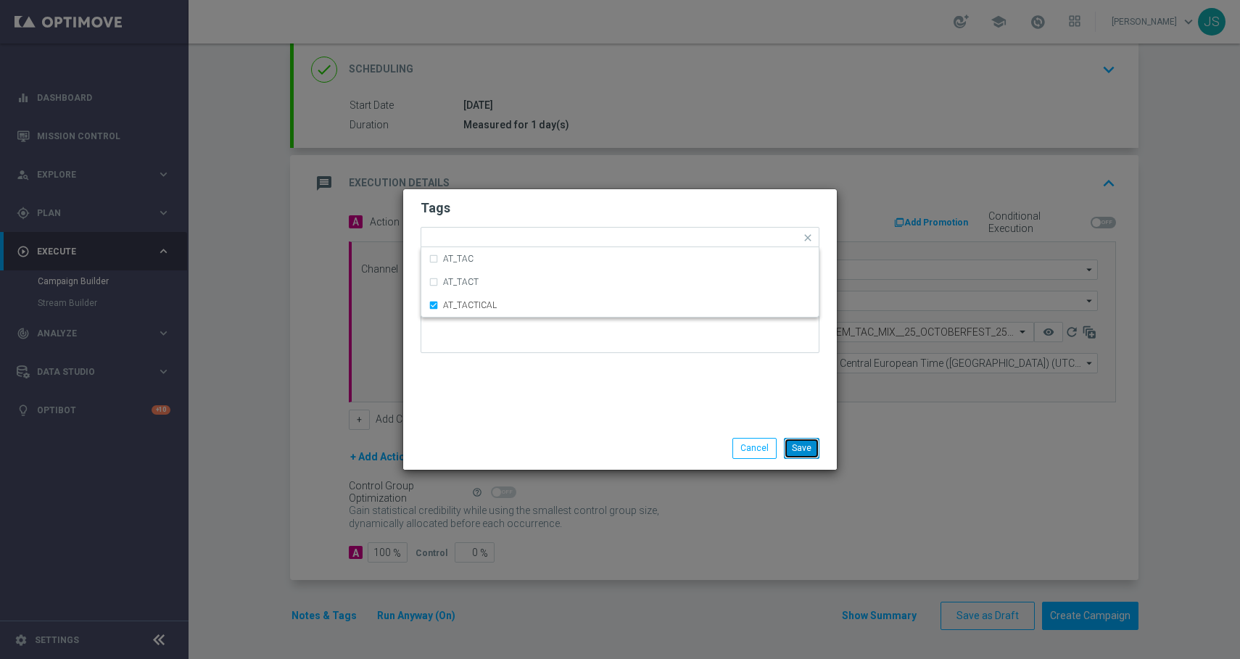
click at [806, 451] on button "Save" at bounding box center [802, 448] width 36 height 20
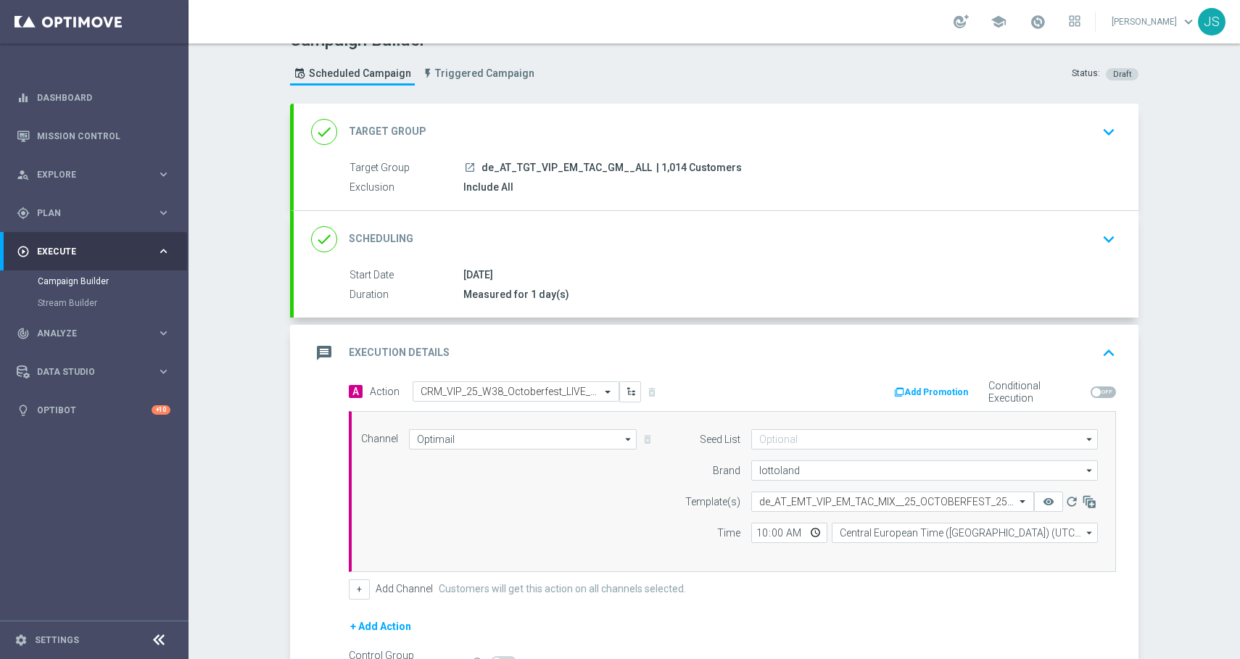
scroll to position [0, 0]
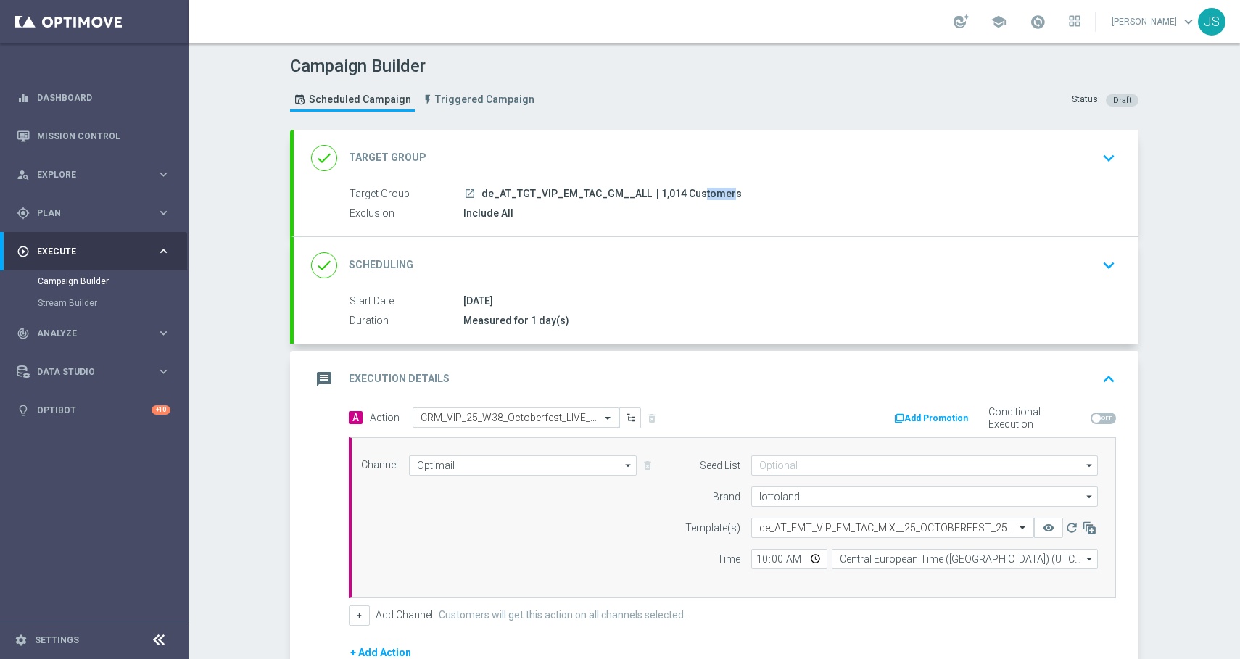
drag, startPoint x: 678, startPoint y: 190, endPoint x: 653, endPoint y: 189, distance: 24.7
click at [656, 189] on span "| 1,014 Customers" at bounding box center [699, 194] width 86 height 13
copy span "1,014"
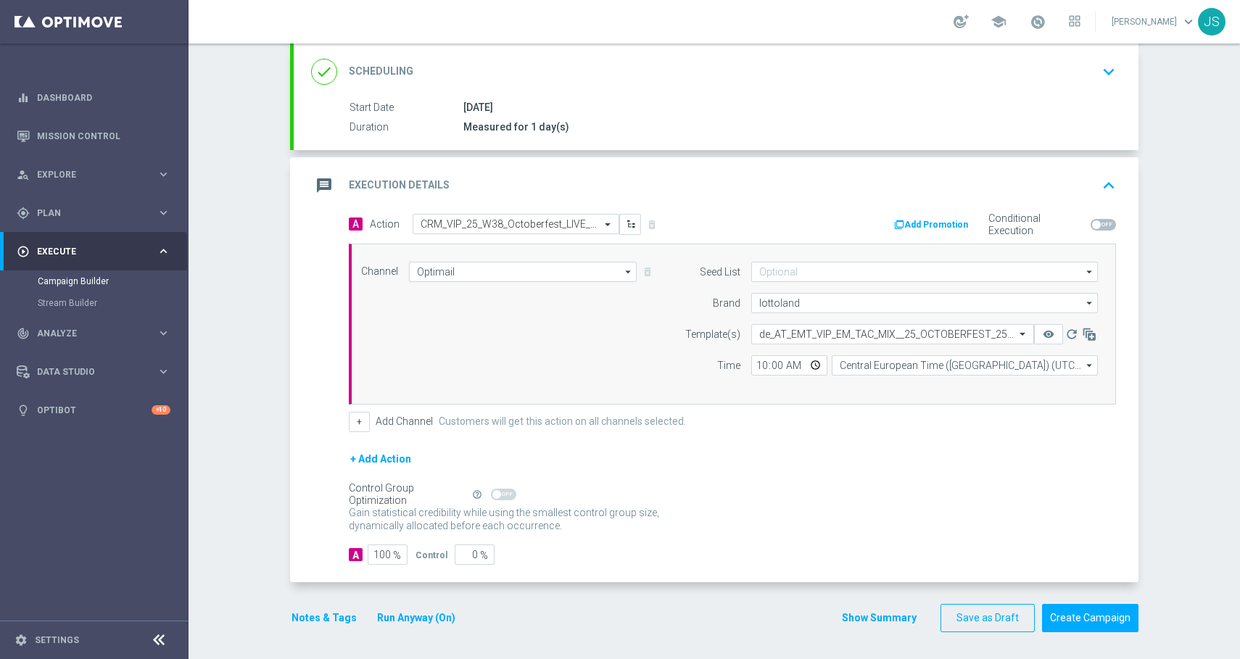
scroll to position [196, 0]
click at [1089, 621] on button "Create Campaign" at bounding box center [1090, 616] width 96 height 28
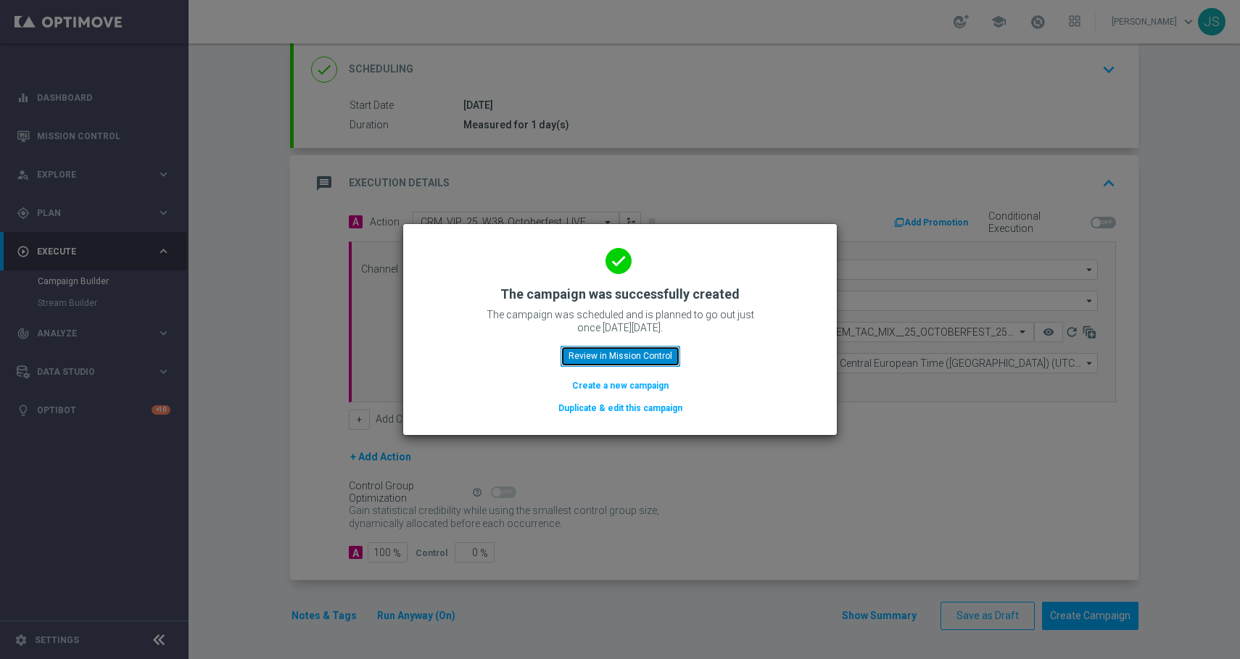
click at [605, 349] on button "Review in Mission Control" at bounding box center [620, 356] width 120 height 20
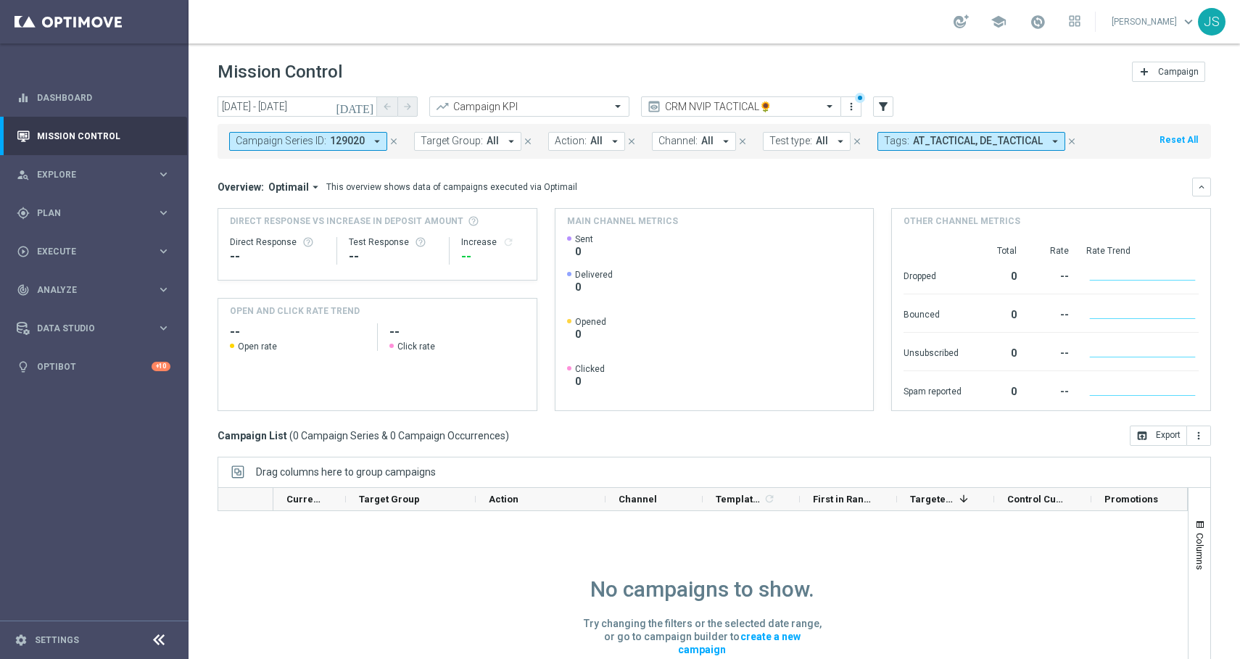
click at [397, 141] on button "close" at bounding box center [393, 141] width 13 height 16
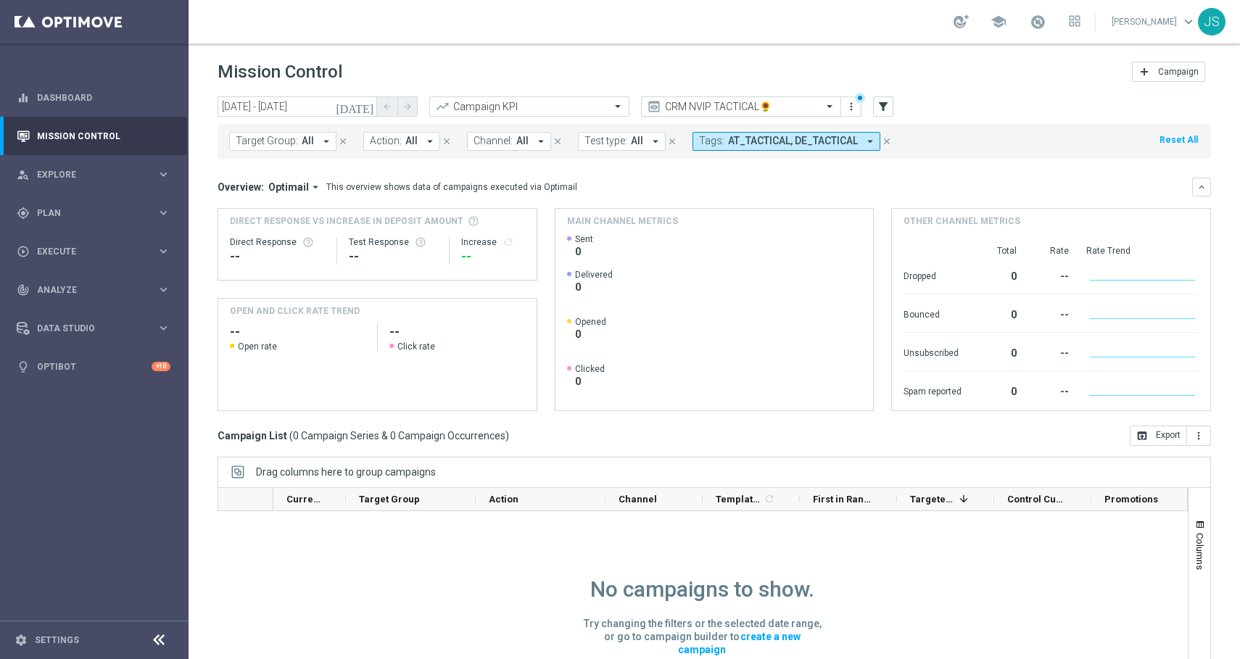
click at [782, 106] on input "text" at bounding box center [726, 107] width 155 height 12
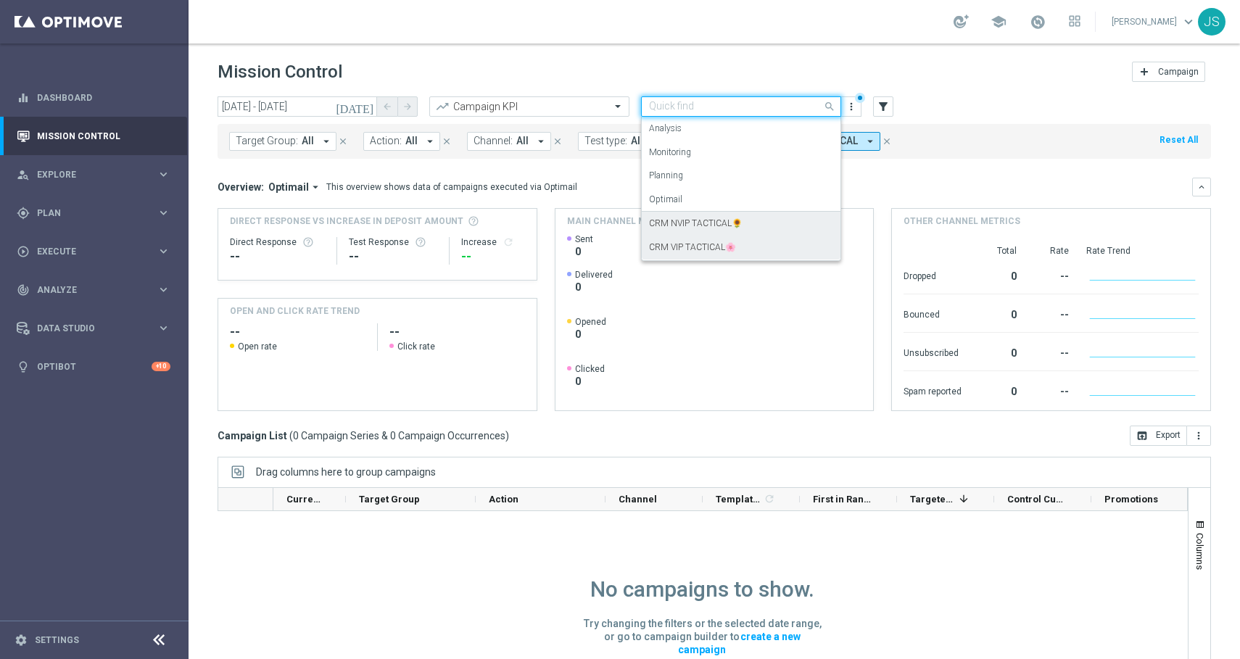
click at [712, 248] on label "CRM VIP TACTICAL🌸" at bounding box center [692, 247] width 87 height 12
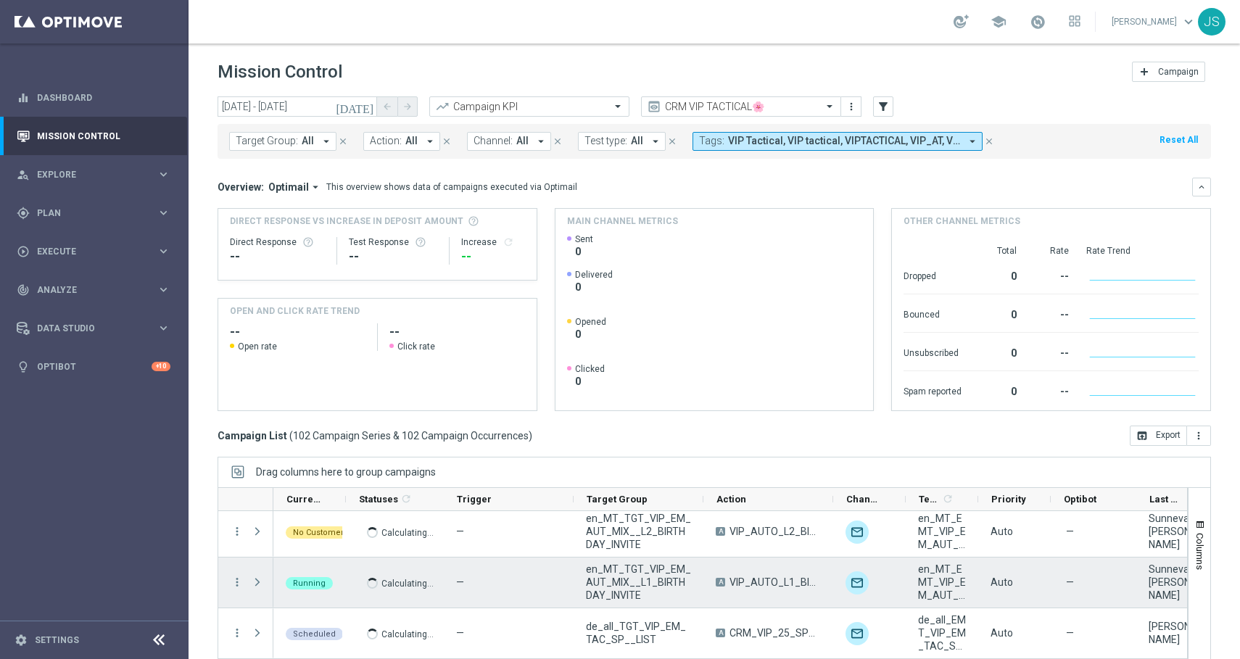
scroll to position [66, 0]
